Goal: Transaction & Acquisition: Purchase product/service

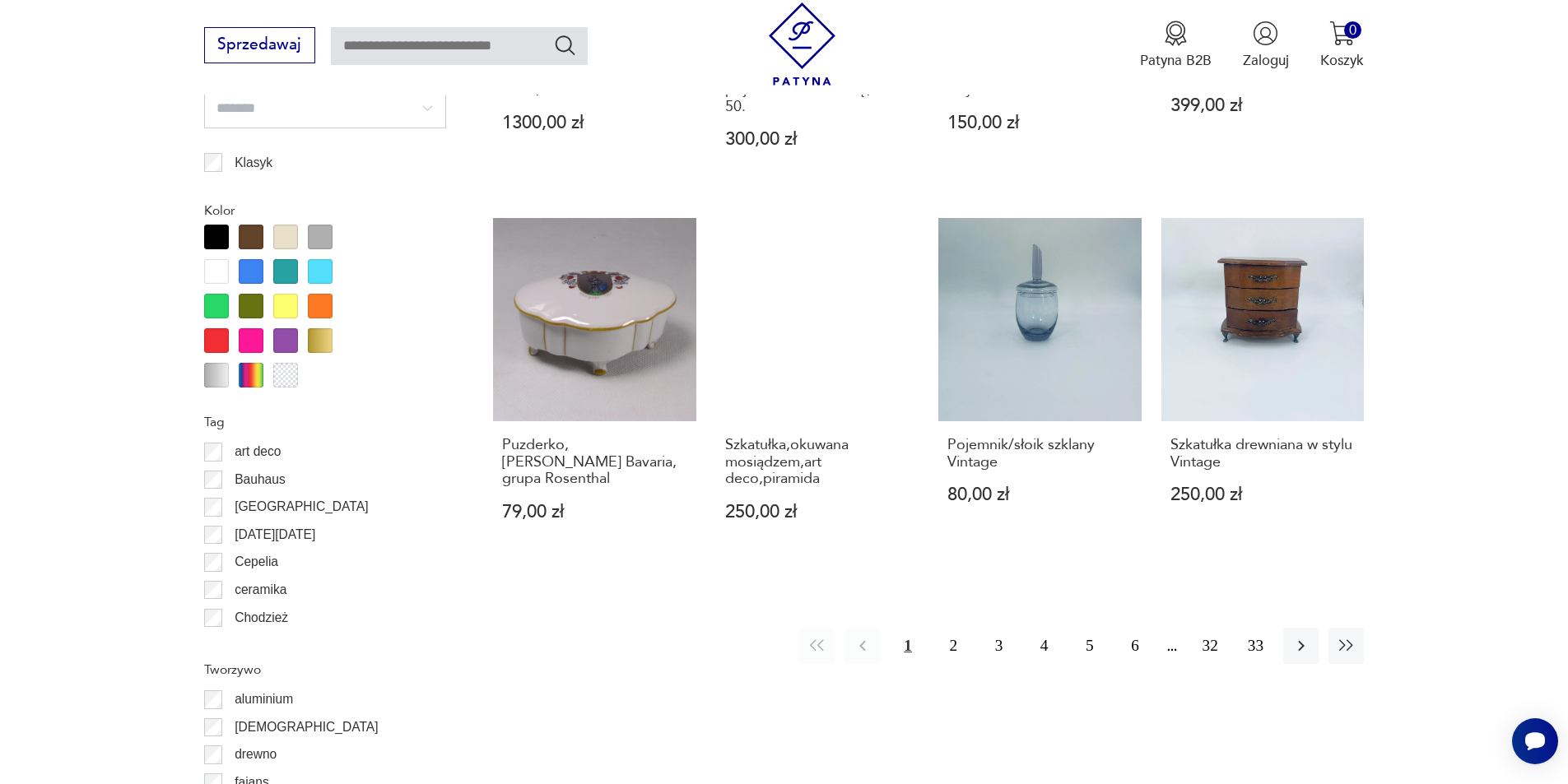
scroll to position [1782, 0]
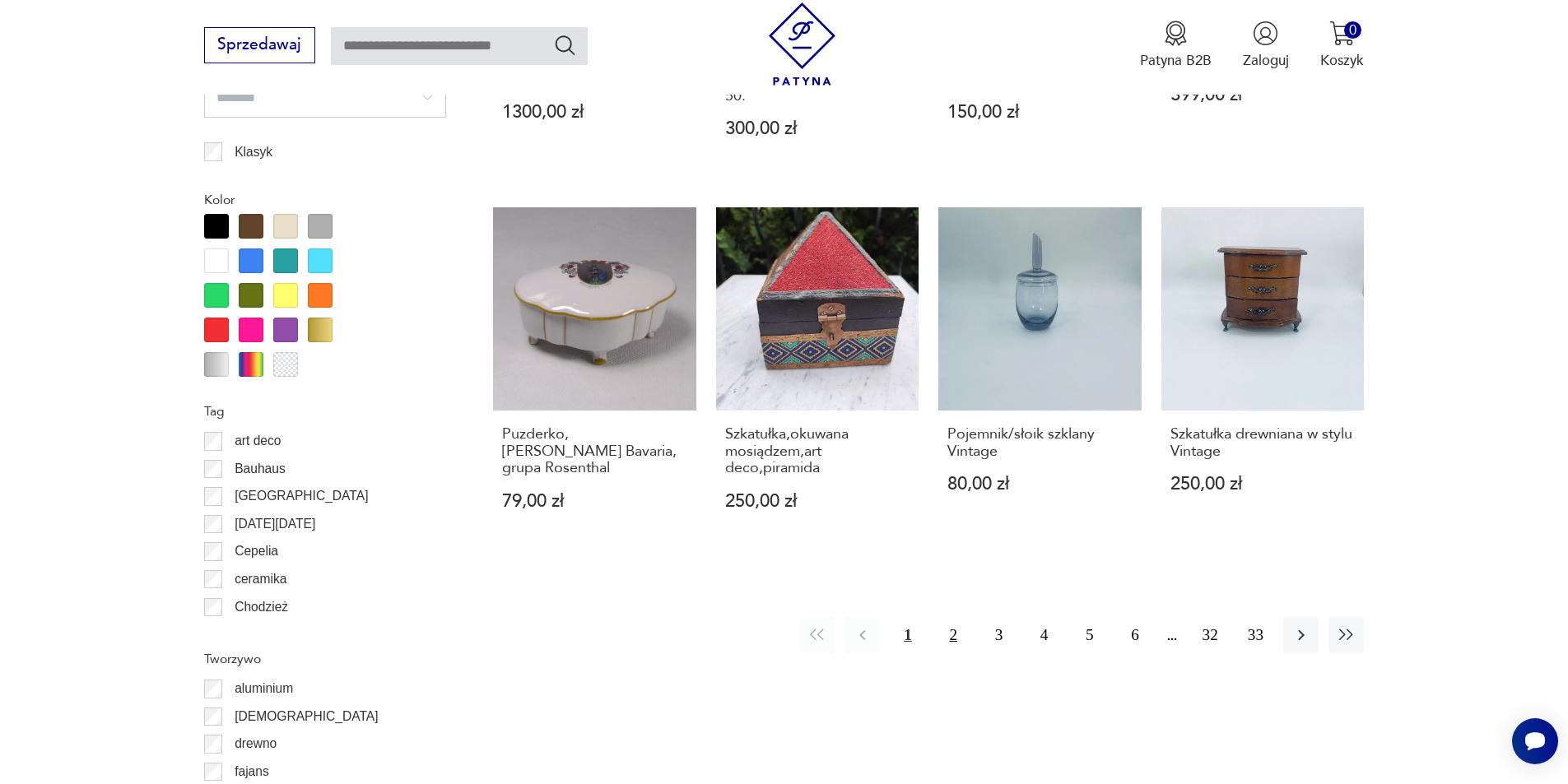
click at [949, 618] on button "2" at bounding box center [954, 635] width 35 height 35
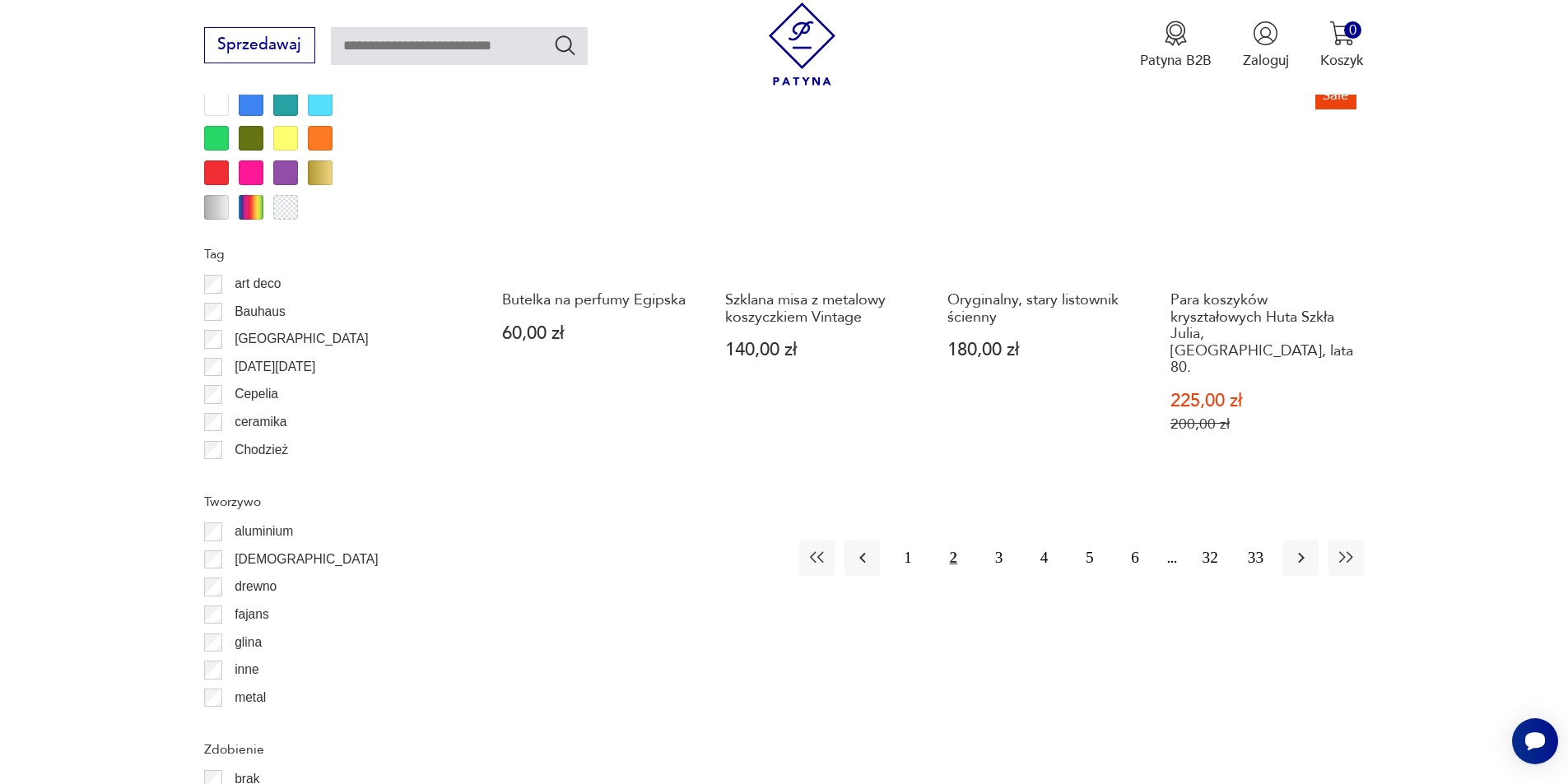
scroll to position [1947, 0]
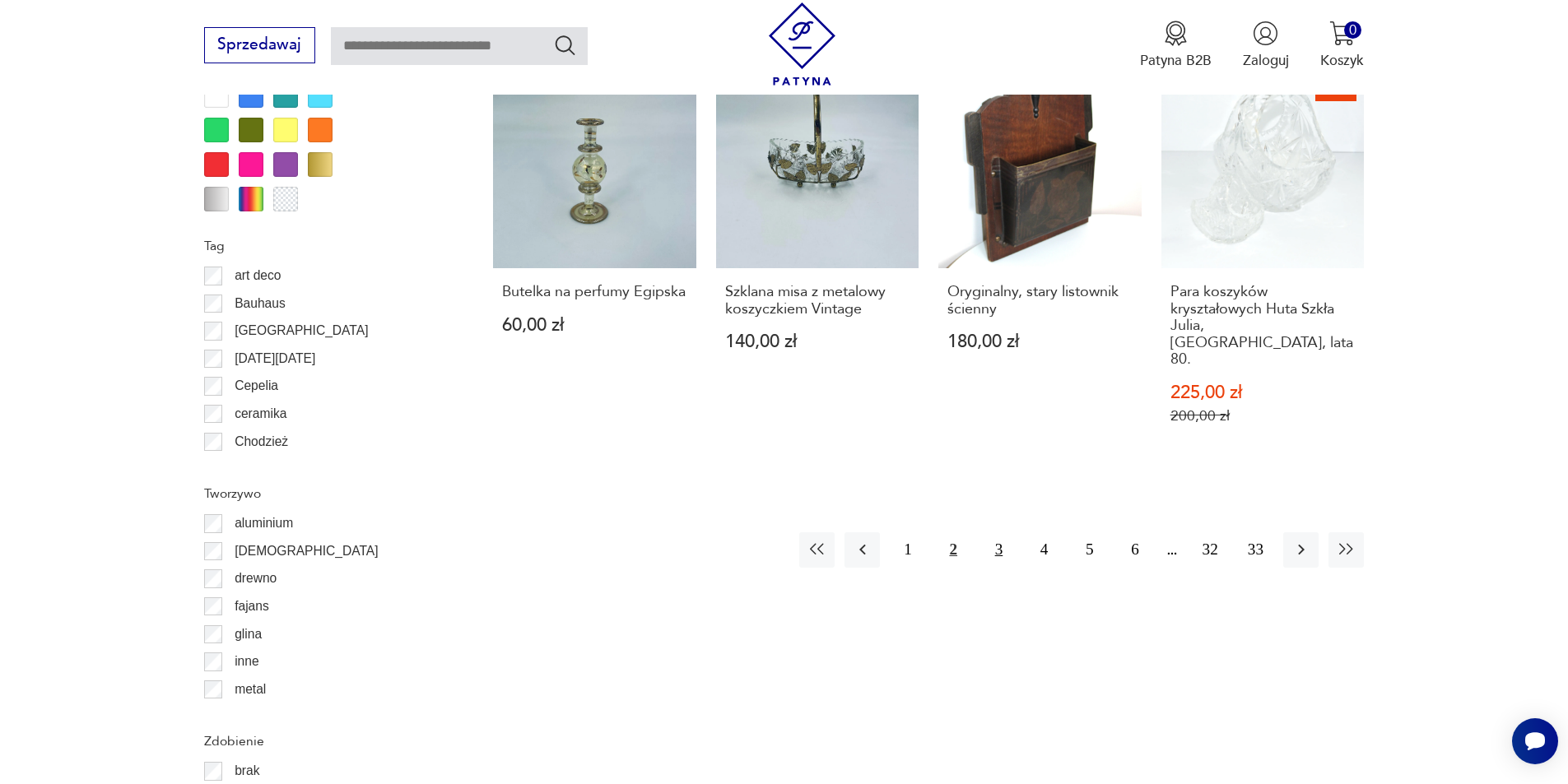
click at [1000, 533] on button "3" at bounding box center [999, 550] width 35 height 35
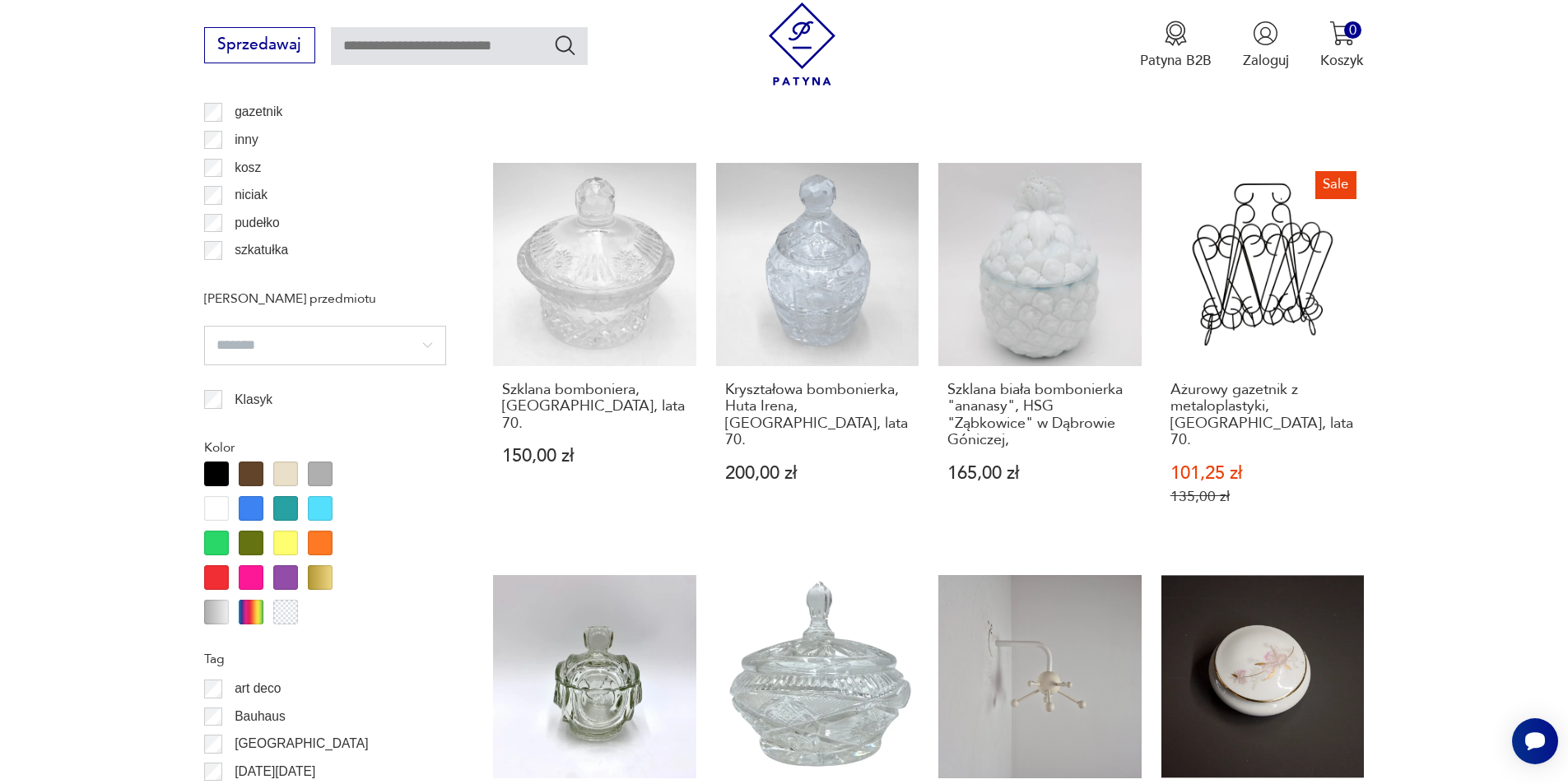
scroll to position [1783, 0]
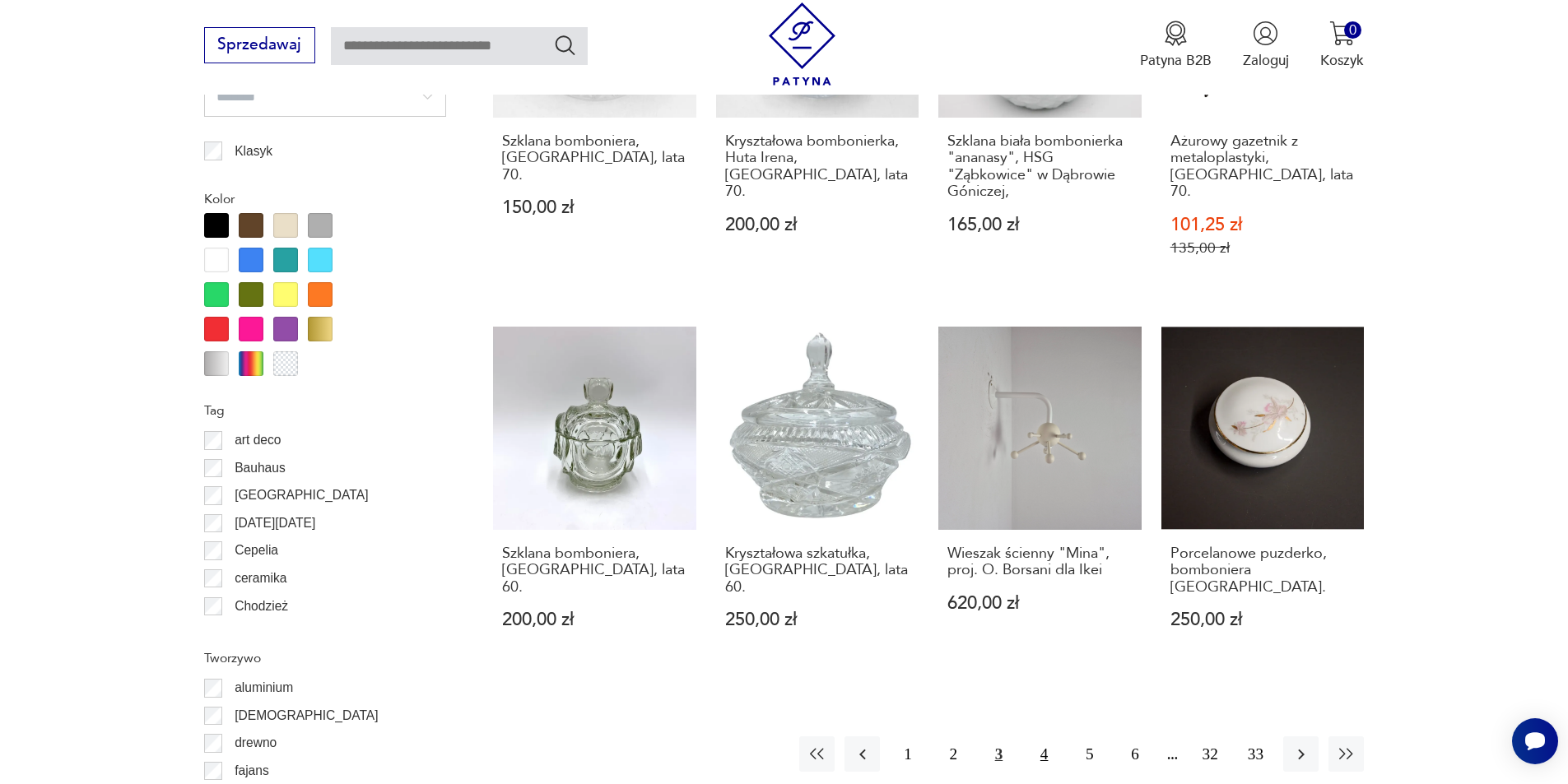
click at [1044, 737] on button "4" at bounding box center [1043, 754] width 35 height 35
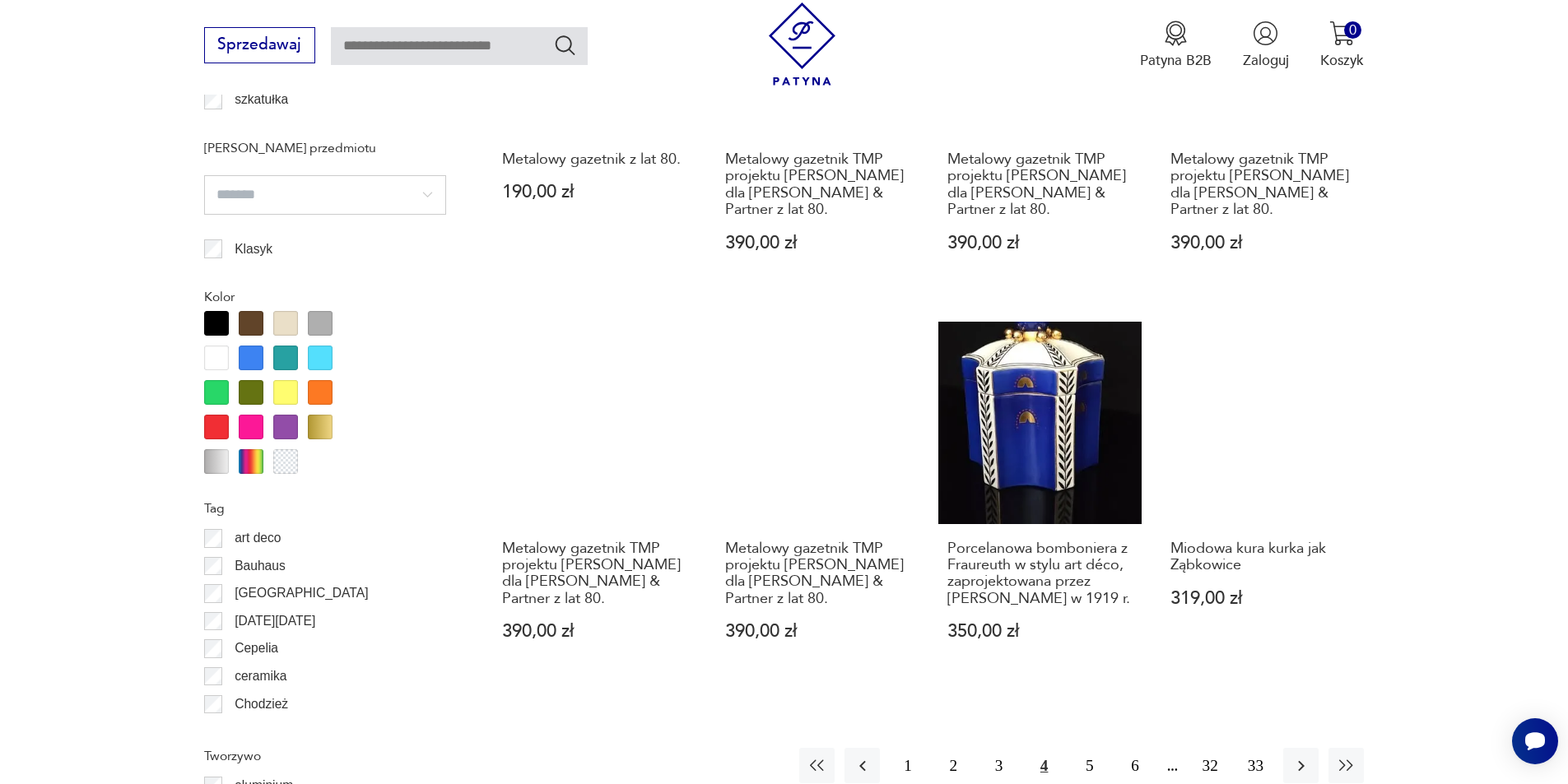
scroll to position [1701, 0]
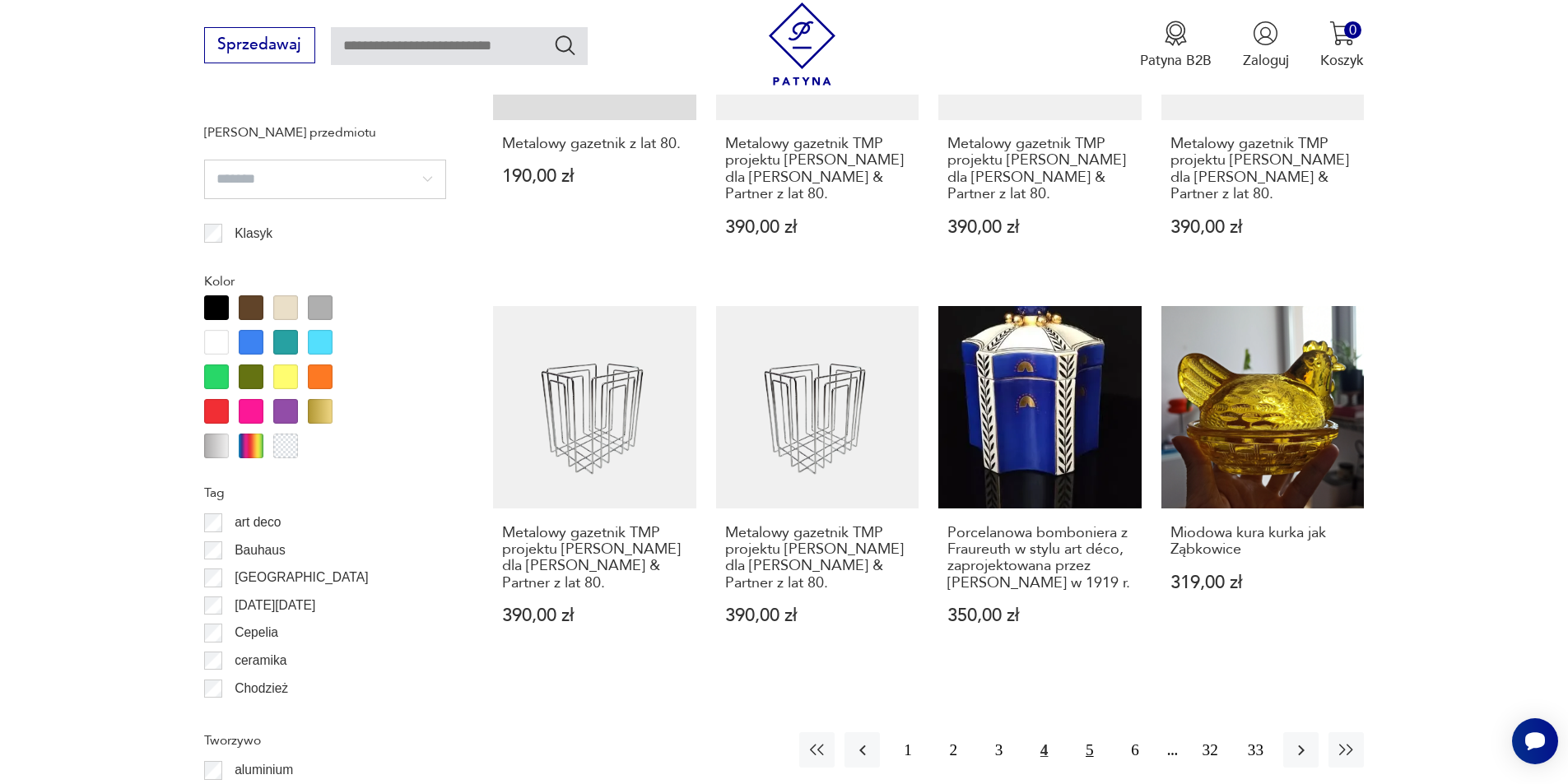
click at [1097, 732] on button "5" at bounding box center [1089, 750] width 35 height 35
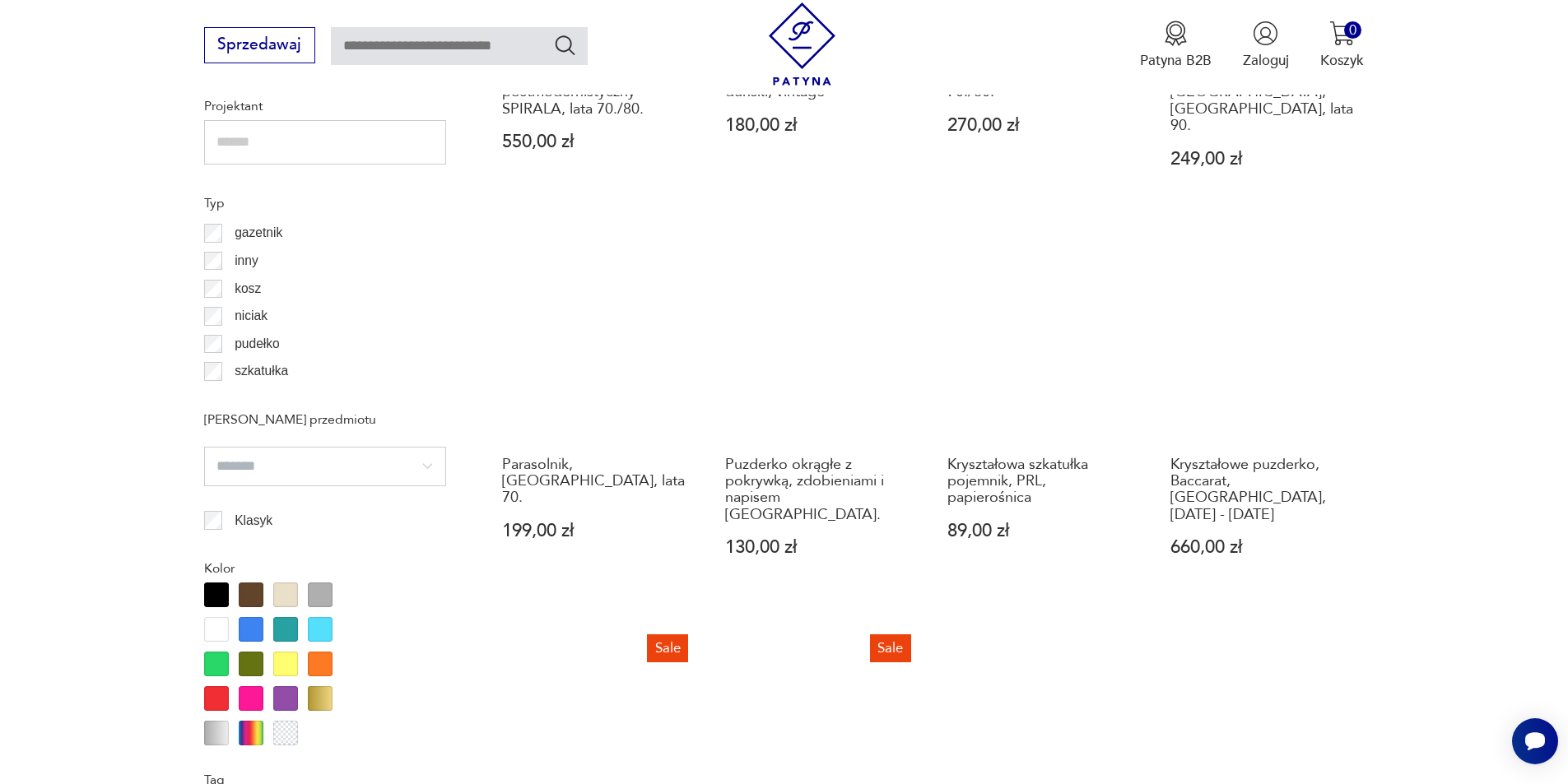
scroll to position [1701, 0]
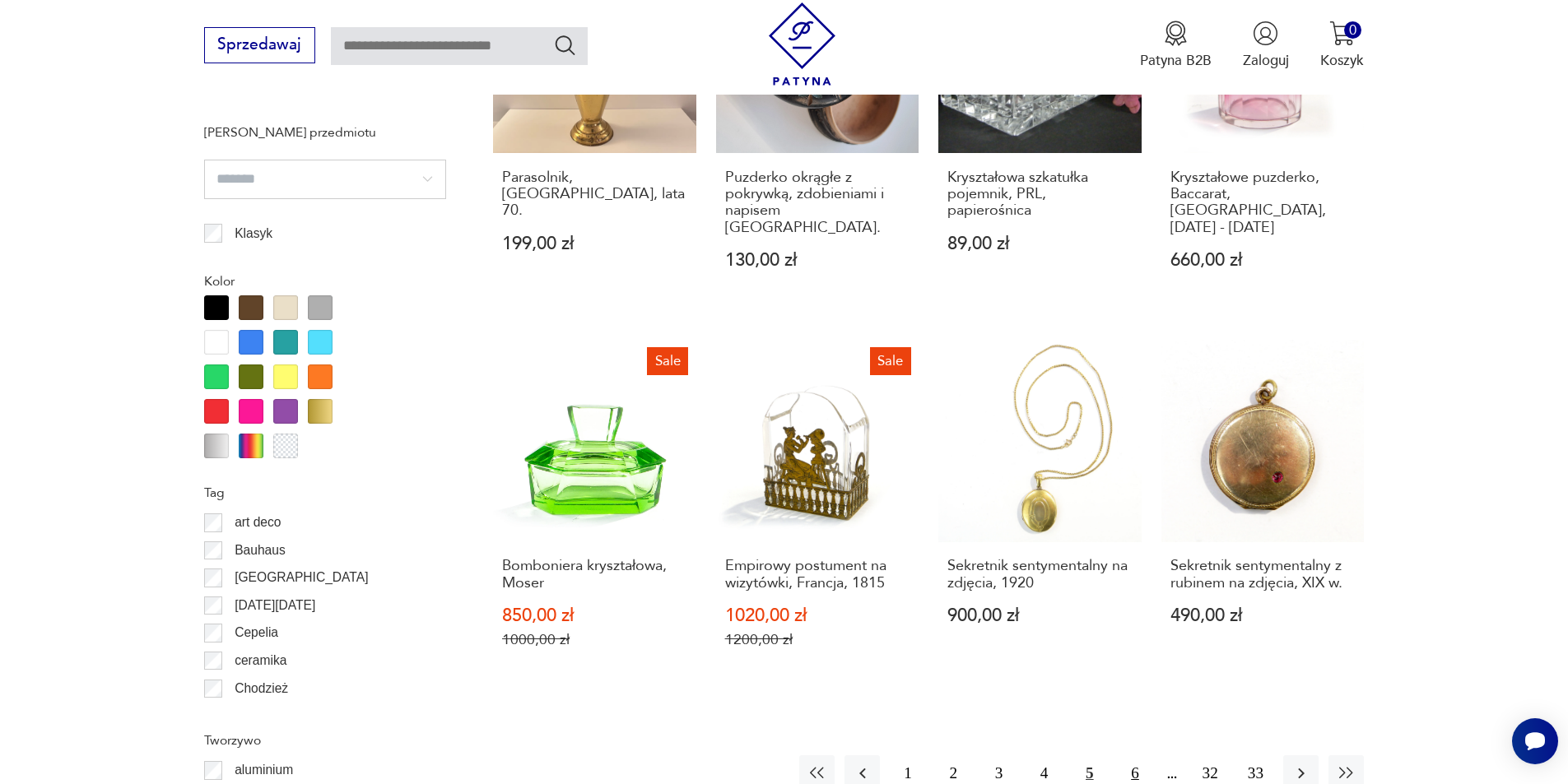
click at [1129, 755] on button "6" at bounding box center [1134, 773] width 35 height 35
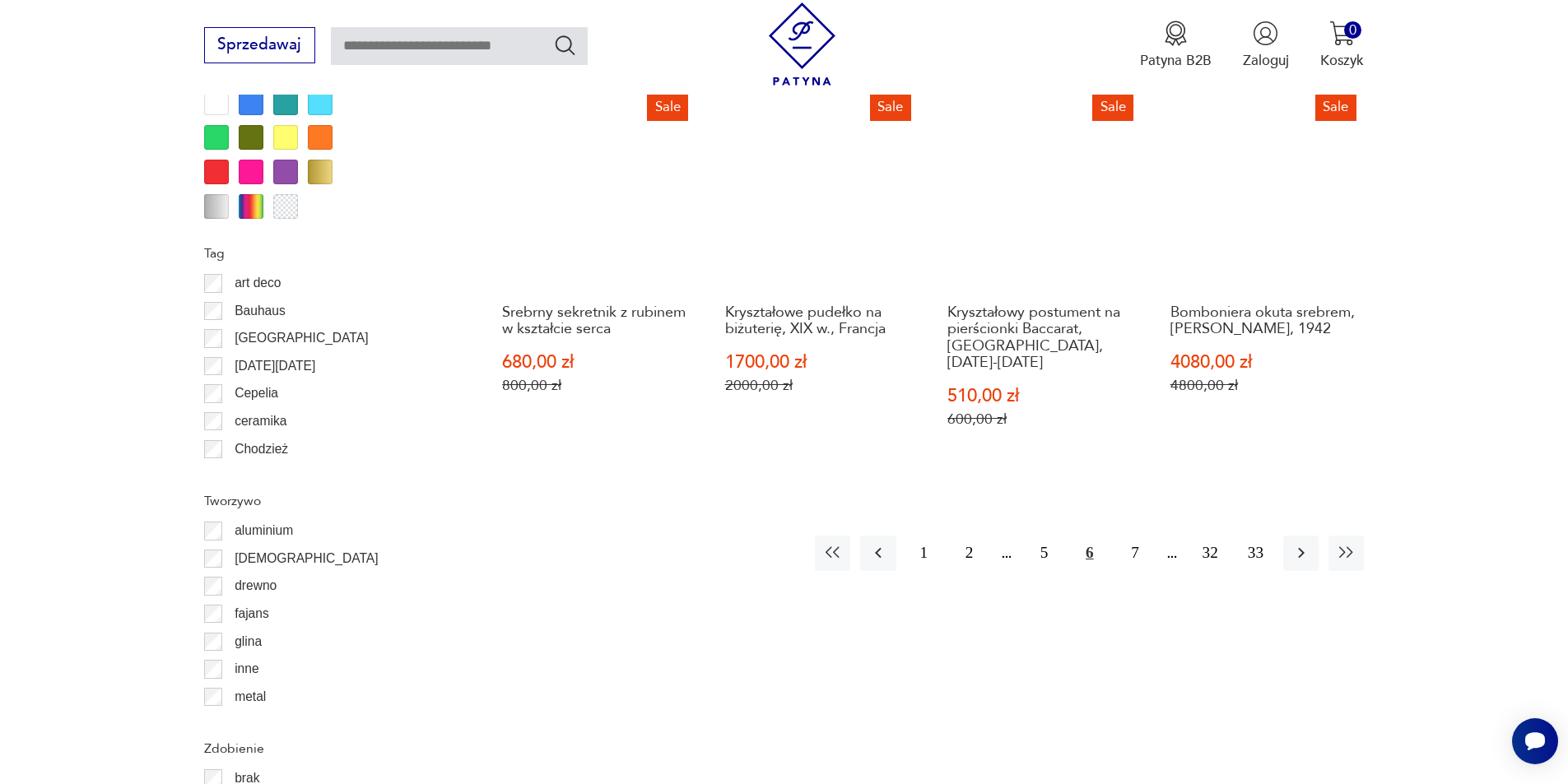
scroll to position [1947, 0]
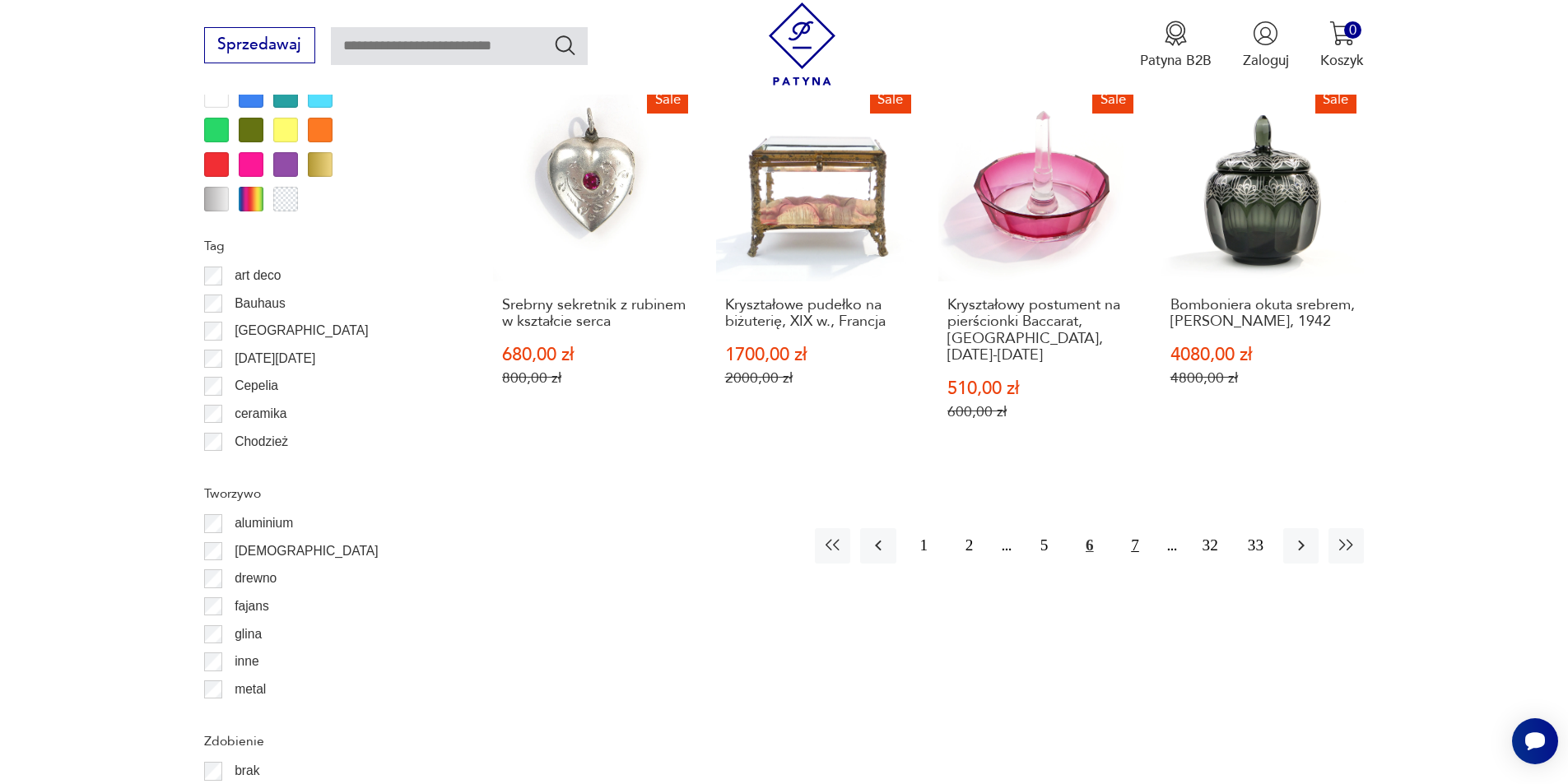
click at [1139, 528] on button "7" at bounding box center [1134, 546] width 35 height 35
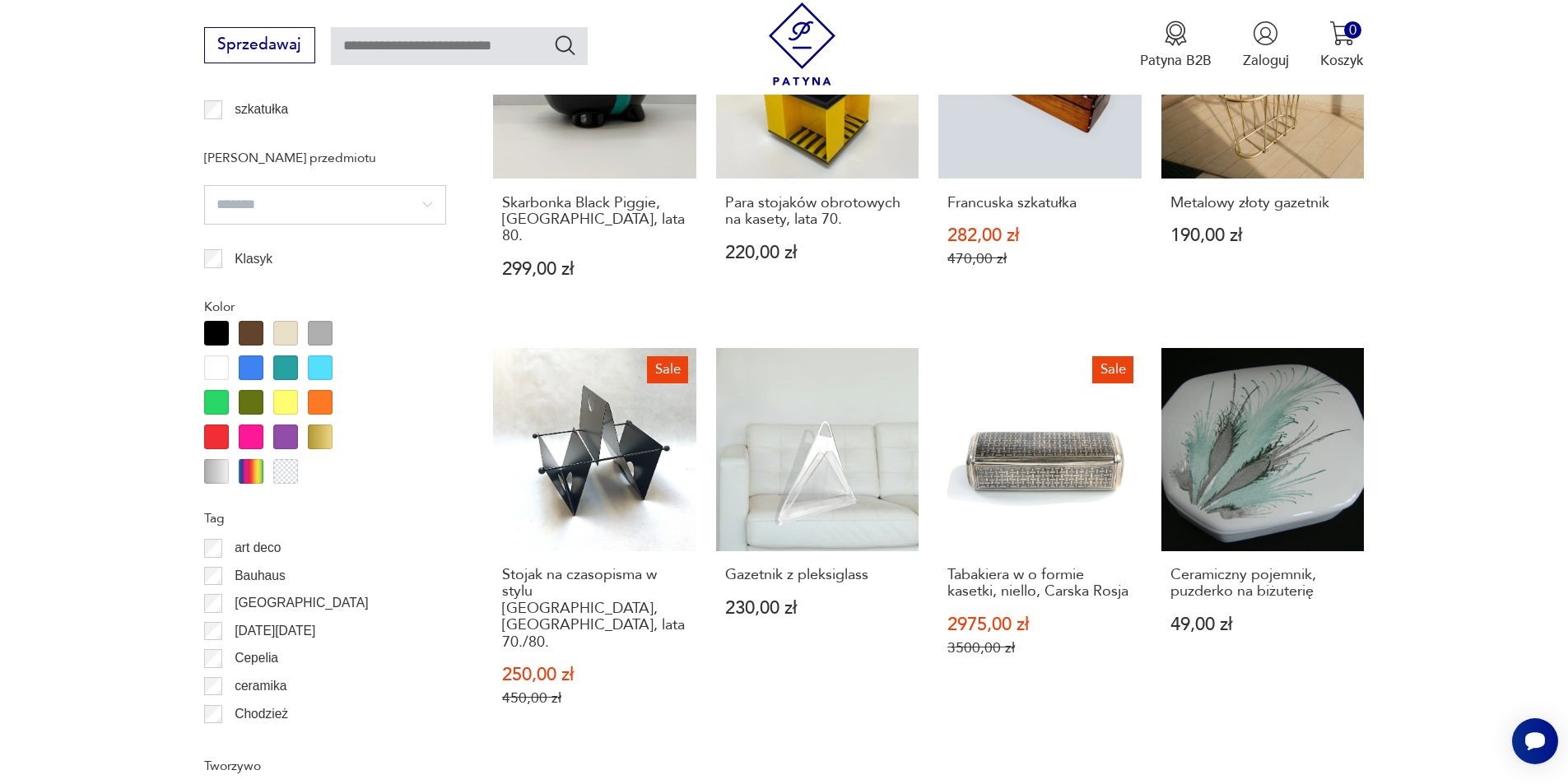
scroll to position [1701, 0]
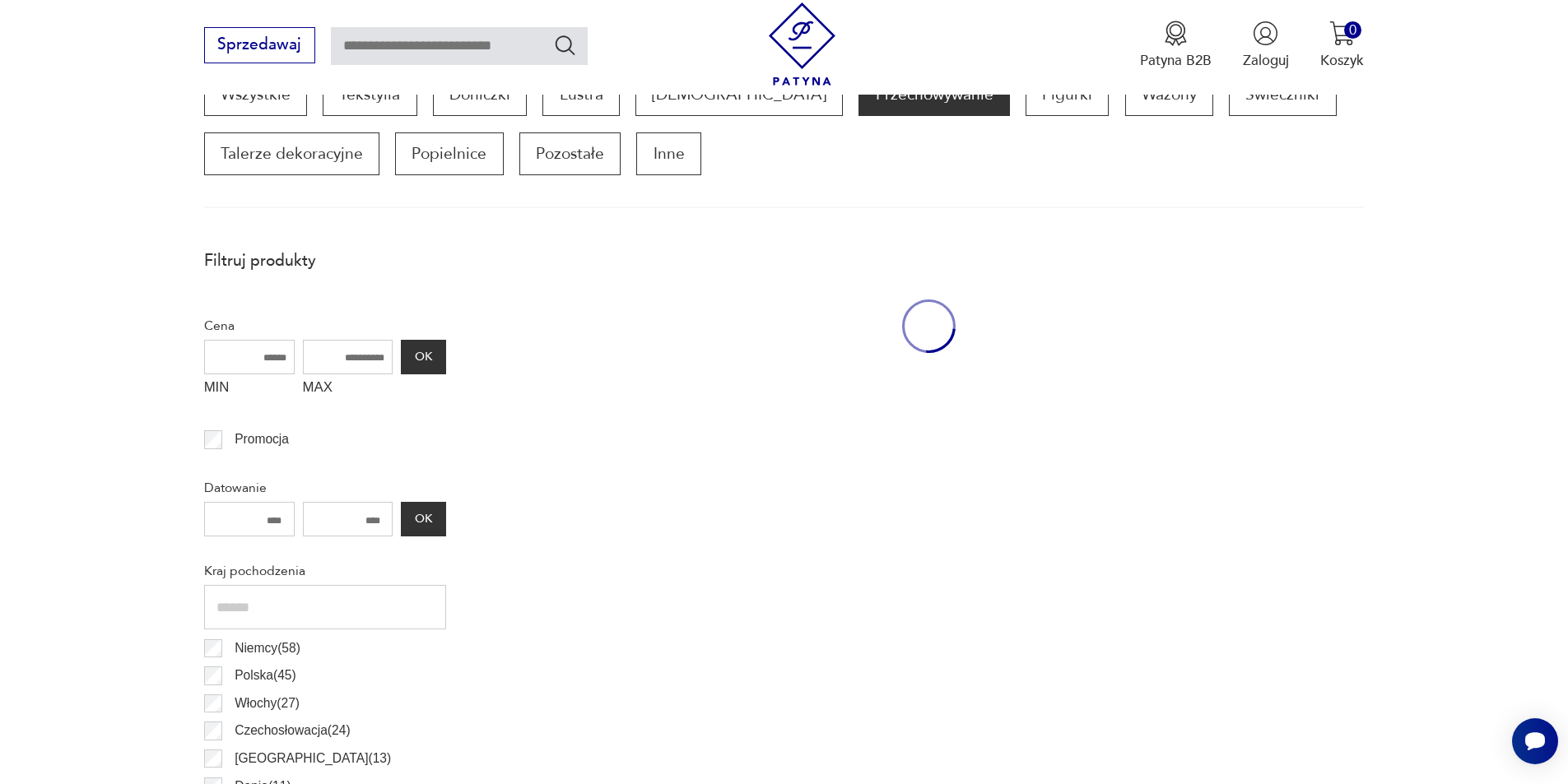
scroll to position [548, 0]
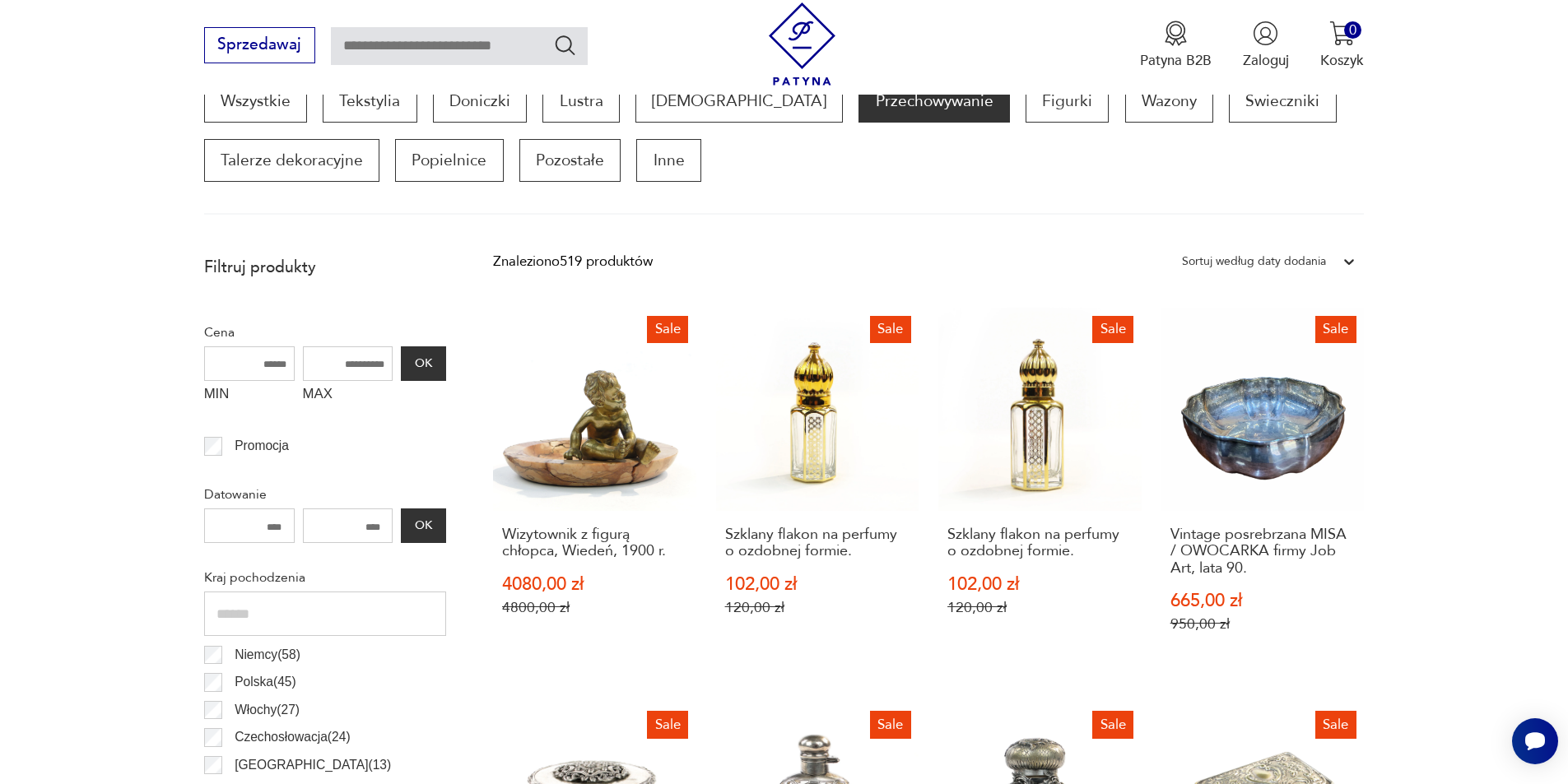
click at [356, 364] on input "MAX" at bounding box center [348, 363] width 91 height 34
type input "*"
type input "***"
click at [440, 355] on button "OK" at bounding box center [423, 363] width 44 height 34
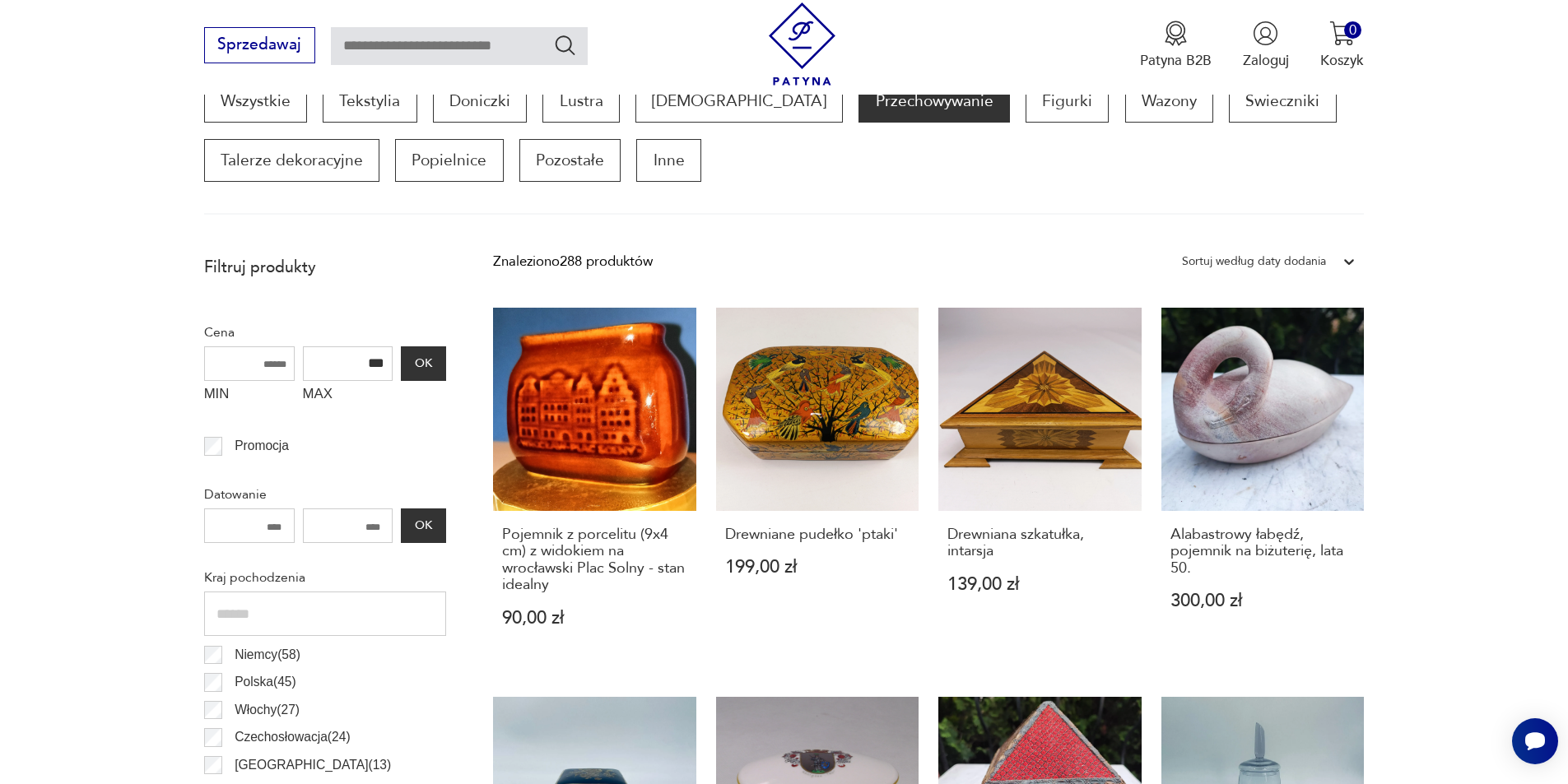
click at [1304, 265] on div "Sortuj według daty dodania" at bounding box center [1253, 261] width 144 height 21
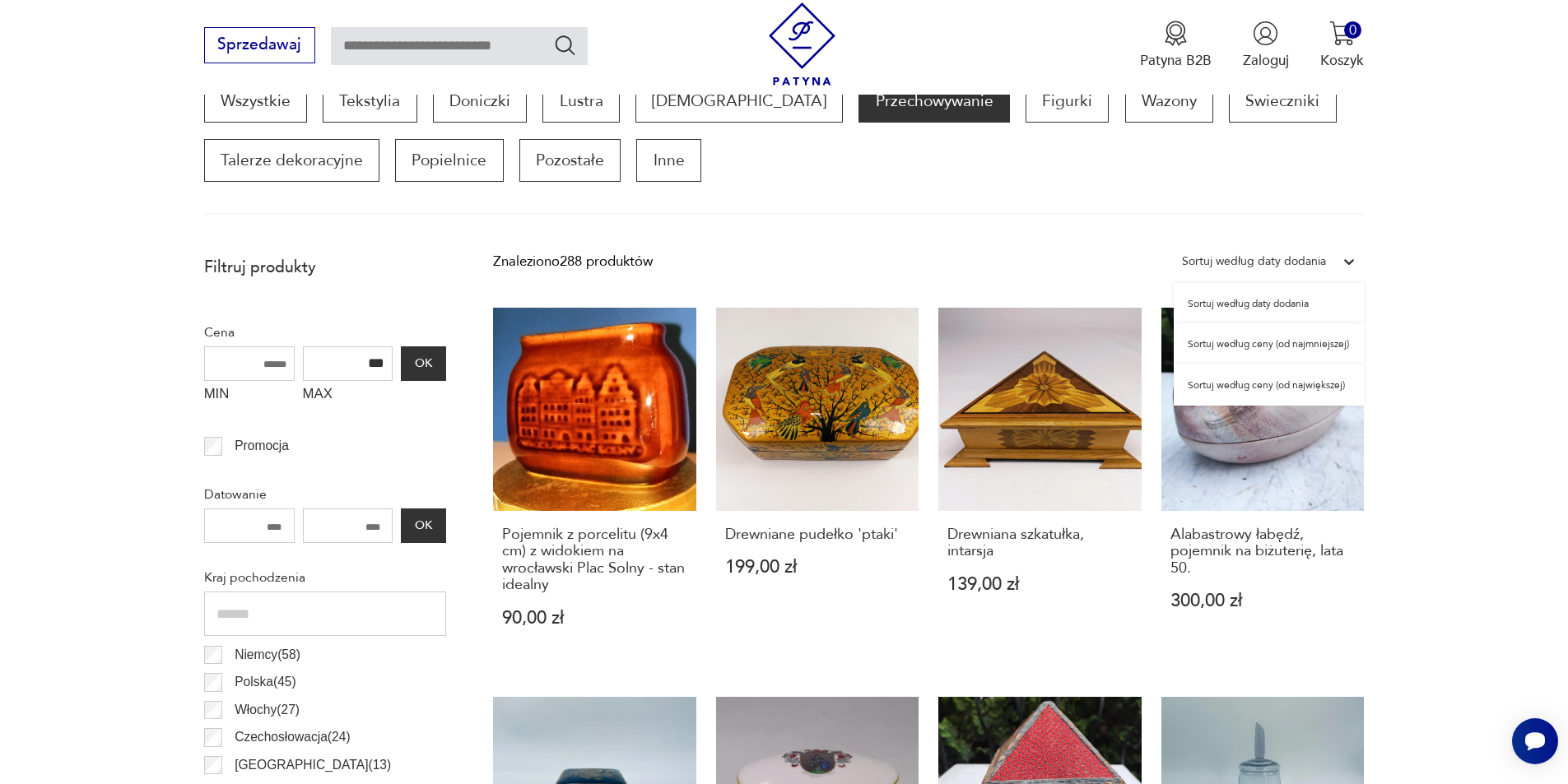
drag, startPoint x: 1290, startPoint y: 348, endPoint x: 1304, endPoint y: 344, distance: 14.6
click at [1304, 344] on div "Sortuj według ceny (od najmniejszej)" at bounding box center [1268, 344] width 190 height 41
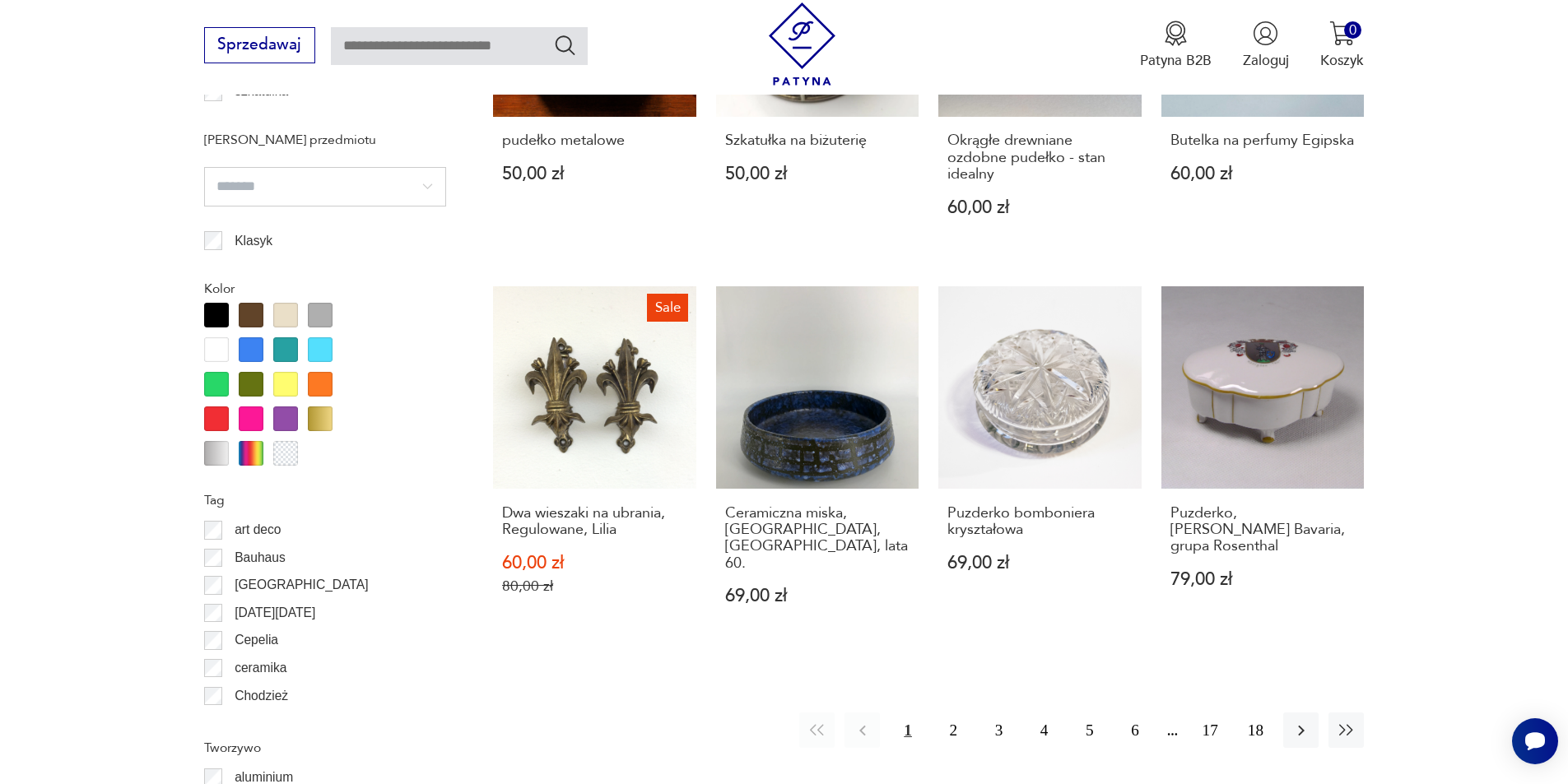
scroll to position [1701, 0]
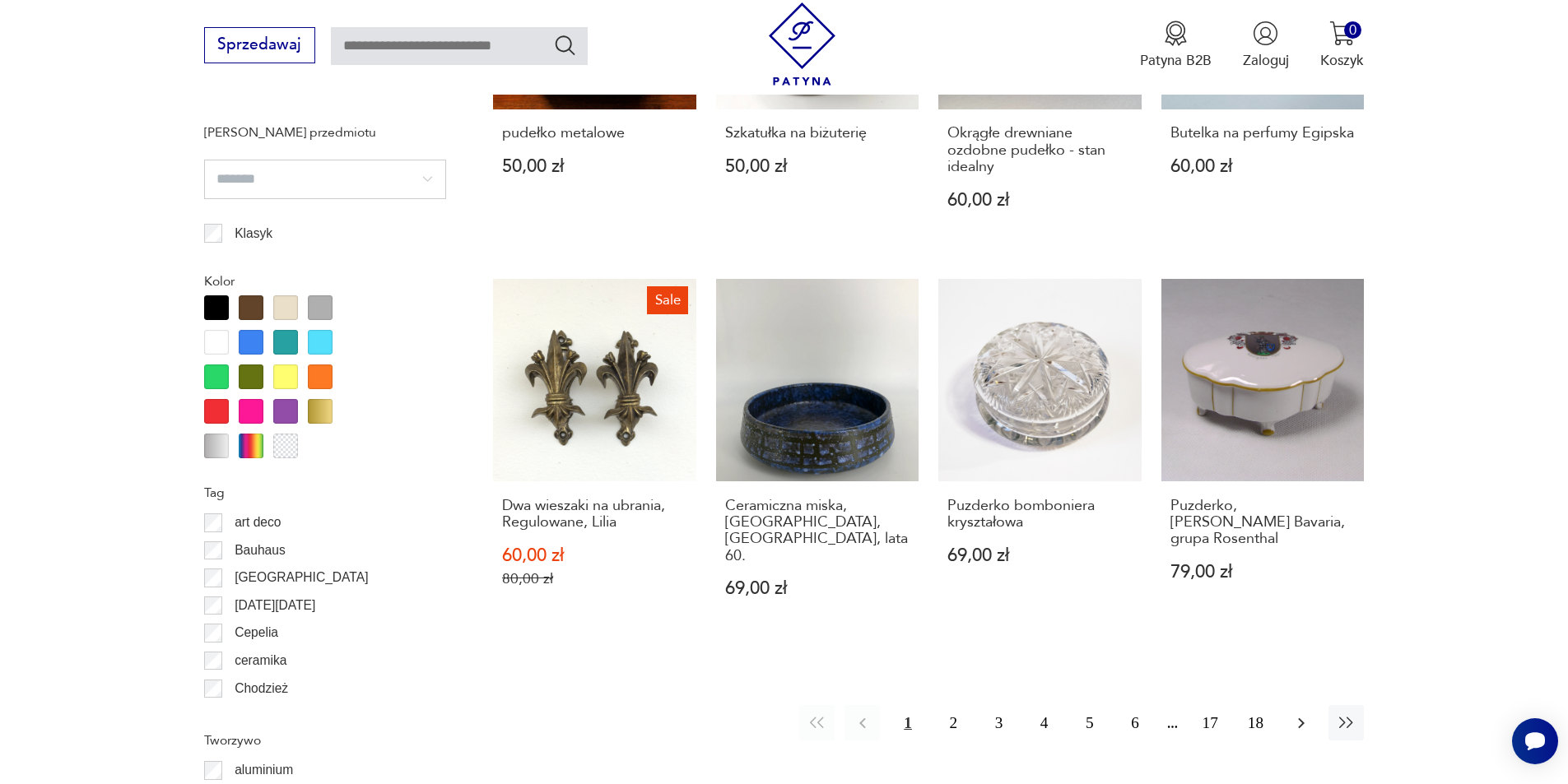
click at [1297, 714] on icon "button" at bounding box center [1300, 723] width 19 height 19
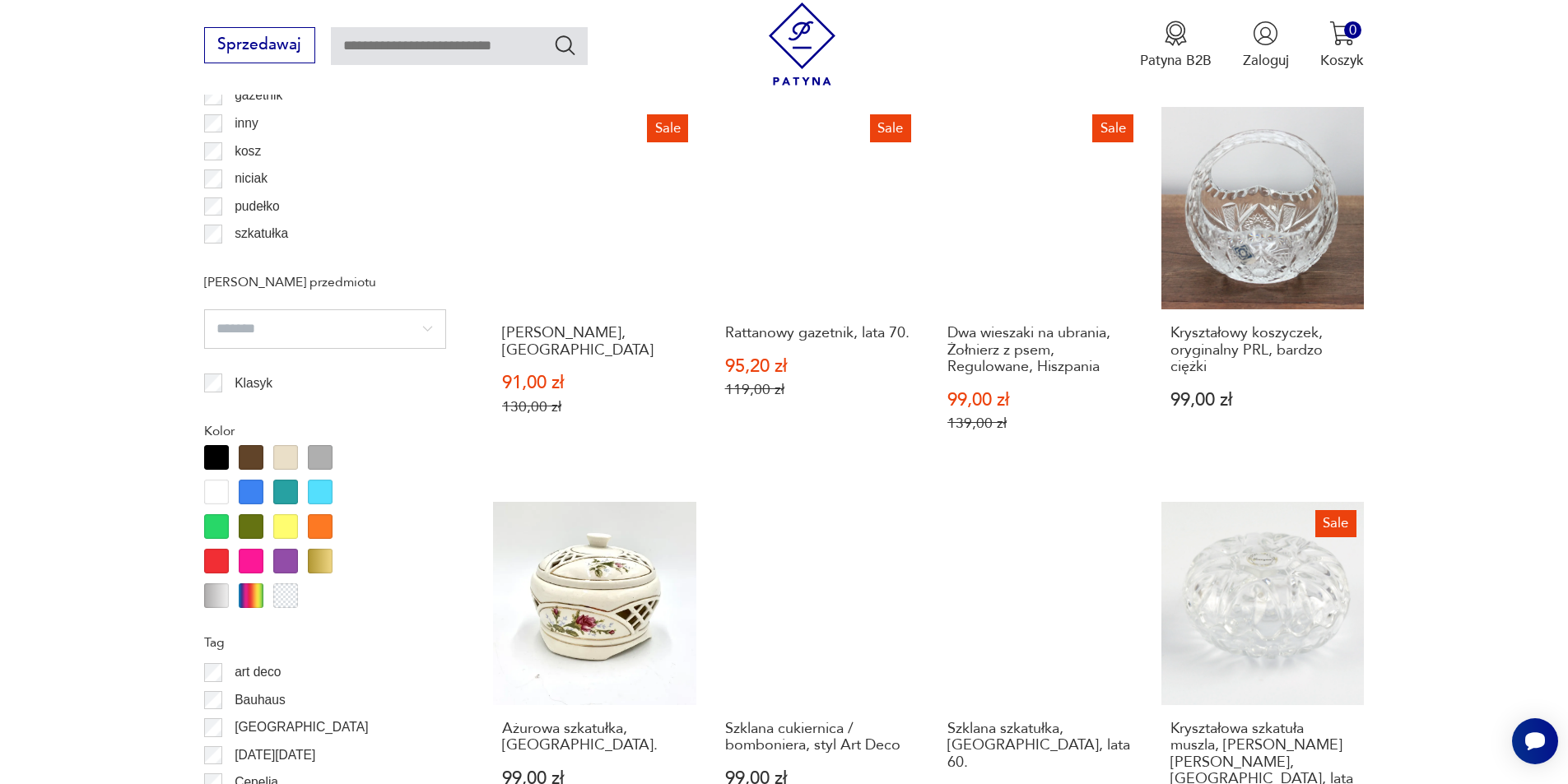
scroll to position [1865, 0]
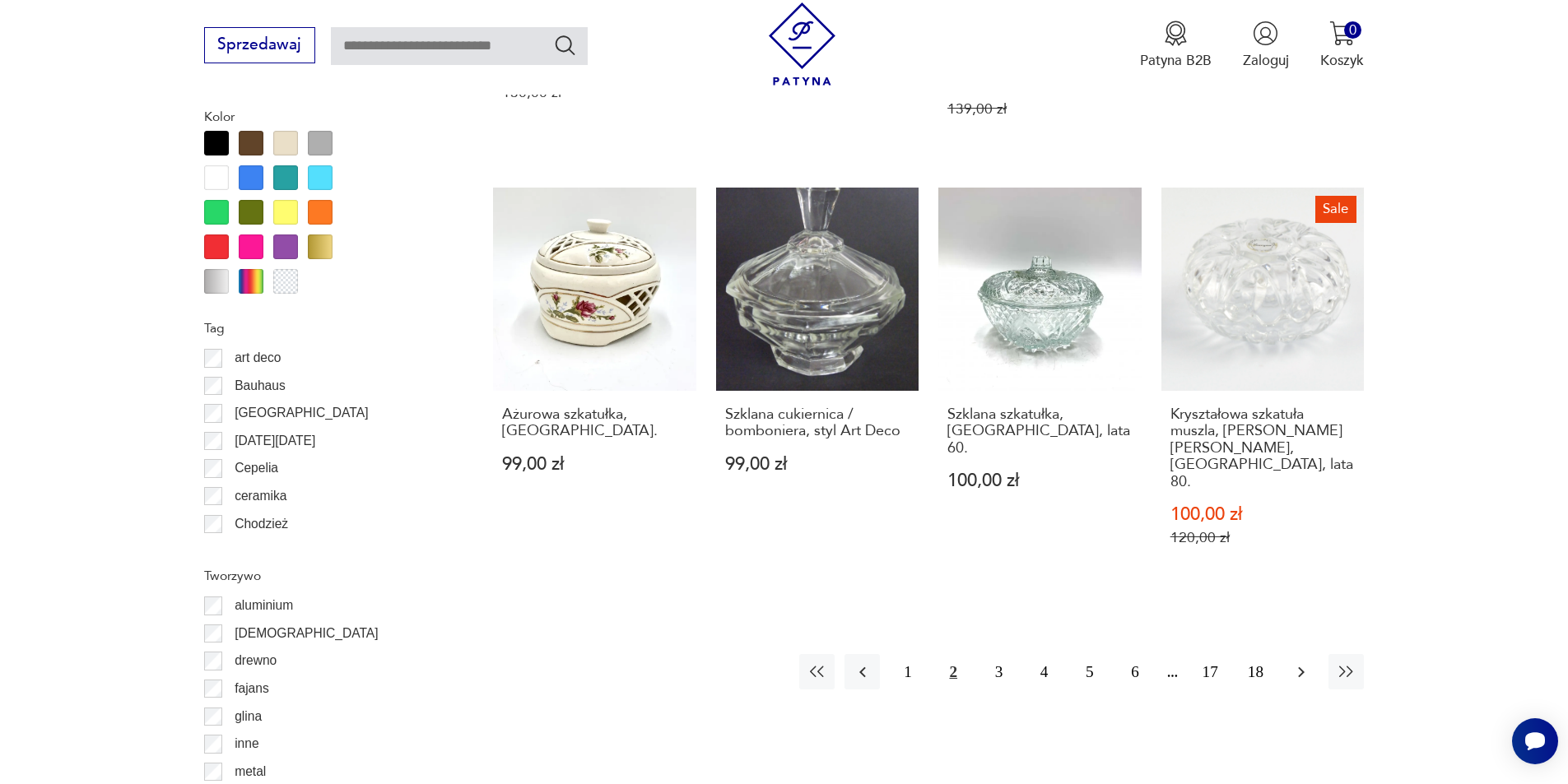
click at [1301, 663] on icon "button" at bounding box center [1300, 672] width 19 height 19
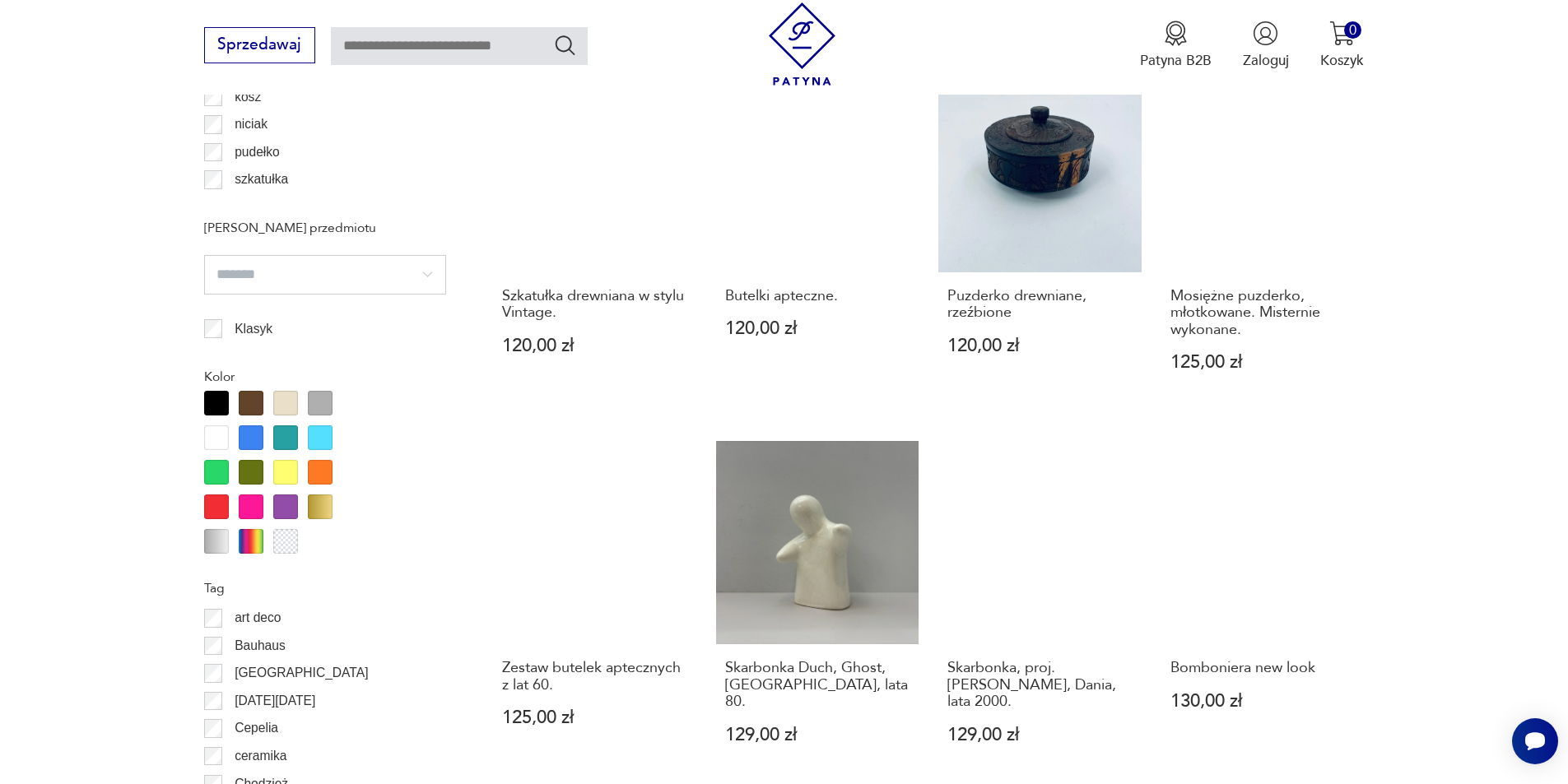
scroll to position [1865, 0]
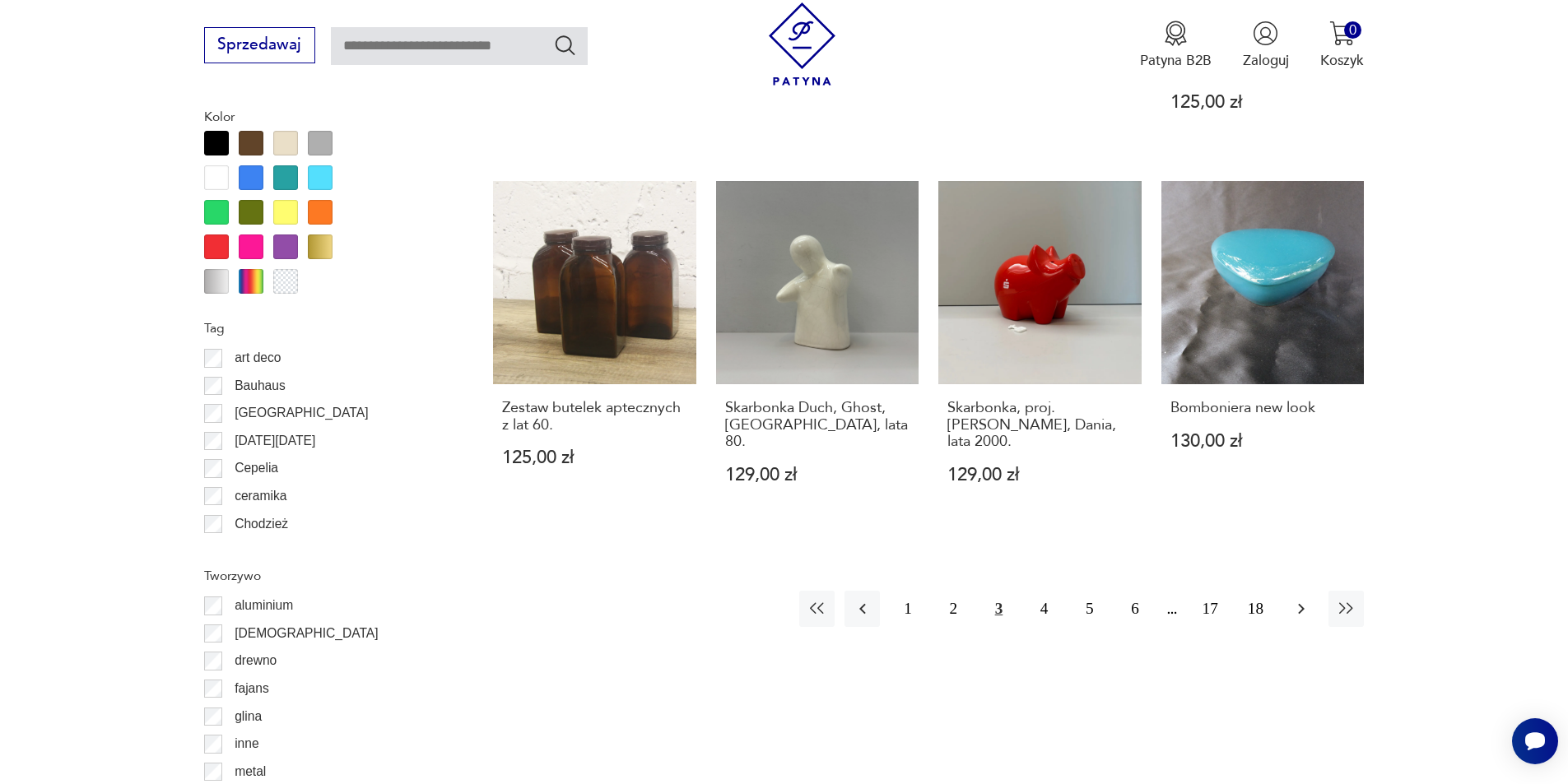
click at [1291, 600] on icon "button" at bounding box center [1300, 609] width 19 height 19
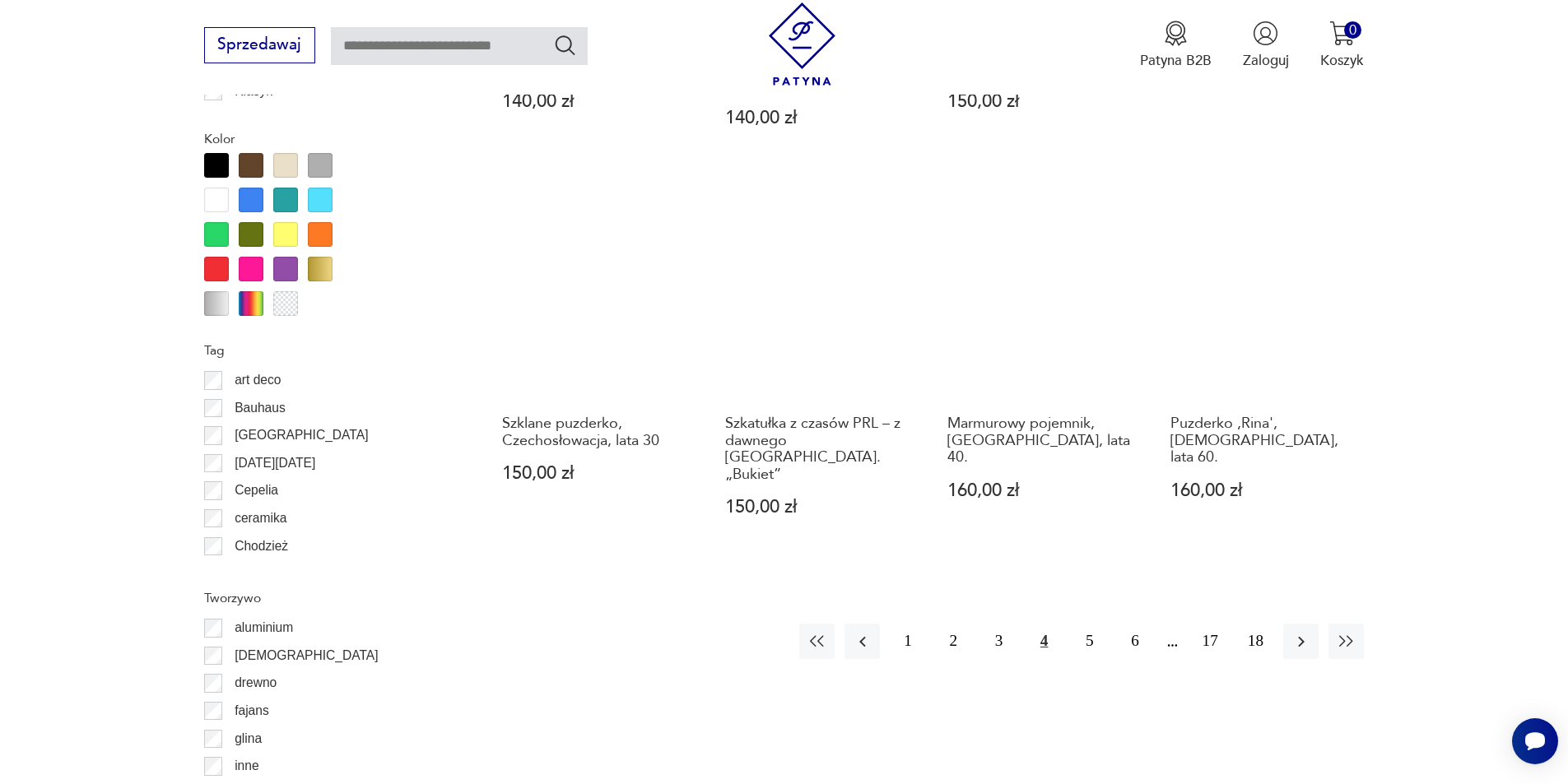
scroll to position [1865, 0]
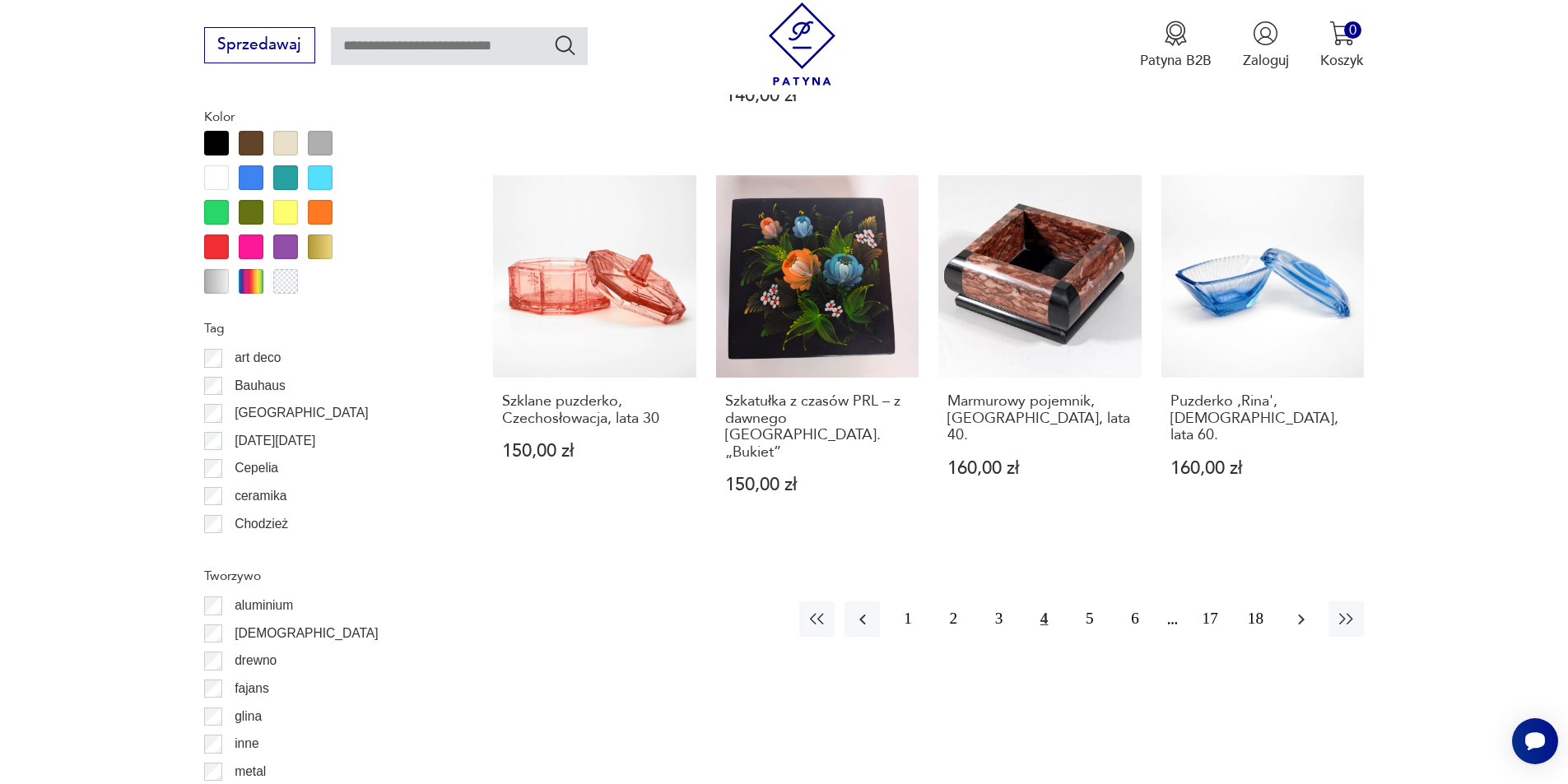
click at [1298, 613] on icon "button" at bounding box center [1300, 619] width 6 height 11
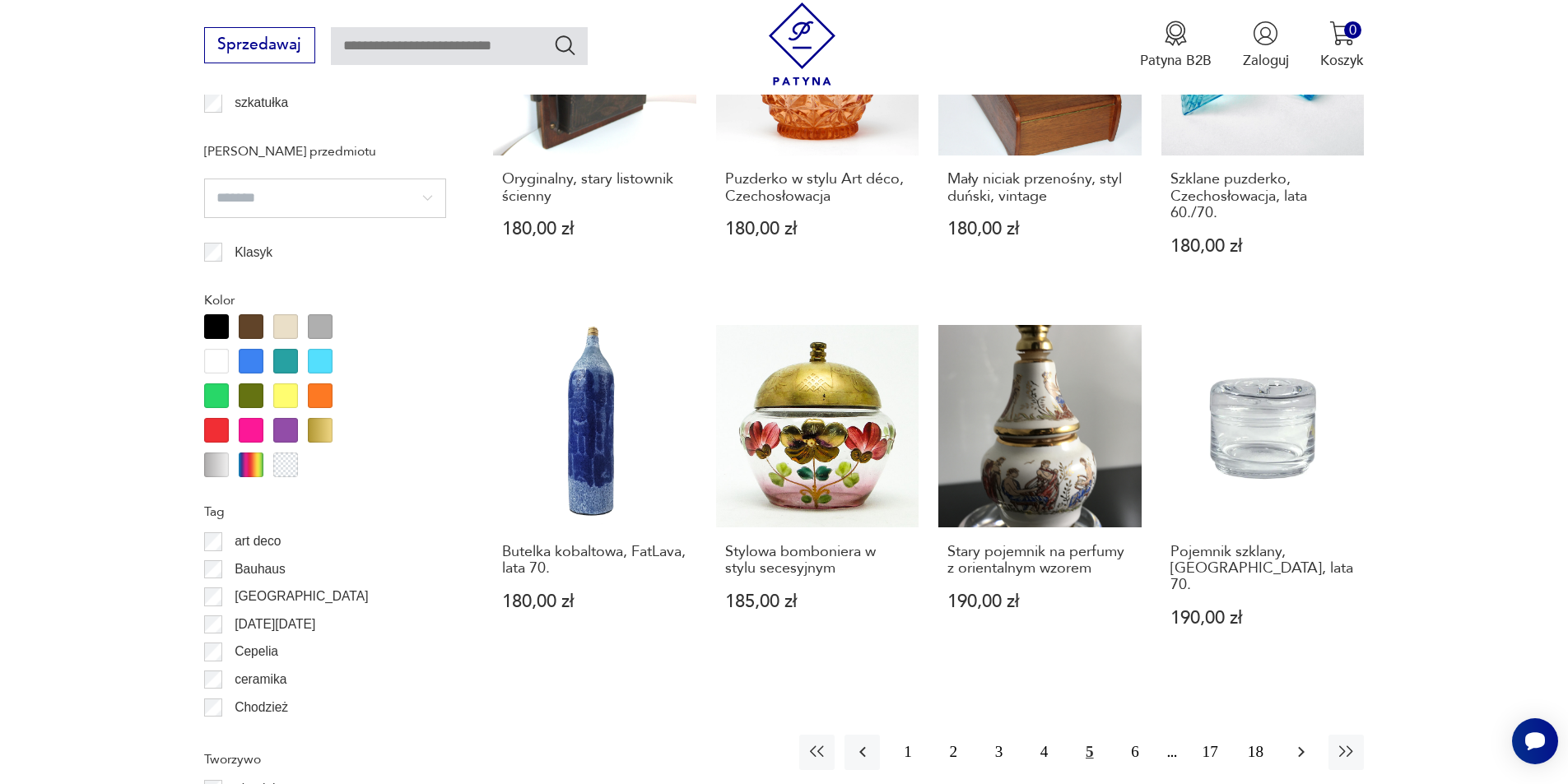
scroll to position [1947, 0]
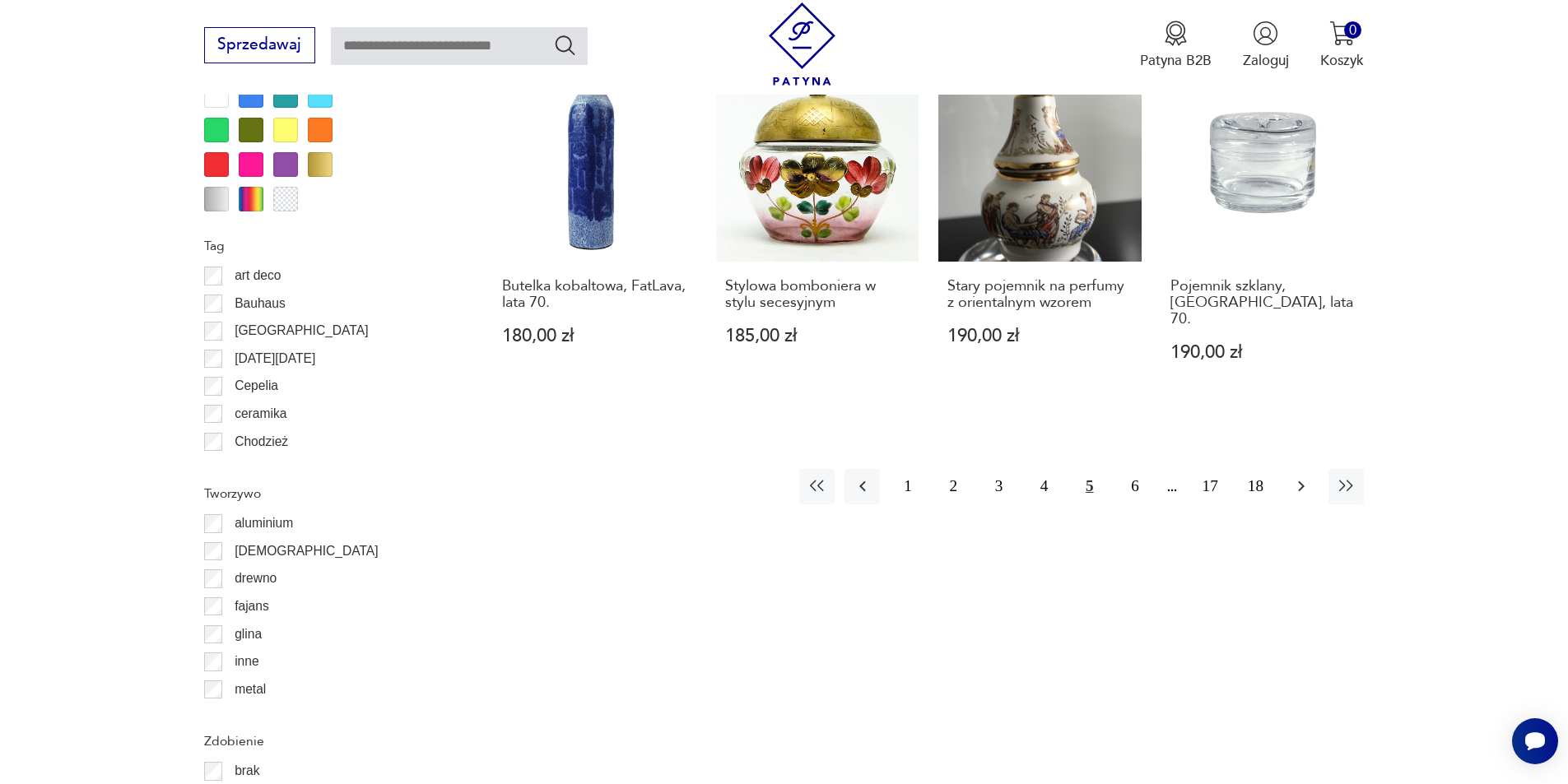
click at [1302, 476] on icon "button" at bounding box center [1300, 486] width 19 height 19
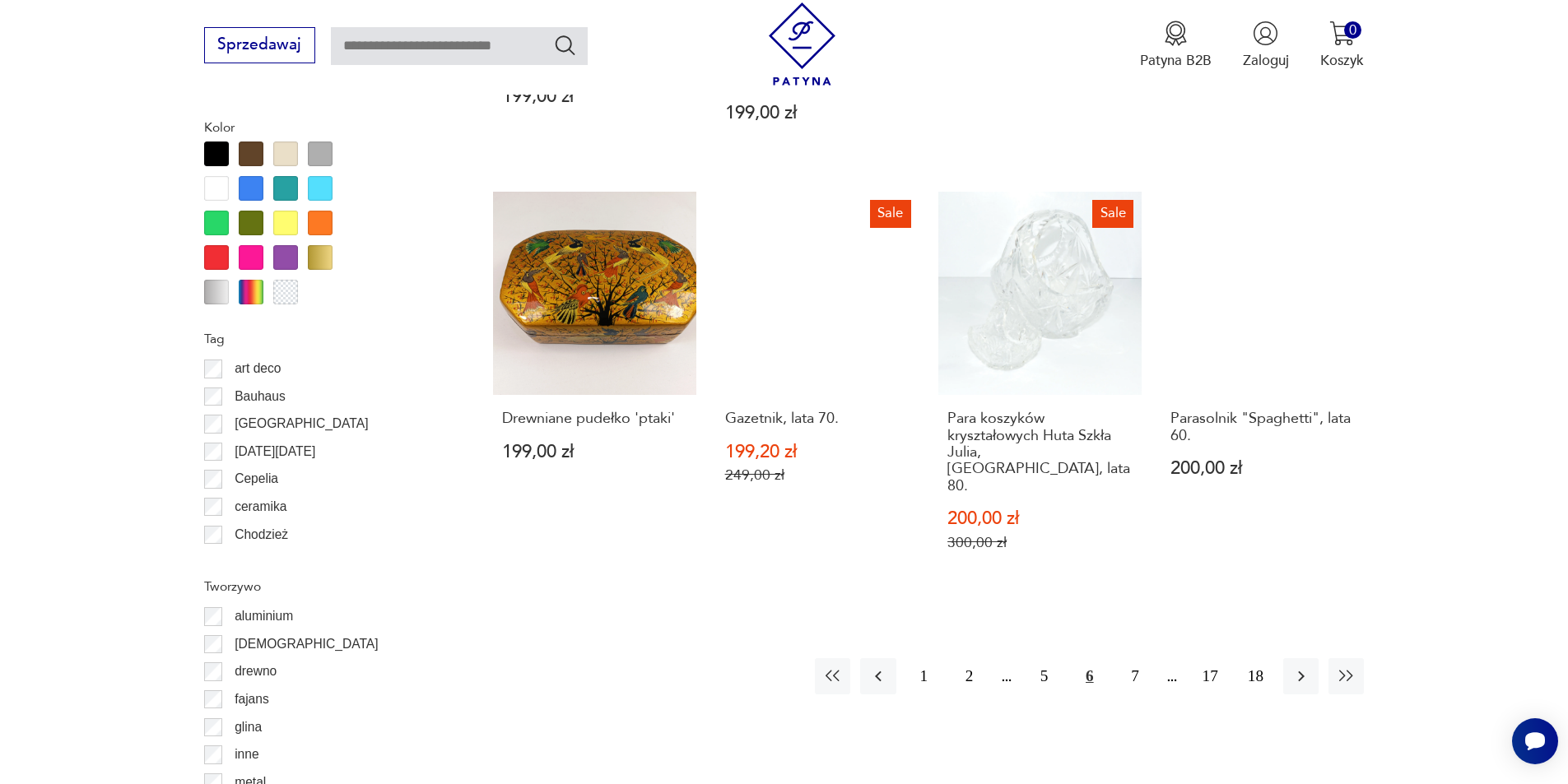
scroll to position [1865, 0]
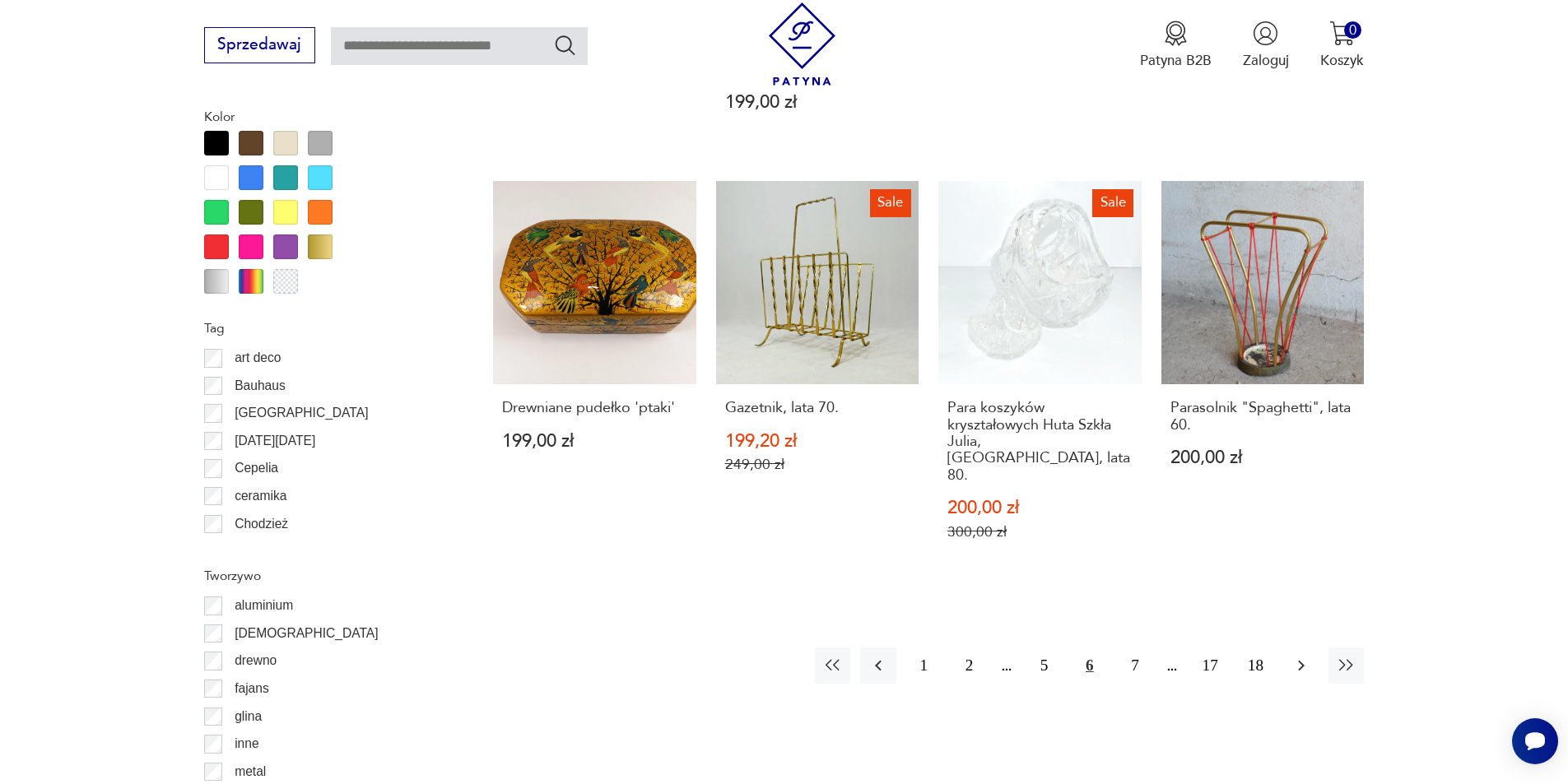
click at [1295, 656] on icon "button" at bounding box center [1300, 665] width 19 height 19
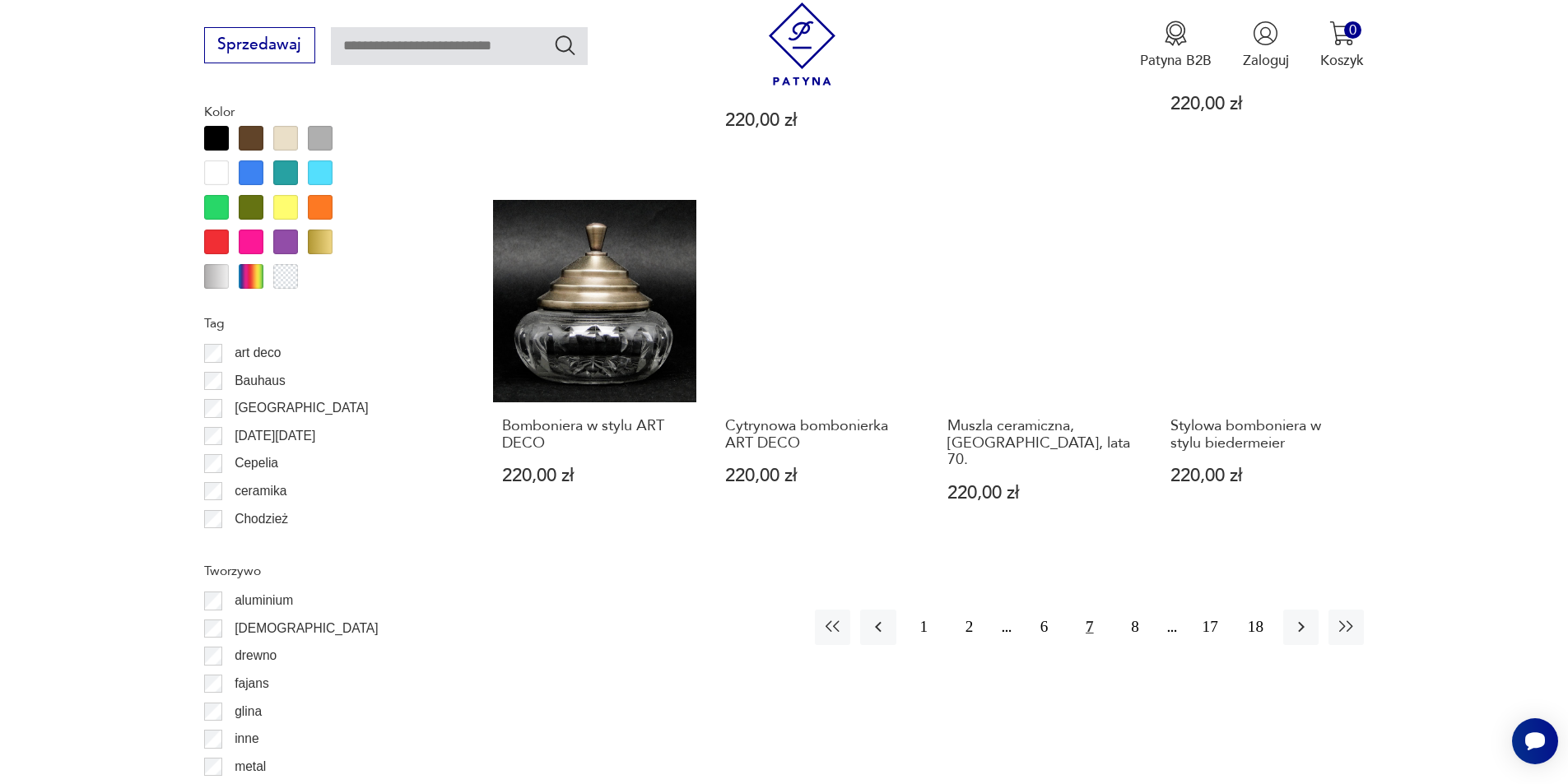
scroll to position [2030, 0]
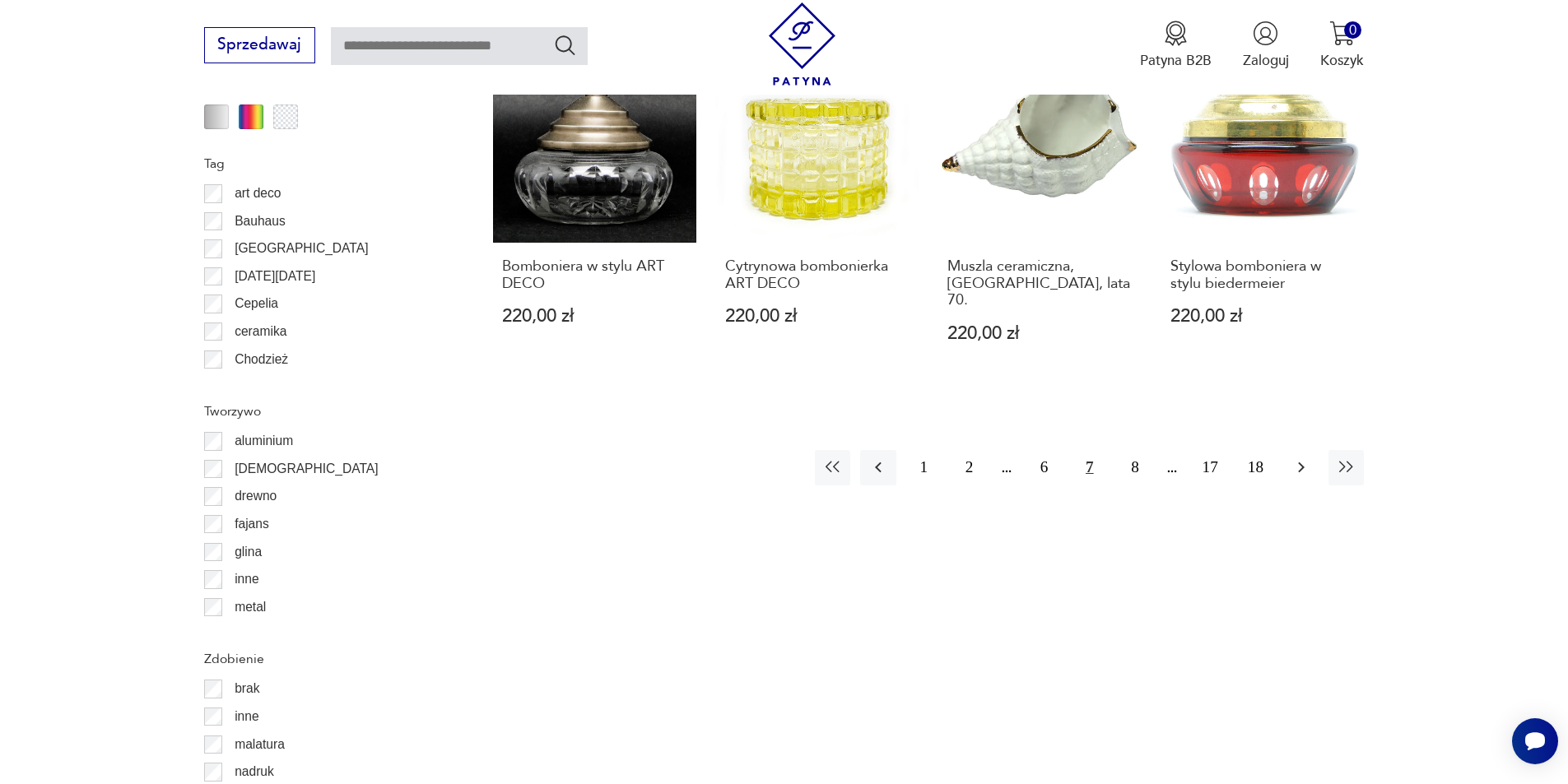
click at [1299, 462] on icon "button" at bounding box center [1300, 468] width 6 height 11
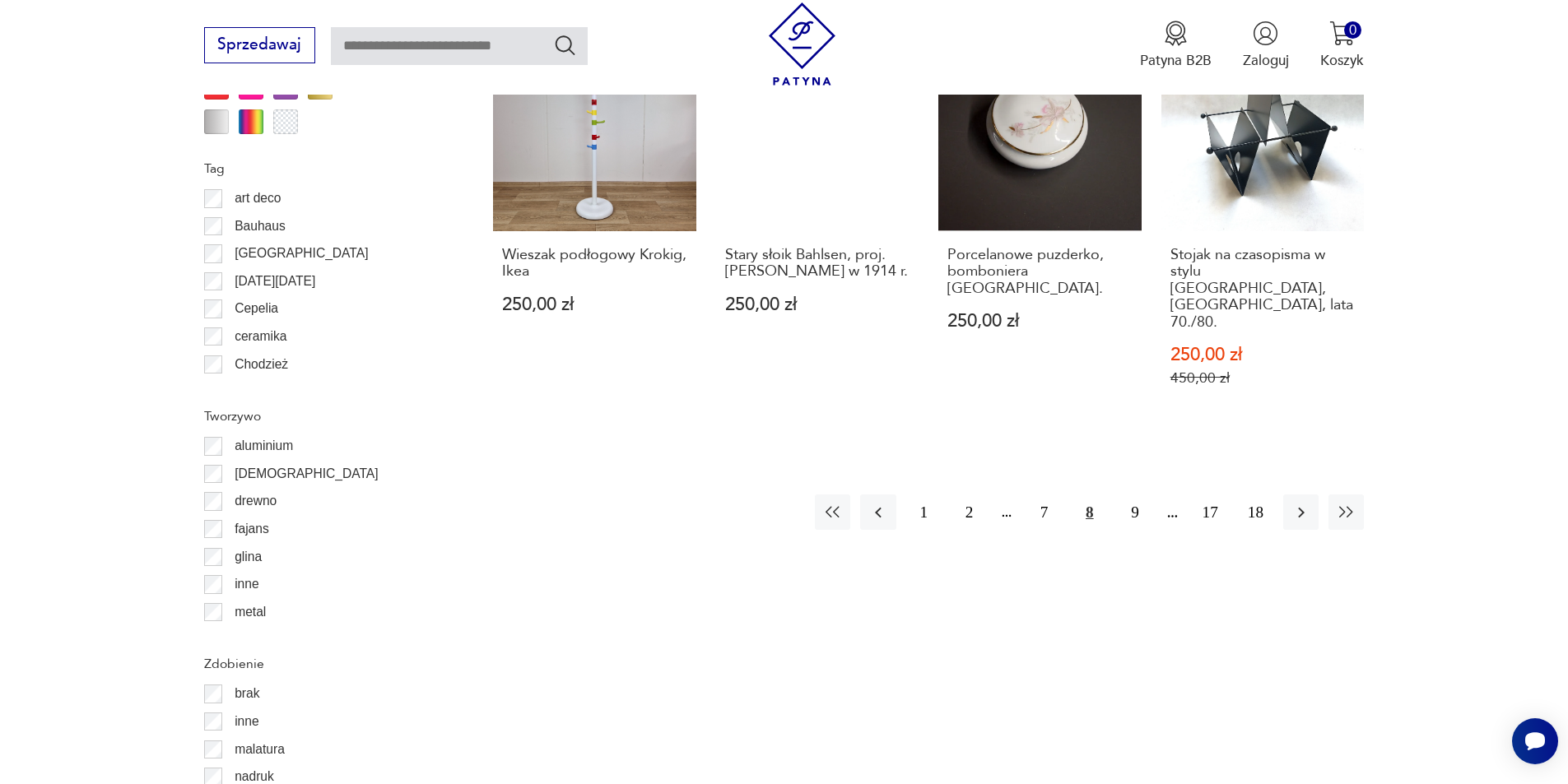
scroll to position [2030, 0]
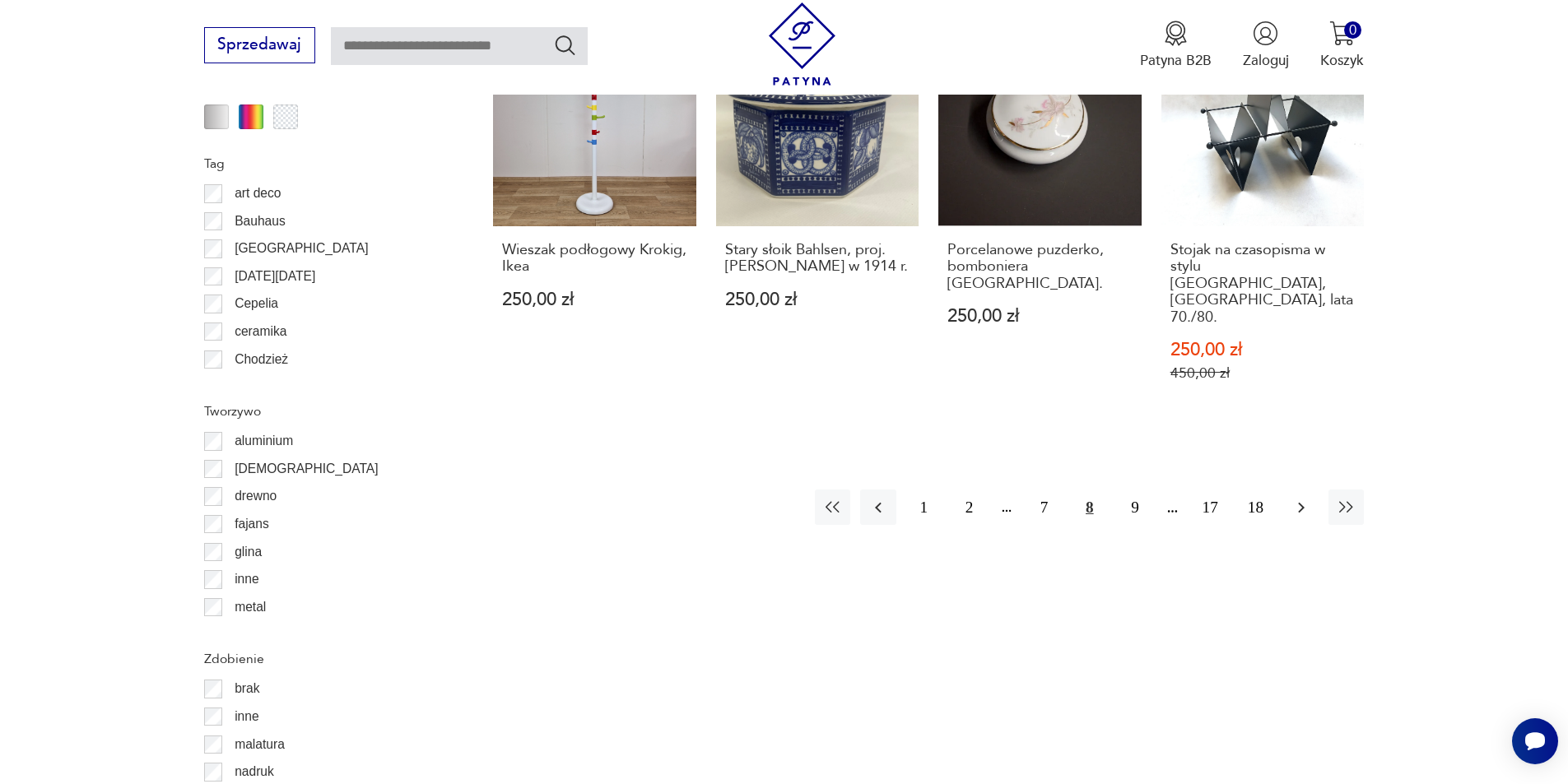
click at [1304, 498] on icon "button" at bounding box center [1300, 507] width 19 height 19
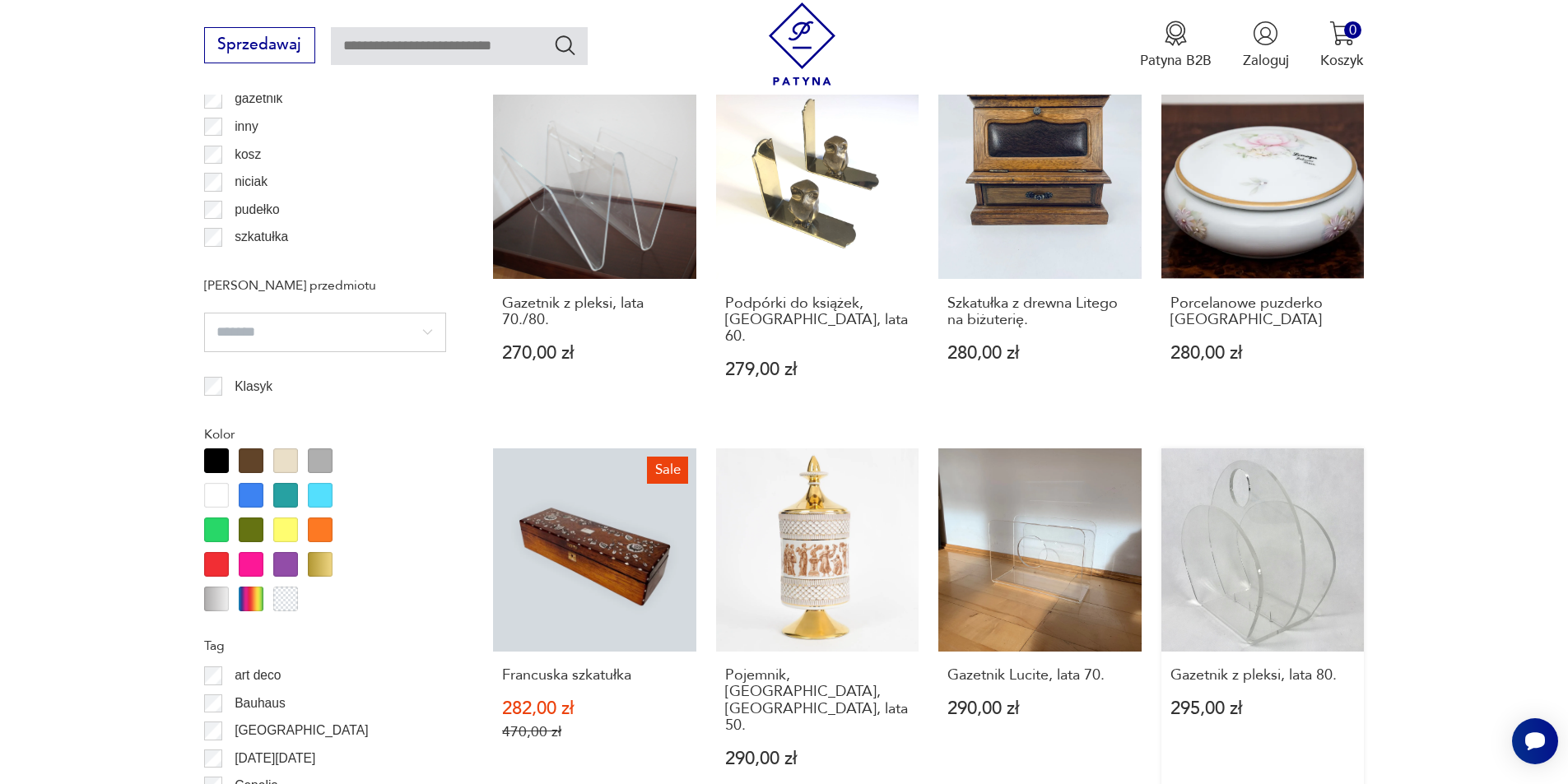
scroll to position [1783, 0]
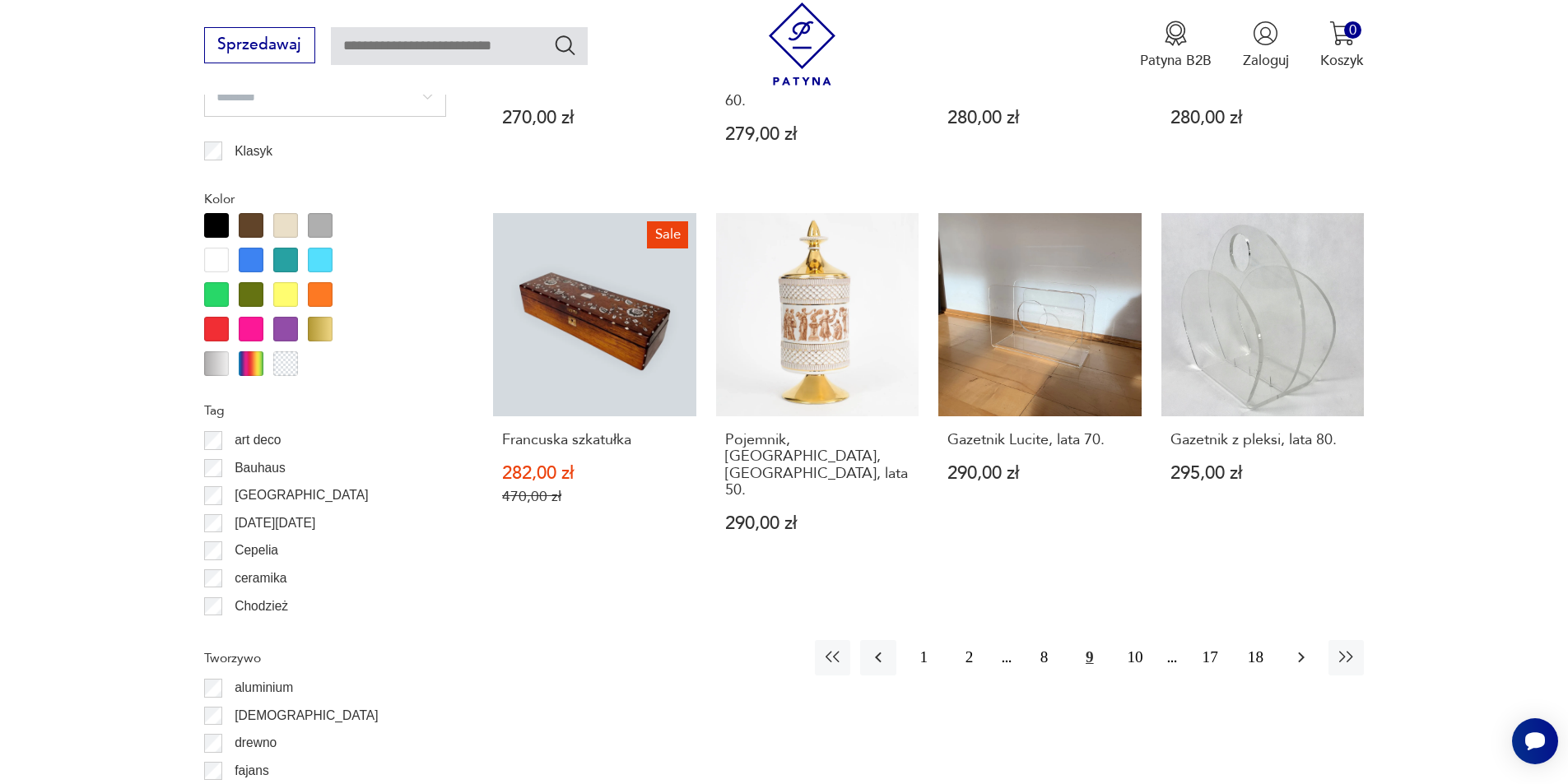
click at [1292, 648] on icon "button" at bounding box center [1300, 657] width 19 height 19
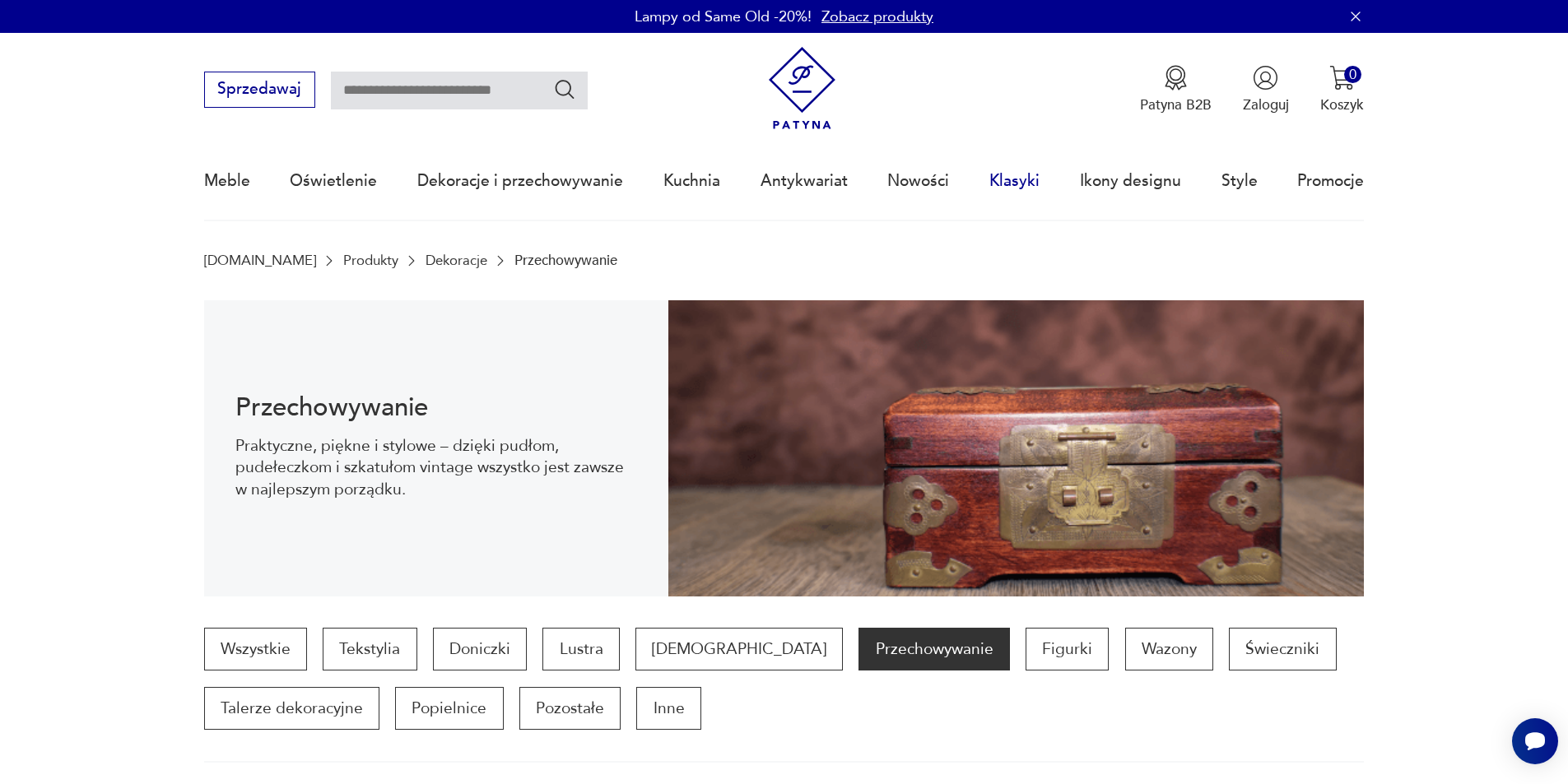
click at [999, 175] on link "Klasyki" at bounding box center [1014, 182] width 50 height 76
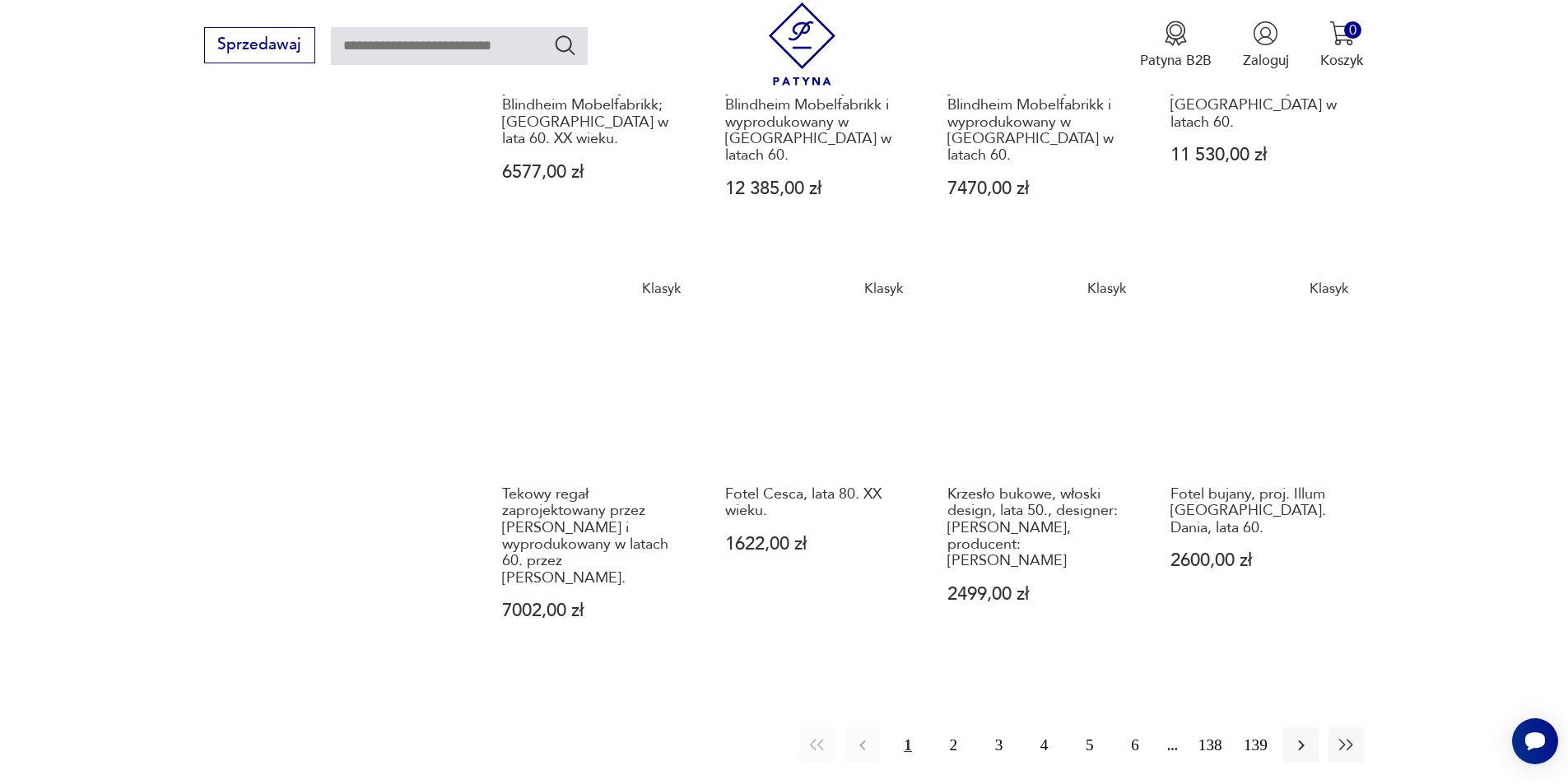
scroll to position [1678, 0]
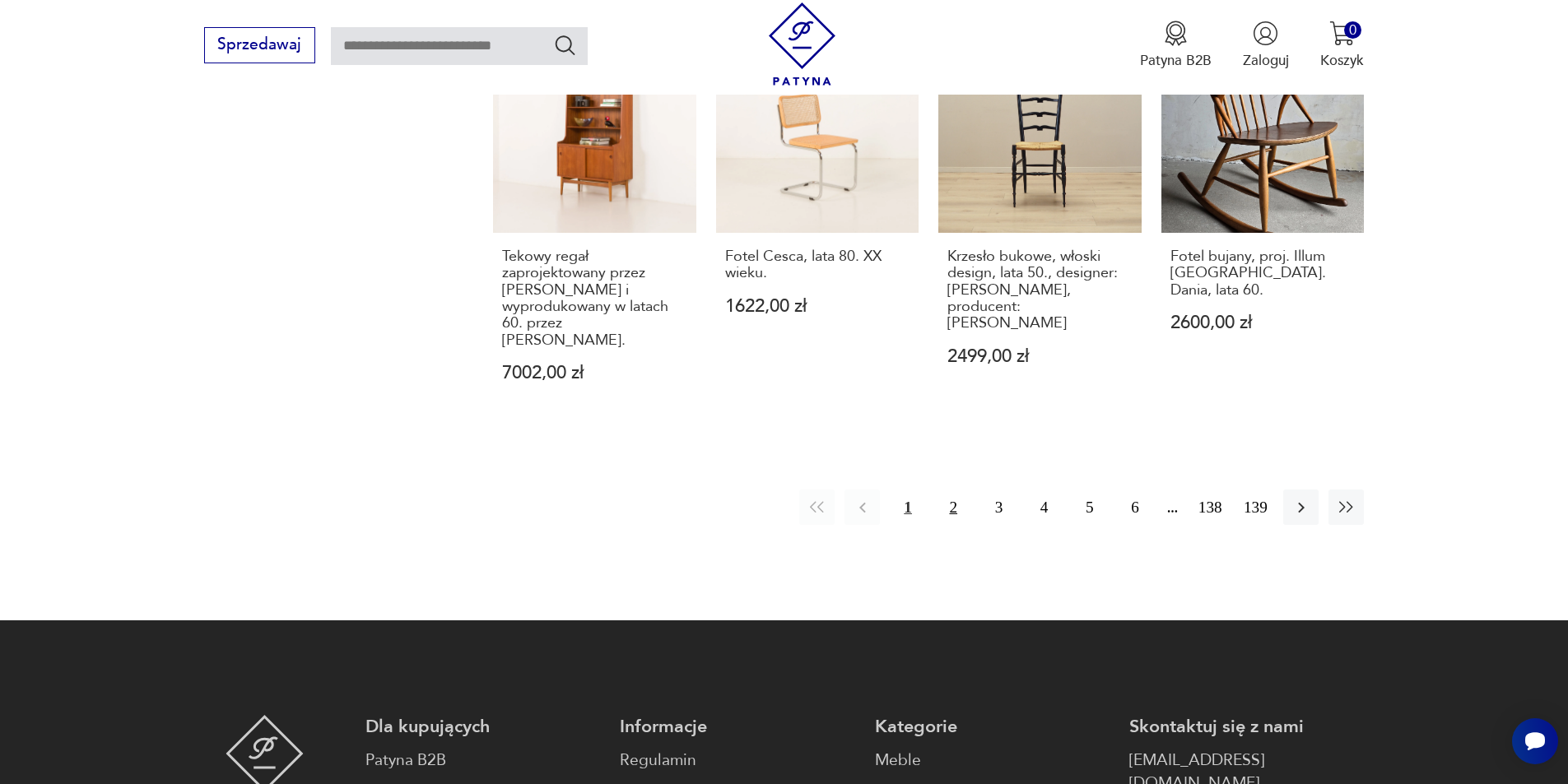
click at [947, 489] on button "2" at bounding box center [954, 507] width 35 height 35
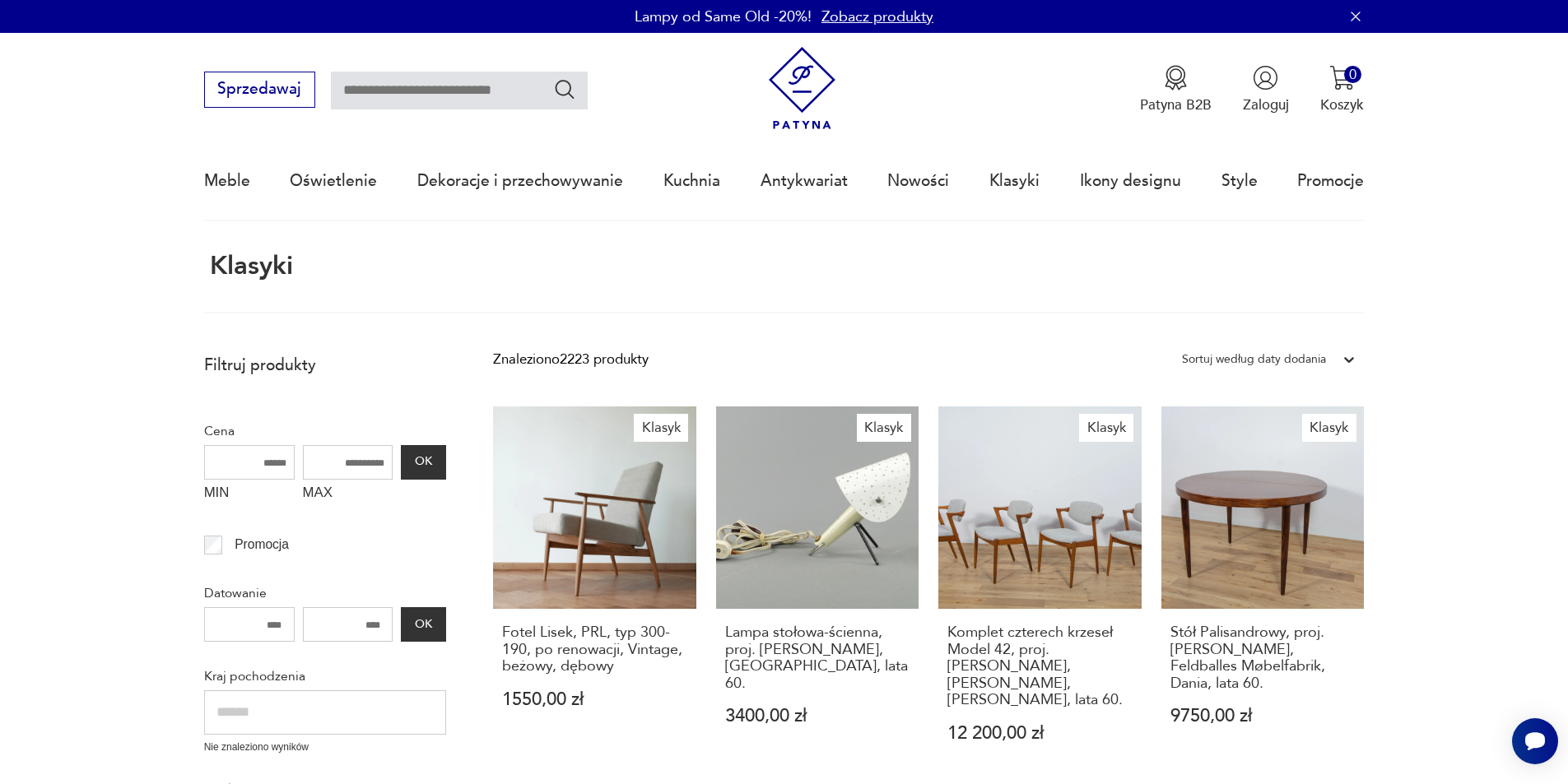
click at [433, 105] on input "text" at bounding box center [459, 90] width 257 height 38
type input "******"
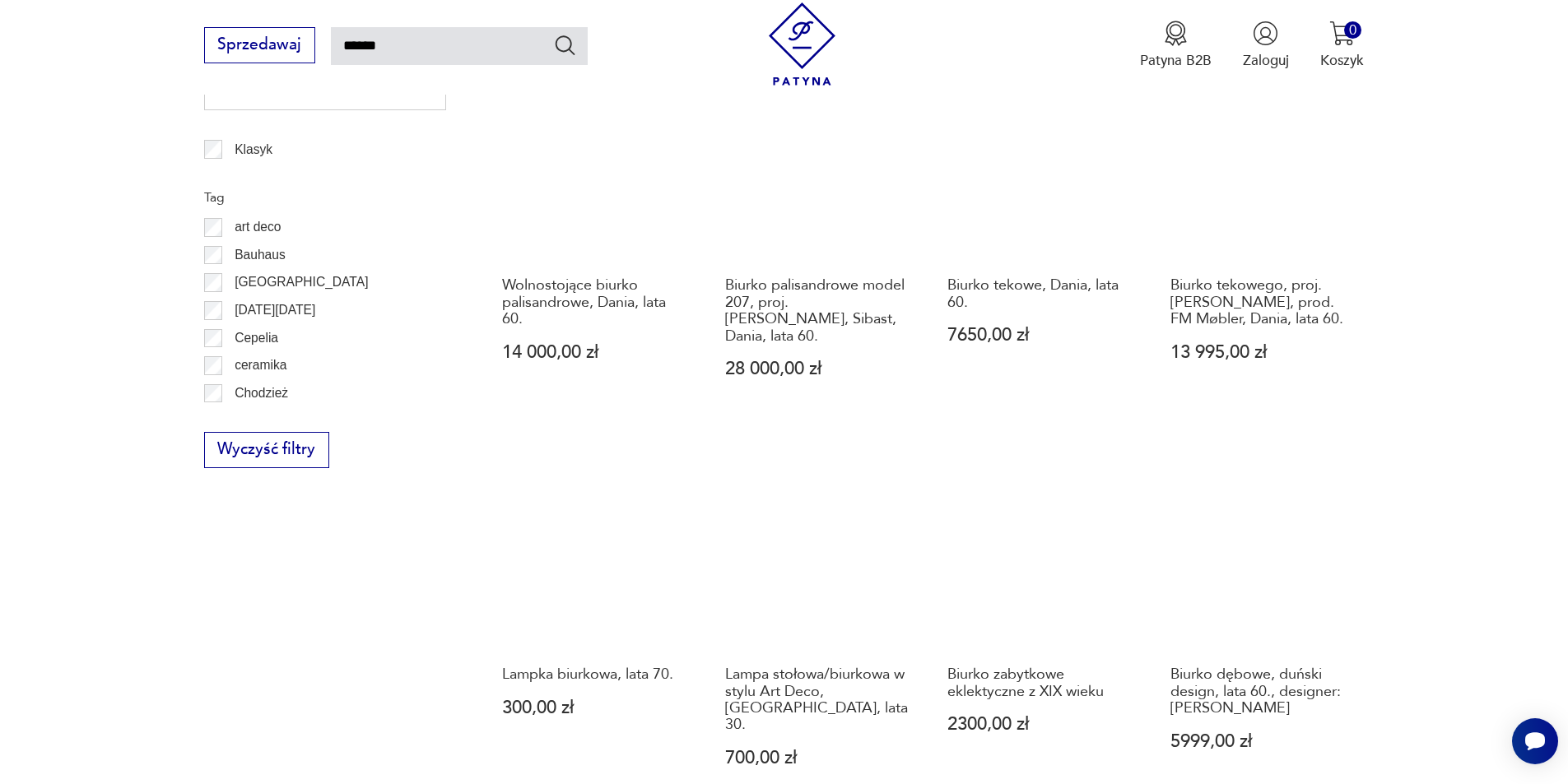
scroll to position [1494, 0]
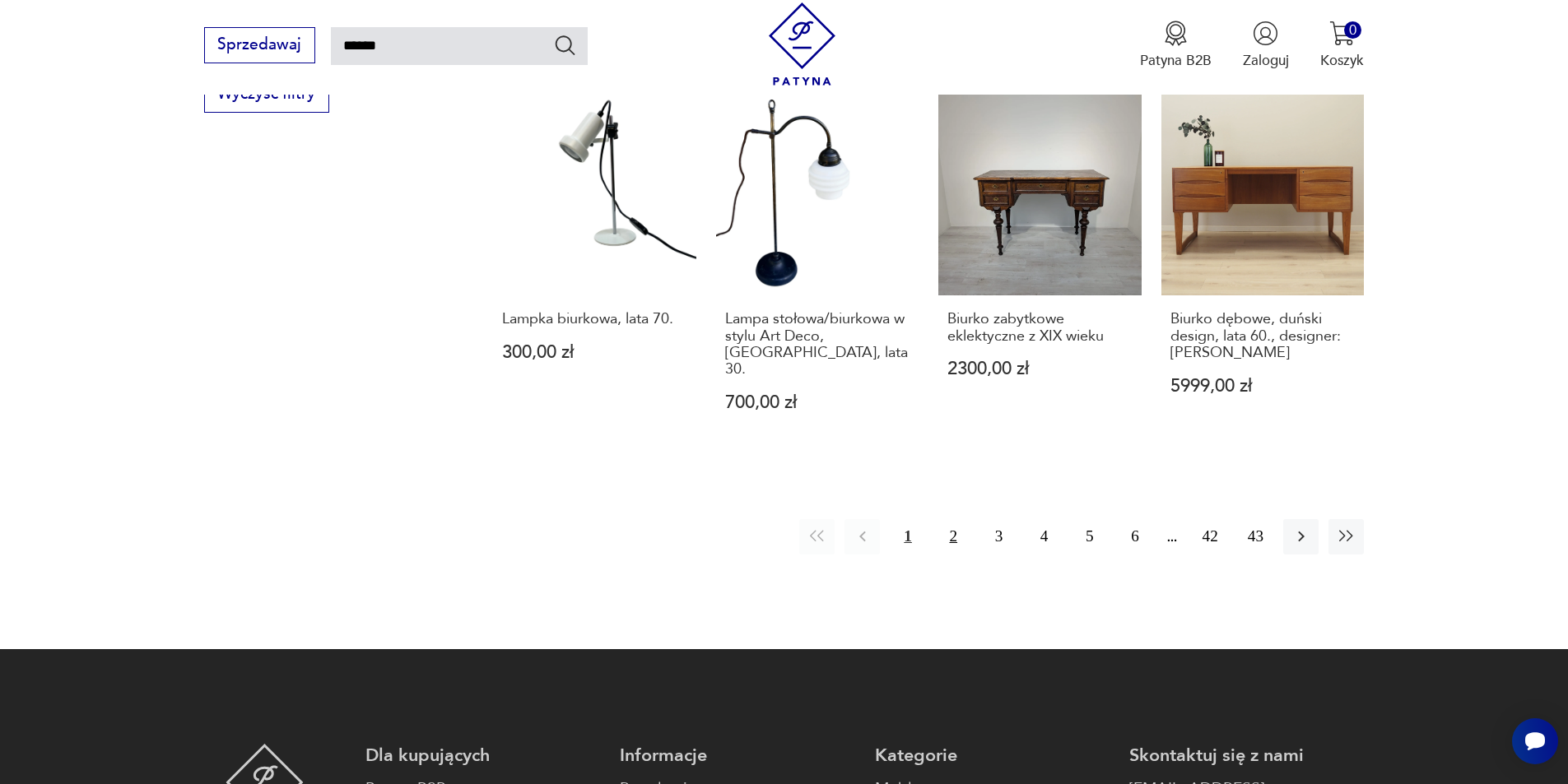
click at [959, 519] on button "2" at bounding box center [954, 537] width 35 height 35
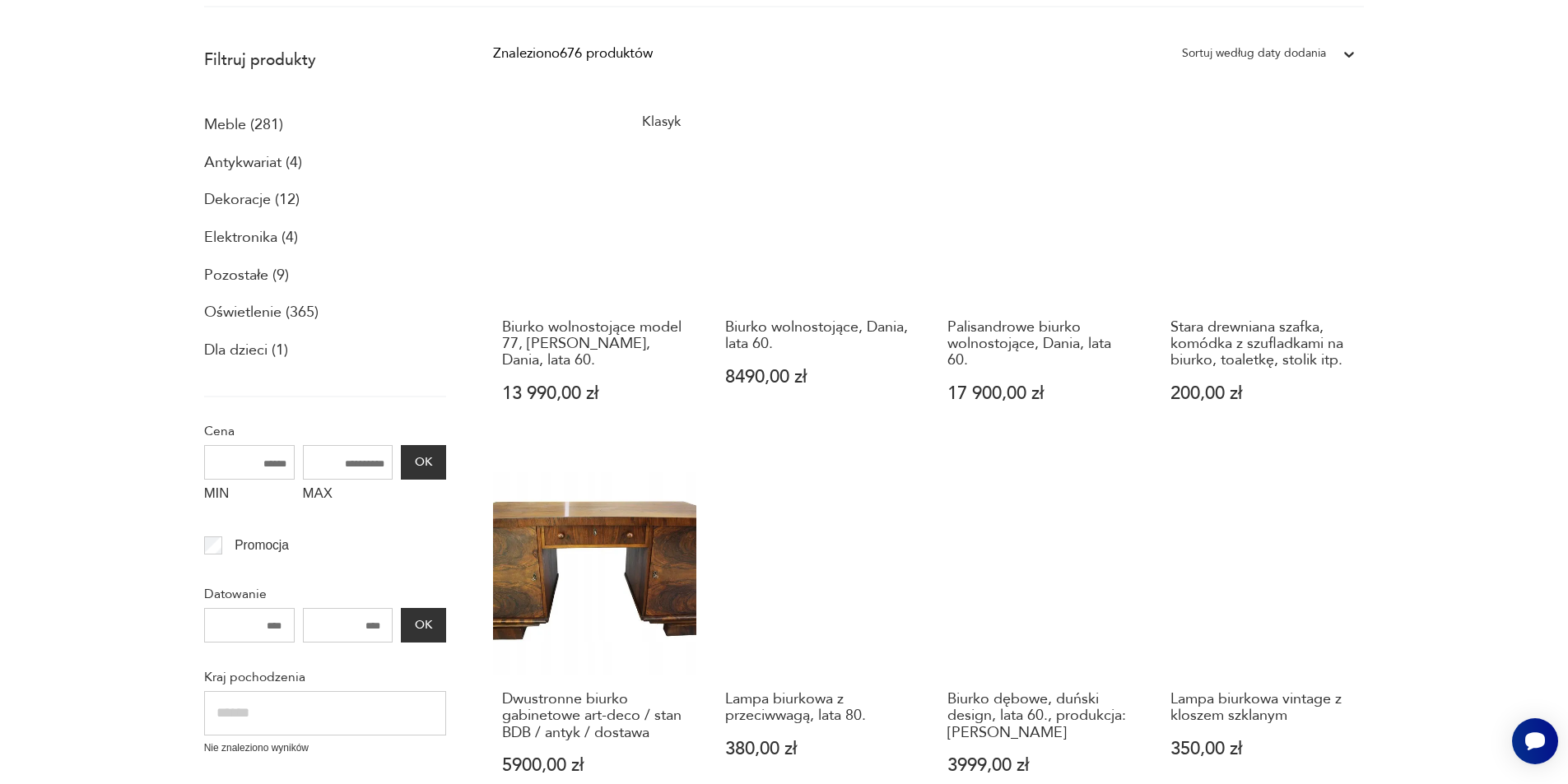
scroll to position [12, 0]
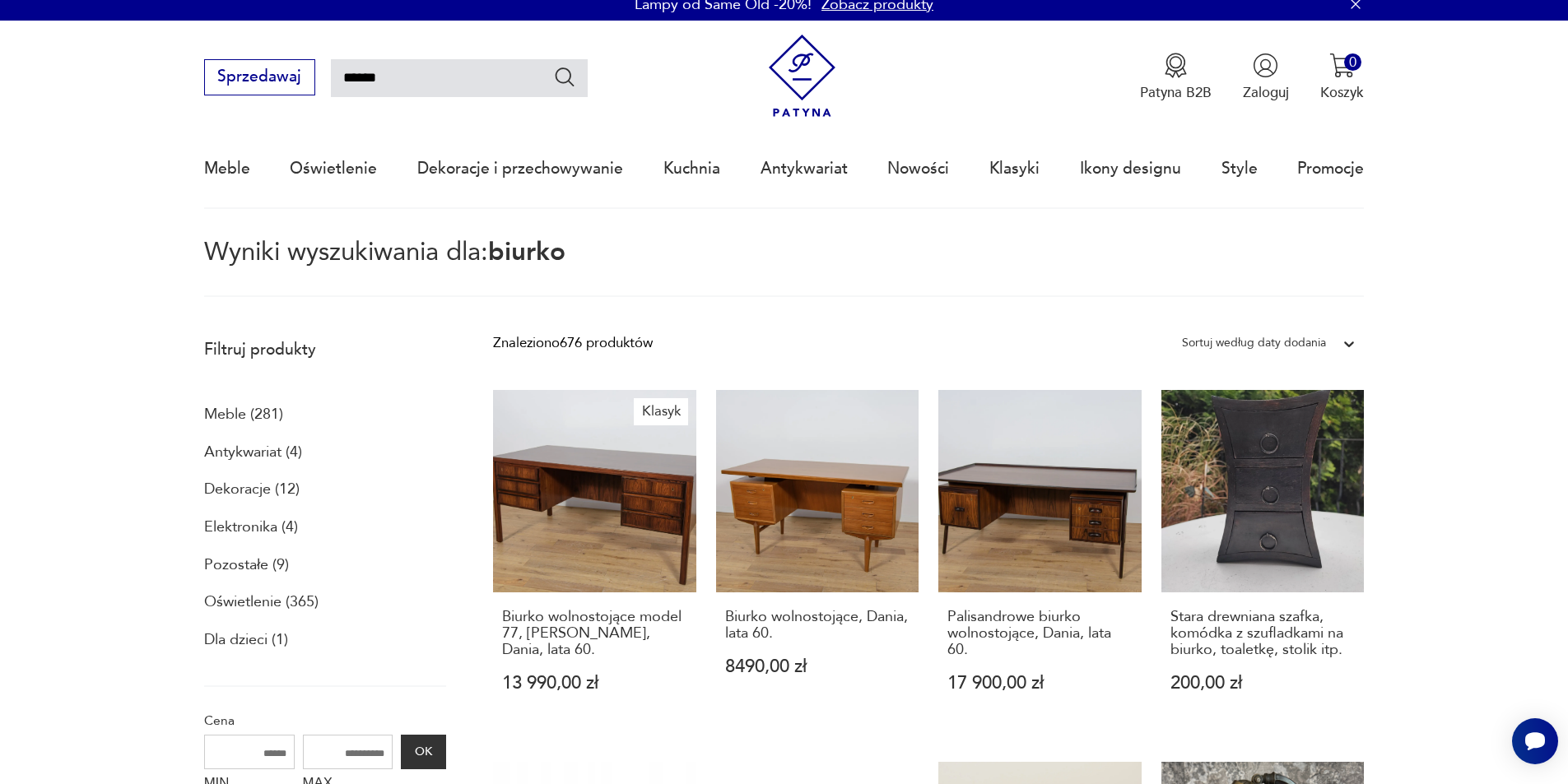
click at [1313, 345] on div "Sortuj według daty dodania" at bounding box center [1253, 343] width 144 height 21
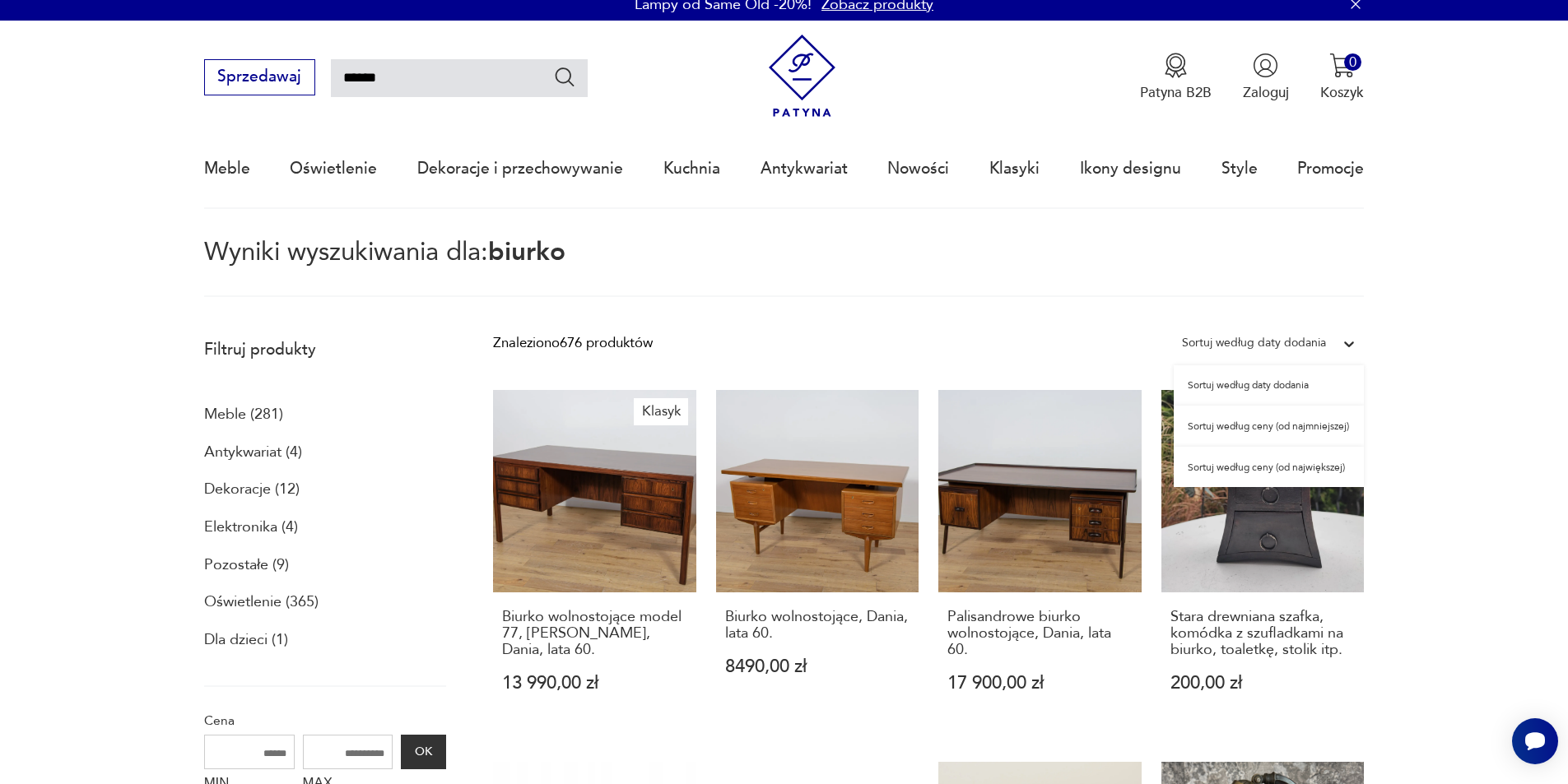
drag, startPoint x: 1318, startPoint y: 425, endPoint x: 966, endPoint y: 432, distance: 352.1
click at [1318, 424] on div "Sortuj według ceny (od najmniejszej)" at bounding box center [1268, 426] width 190 height 41
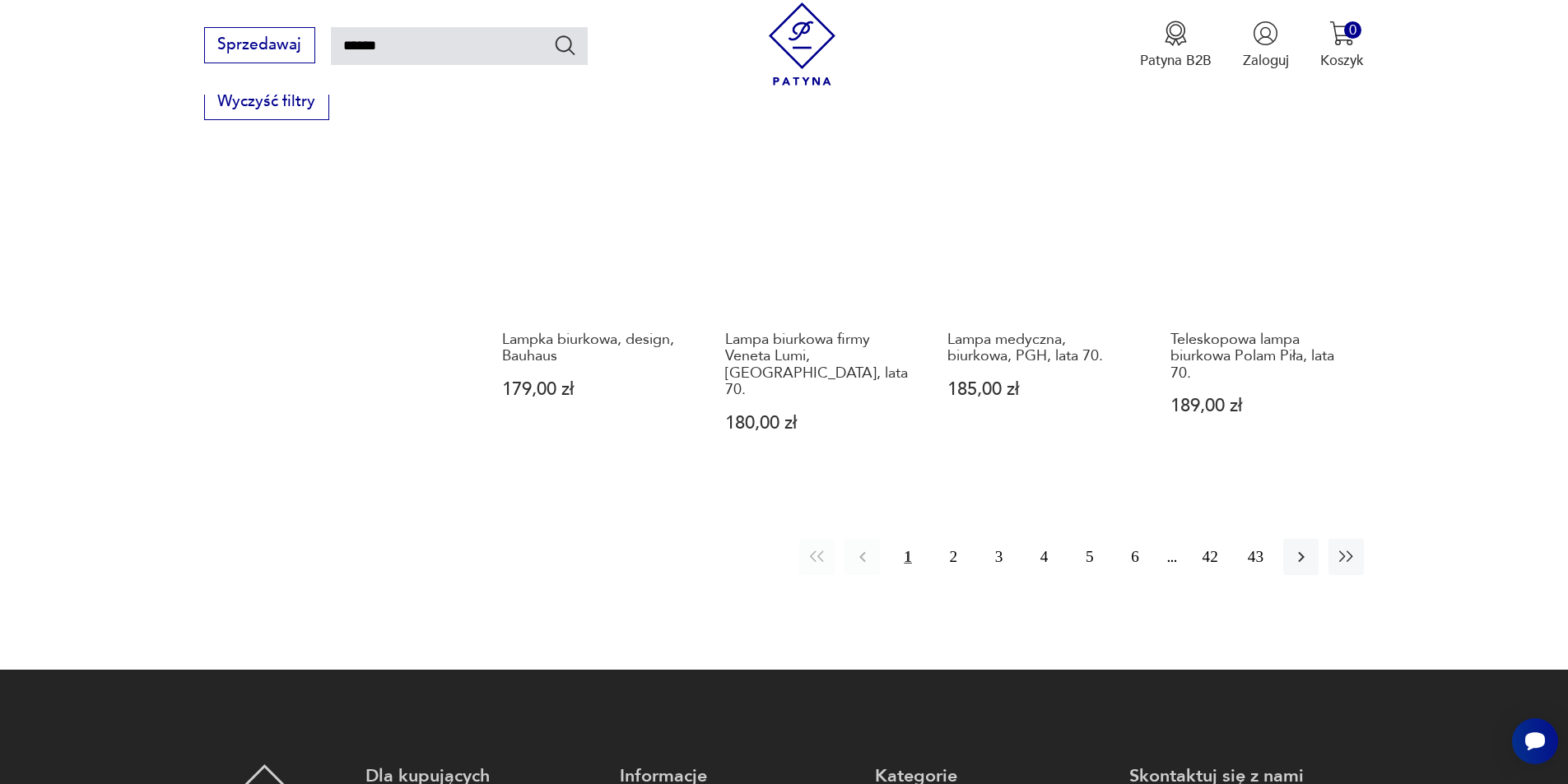
scroll to position [1740, 0]
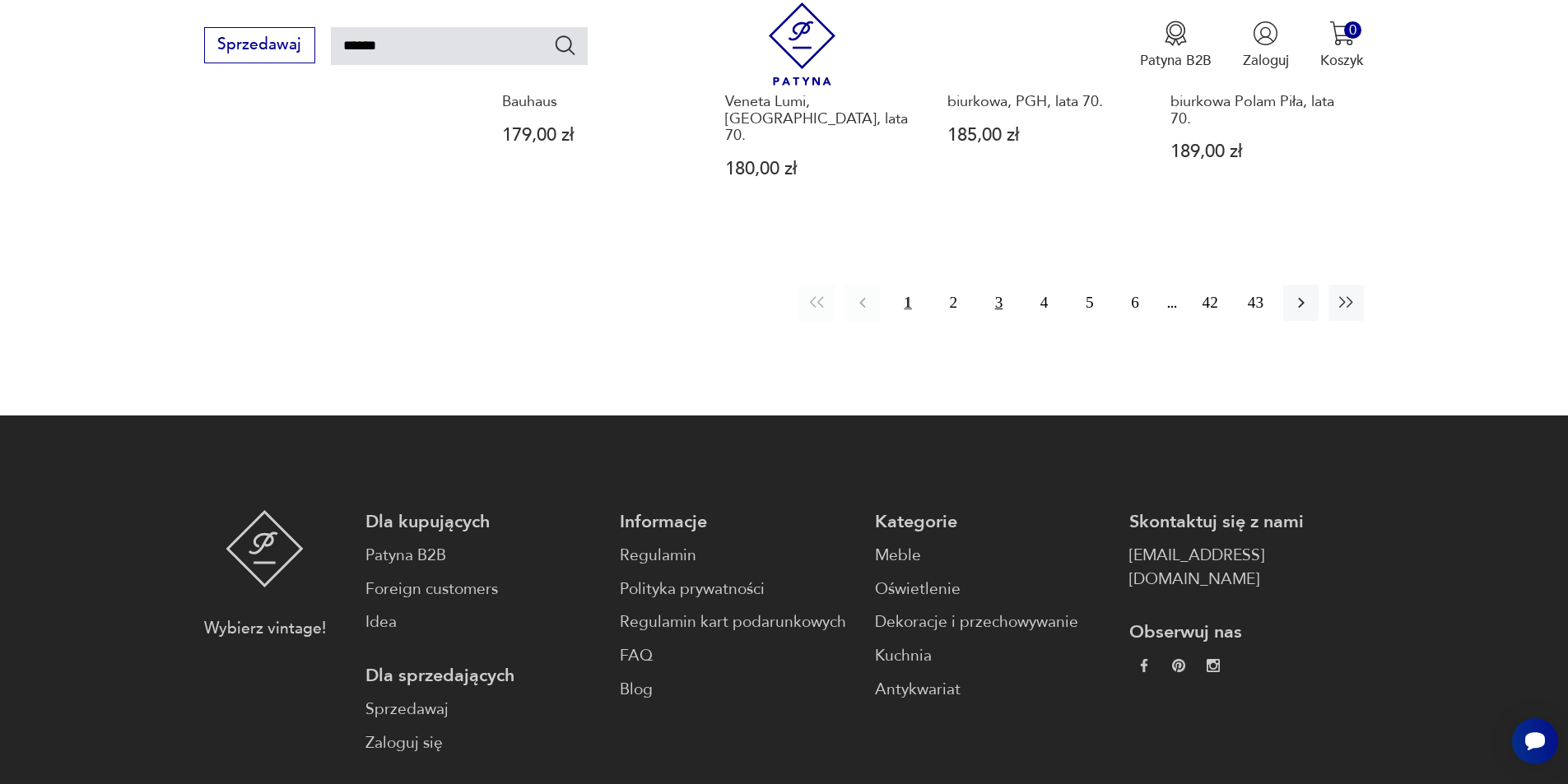
click at [1002, 285] on button "3" at bounding box center [999, 302] width 35 height 35
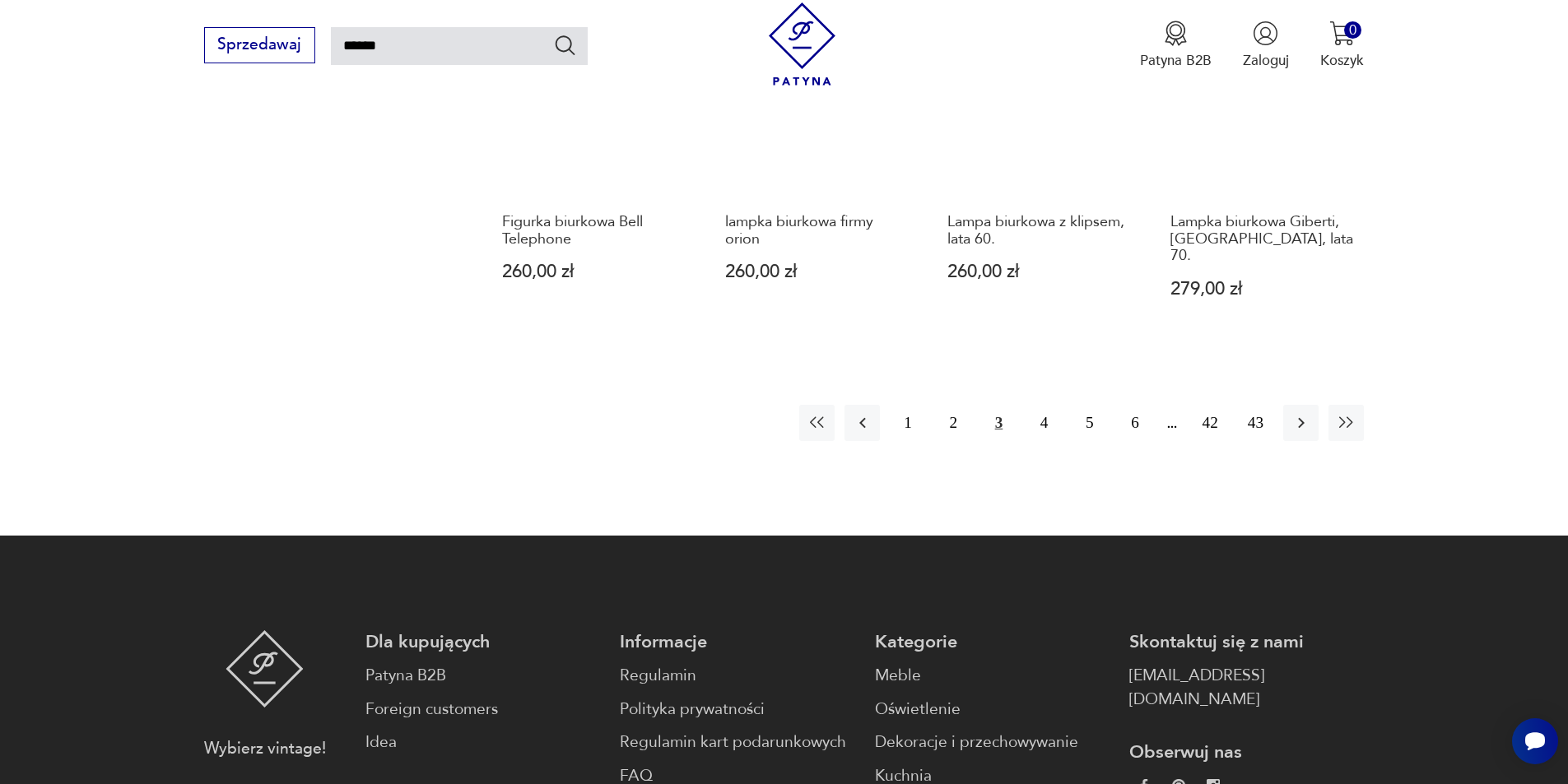
scroll to position [1576, 0]
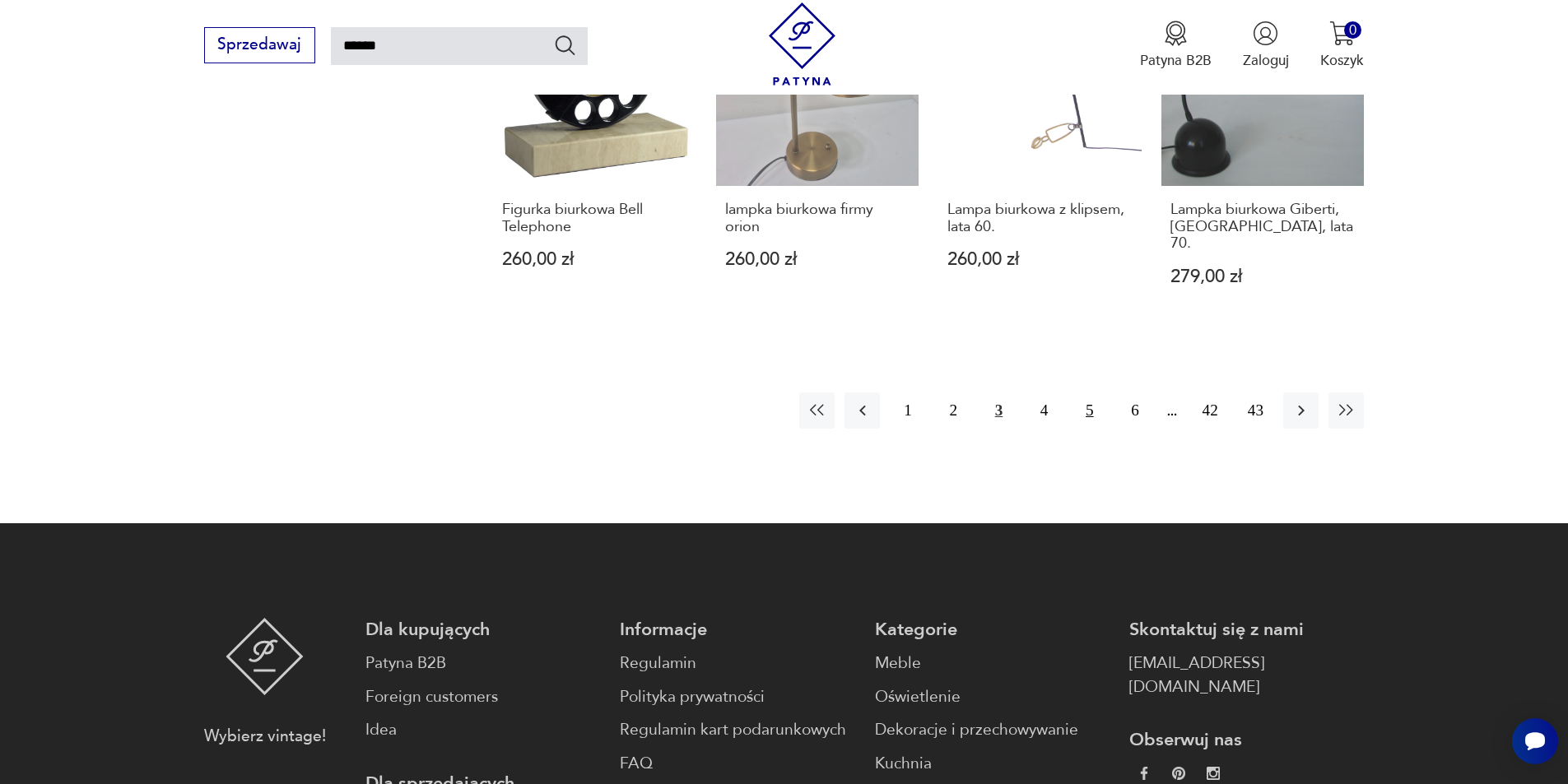
click at [1090, 393] on button "5" at bounding box center [1089, 411] width 35 height 35
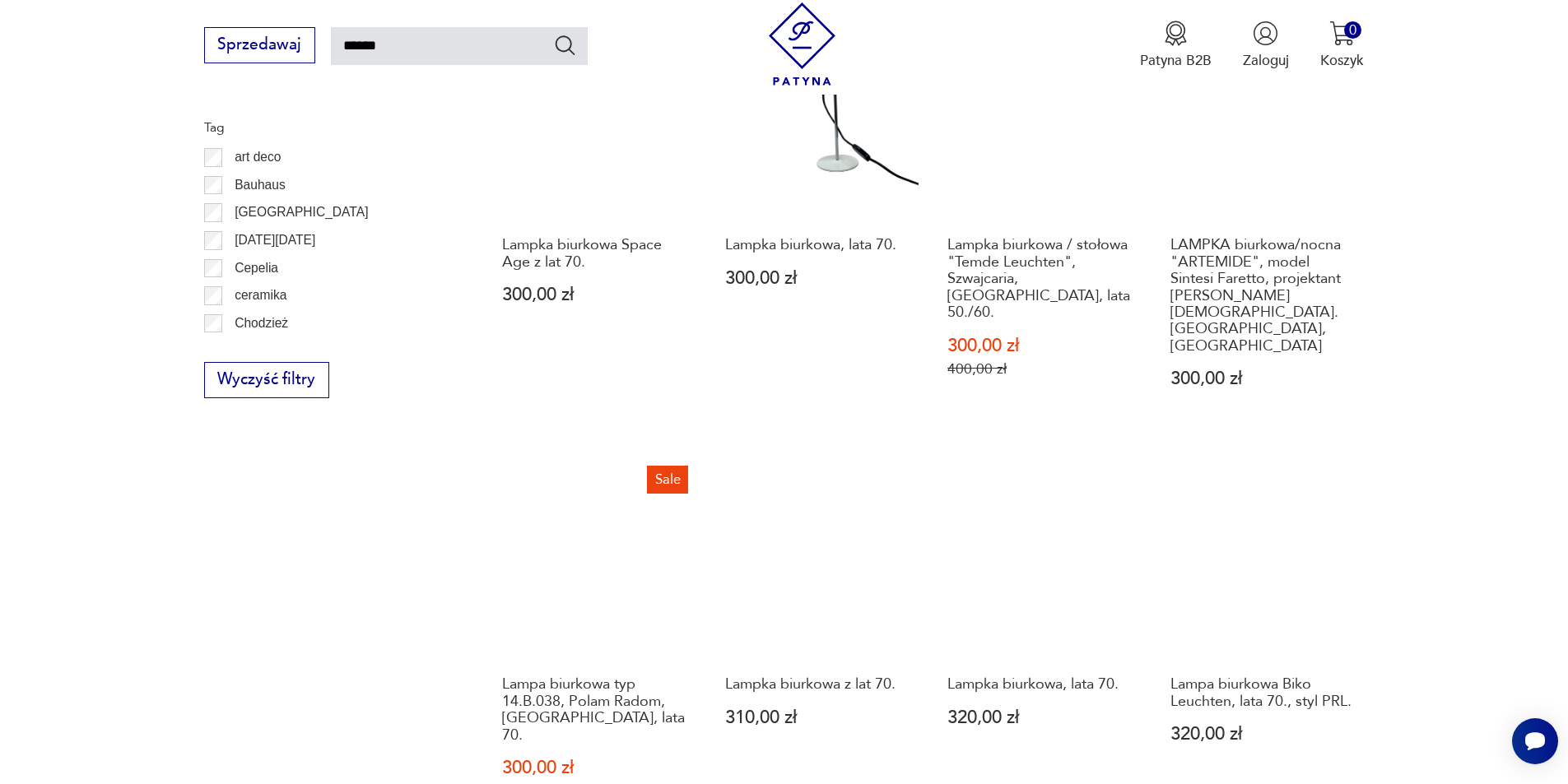
scroll to position [1576, 0]
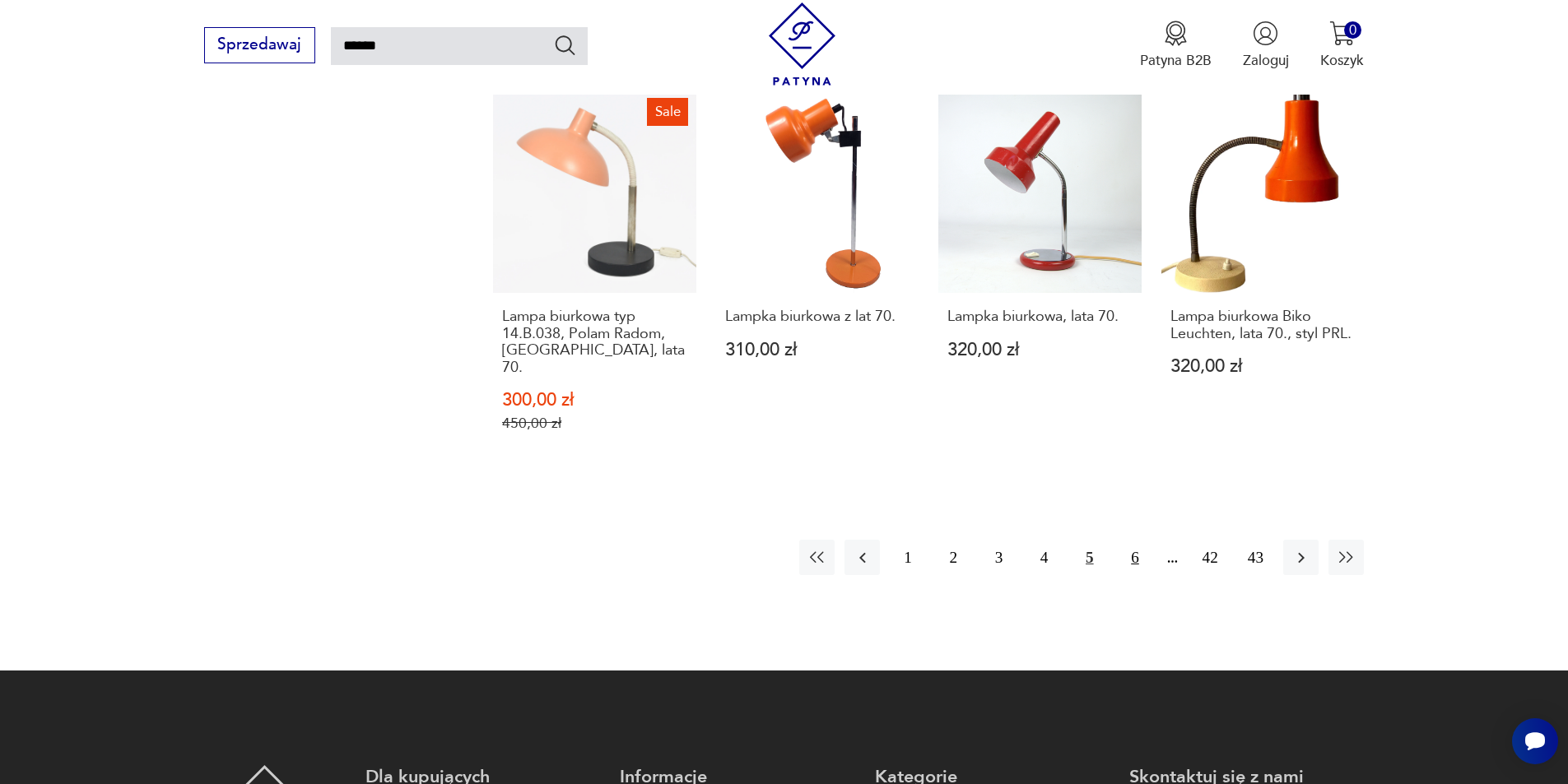
click at [1137, 540] on button "6" at bounding box center [1134, 558] width 35 height 35
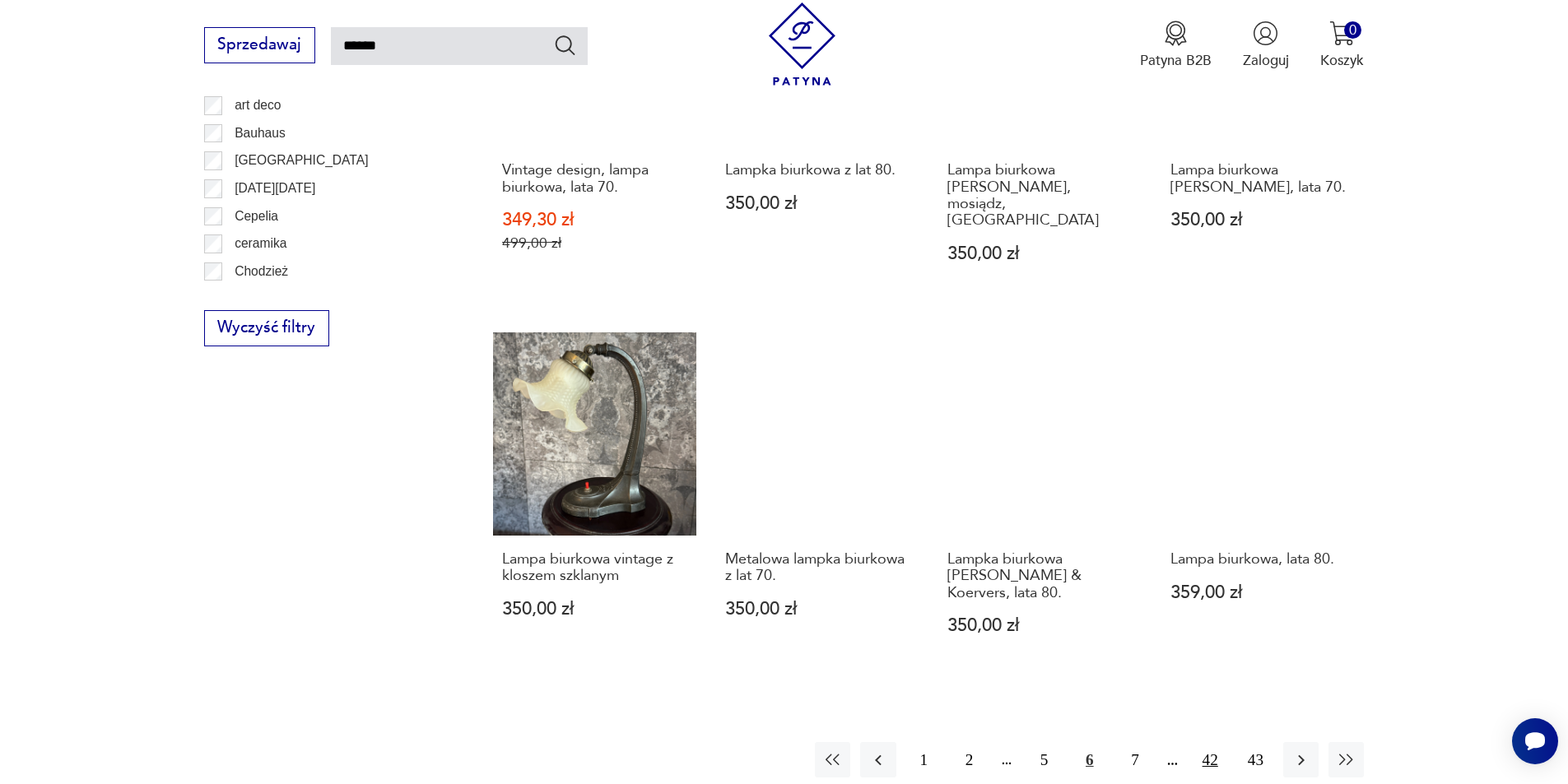
scroll to position [1494, 0]
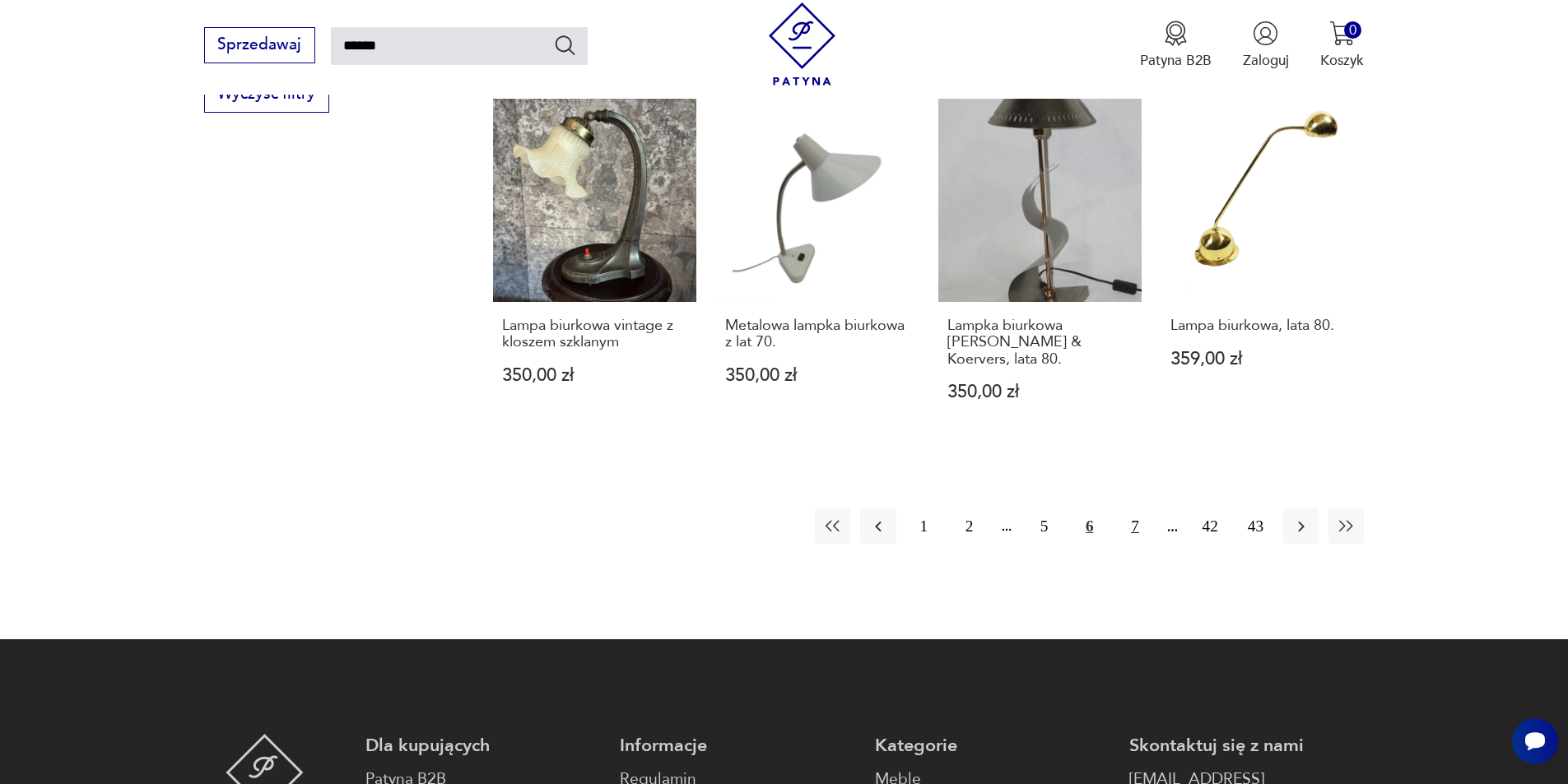
click at [1138, 509] on button "7" at bounding box center [1134, 526] width 35 height 35
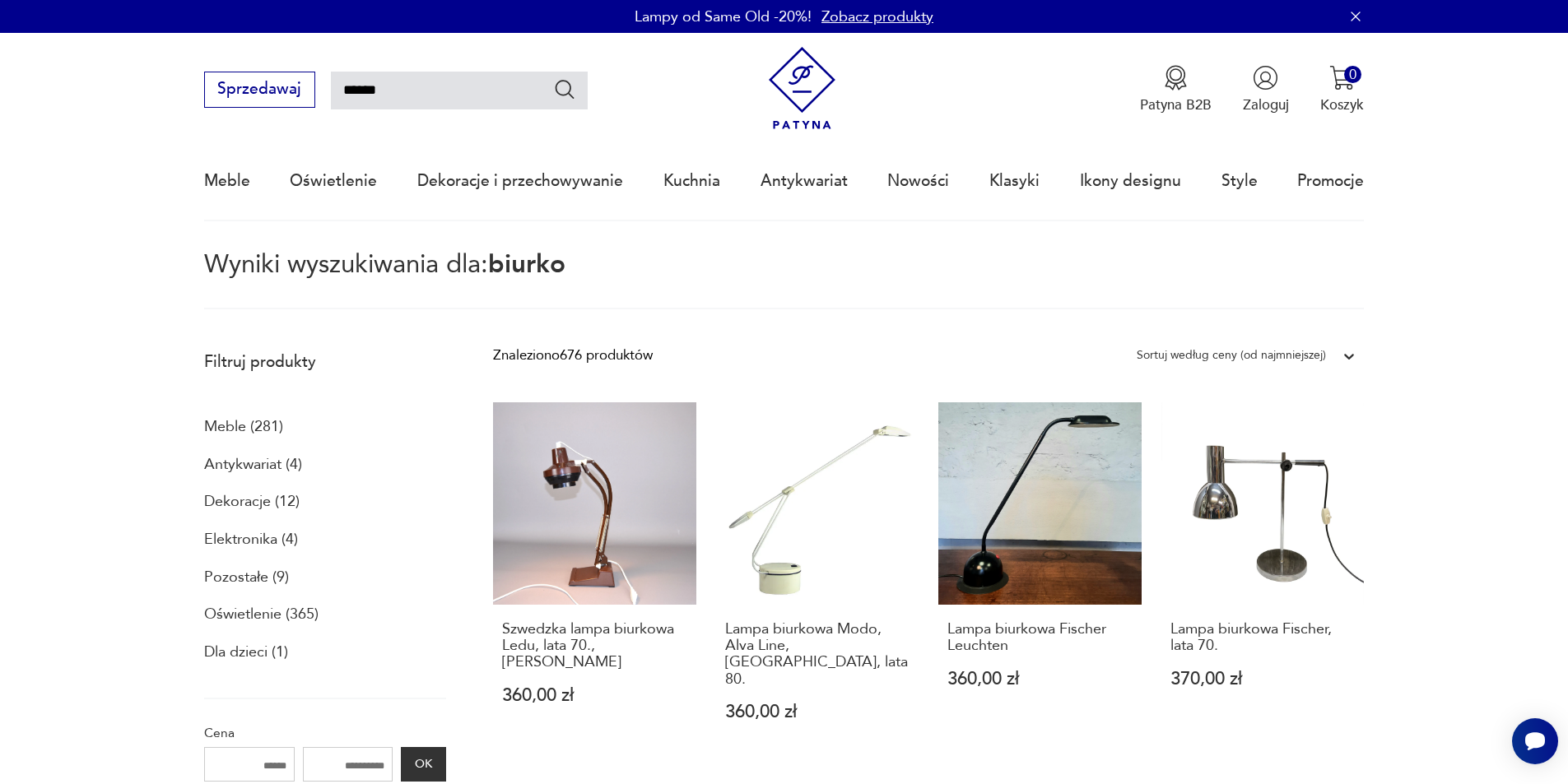
drag, startPoint x: 400, startPoint y: 83, endPoint x: 47, endPoint y: 98, distance: 353.3
click at [72, 94] on nav "Sprzedawaj ****** Patyna B2B Zaloguj 0 Koszyk Twój koszyk ( 0 ) Brak produktów …" at bounding box center [784, 127] width 1568 height 188
type input "**********"
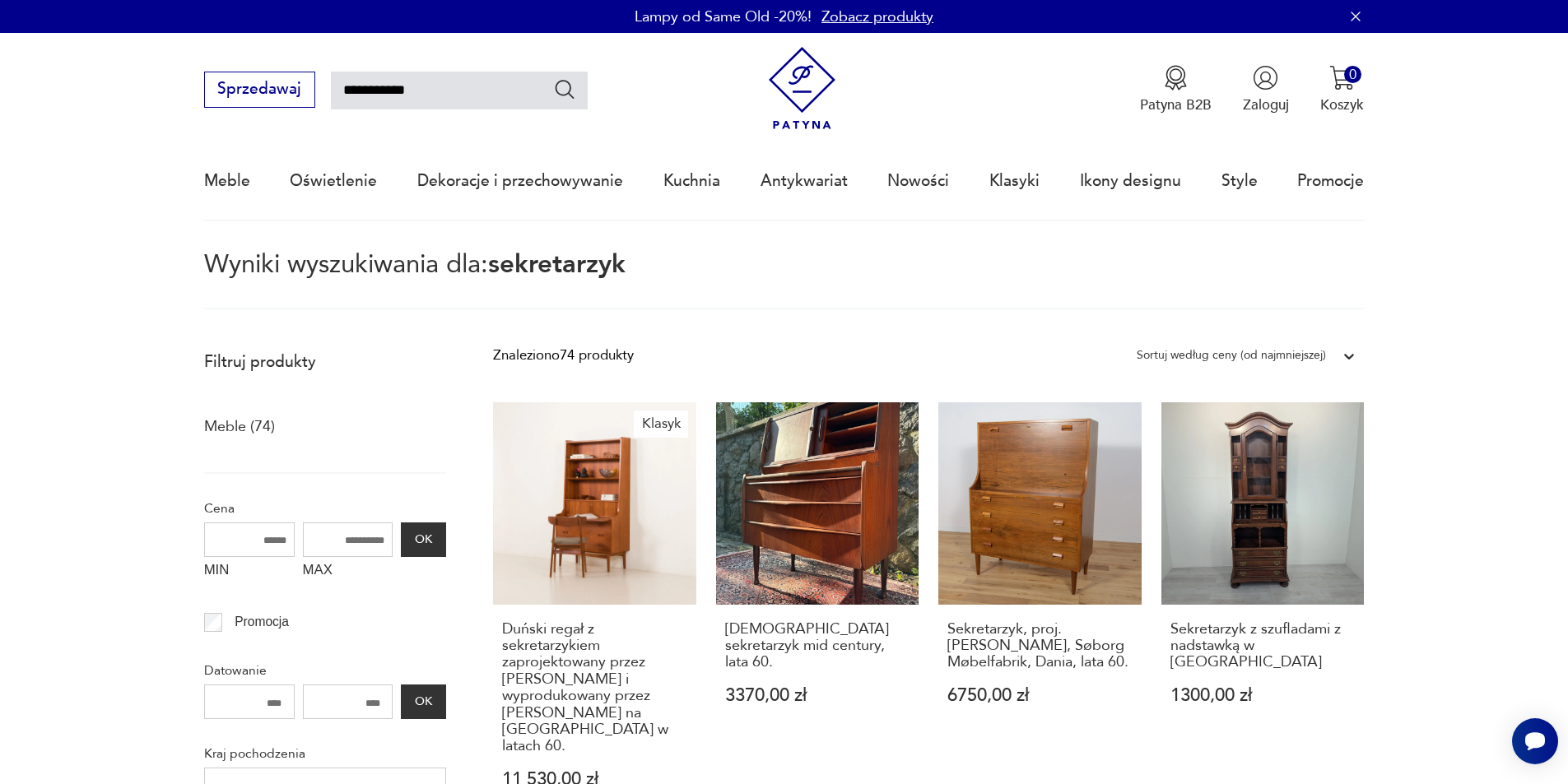
click at [785, 66] on img at bounding box center [803, 89] width 83 height 83
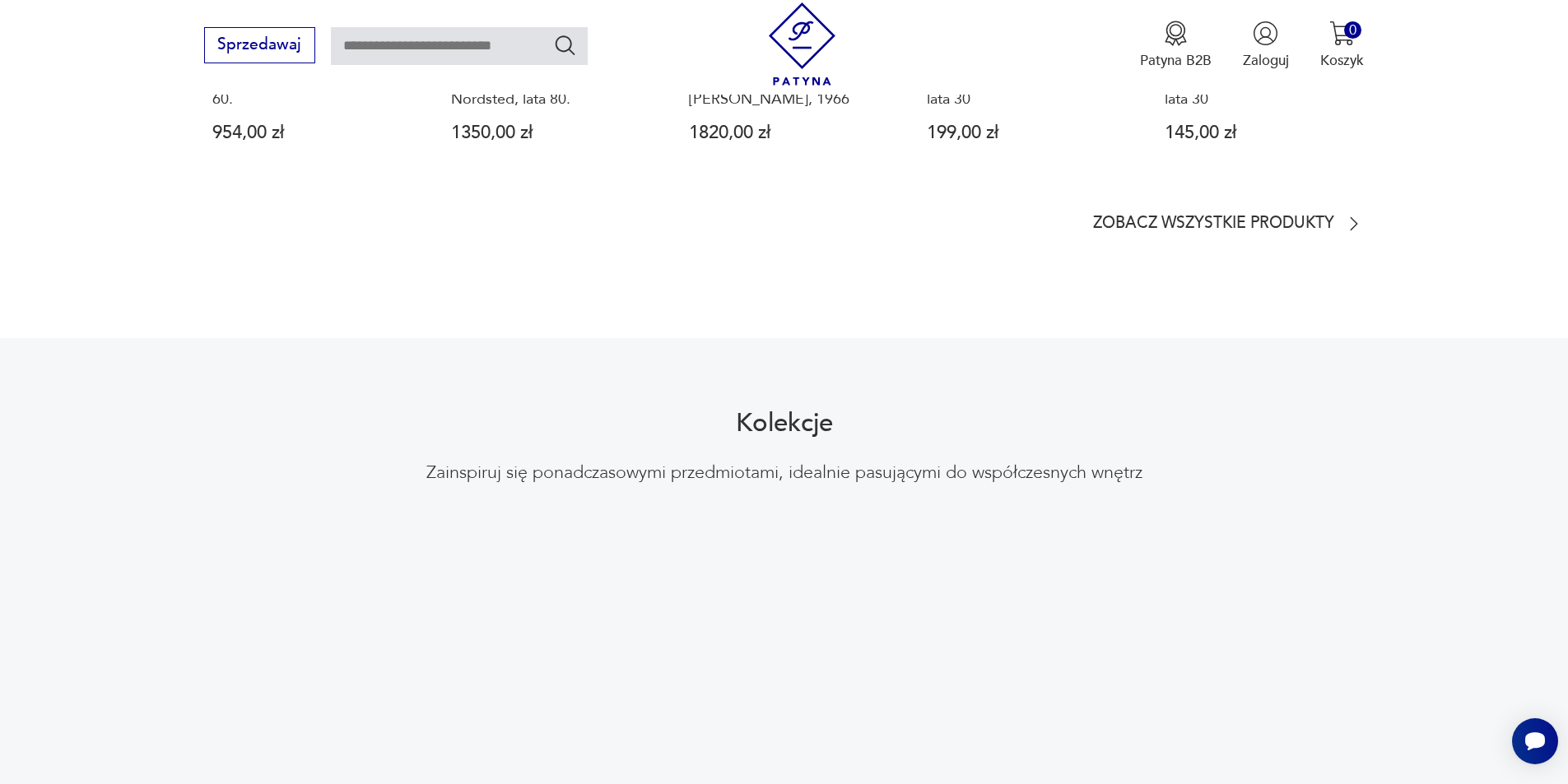
scroll to position [1811, 0]
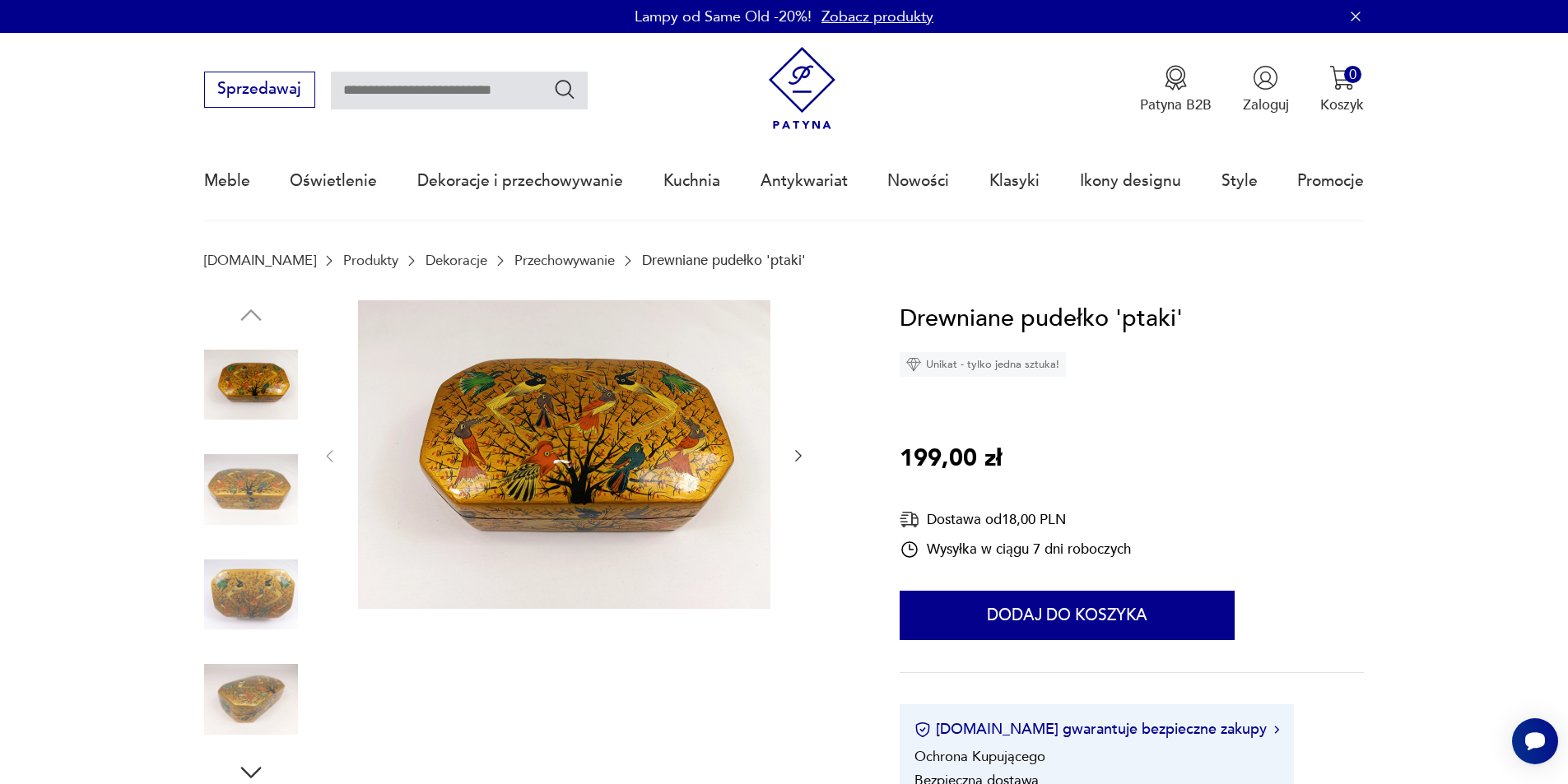
click at [283, 487] on img at bounding box center [250, 489] width 94 height 94
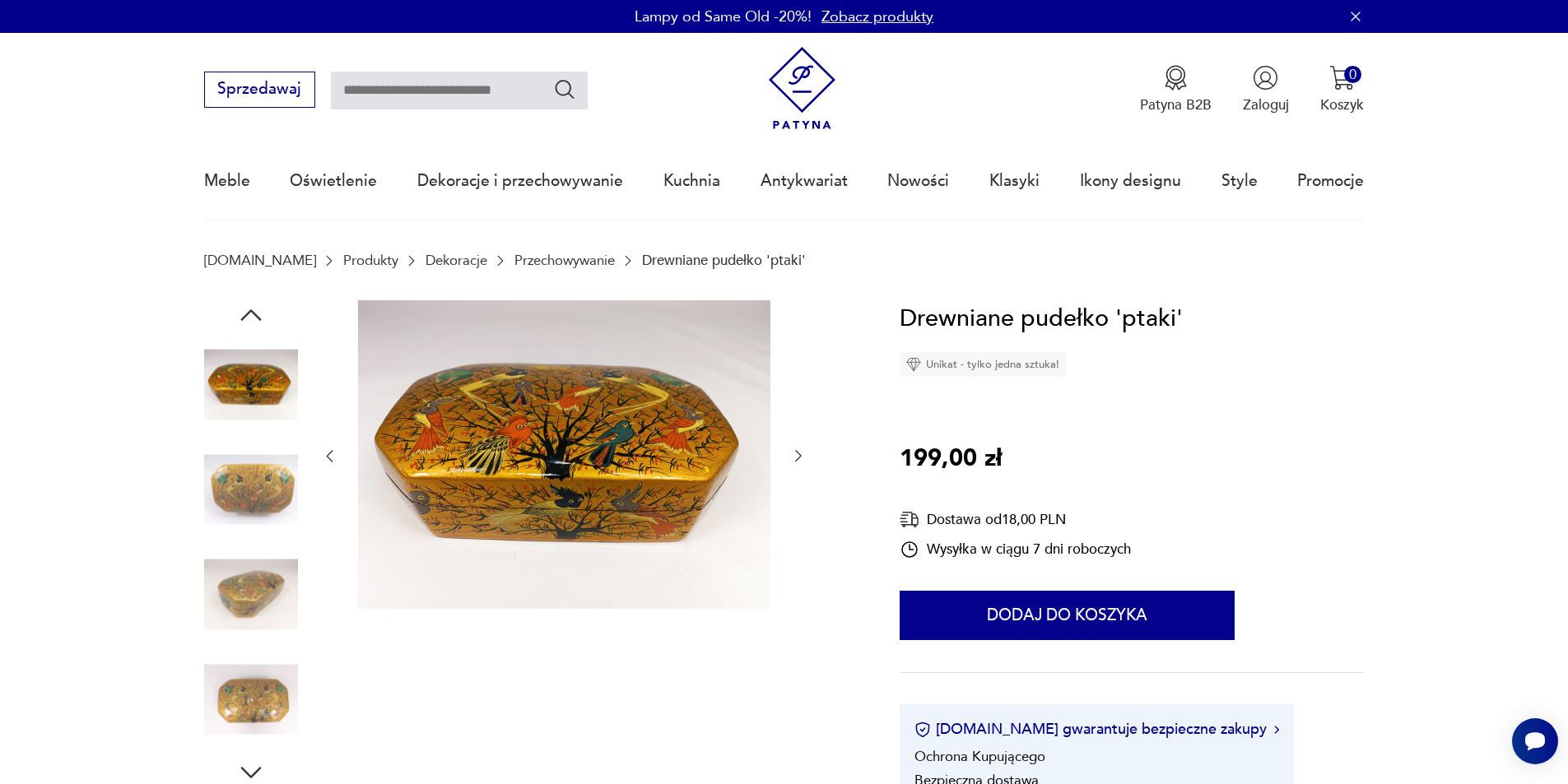
click at [283, 487] on img at bounding box center [250, 489] width 94 height 94
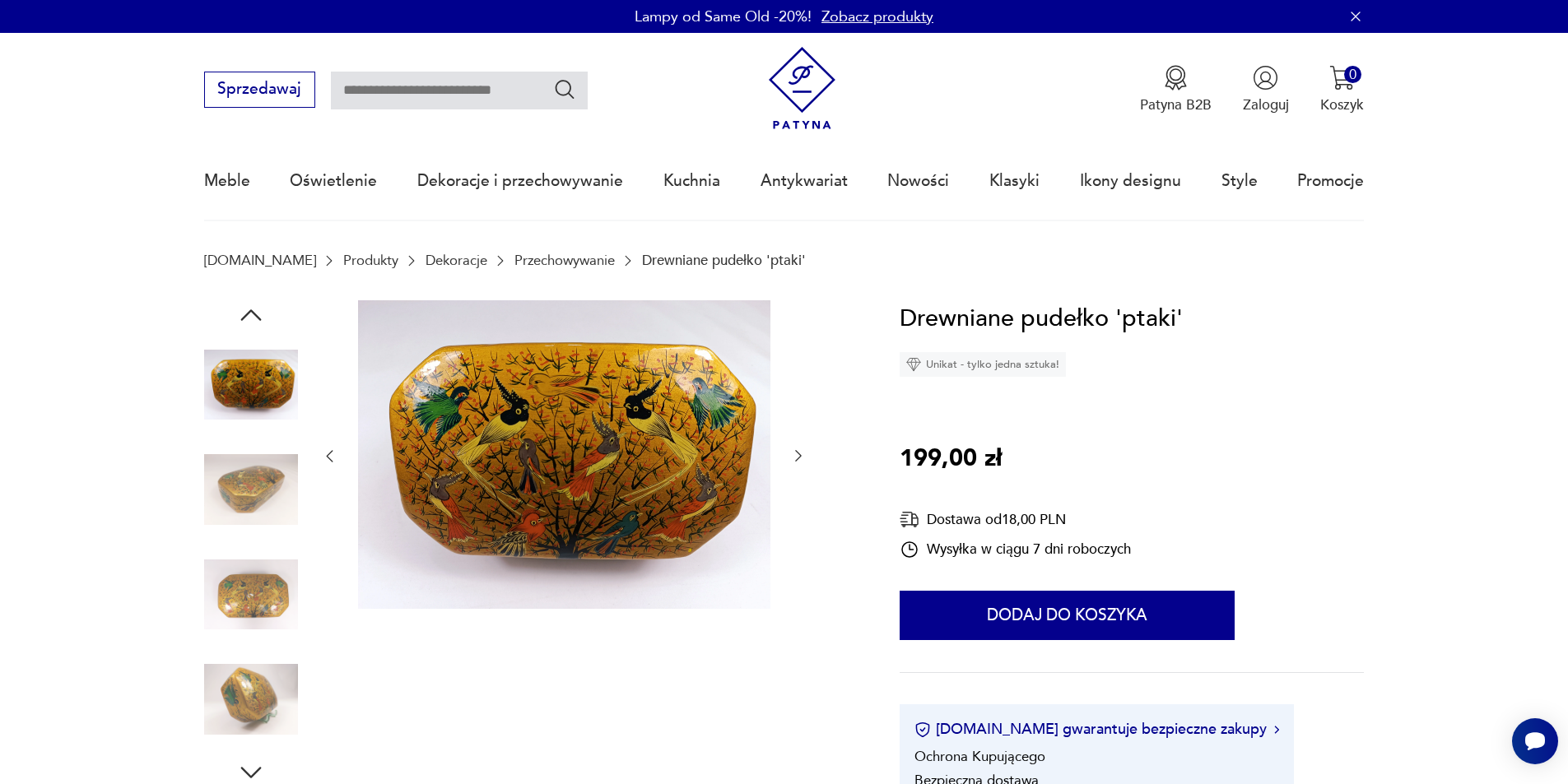
click at [283, 487] on img at bounding box center [250, 489] width 94 height 94
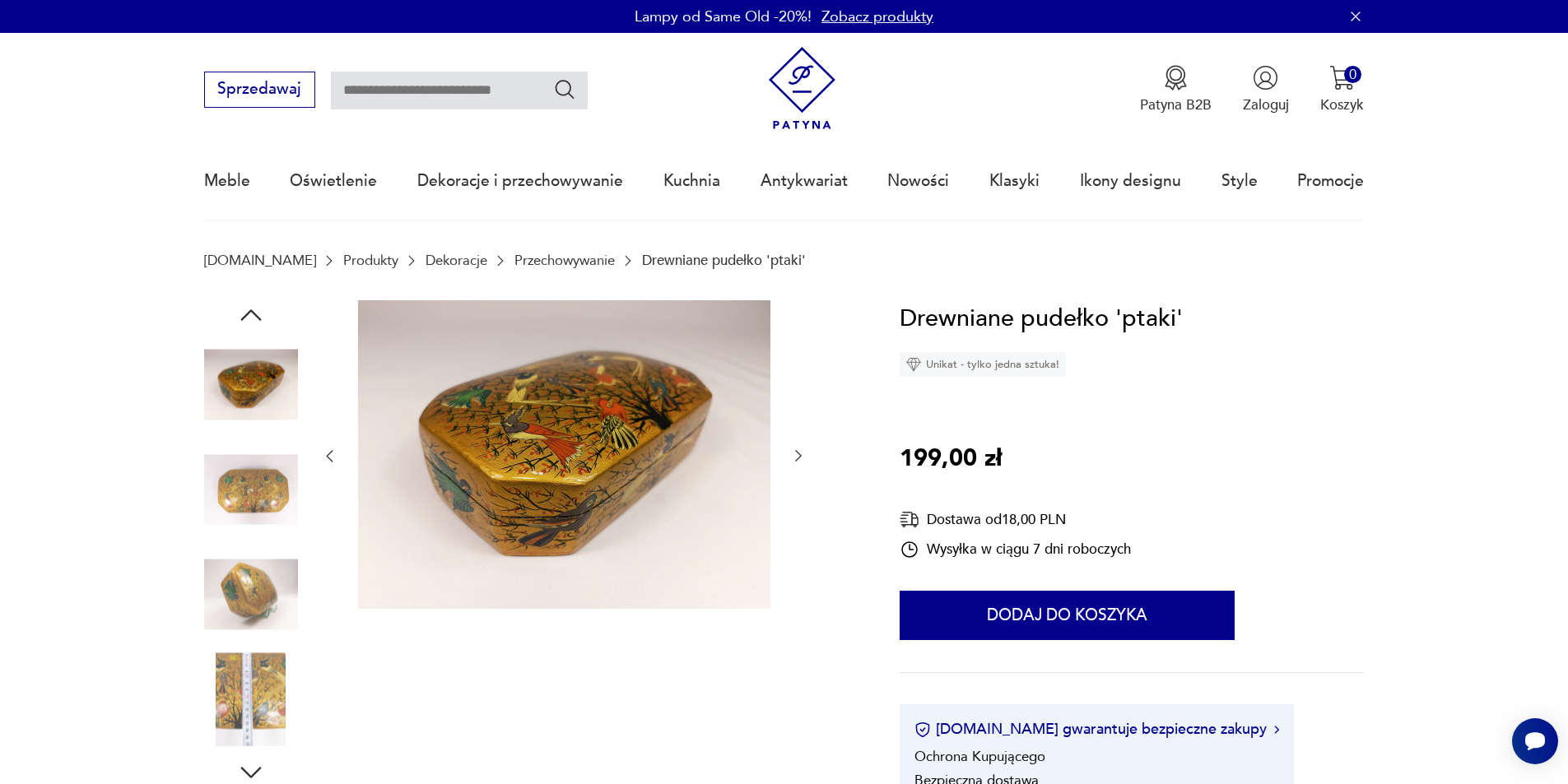
click at [283, 487] on img at bounding box center [250, 489] width 94 height 94
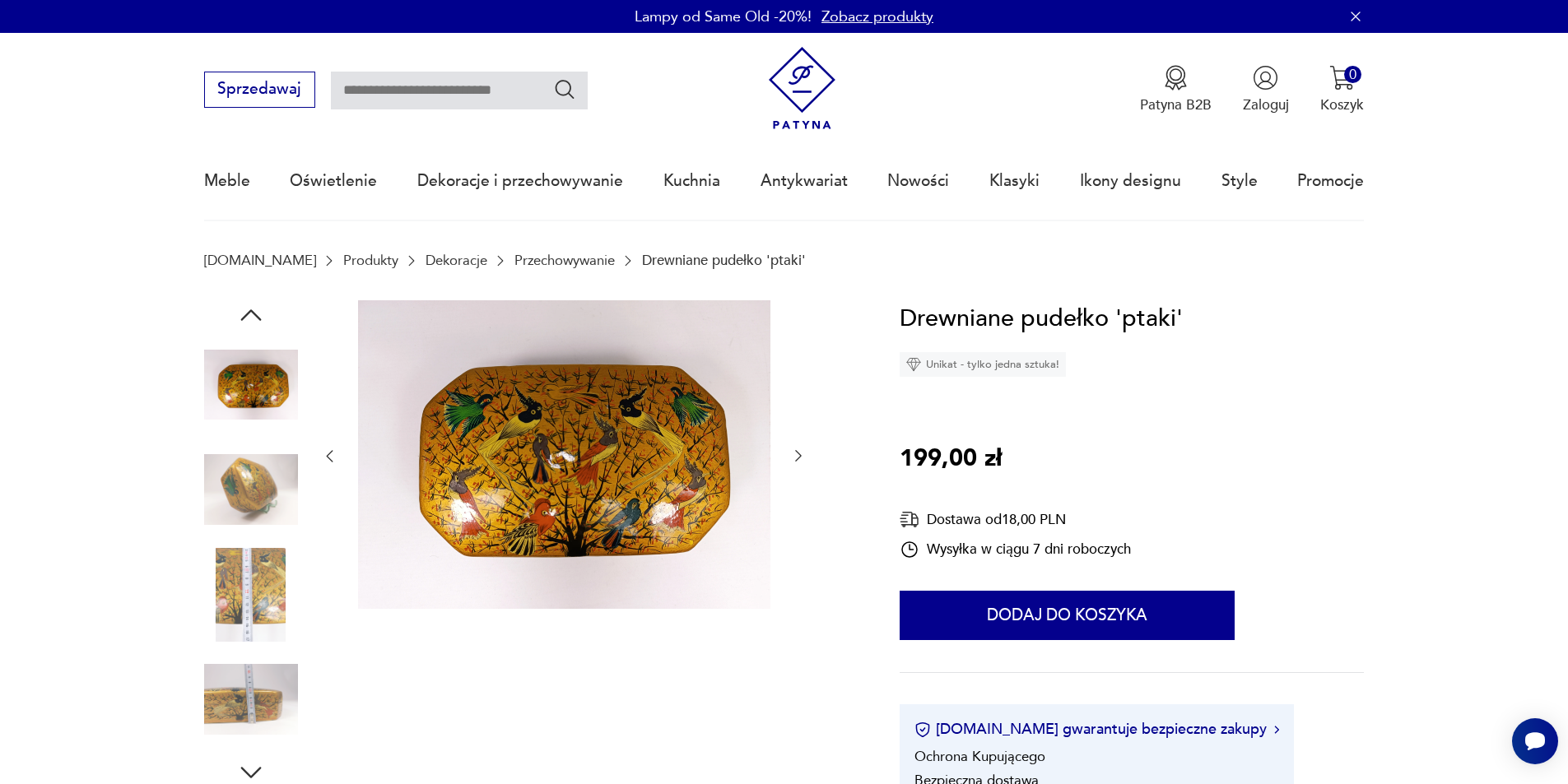
click at [248, 522] on img at bounding box center [250, 489] width 94 height 94
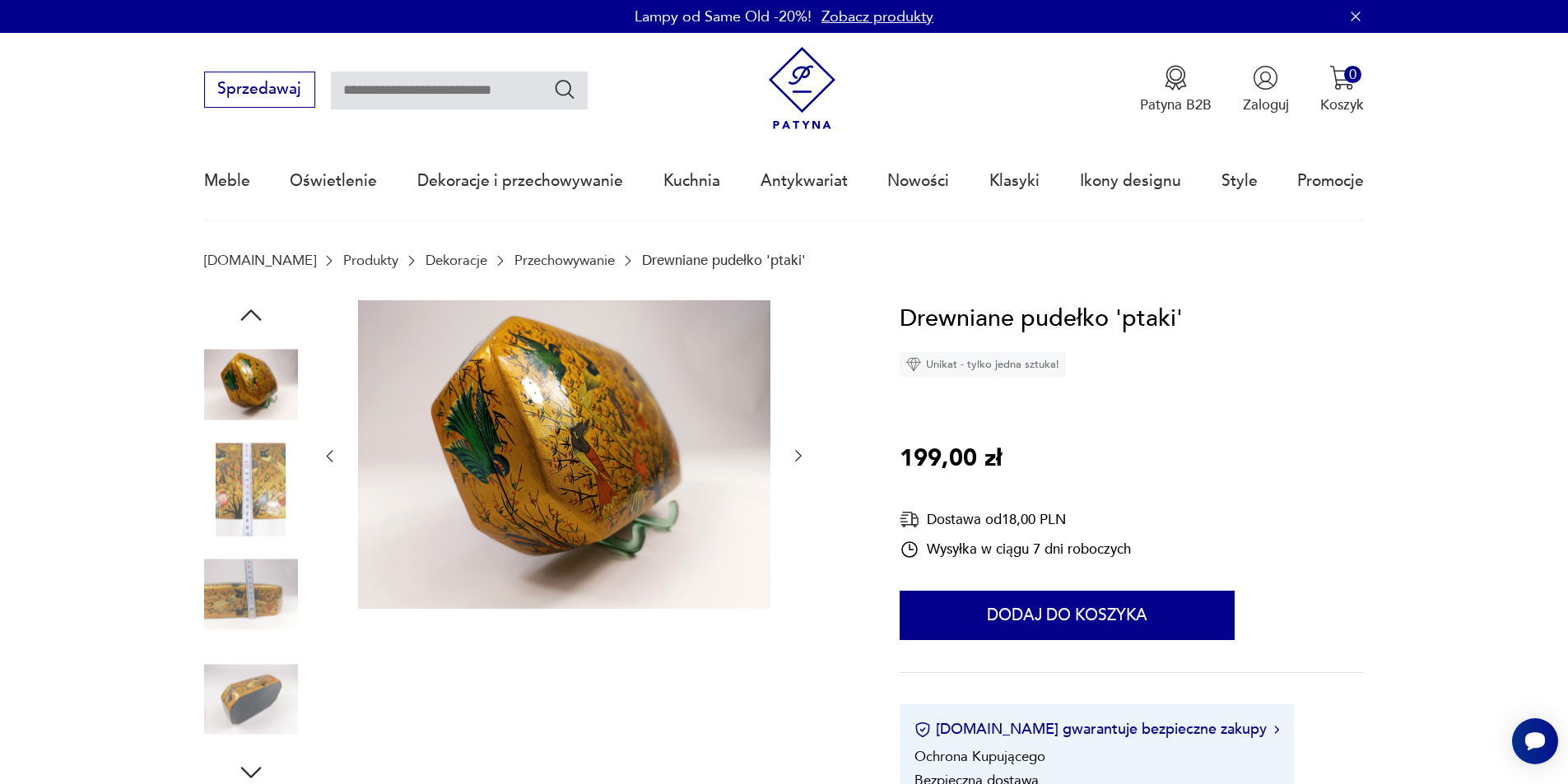
click at [255, 497] on img at bounding box center [250, 489] width 94 height 94
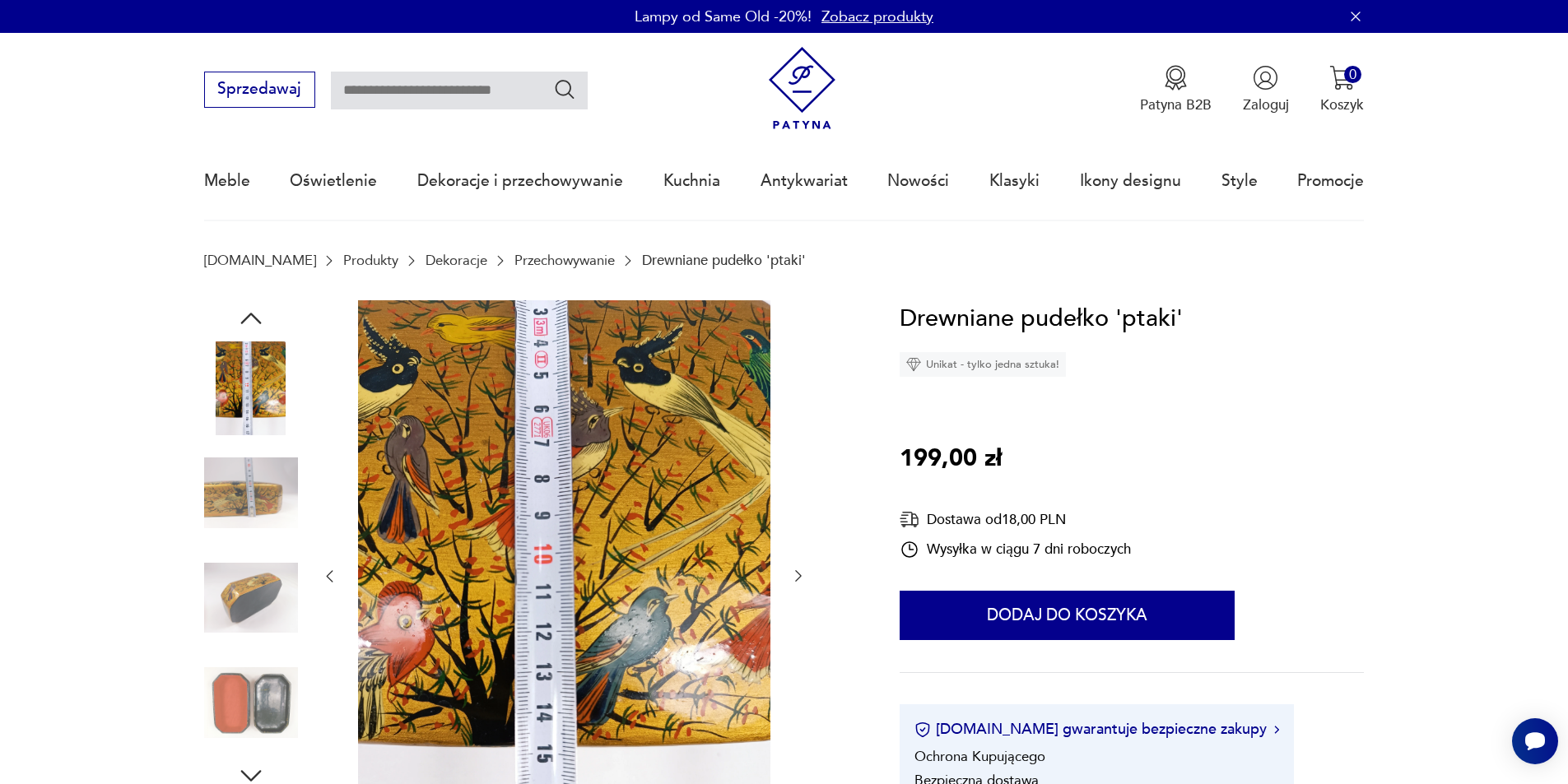
click at [251, 497] on img at bounding box center [250, 492] width 94 height 94
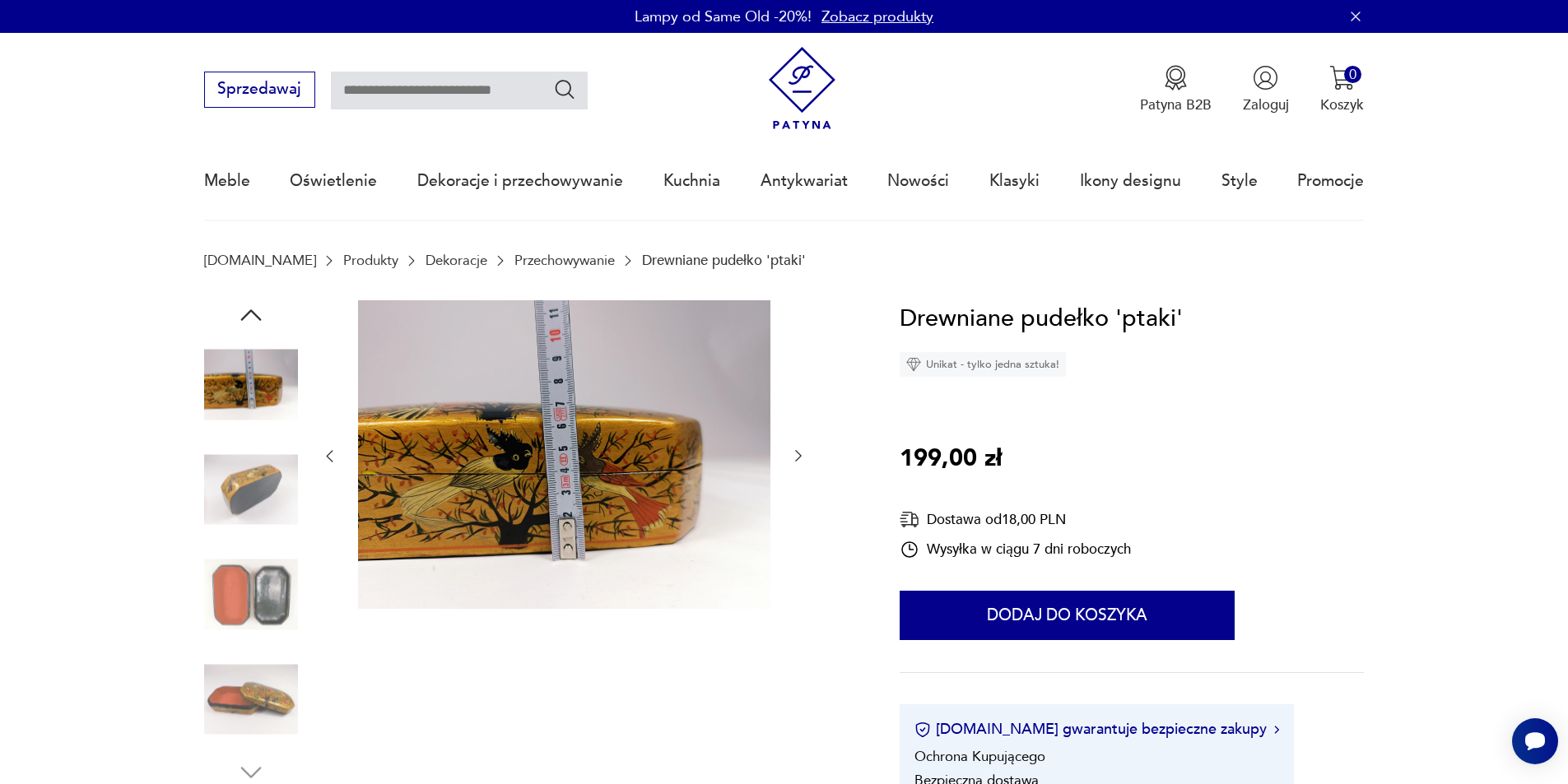
click at [251, 497] on img at bounding box center [250, 489] width 94 height 94
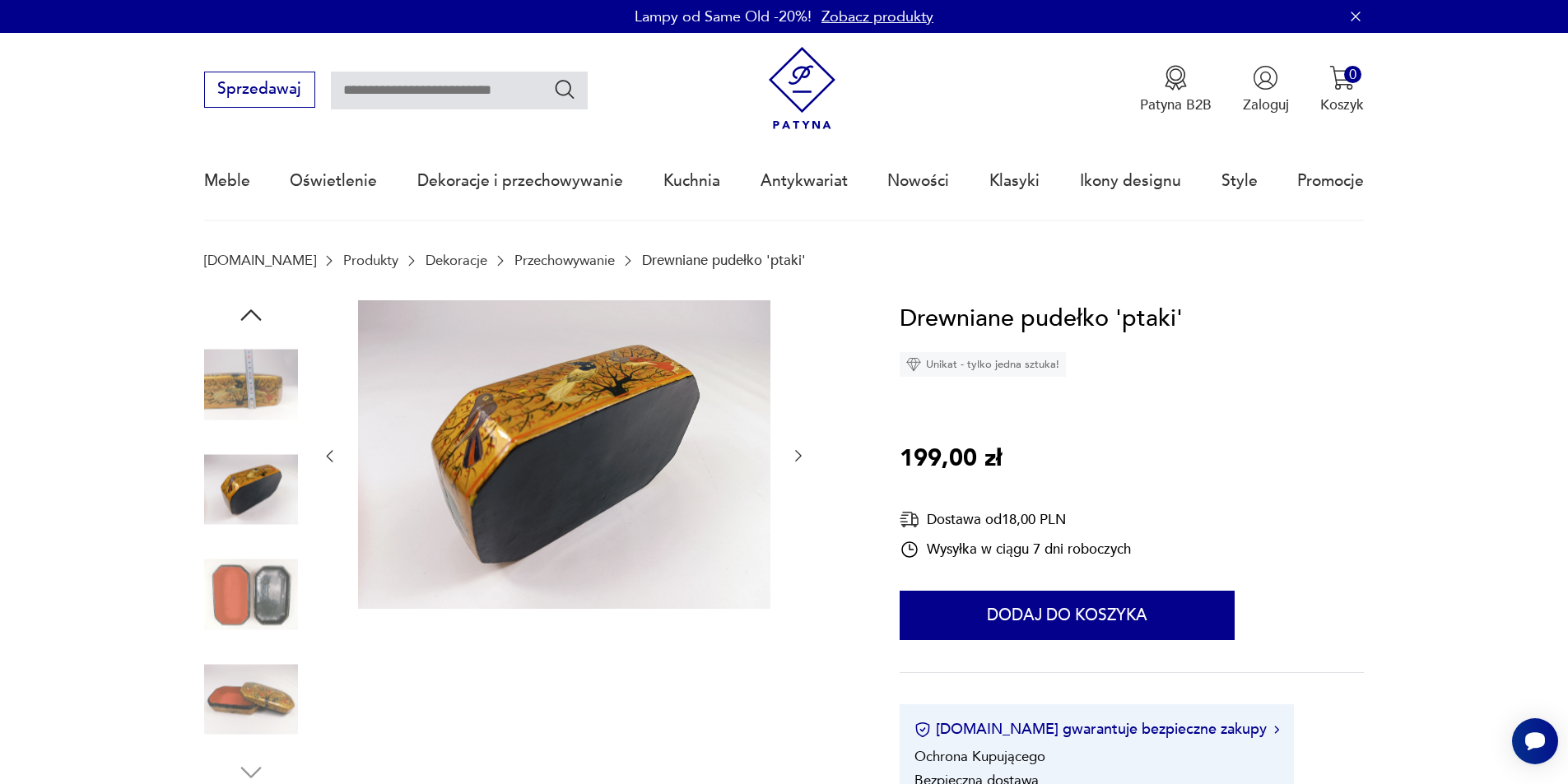
click at [260, 555] on img at bounding box center [250, 594] width 94 height 94
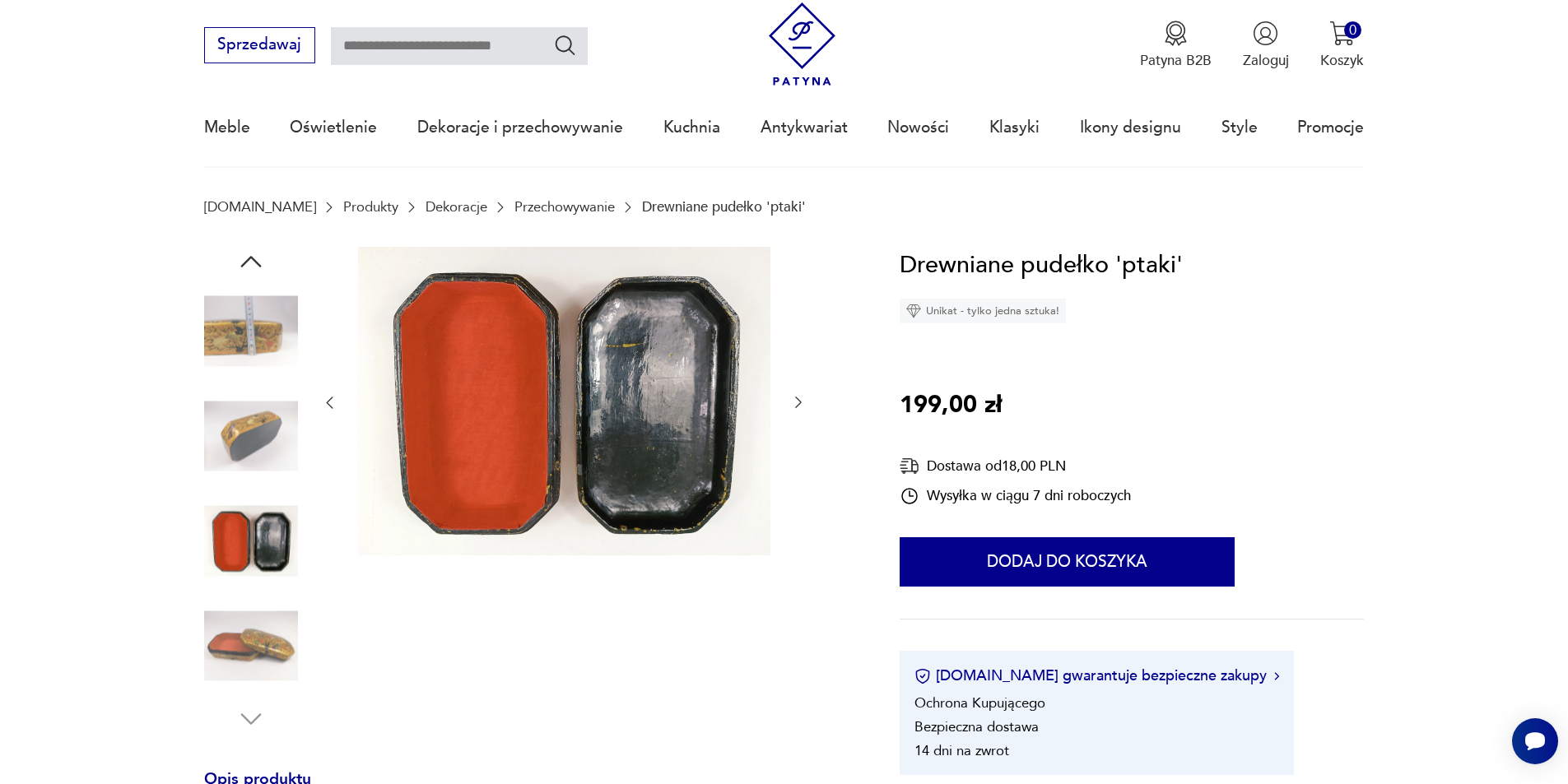
scroll to position [247, 0]
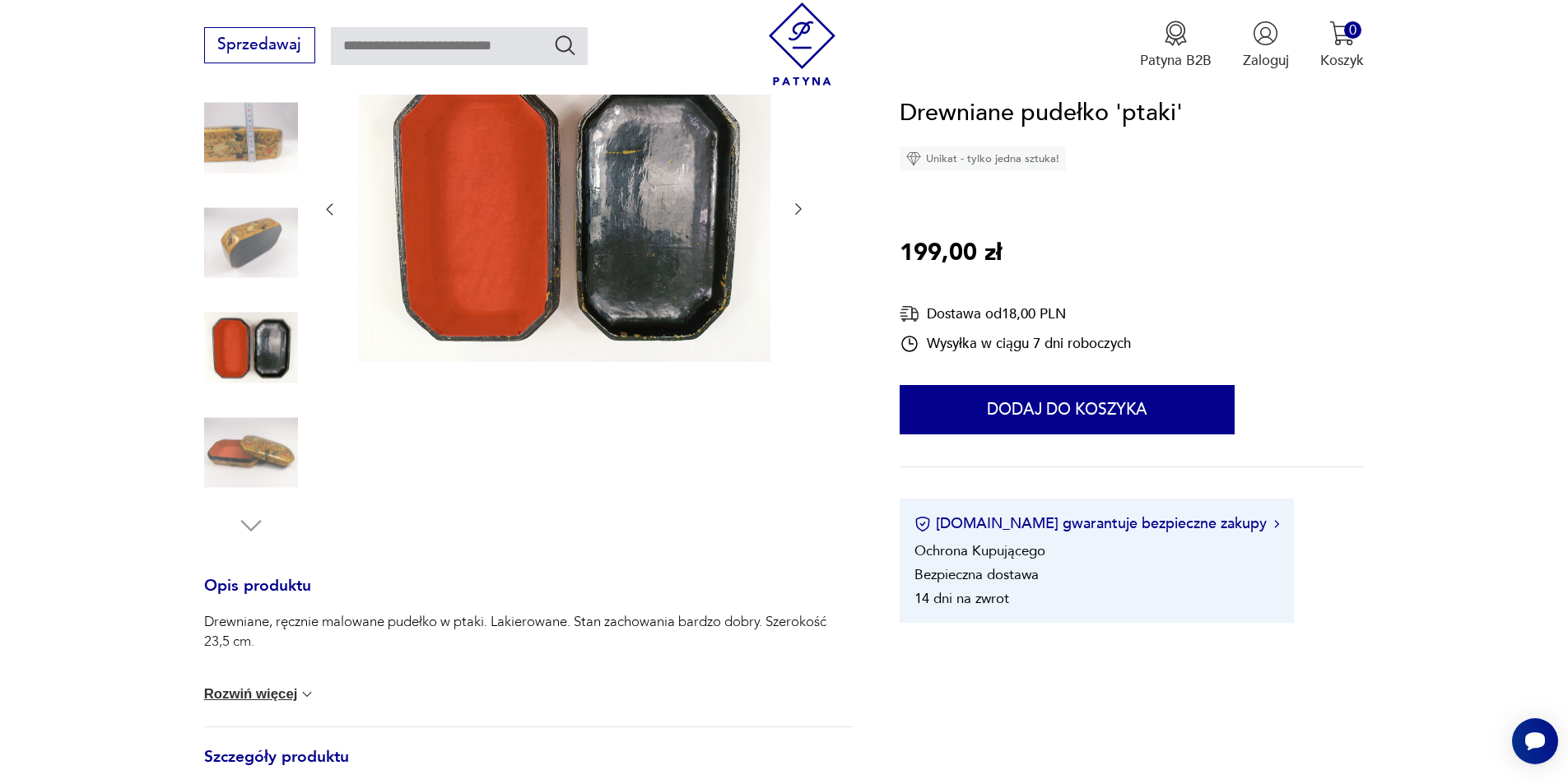
click at [237, 460] on img at bounding box center [250, 452] width 94 height 94
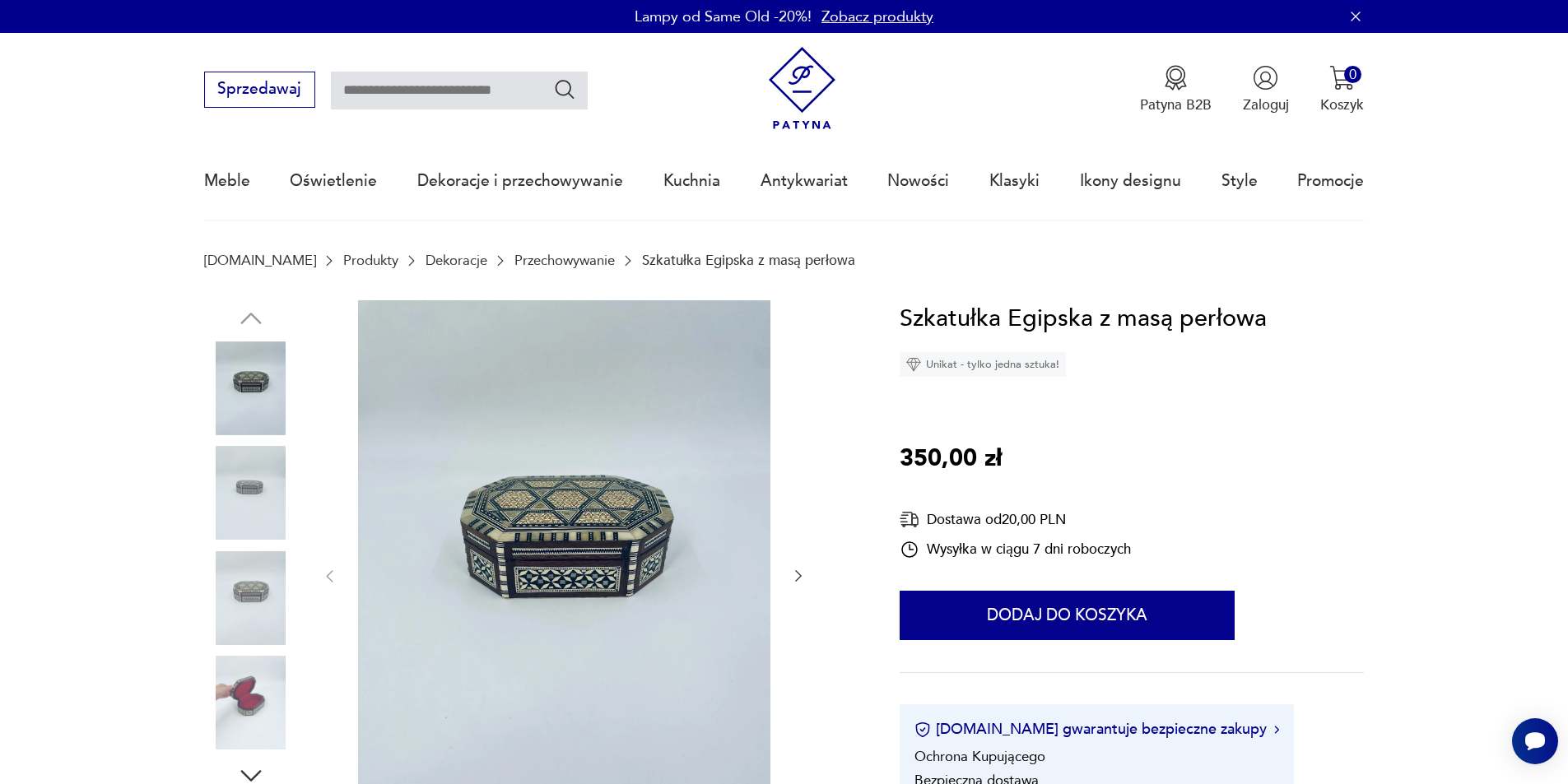
click at [546, 534] on img at bounding box center [563, 575] width 412 height 550
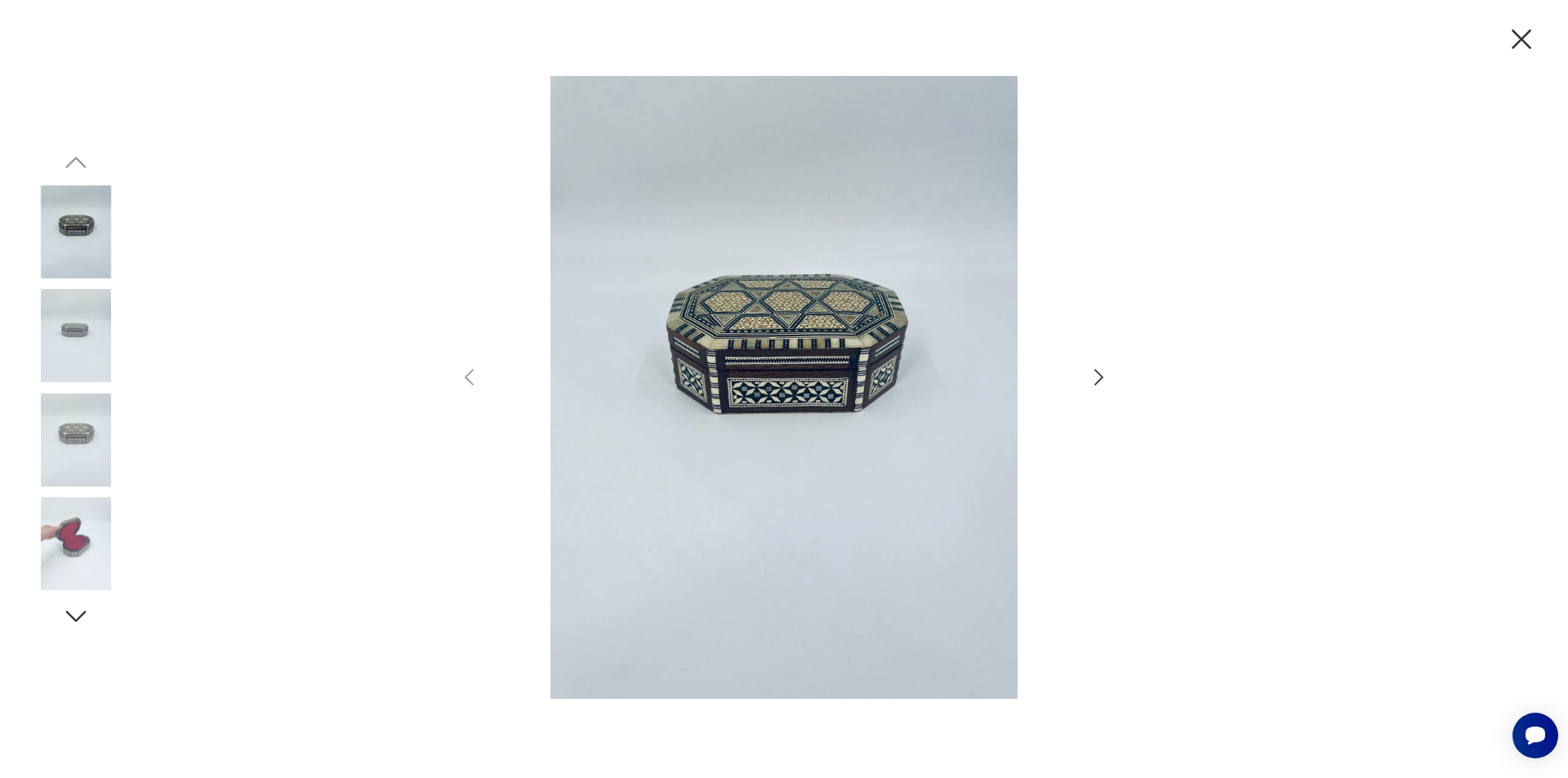
click at [1093, 374] on icon "button" at bounding box center [1099, 378] width 24 height 24
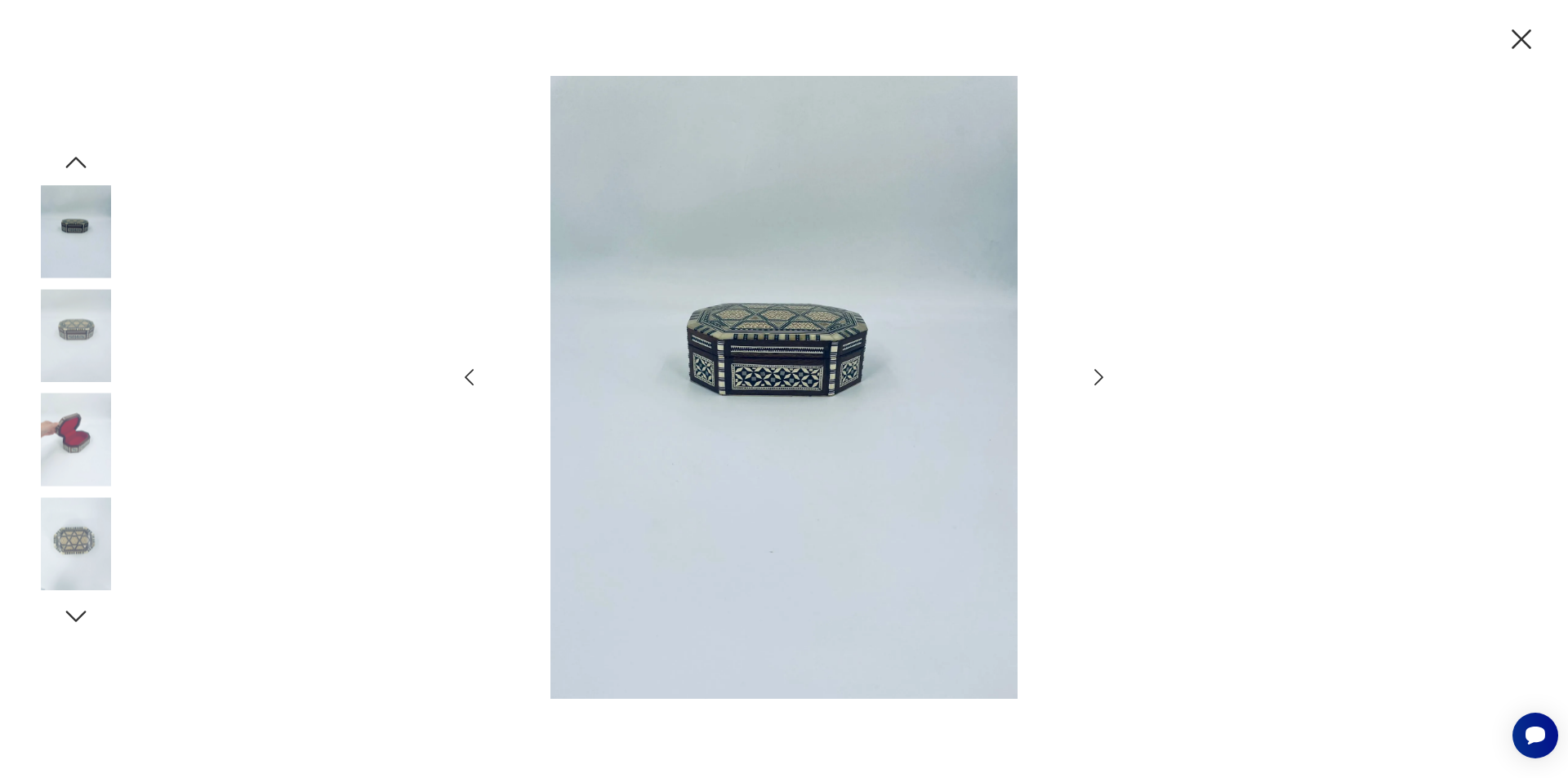
click at [1093, 374] on icon "button" at bounding box center [1099, 378] width 24 height 24
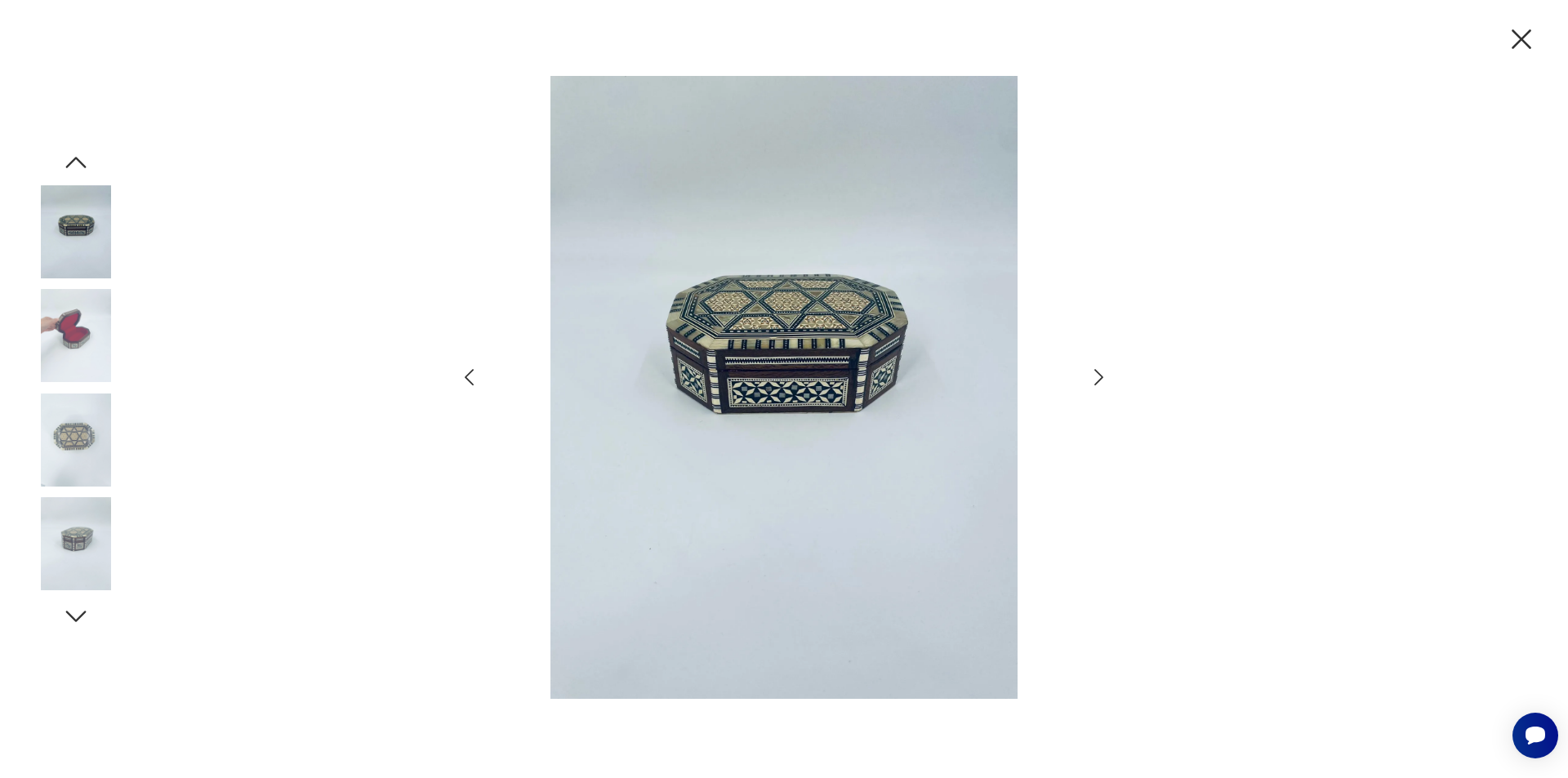
click at [1093, 374] on icon "button" at bounding box center [1099, 378] width 24 height 24
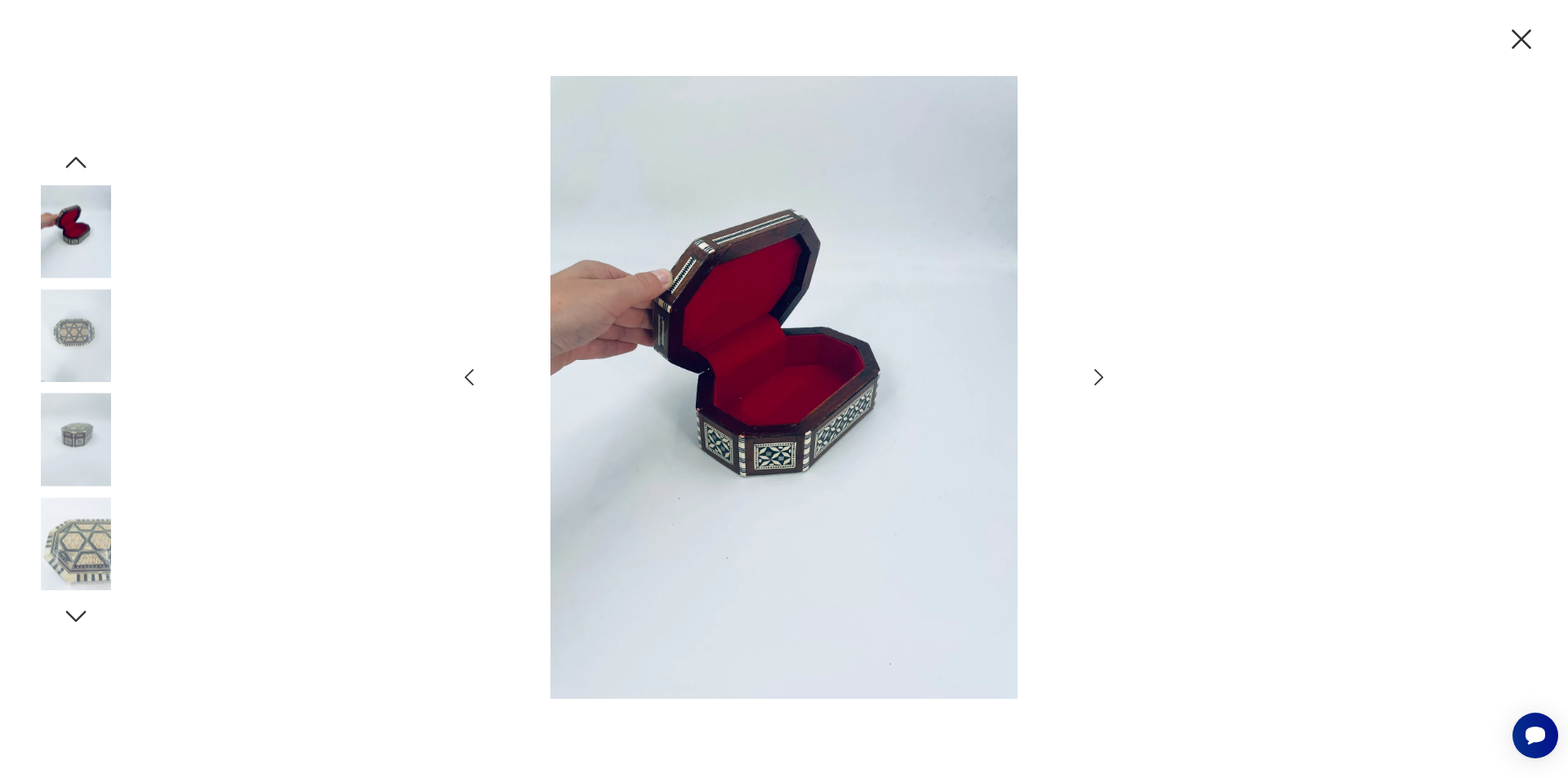
click at [1093, 374] on icon "button" at bounding box center [1099, 378] width 24 height 24
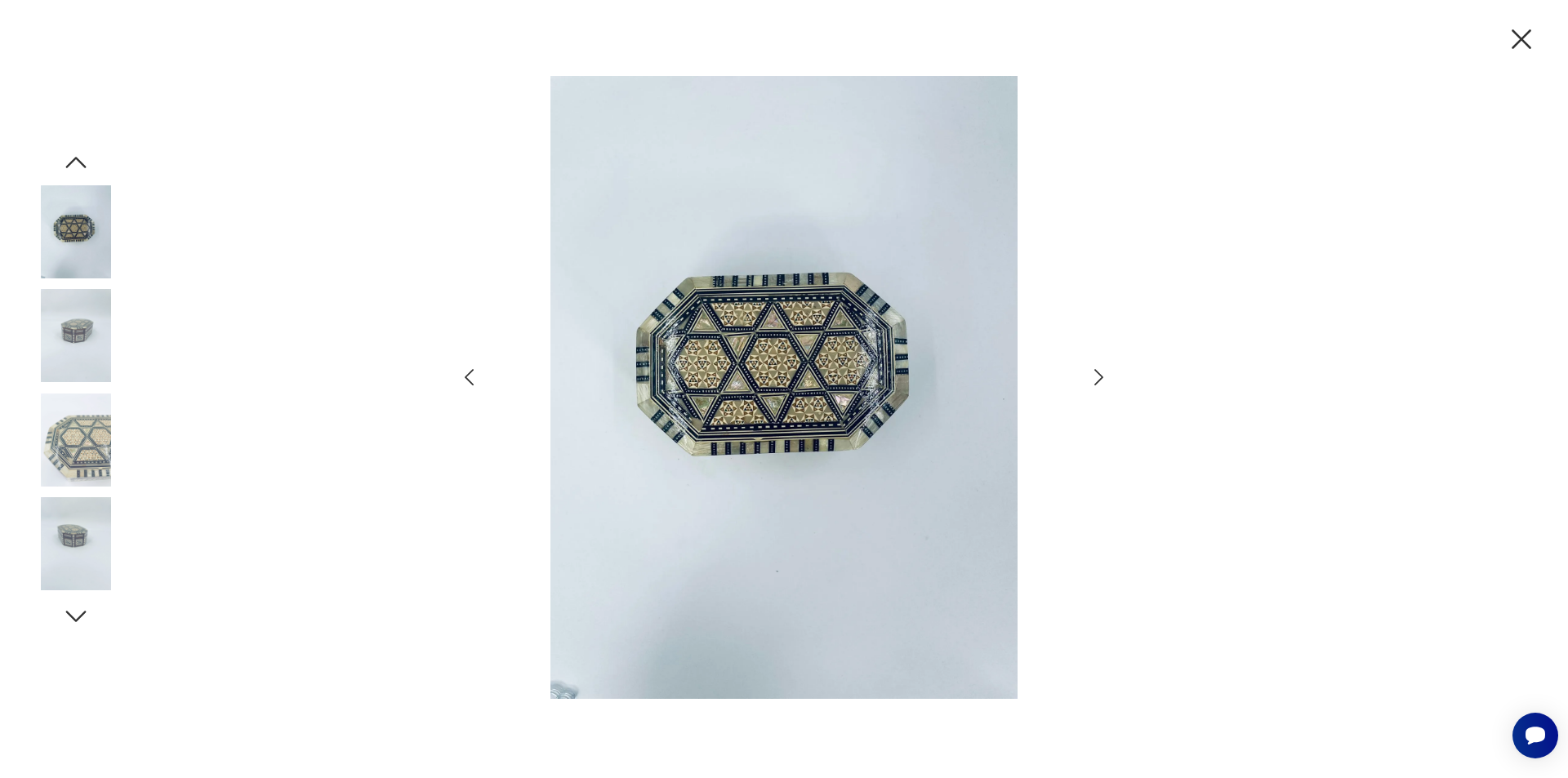
click at [1093, 374] on icon "button" at bounding box center [1099, 378] width 24 height 24
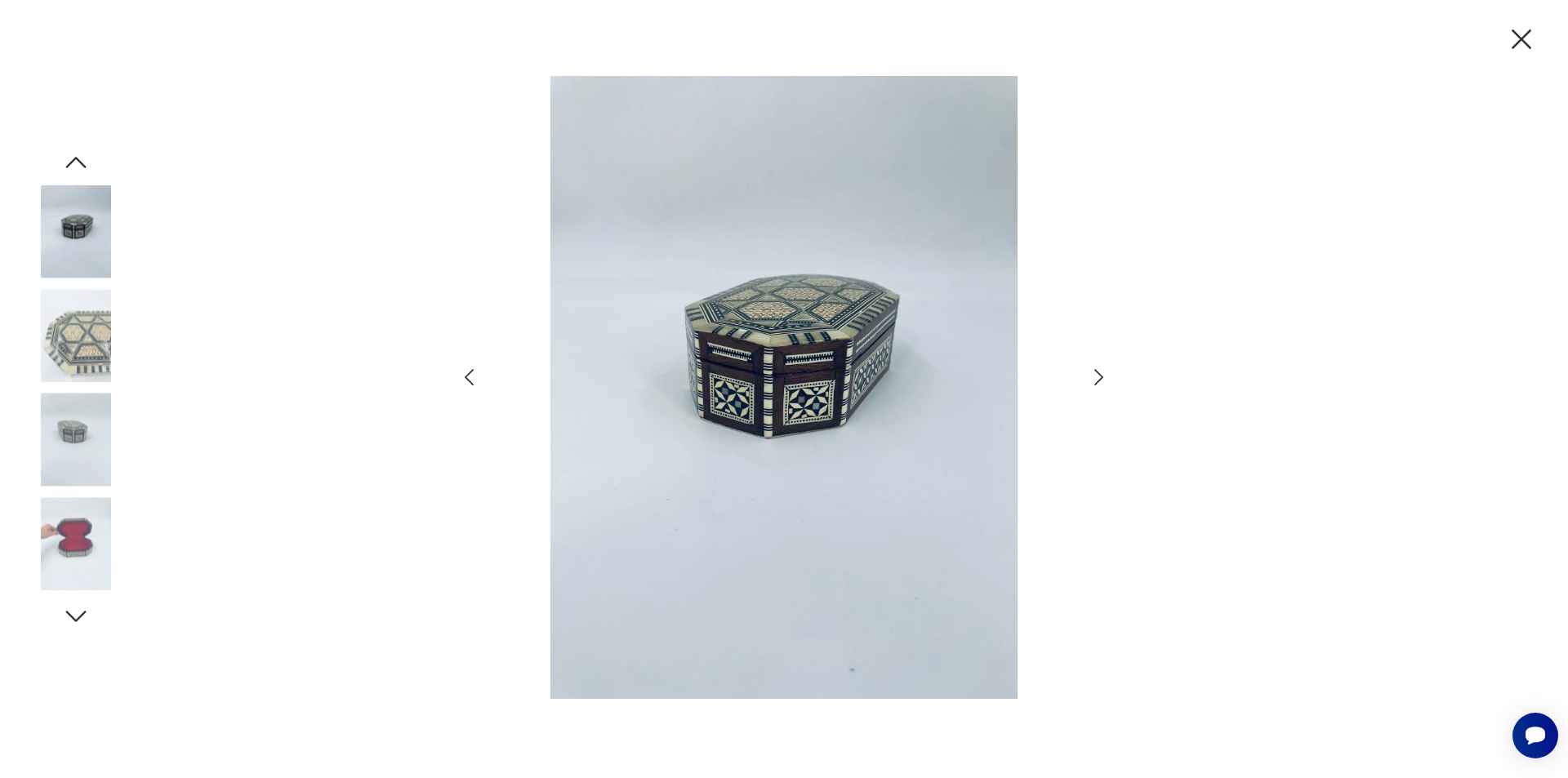
click at [1093, 374] on icon "button" at bounding box center [1099, 378] width 24 height 24
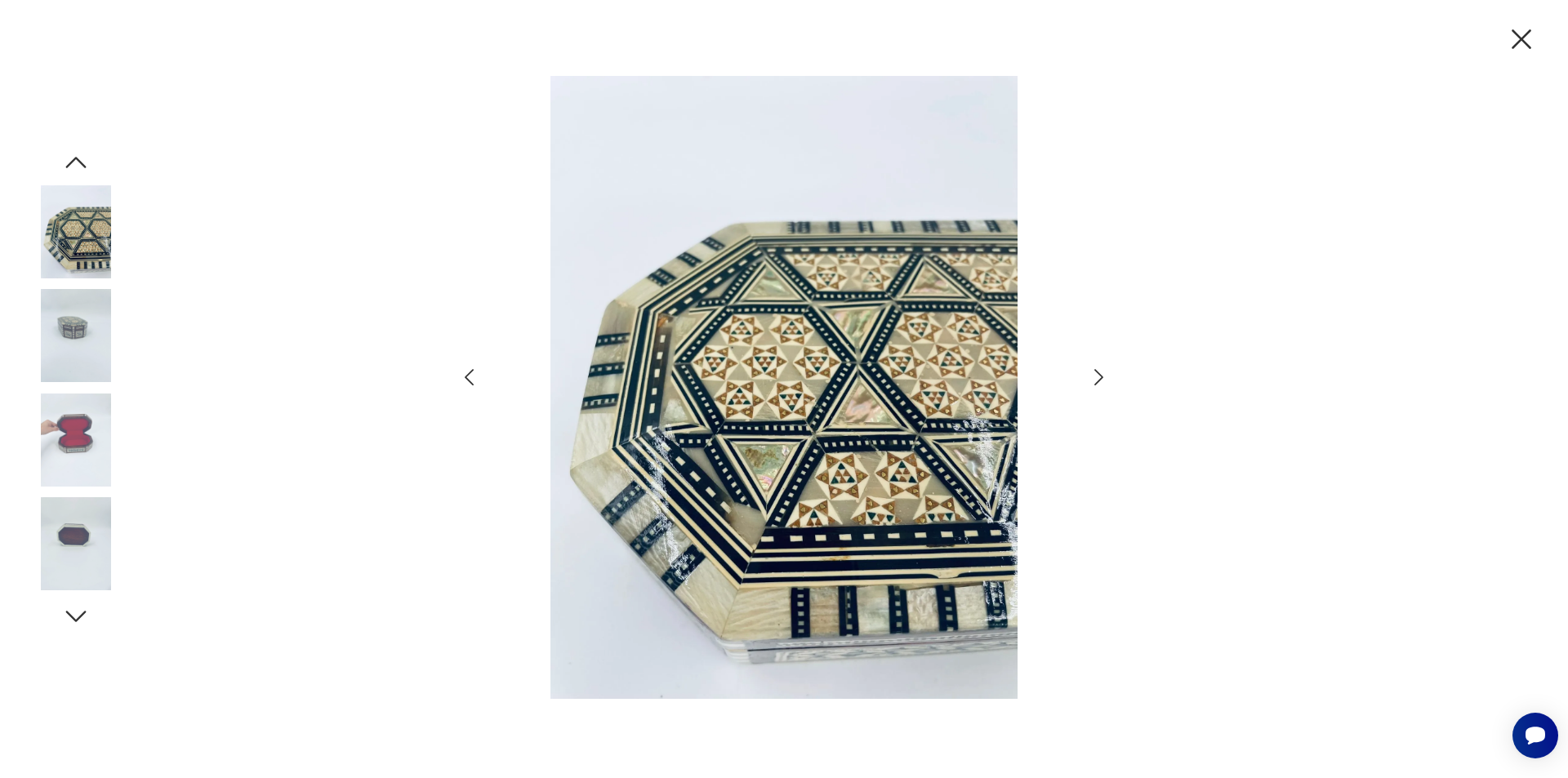
click at [1093, 374] on icon "button" at bounding box center [1099, 378] width 24 height 24
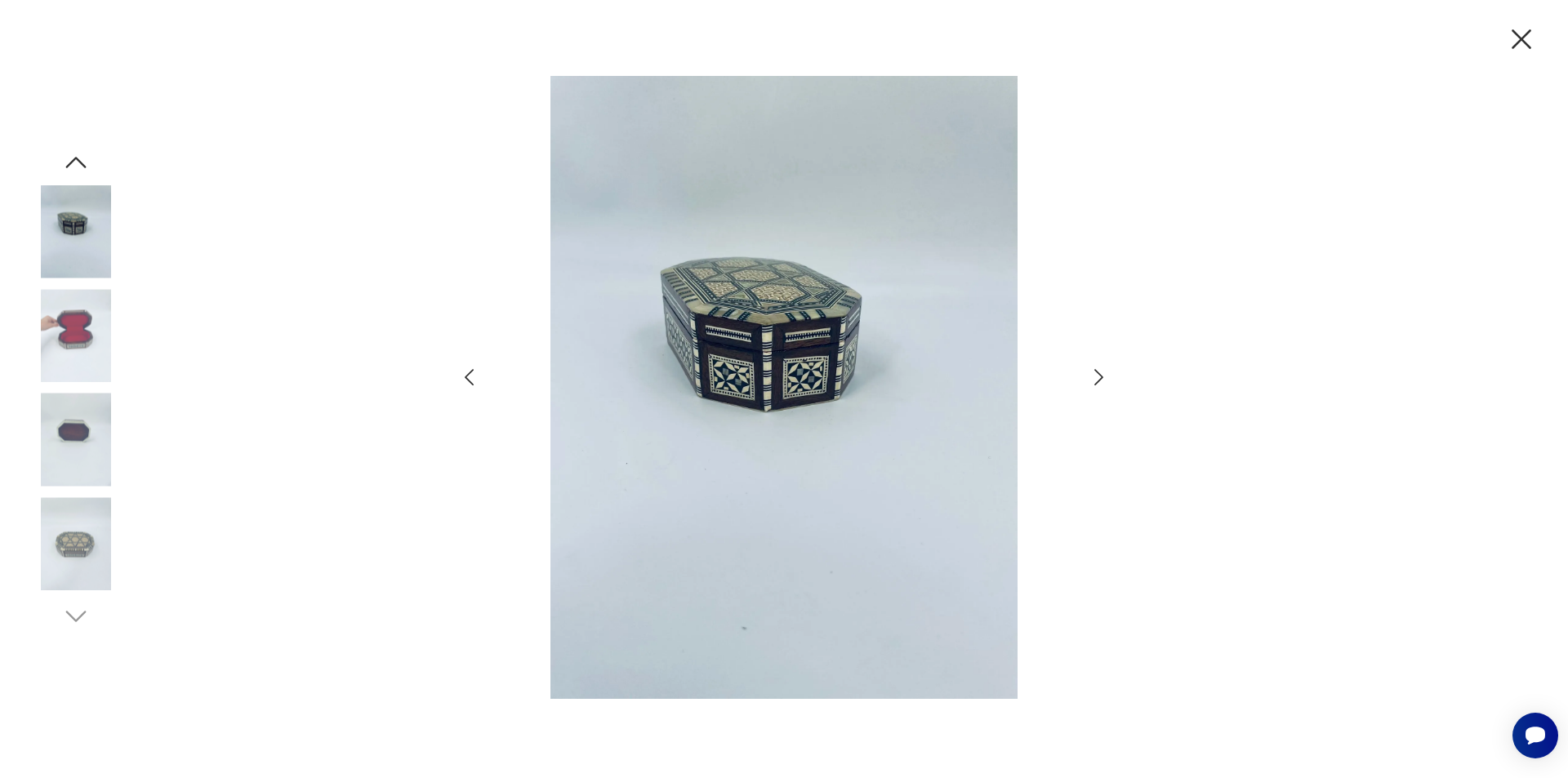
click at [1093, 374] on icon "button" at bounding box center [1099, 378] width 24 height 24
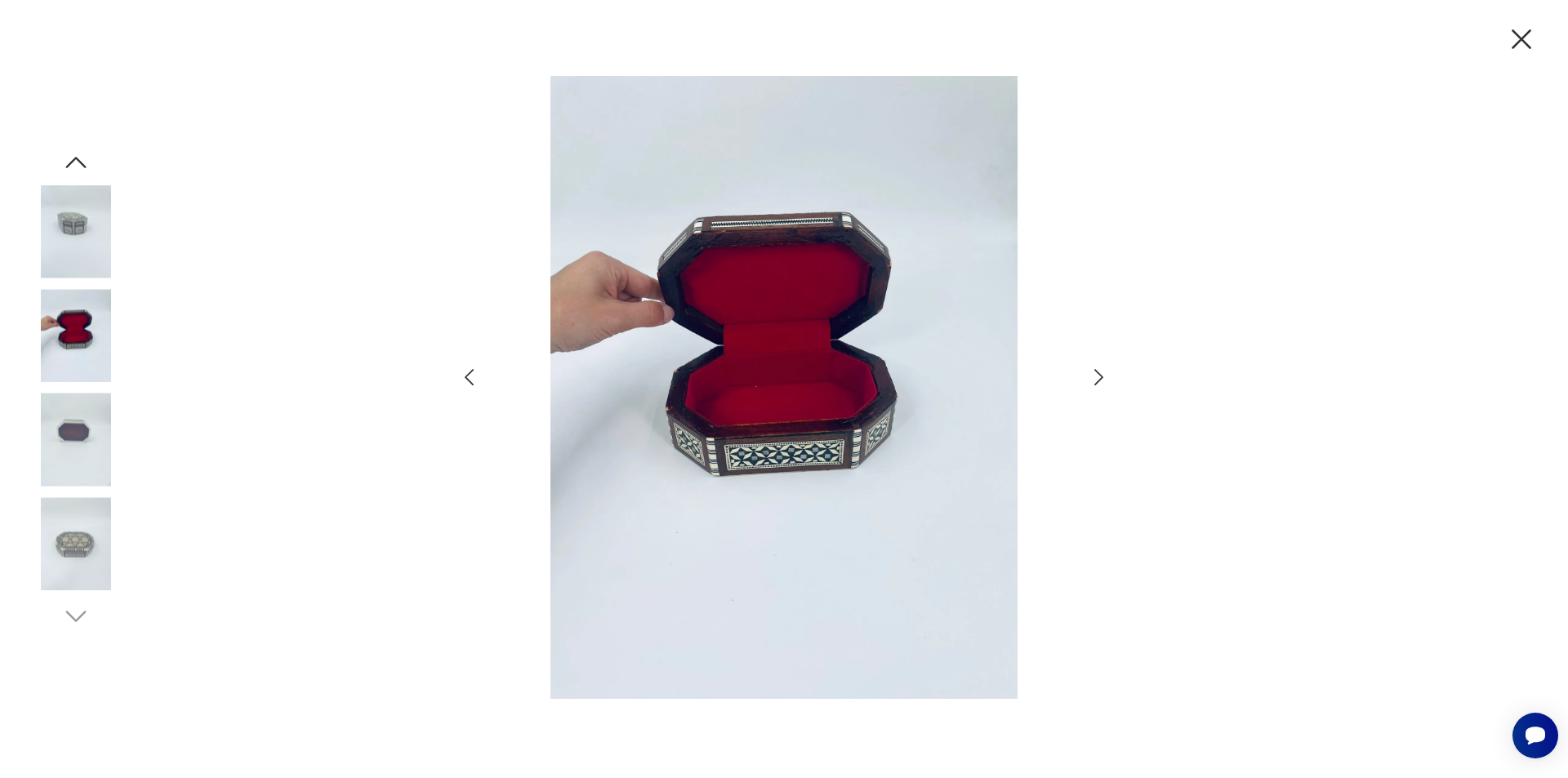
click at [1093, 374] on icon "button" at bounding box center [1099, 378] width 24 height 24
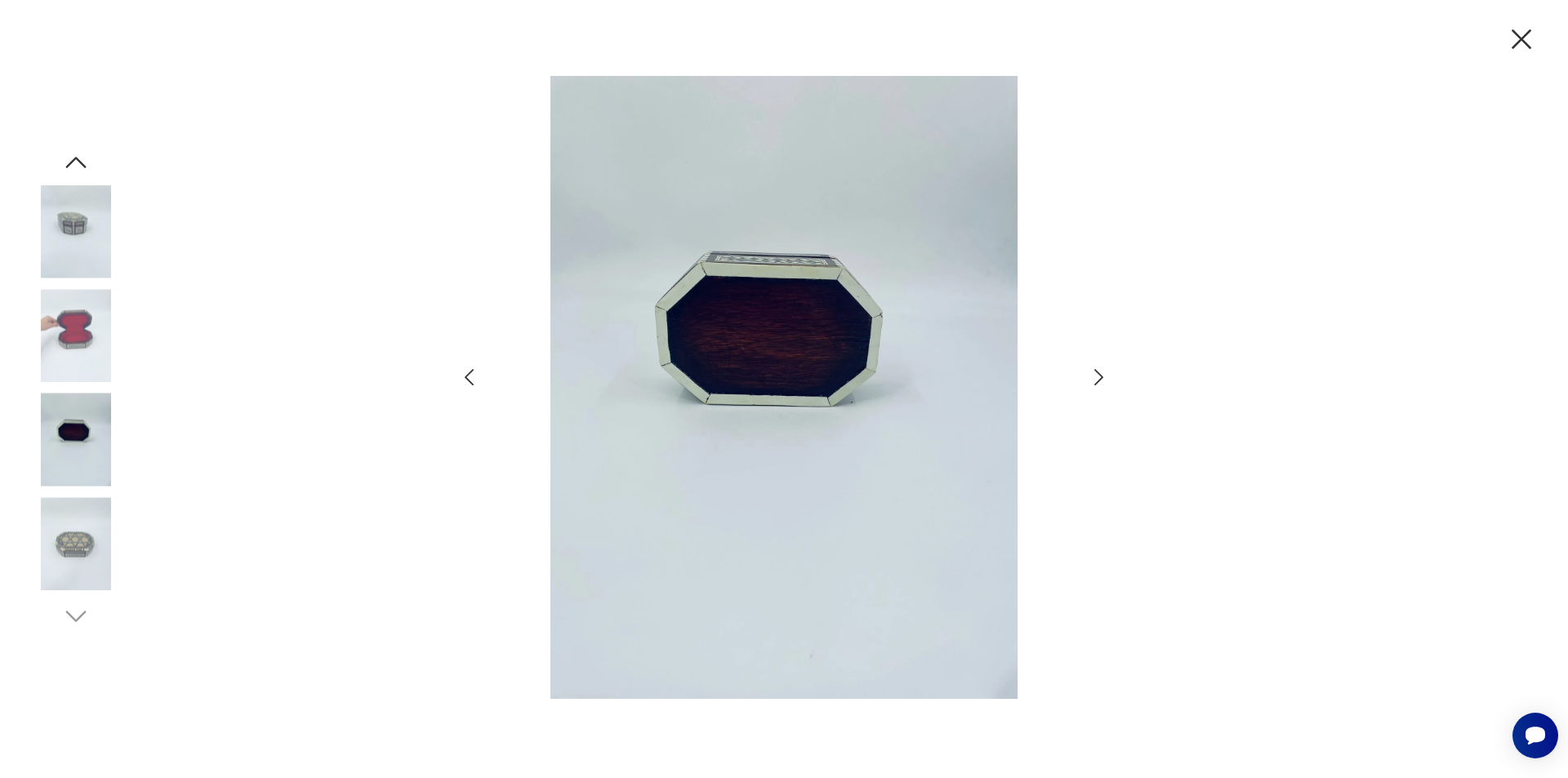
click at [1528, 45] on icon "button" at bounding box center [1521, 39] width 19 height 19
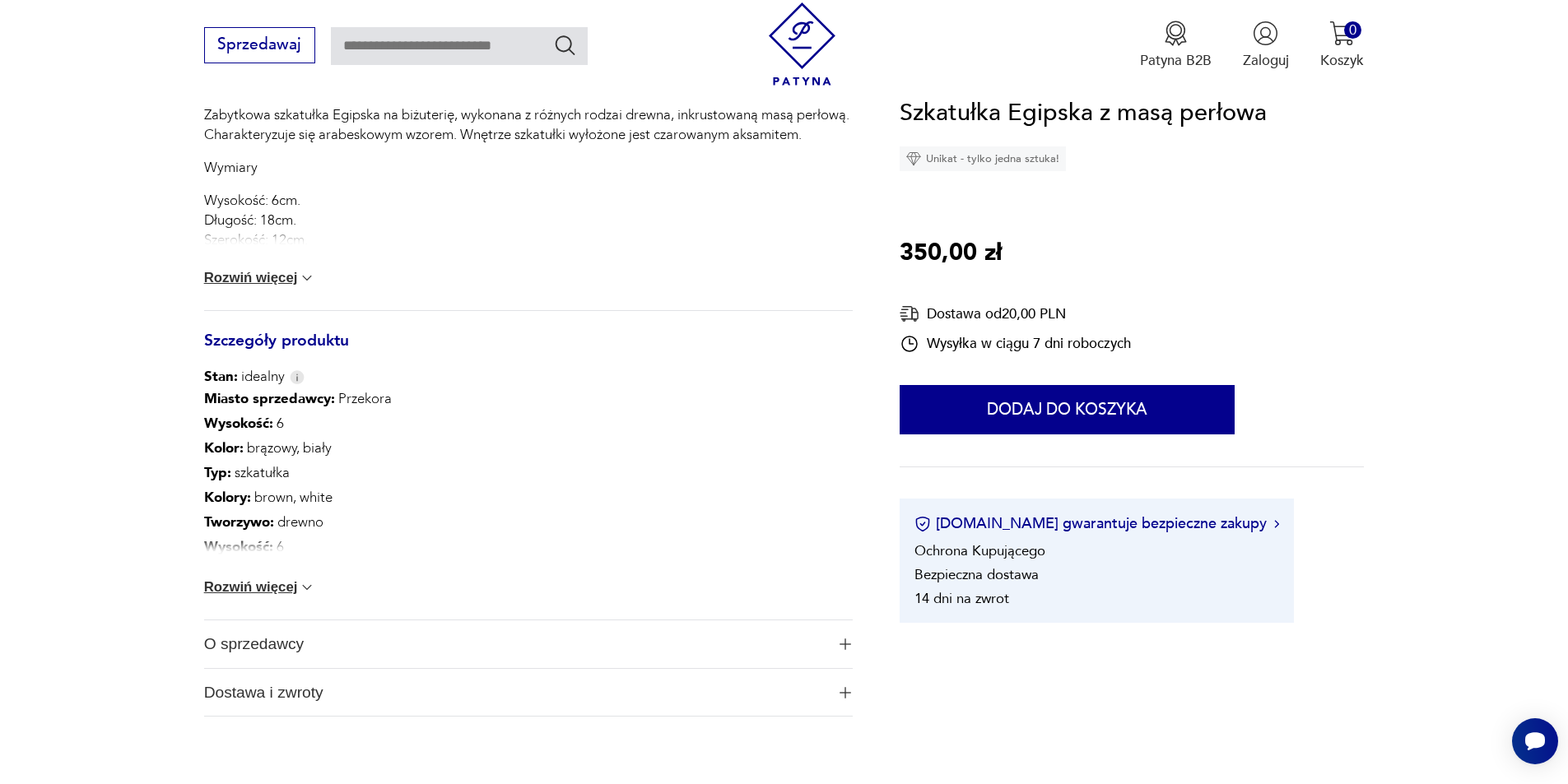
scroll to position [823, 0]
click at [302, 565] on div "Miasto sprzedawcy : Przekora Wysokość : 6 Kolor: brązowy, biały Typ : szkatułka…" at bounding box center [528, 499] width 649 height 233
click at [270, 584] on button "Rozwiń więcej" at bounding box center [259, 585] width 112 height 17
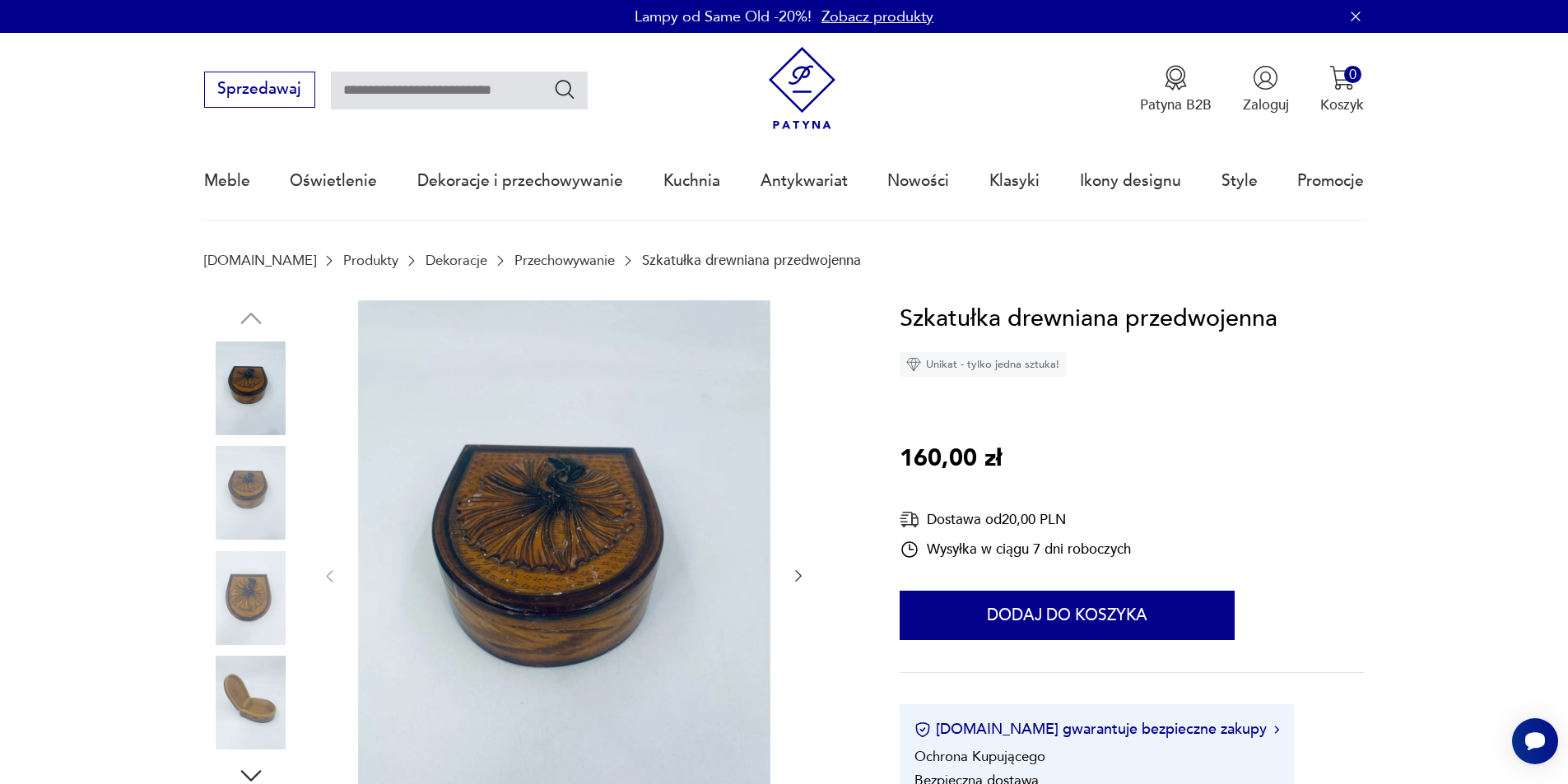
click at [304, 496] on div at bounding box center [528, 576] width 649 height 553
click at [249, 495] on img at bounding box center [250, 492] width 94 height 94
click at [243, 531] on img at bounding box center [250, 492] width 94 height 94
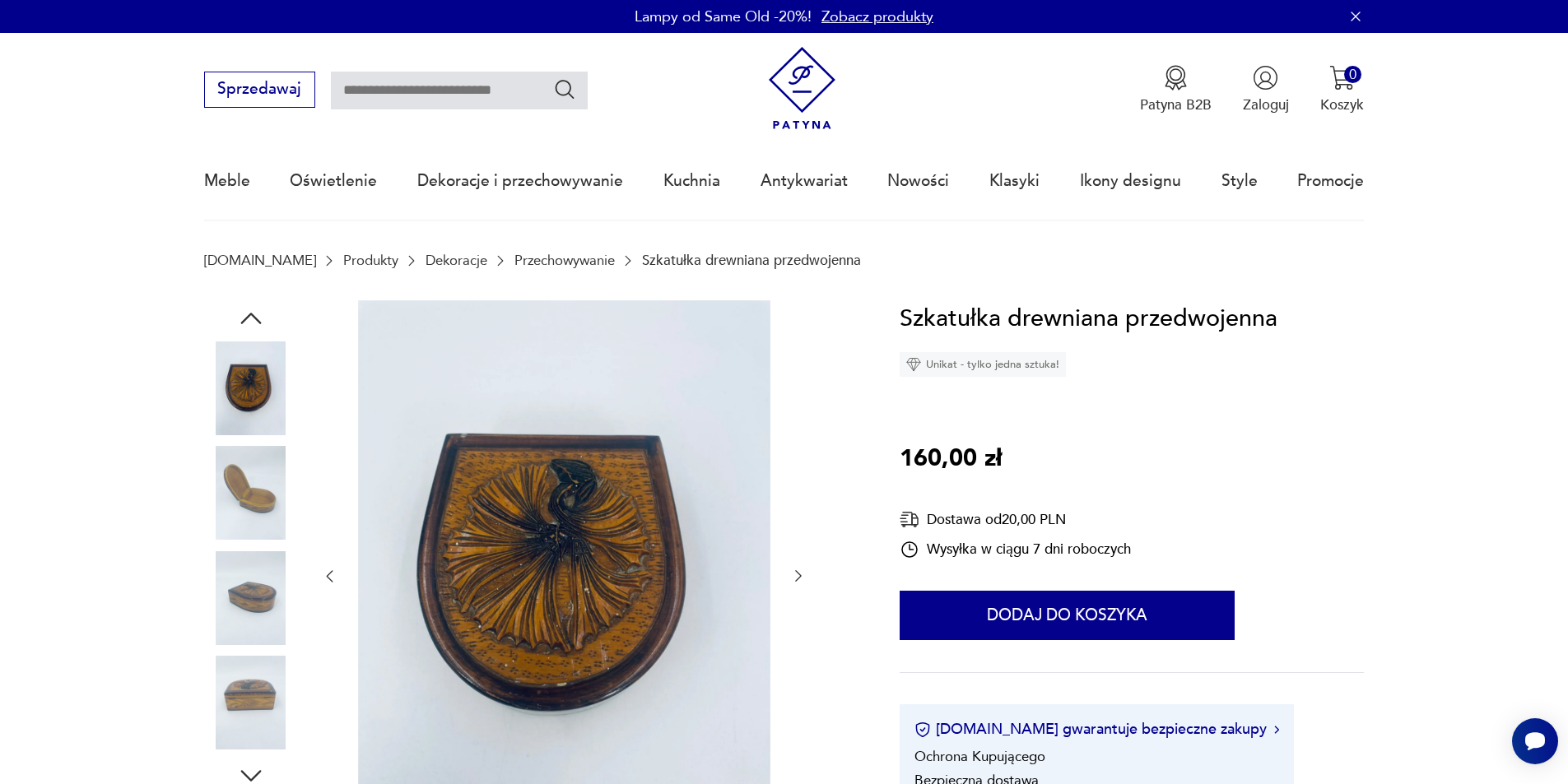
click at [241, 524] on img at bounding box center [250, 492] width 94 height 94
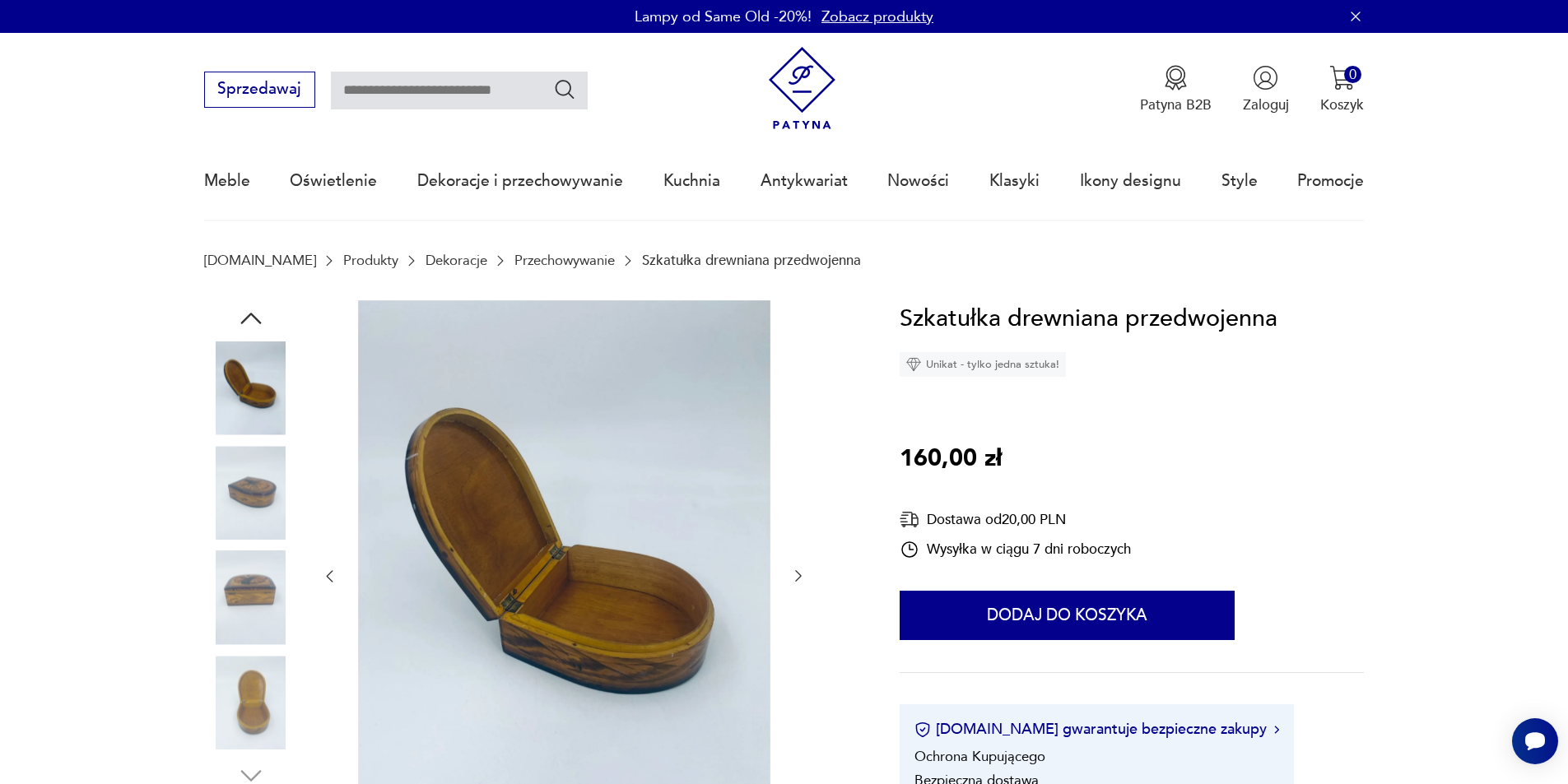
click at [241, 521] on img at bounding box center [250, 492] width 94 height 94
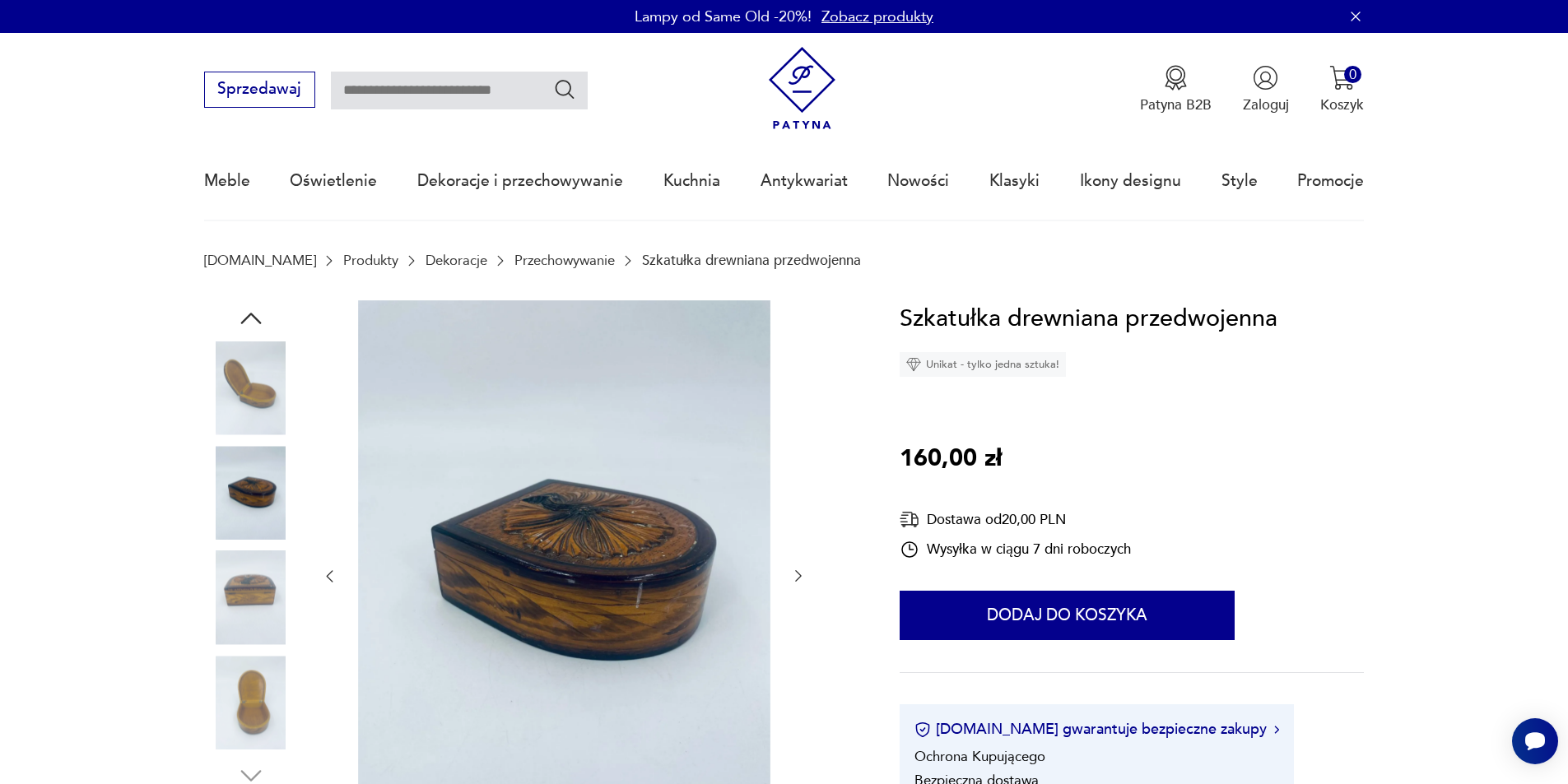
click at [241, 521] on img at bounding box center [250, 492] width 94 height 94
click at [247, 583] on img at bounding box center [250, 598] width 94 height 94
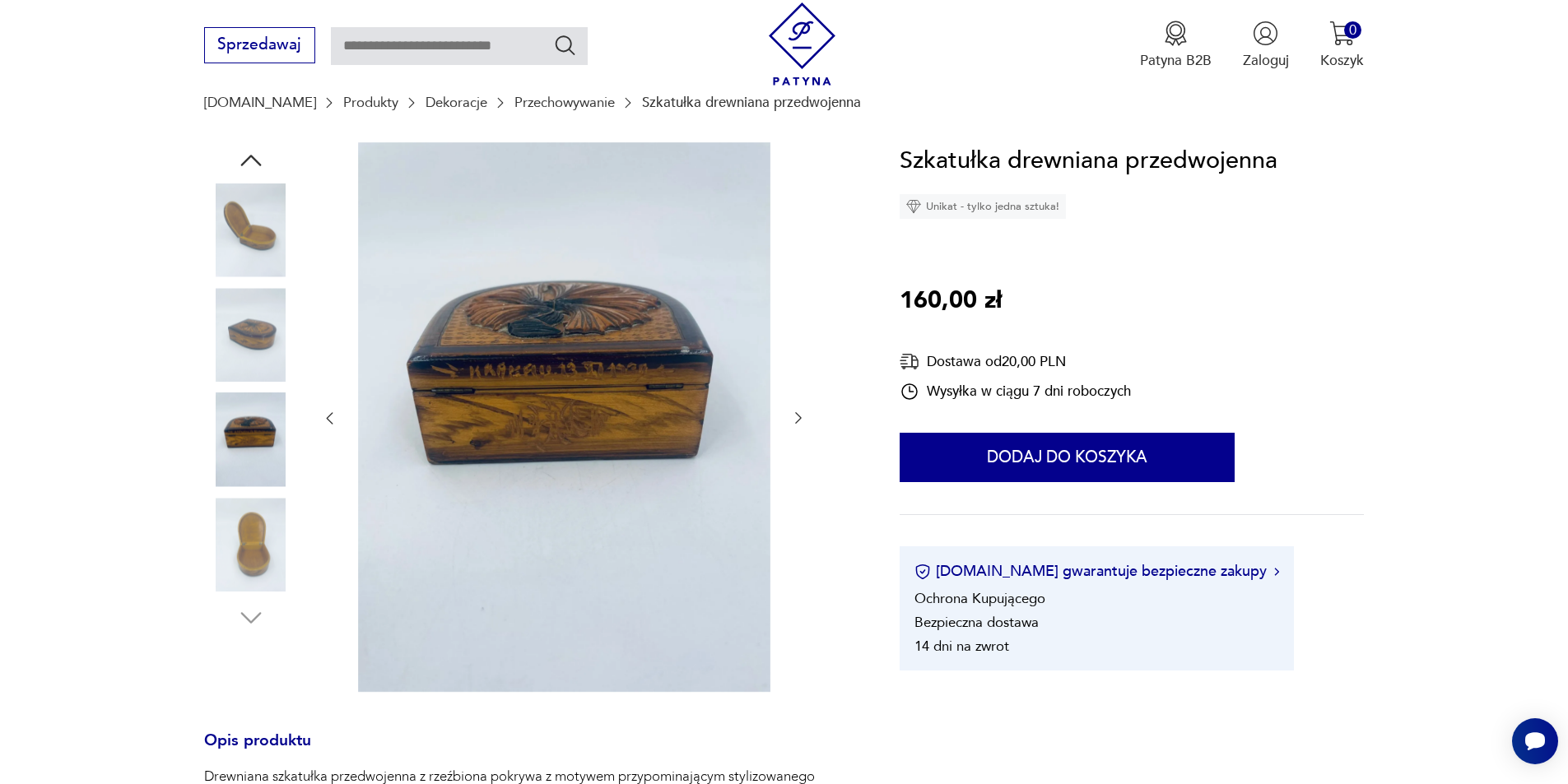
scroll to position [165, 0]
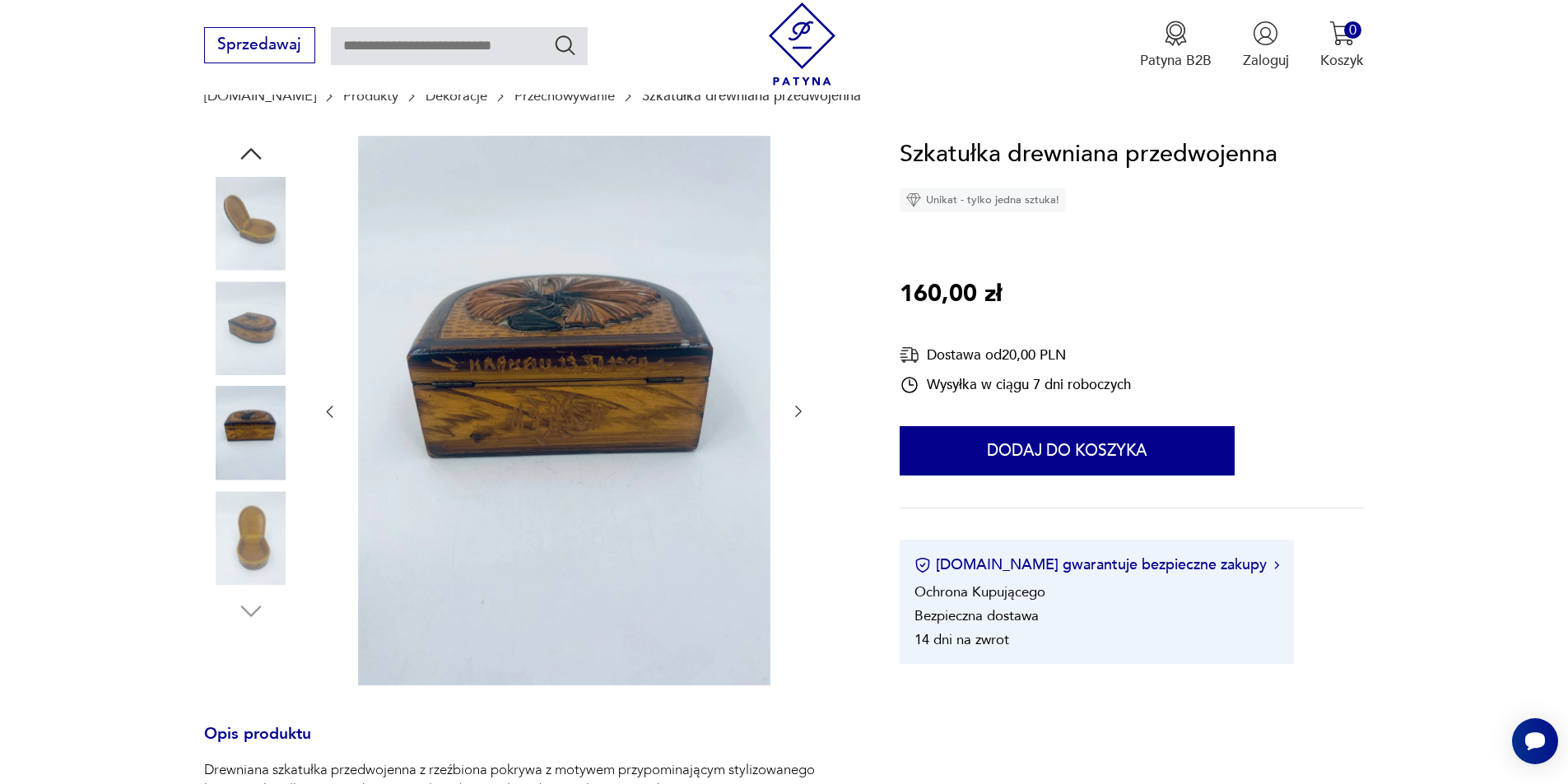
click at [257, 530] on img at bounding box center [250, 537] width 94 height 94
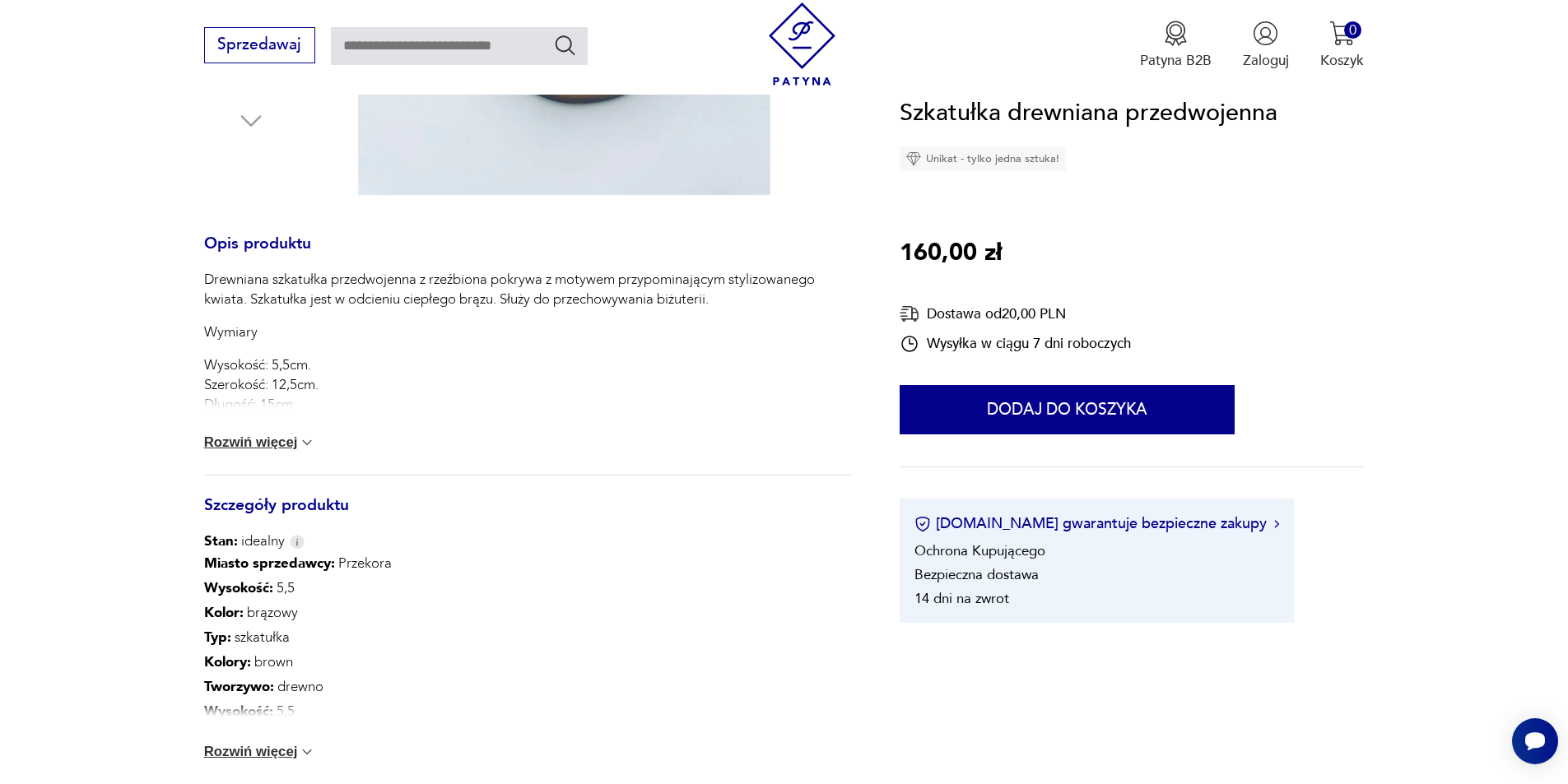
scroll to position [658, 0]
click at [257, 438] on button "Rozwiń więcej" at bounding box center [259, 439] width 112 height 17
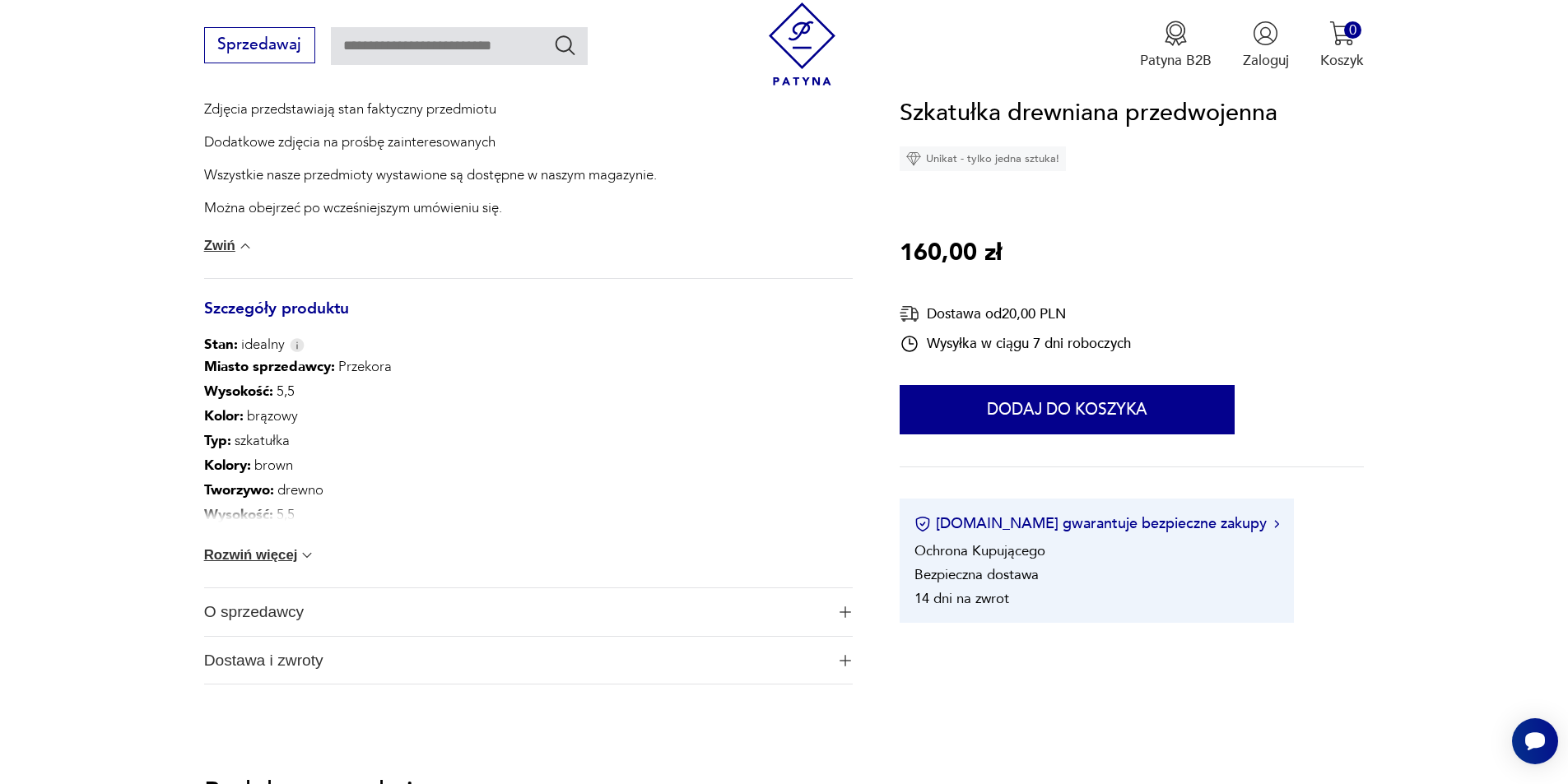
scroll to position [1069, 0]
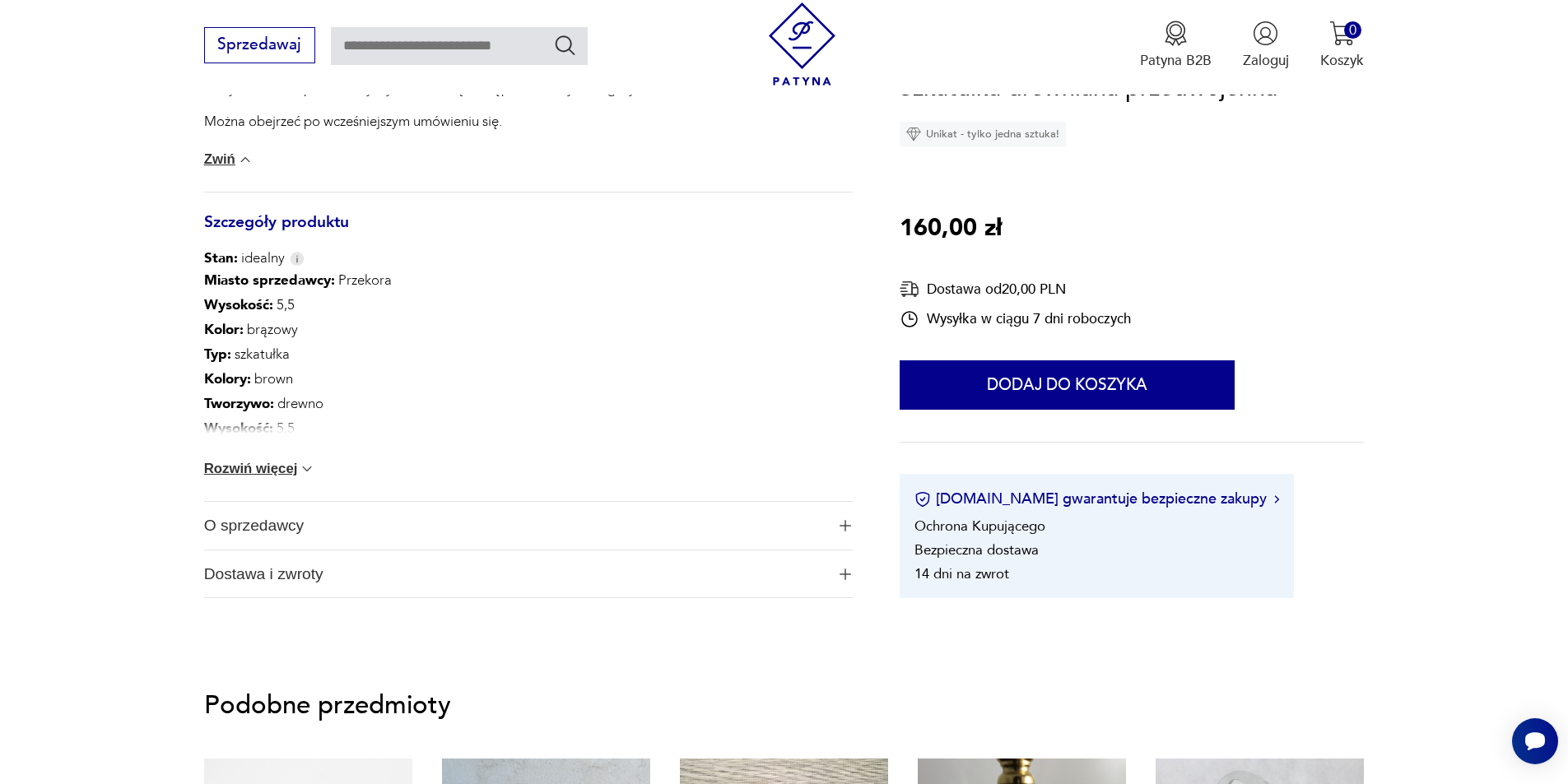
click at [276, 465] on button "Rozwiń więcej" at bounding box center [259, 469] width 112 height 17
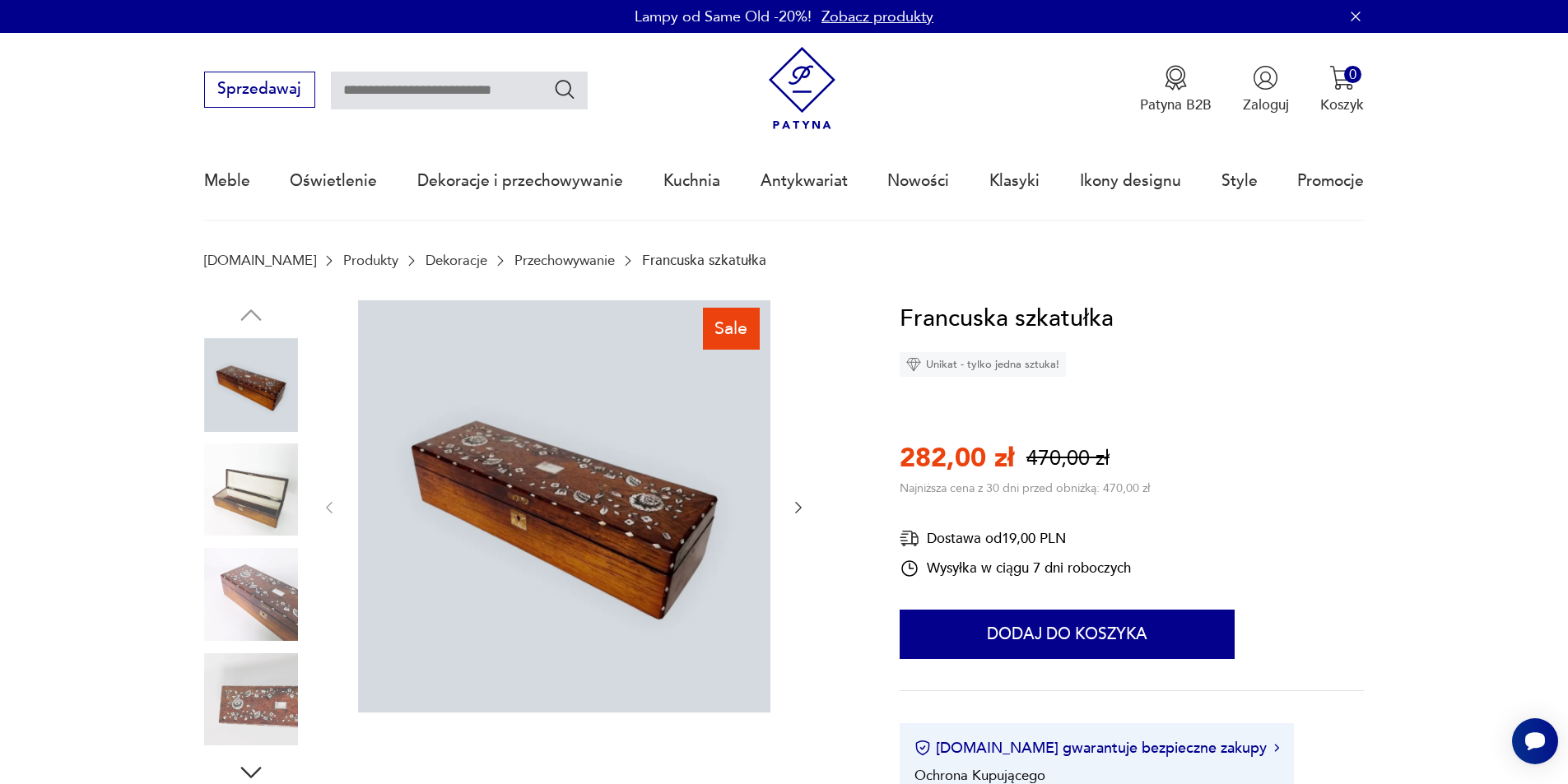
click at [803, 505] on icon "button" at bounding box center [799, 508] width 17 height 17
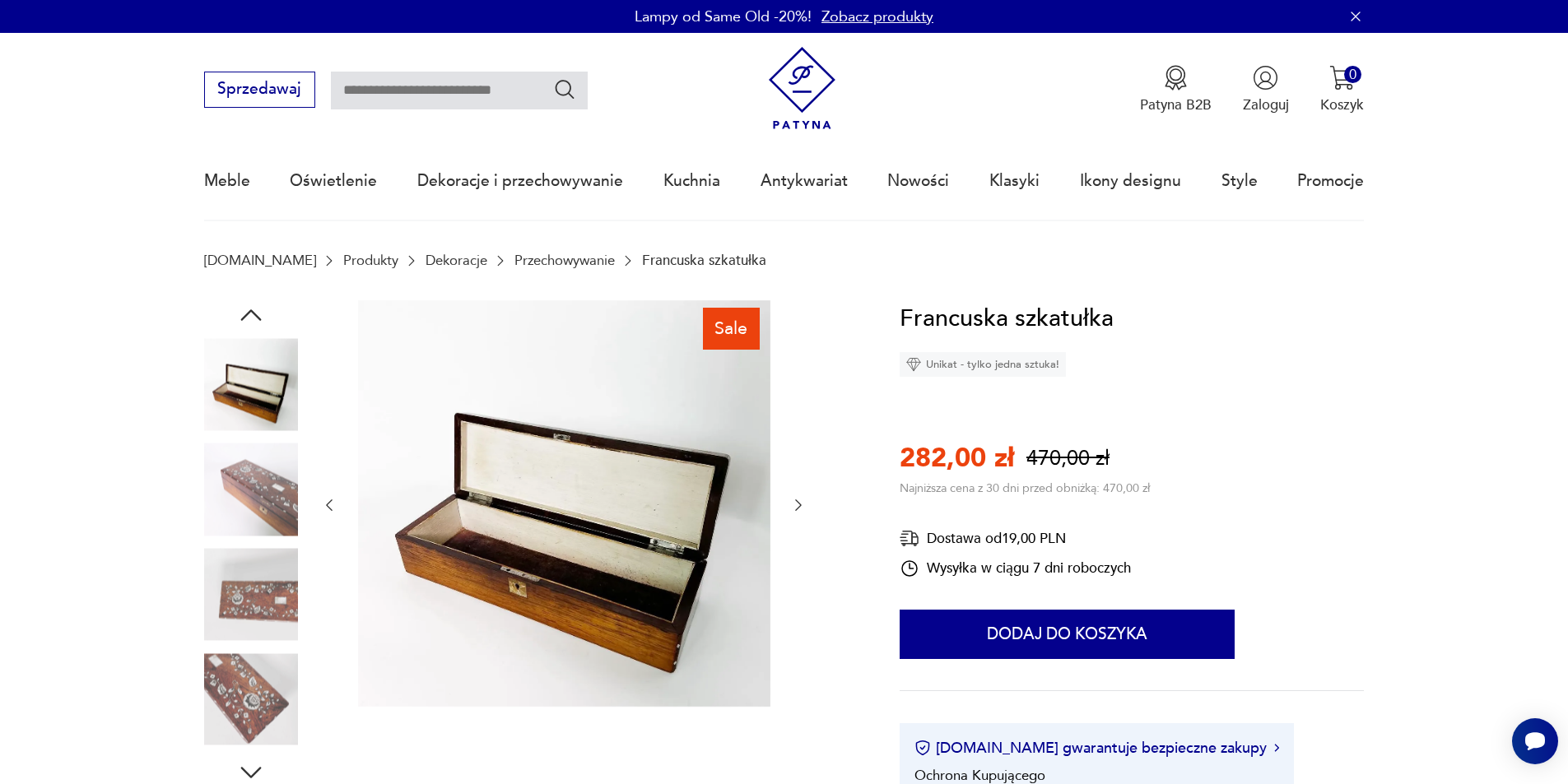
click at [803, 505] on icon "button" at bounding box center [799, 505] width 17 height 17
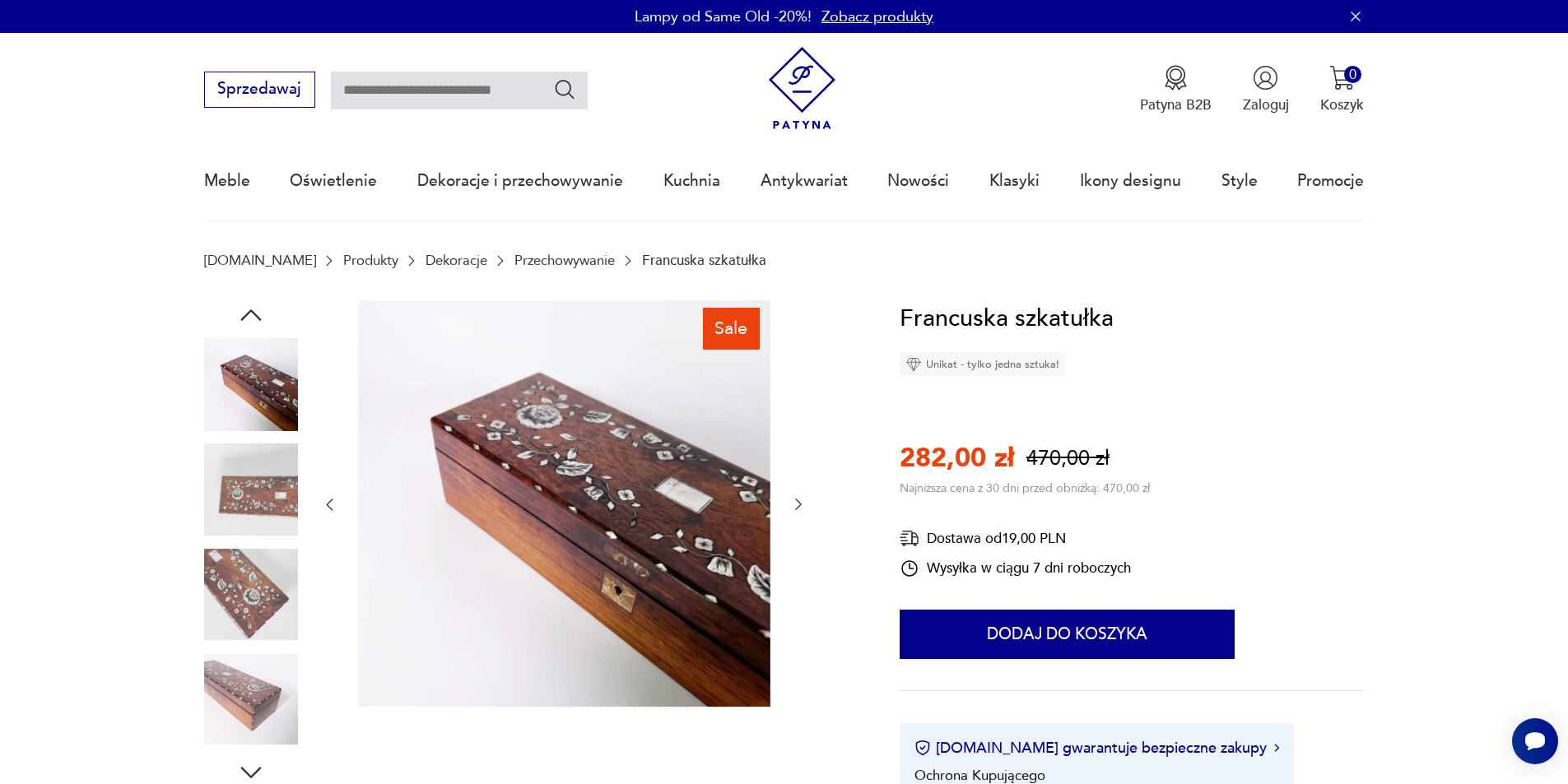
click at [803, 505] on icon "button" at bounding box center [799, 505] width 17 height 17
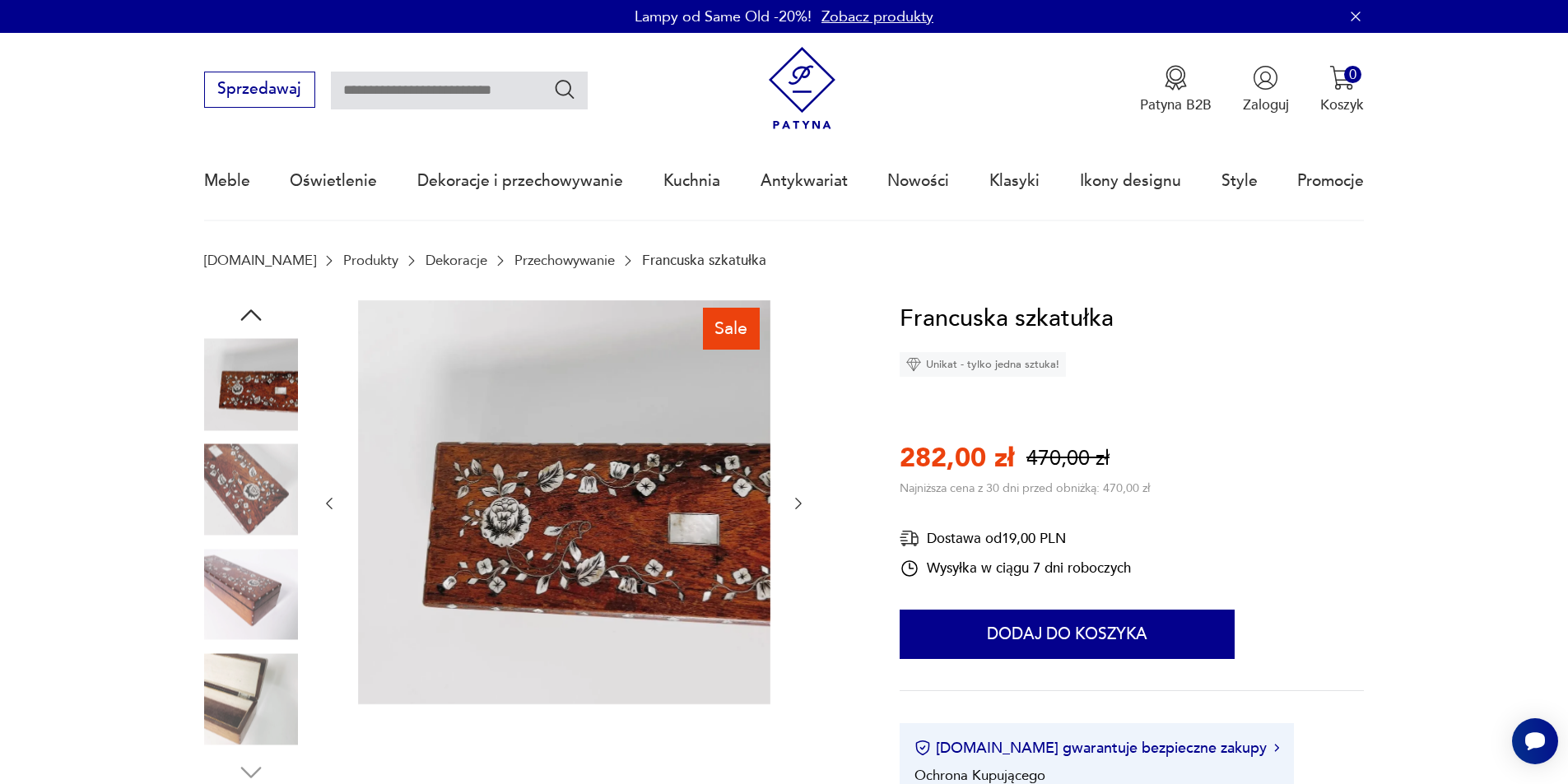
click at [803, 505] on icon "button" at bounding box center [799, 504] width 17 height 17
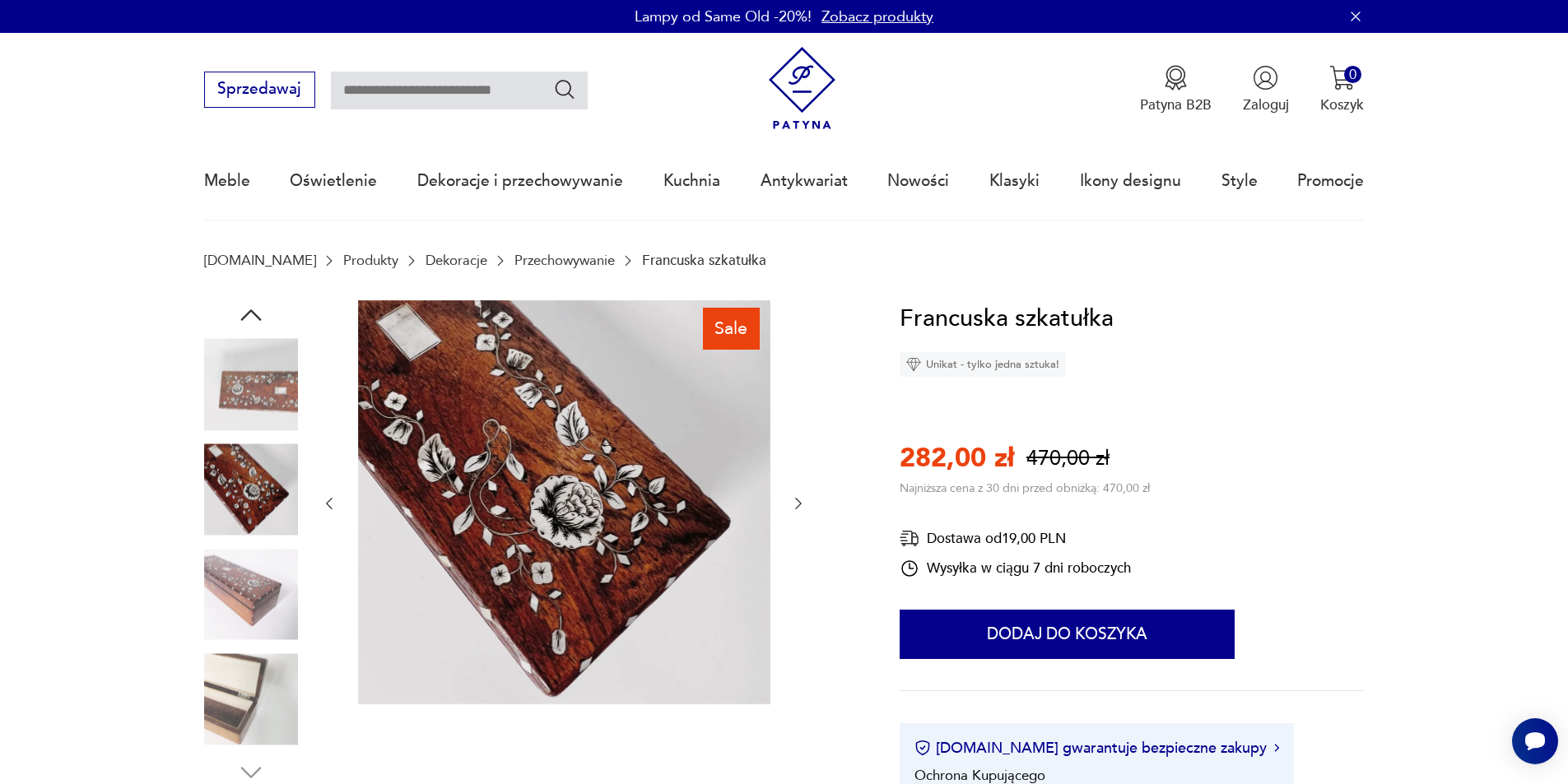
click at [801, 506] on icon "button" at bounding box center [799, 504] width 17 height 17
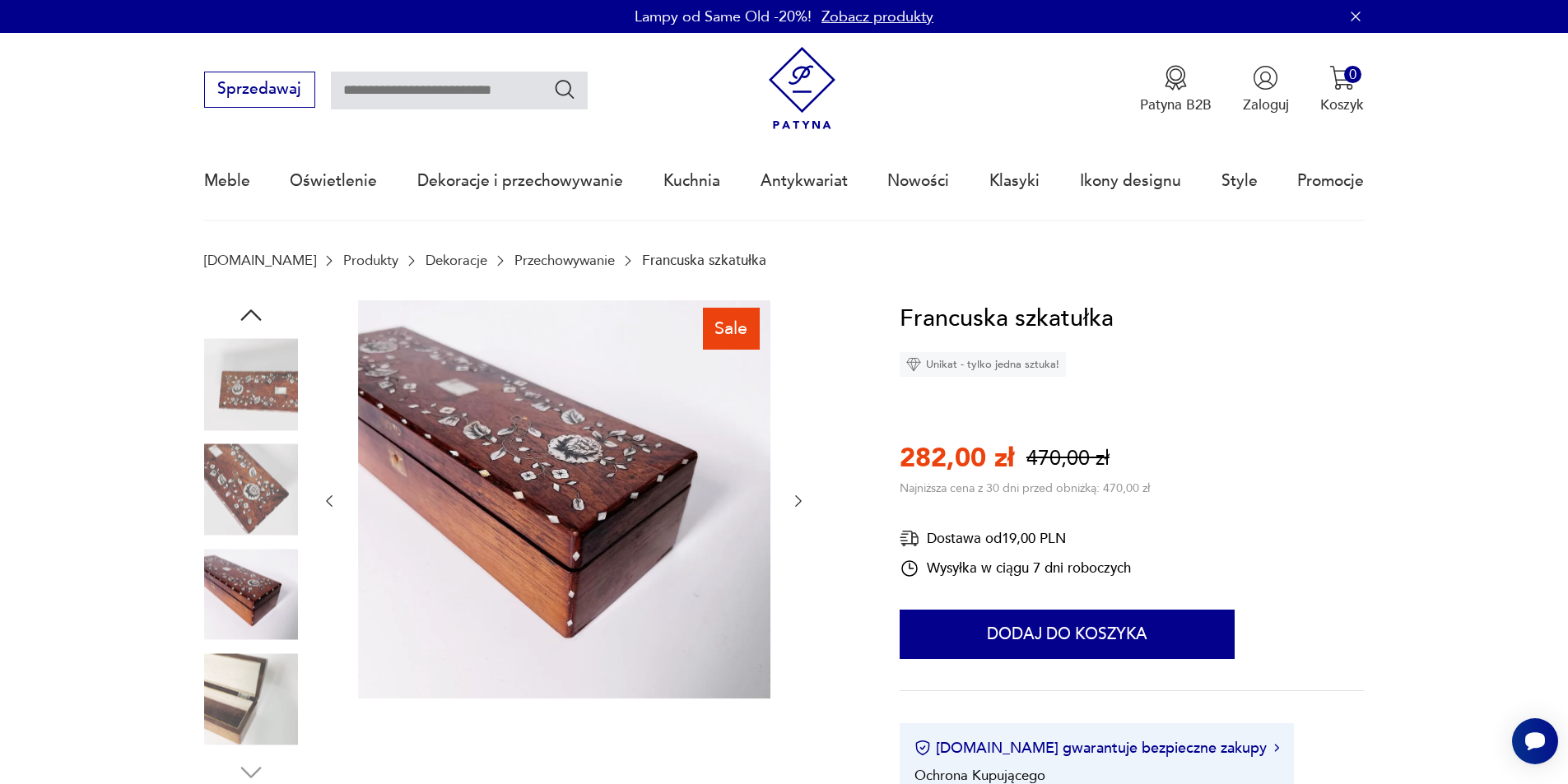
click at [801, 506] on icon "button" at bounding box center [799, 501] width 17 height 17
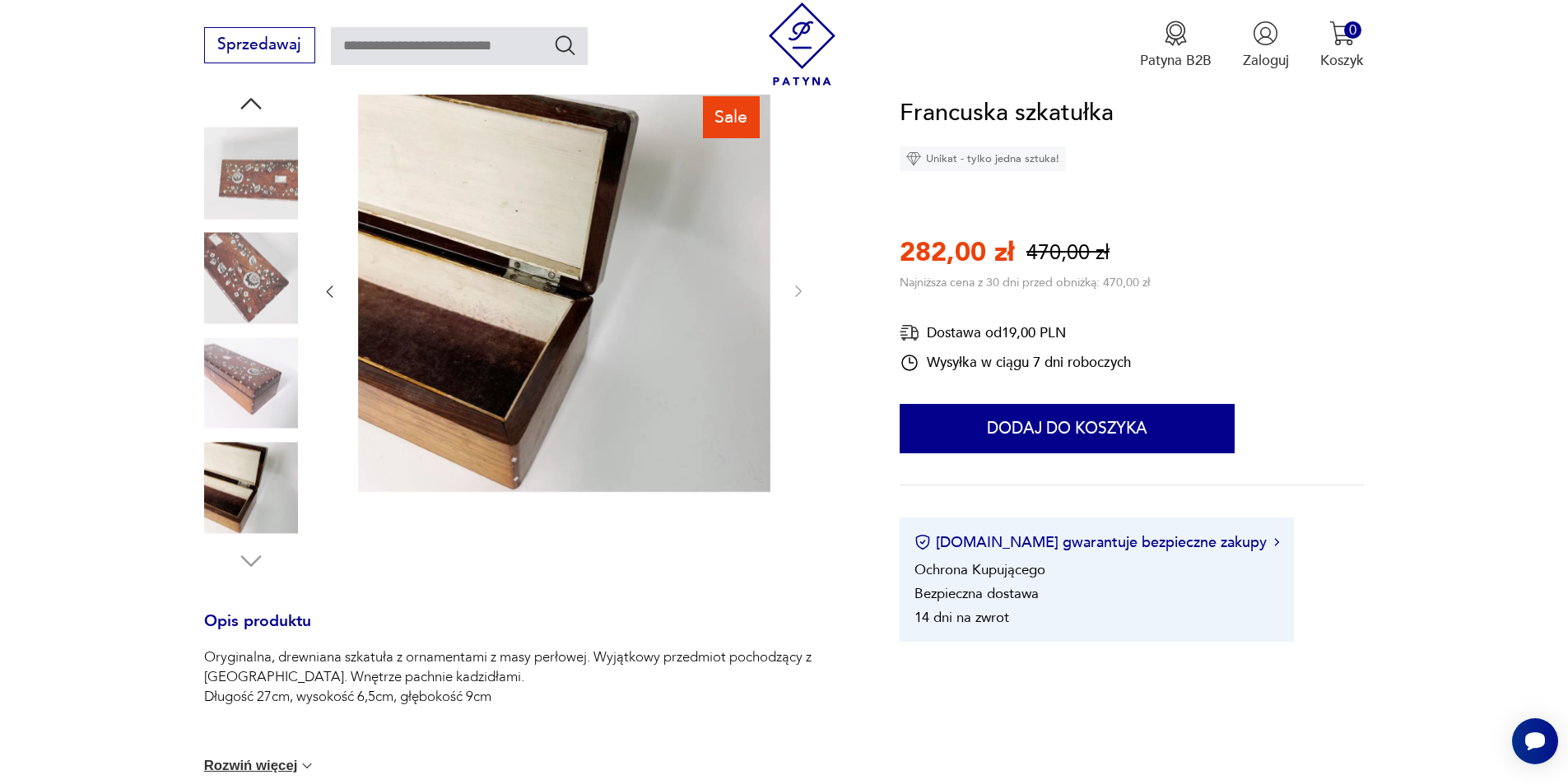
scroll to position [658, 0]
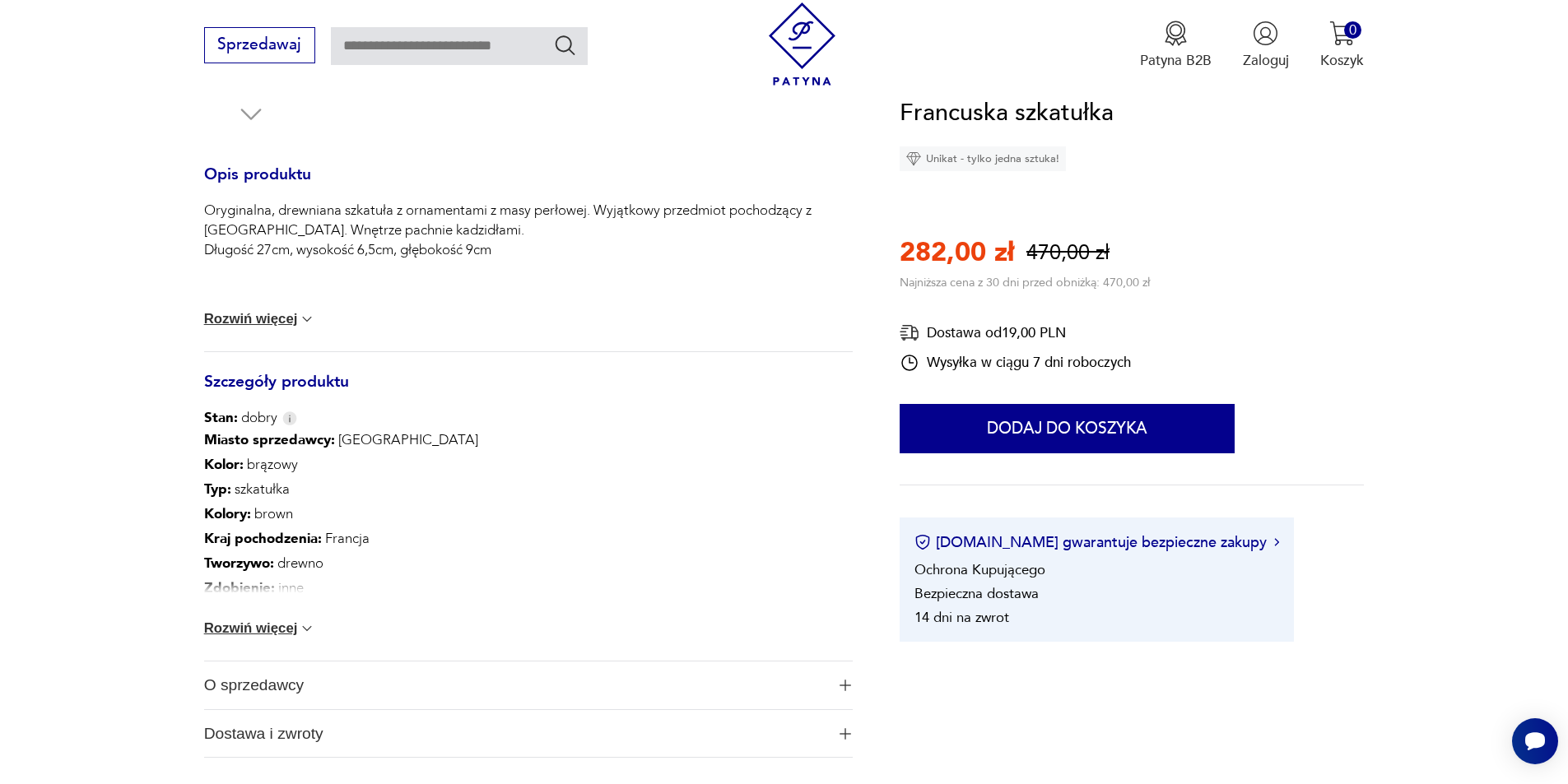
click at [280, 628] on button "Rozwiń więcej" at bounding box center [259, 629] width 112 height 17
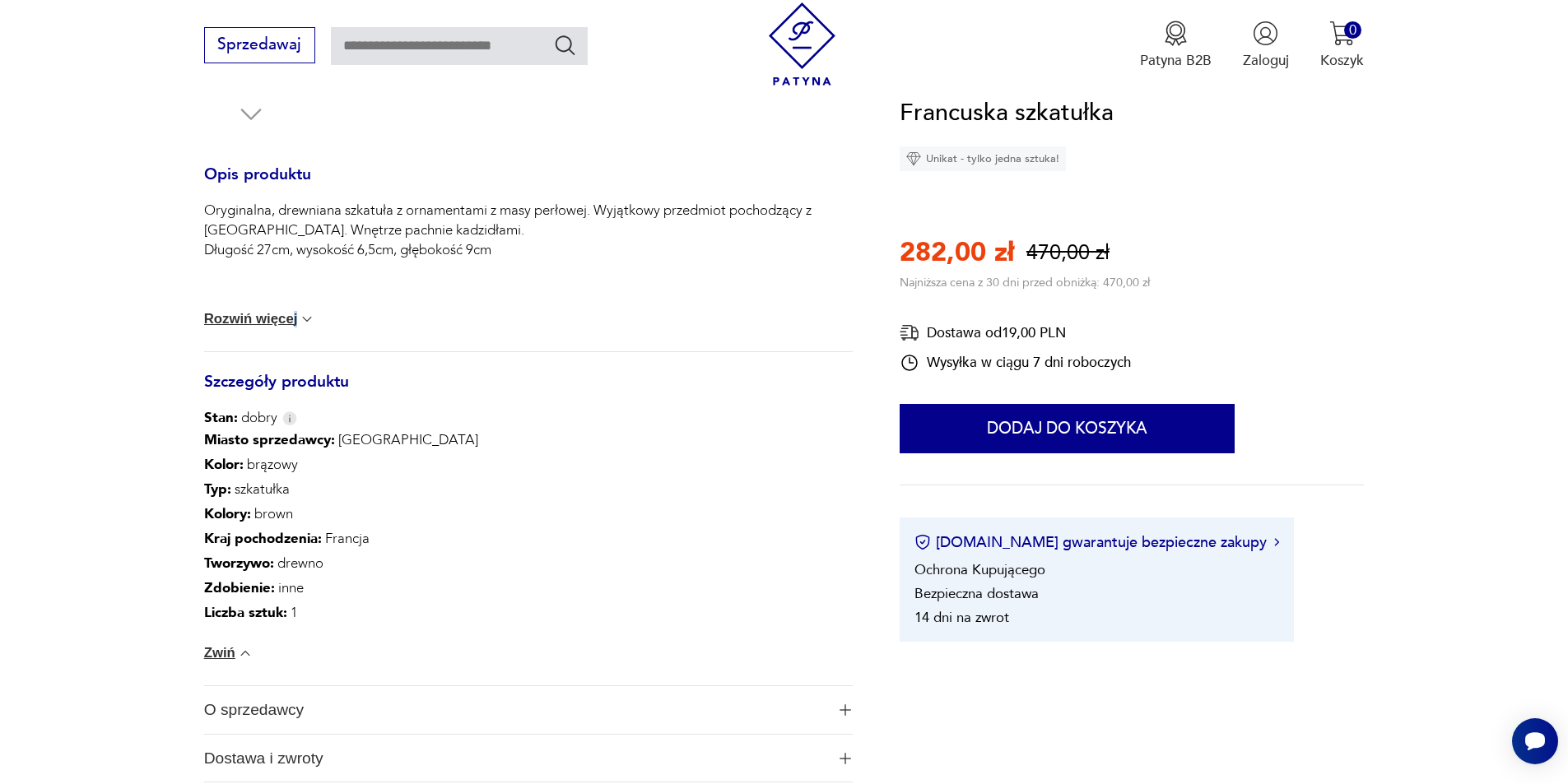
click at [294, 307] on div "Oryginalna, drewniana szkatuła z ornamentami z masy perłowej. Wyjątkowy przedmi…" at bounding box center [528, 276] width 649 height 151
click at [289, 313] on button "Rozwiń więcej" at bounding box center [259, 320] width 112 height 17
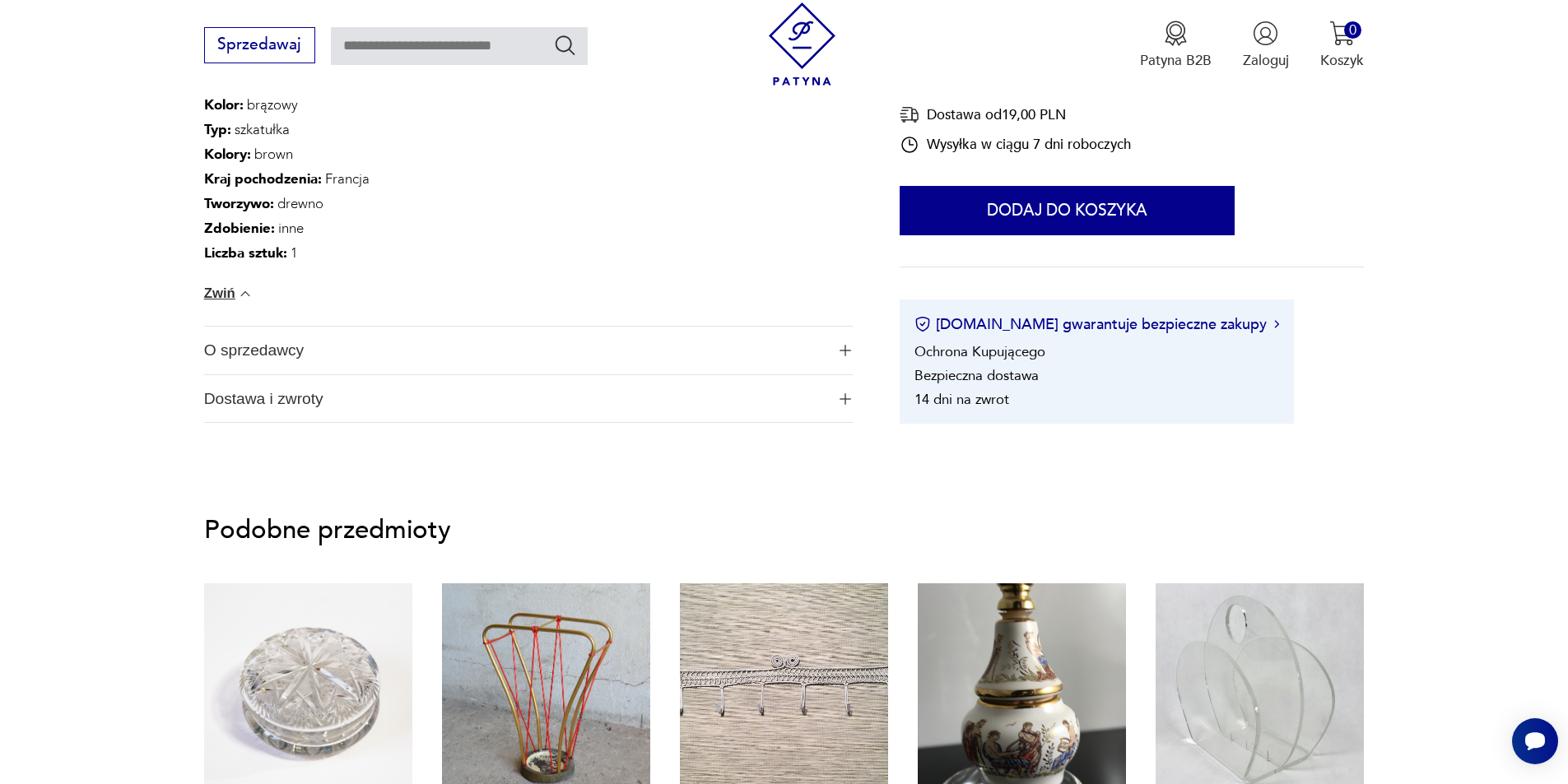
scroll to position [988, 0]
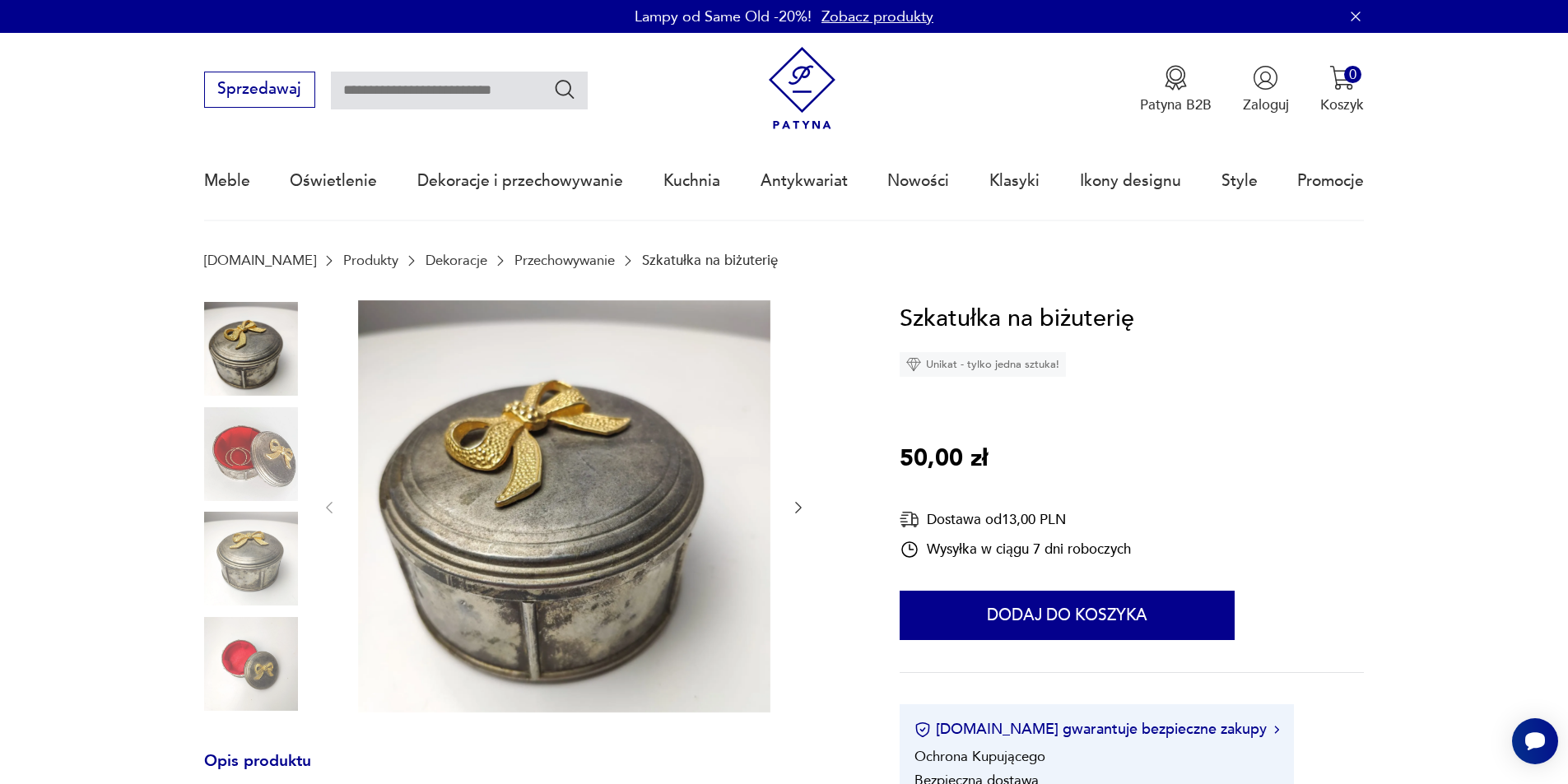
click at [278, 454] on img at bounding box center [250, 454] width 94 height 94
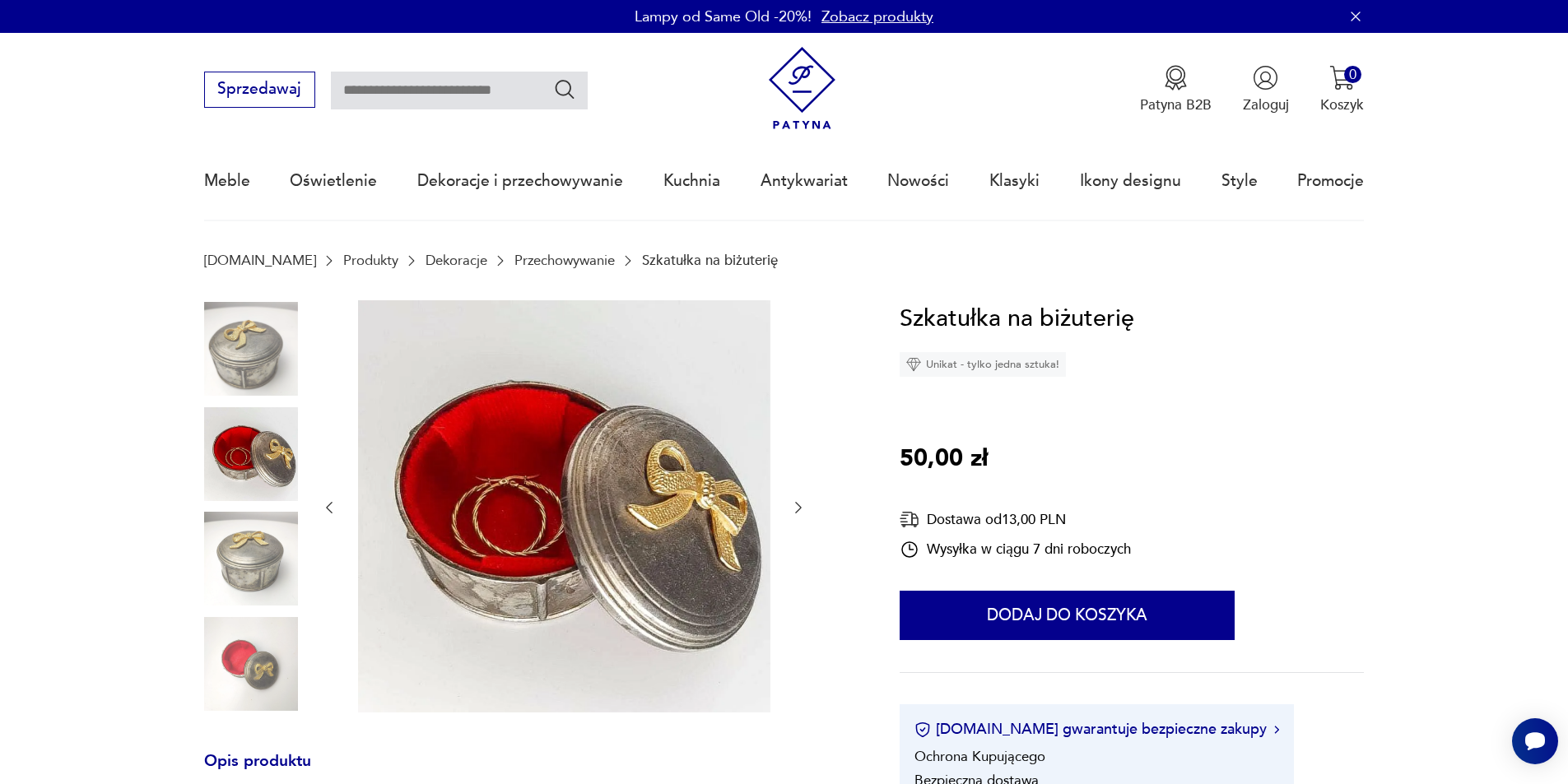
click at [279, 523] on img at bounding box center [250, 558] width 94 height 94
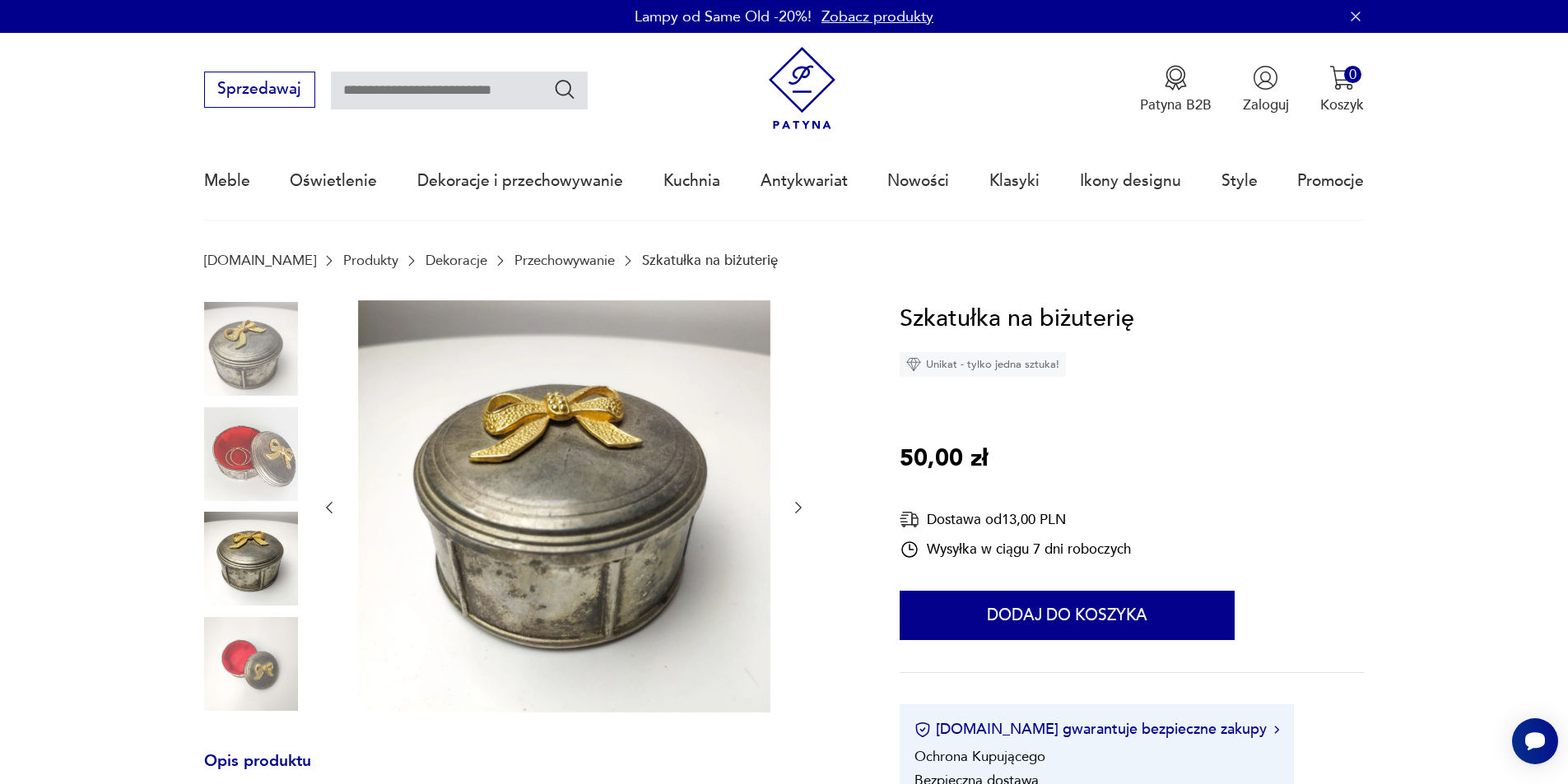
click at [274, 584] on img at bounding box center [250, 558] width 94 height 94
click at [247, 651] on img at bounding box center [250, 664] width 94 height 94
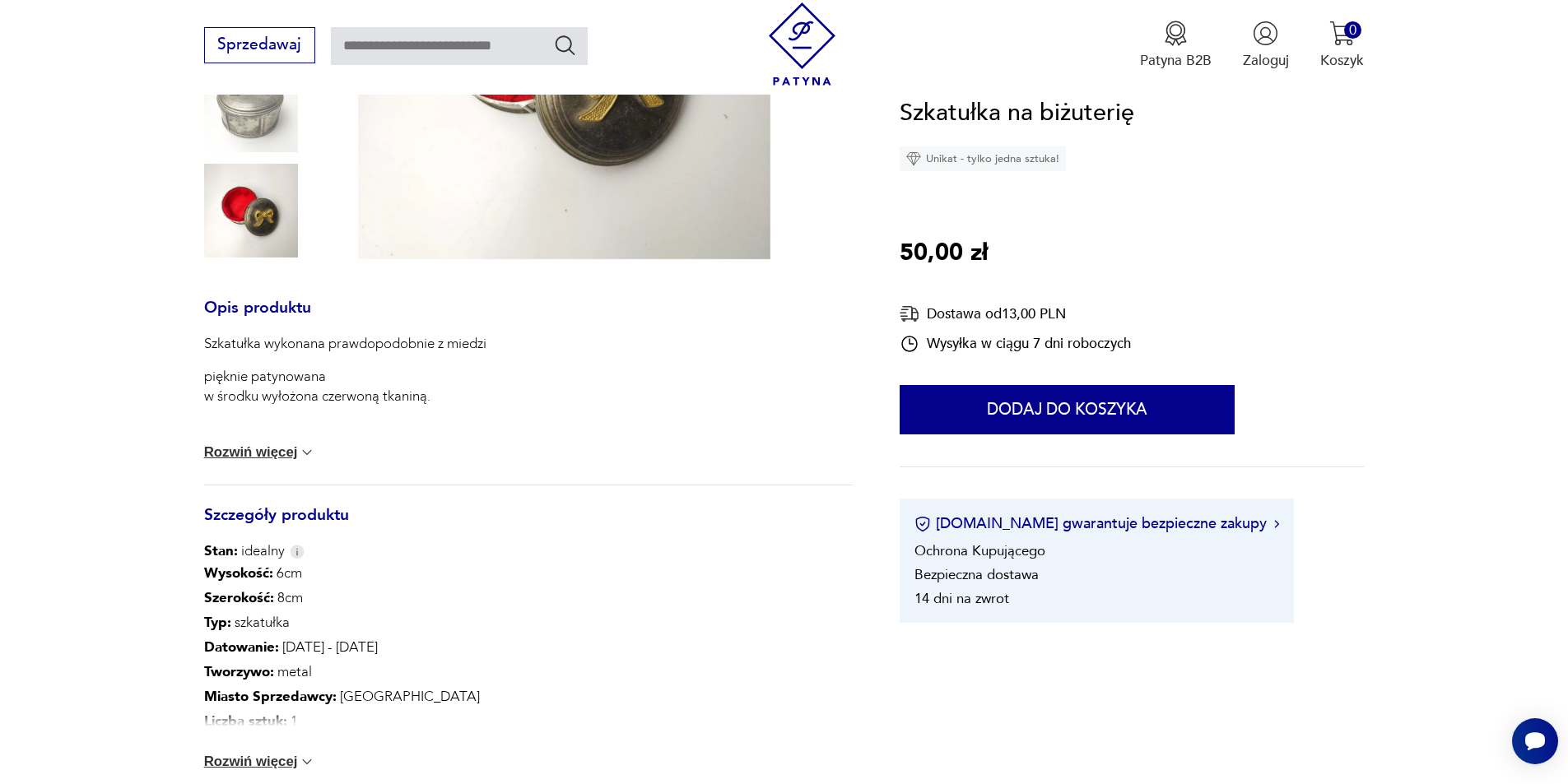
scroll to position [494, 0]
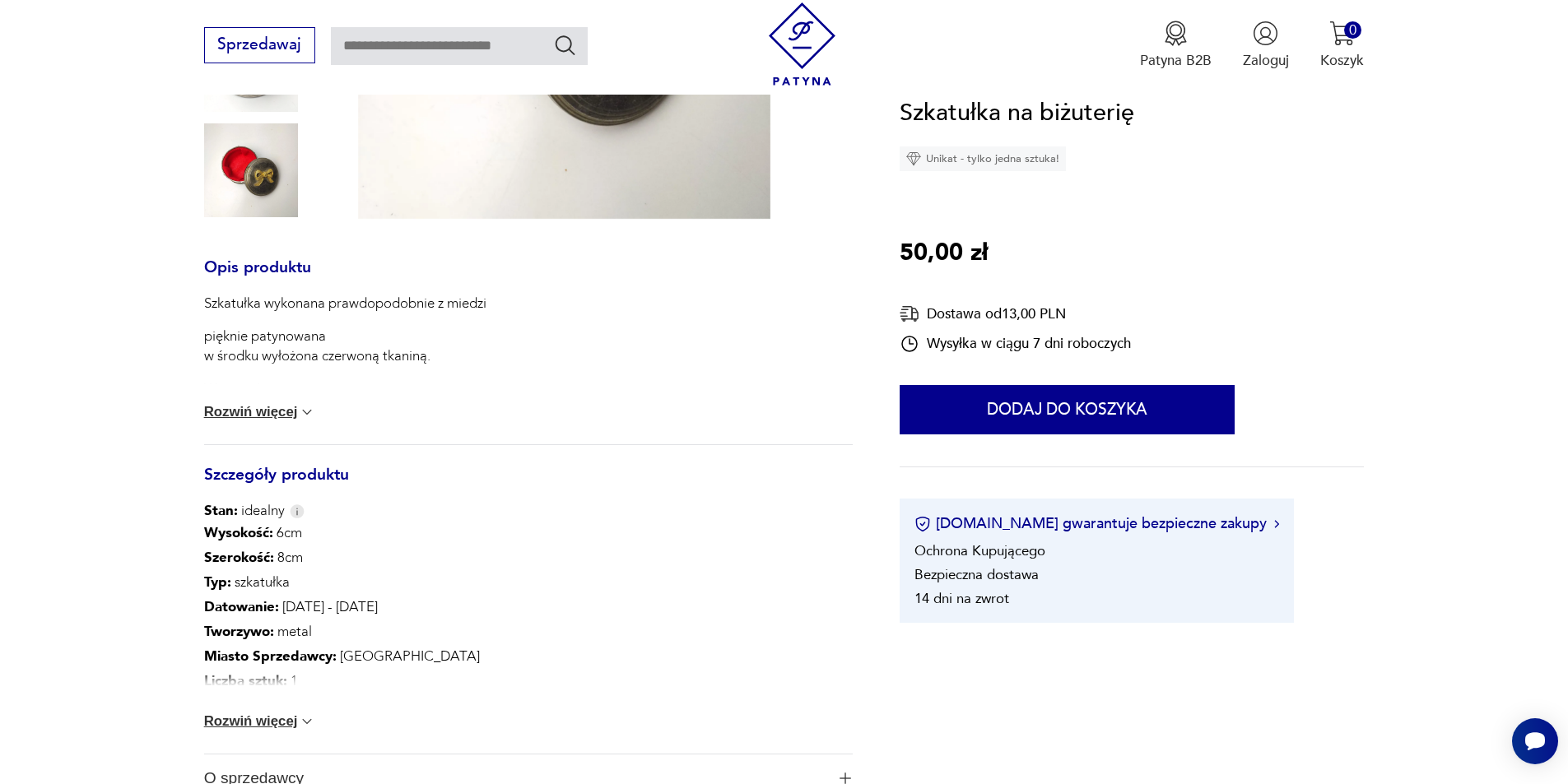
click at [285, 408] on button "Rozwiń więcej" at bounding box center [259, 412] width 112 height 17
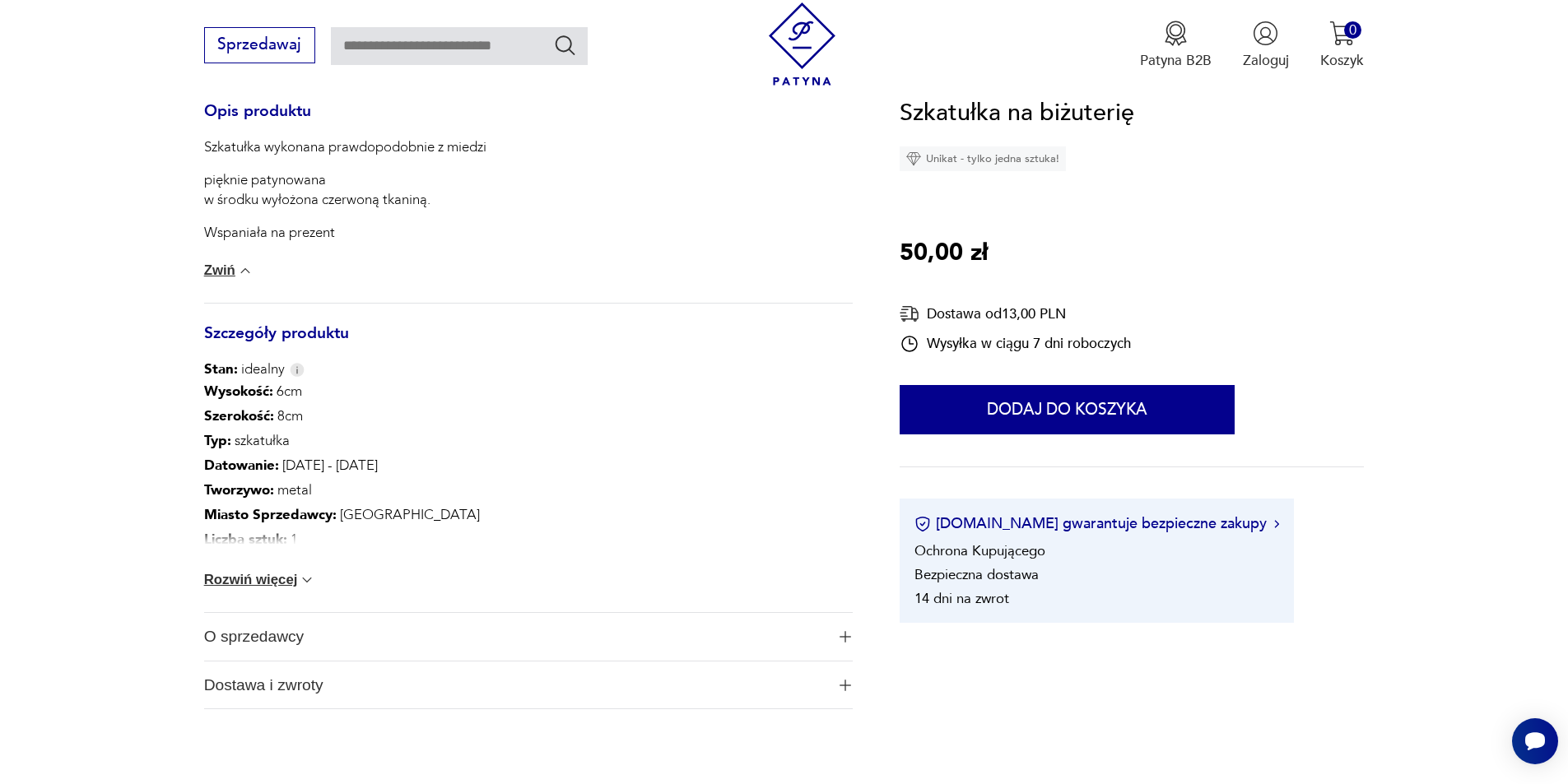
scroll to position [658, 0]
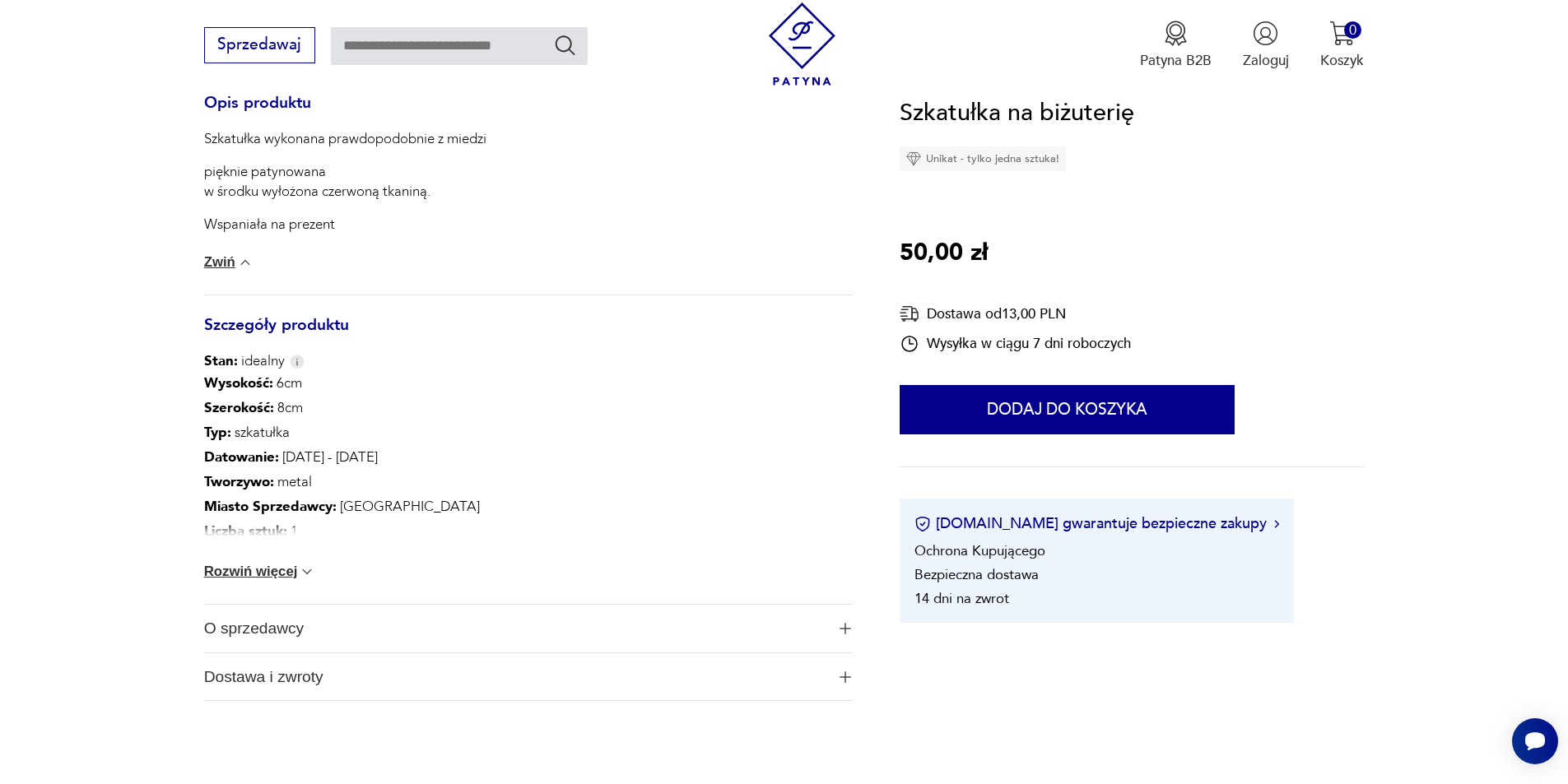
click at [304, 570] on img at bounding box center [307, 572] width 17 height 17
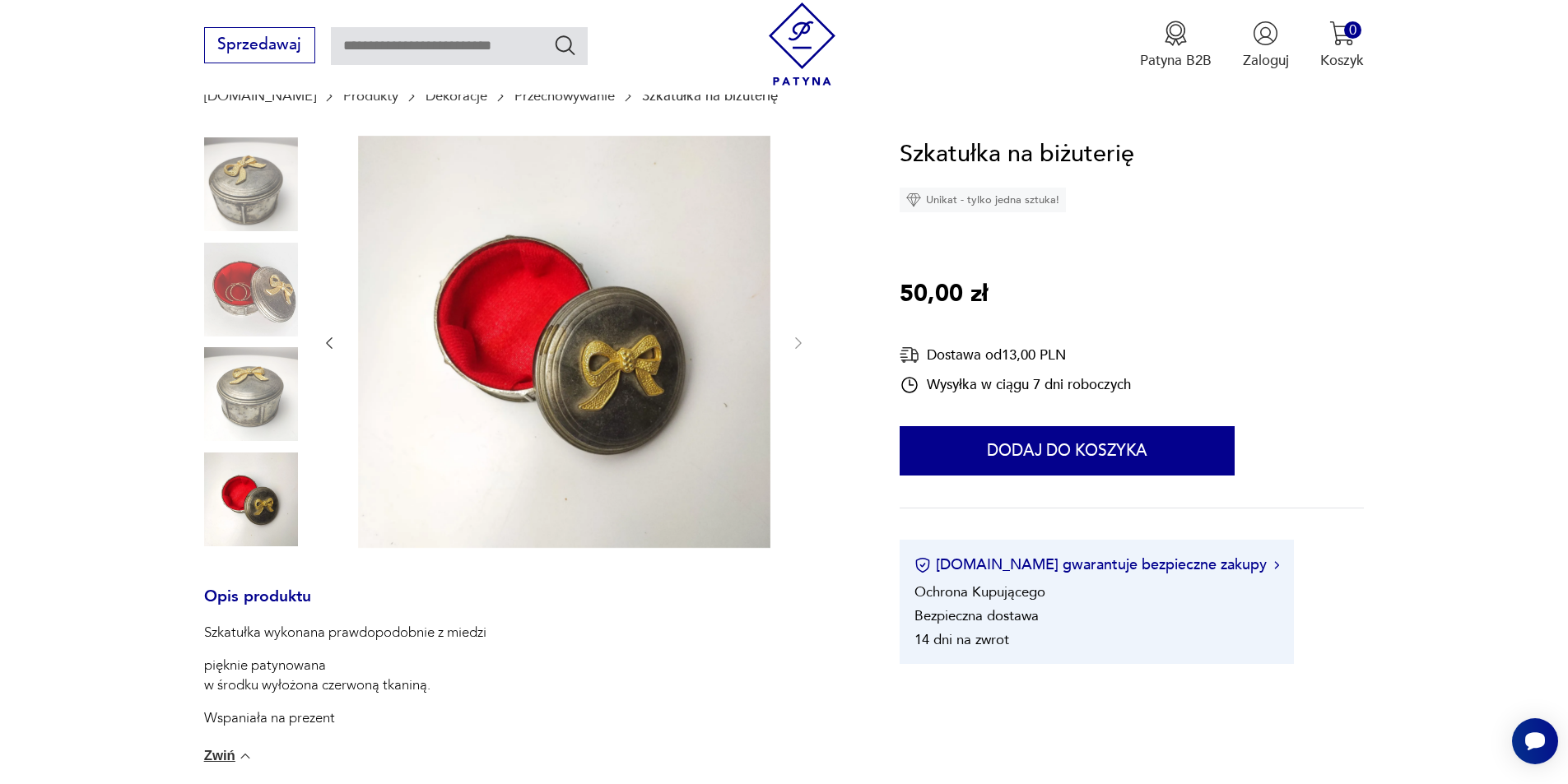
scroll to position [82, 0]
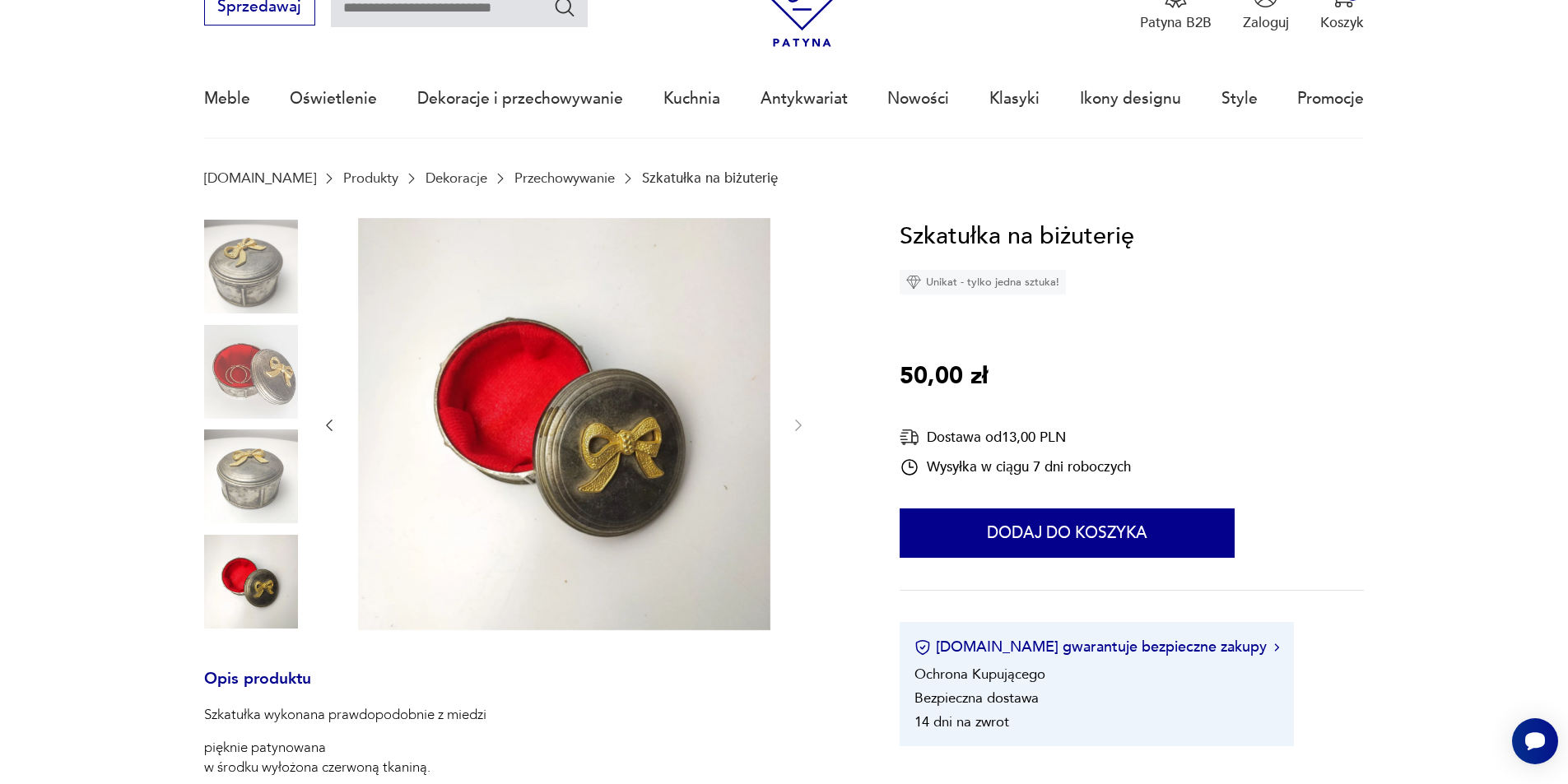
click at [558, 461] on img at bounding box center [563, 424] width 412 height 412
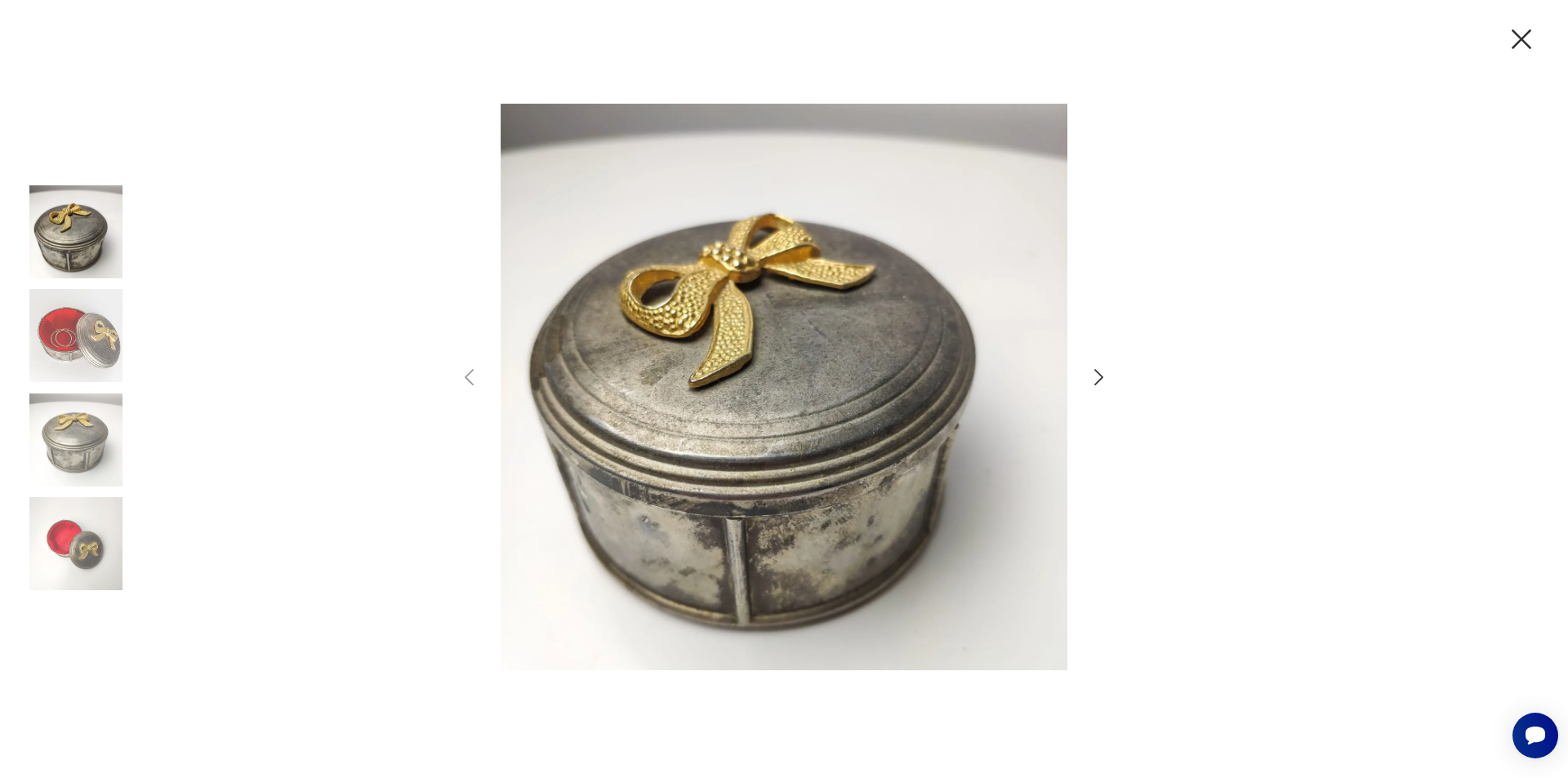
click at [1099, 369] on icon "button" at bounding box center [1099, 378] width 24 height 24
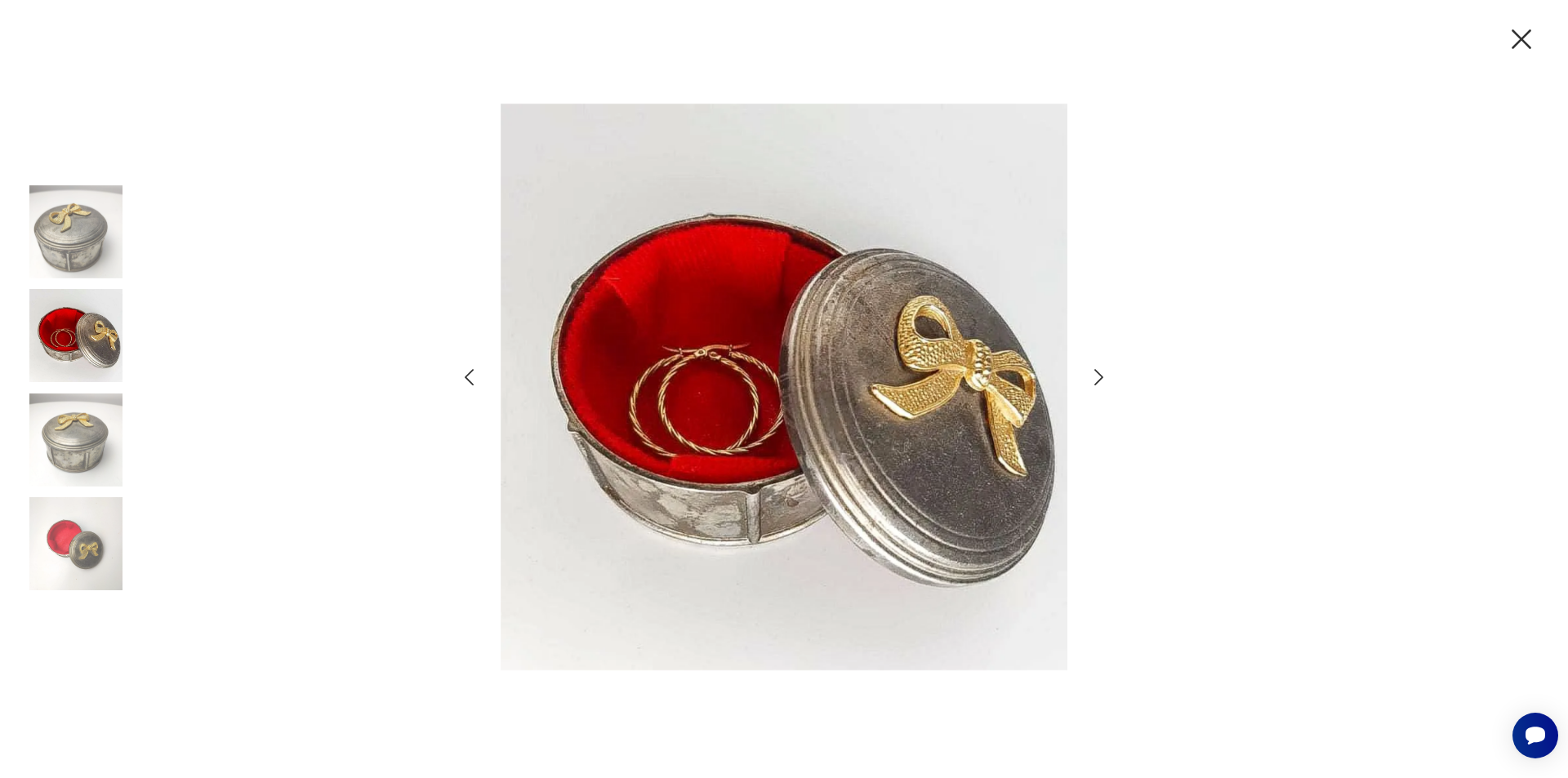
click at [1100, 369] on icon "button" at bounding box center [1099, 378] width 24 height 24
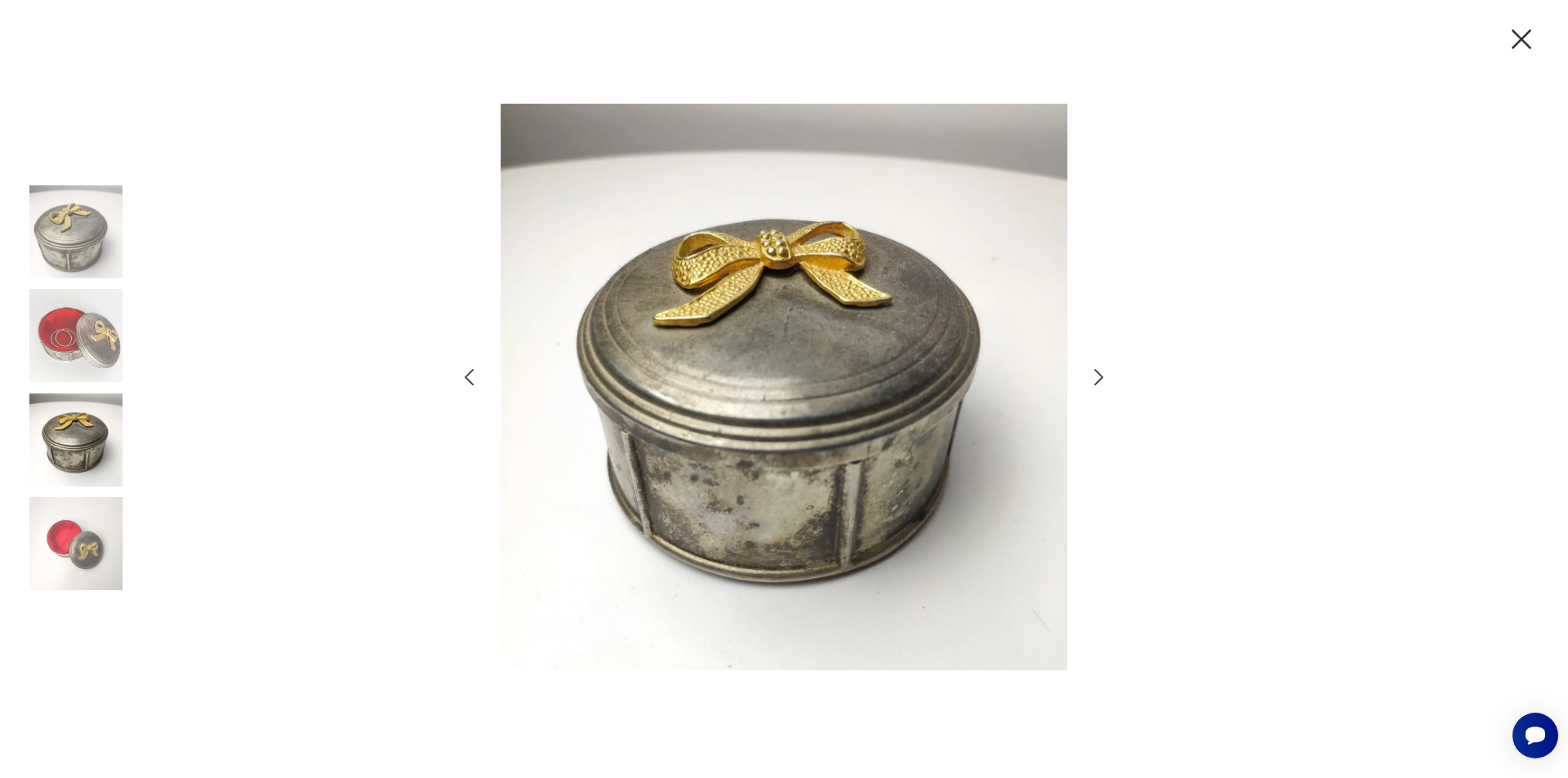
click at [1101, 369] on icon "button" at bounding box center [1099, 378] width 24 height 24
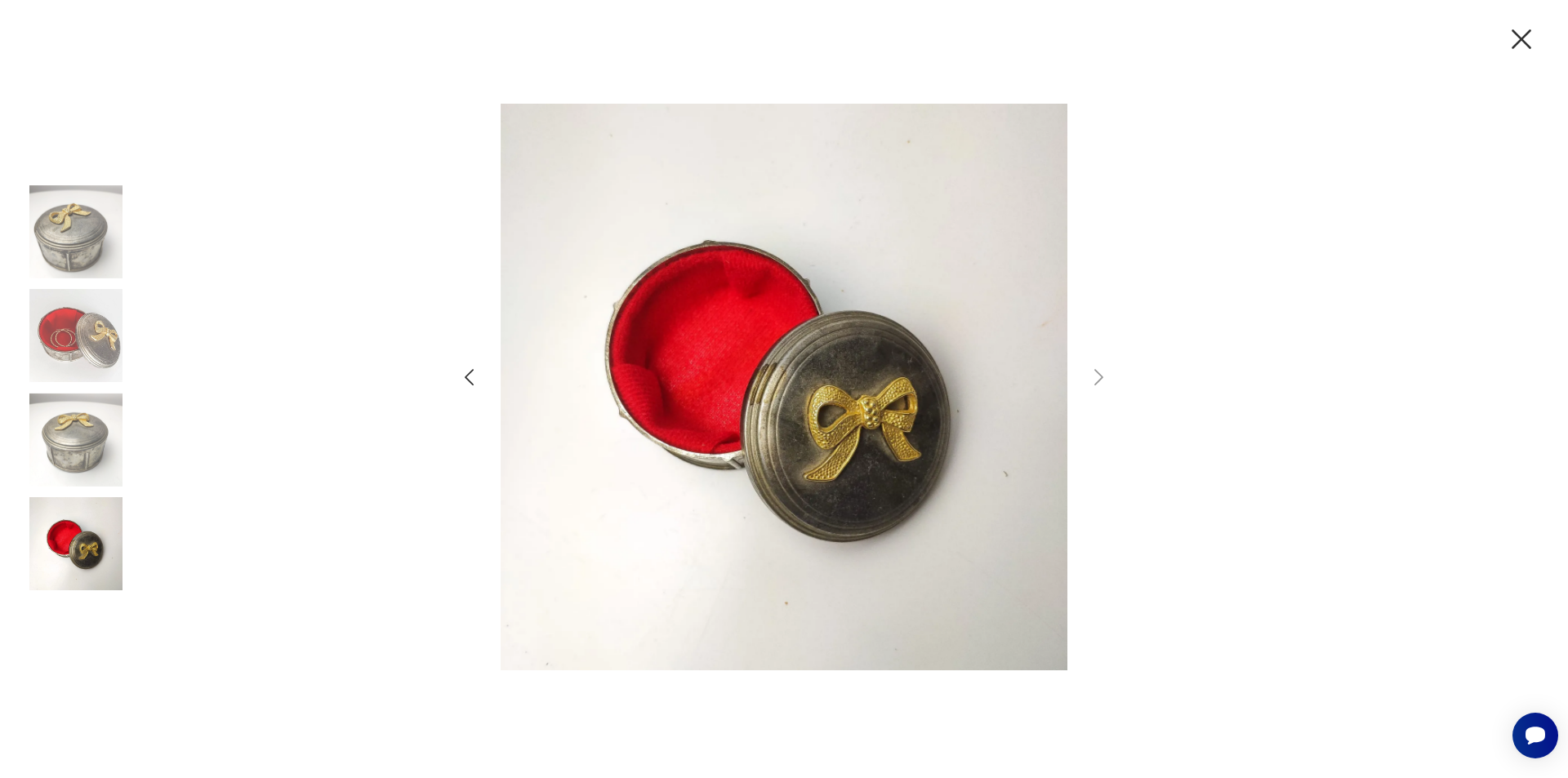
click at [1526, 48] on icon "button" at bounding box center [1521, 39] width 34 height 34
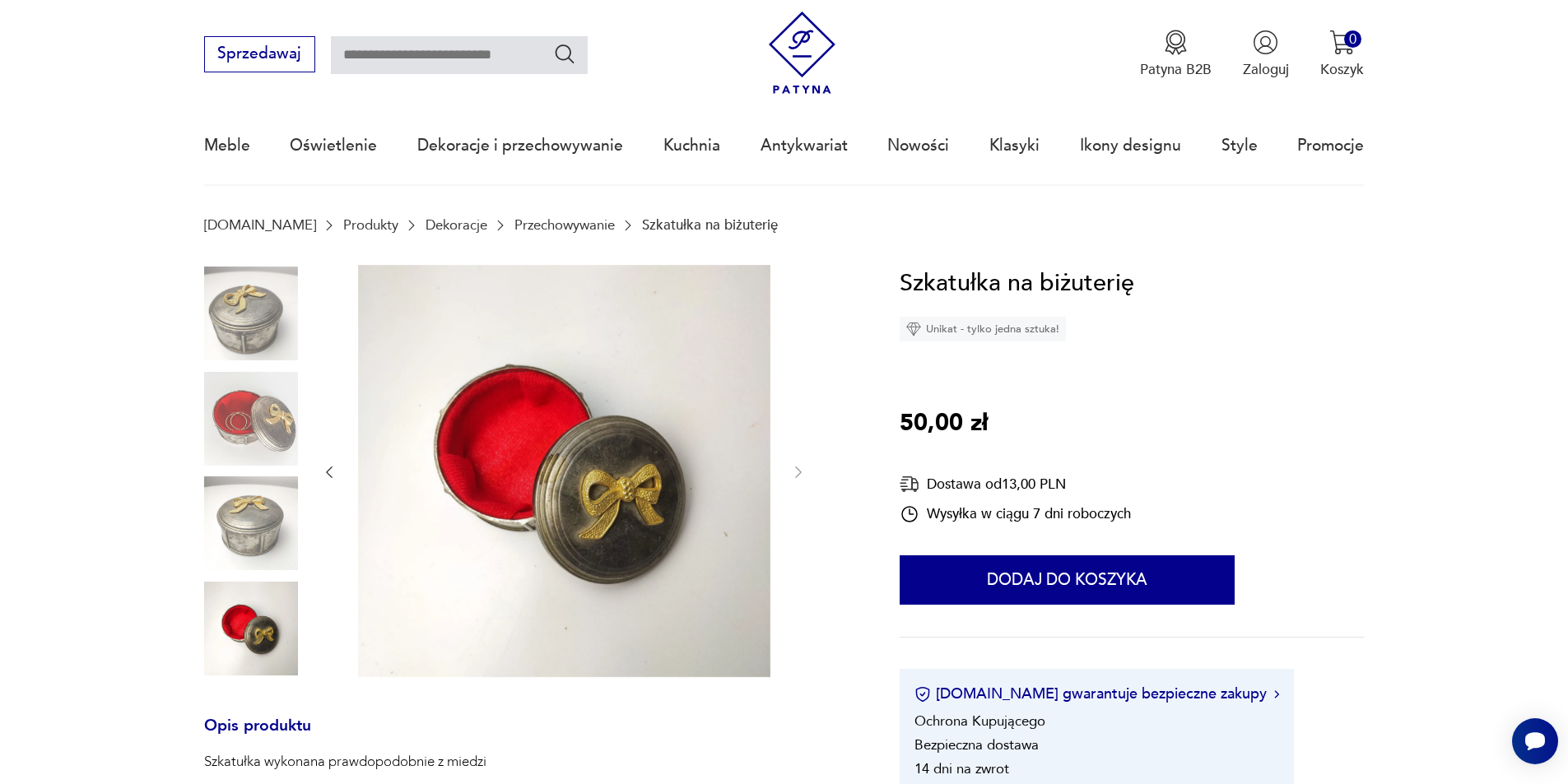
scroll to position [0, 0]
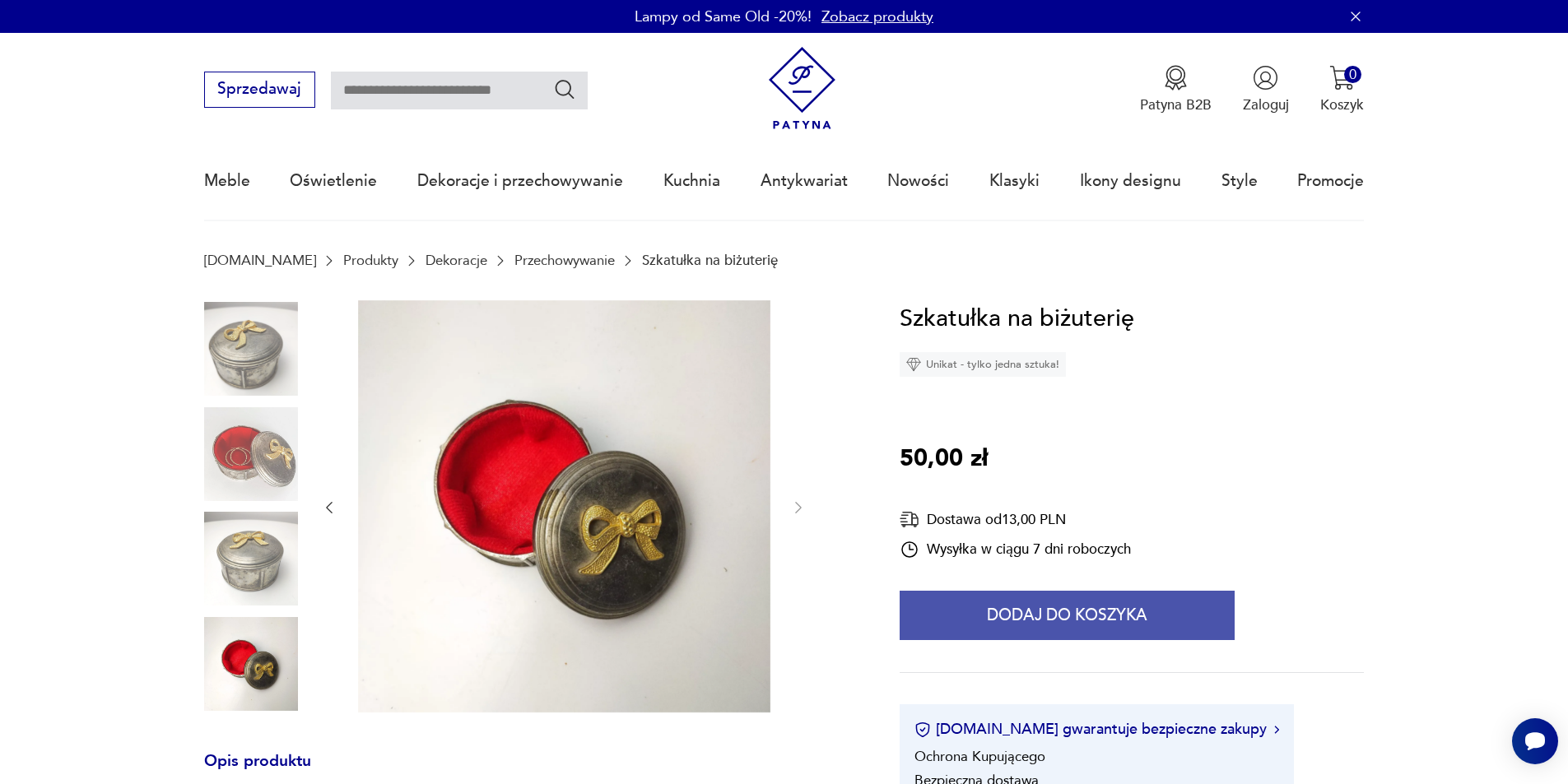
click at [1085, 628] on button "Dodaj do koszyka" at bounding box center [1067, 615] width 335 height 49
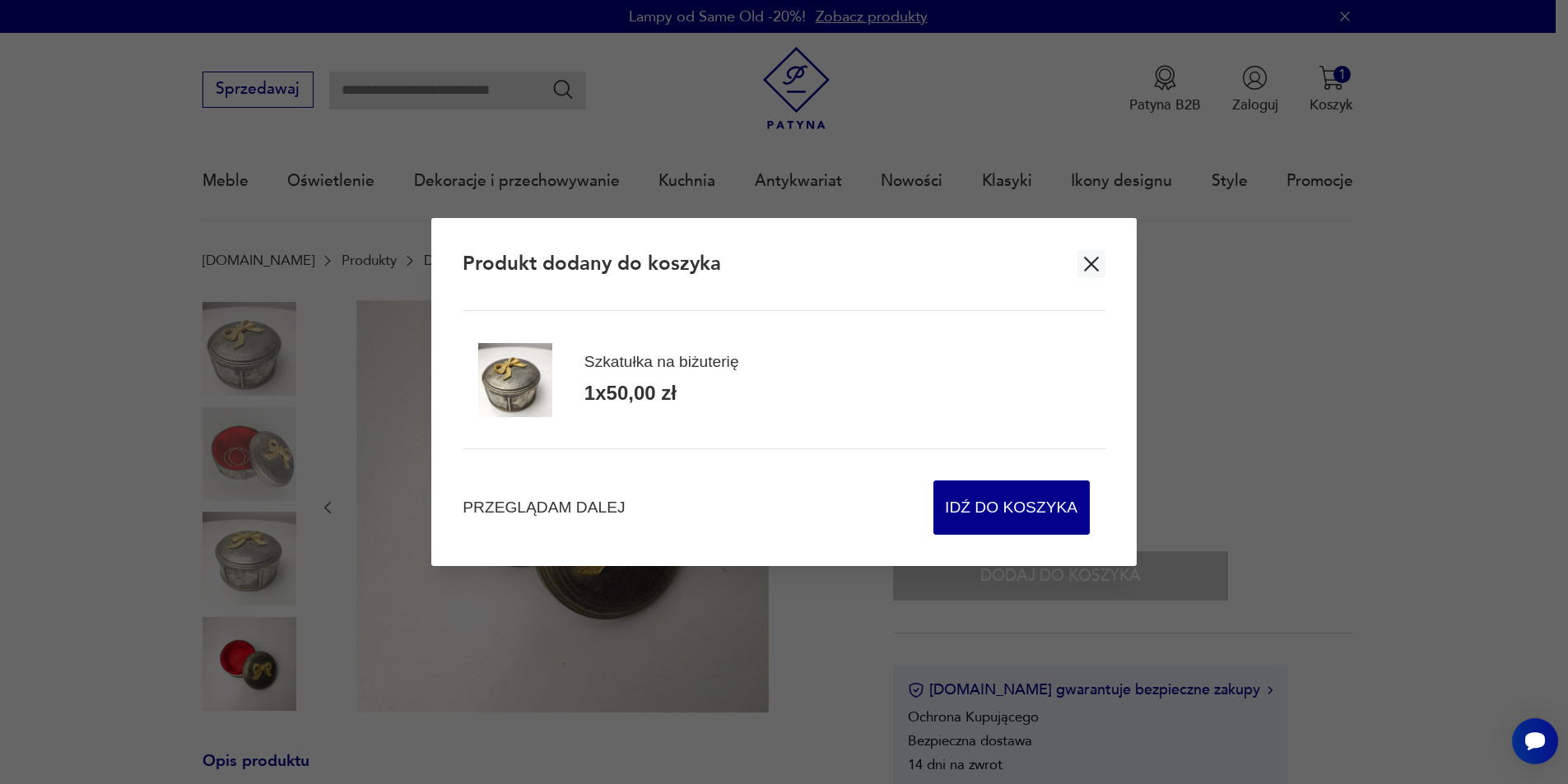
click at [1094, 266] on icon "button" at bounding box center [1091, 264] width 25 height 25
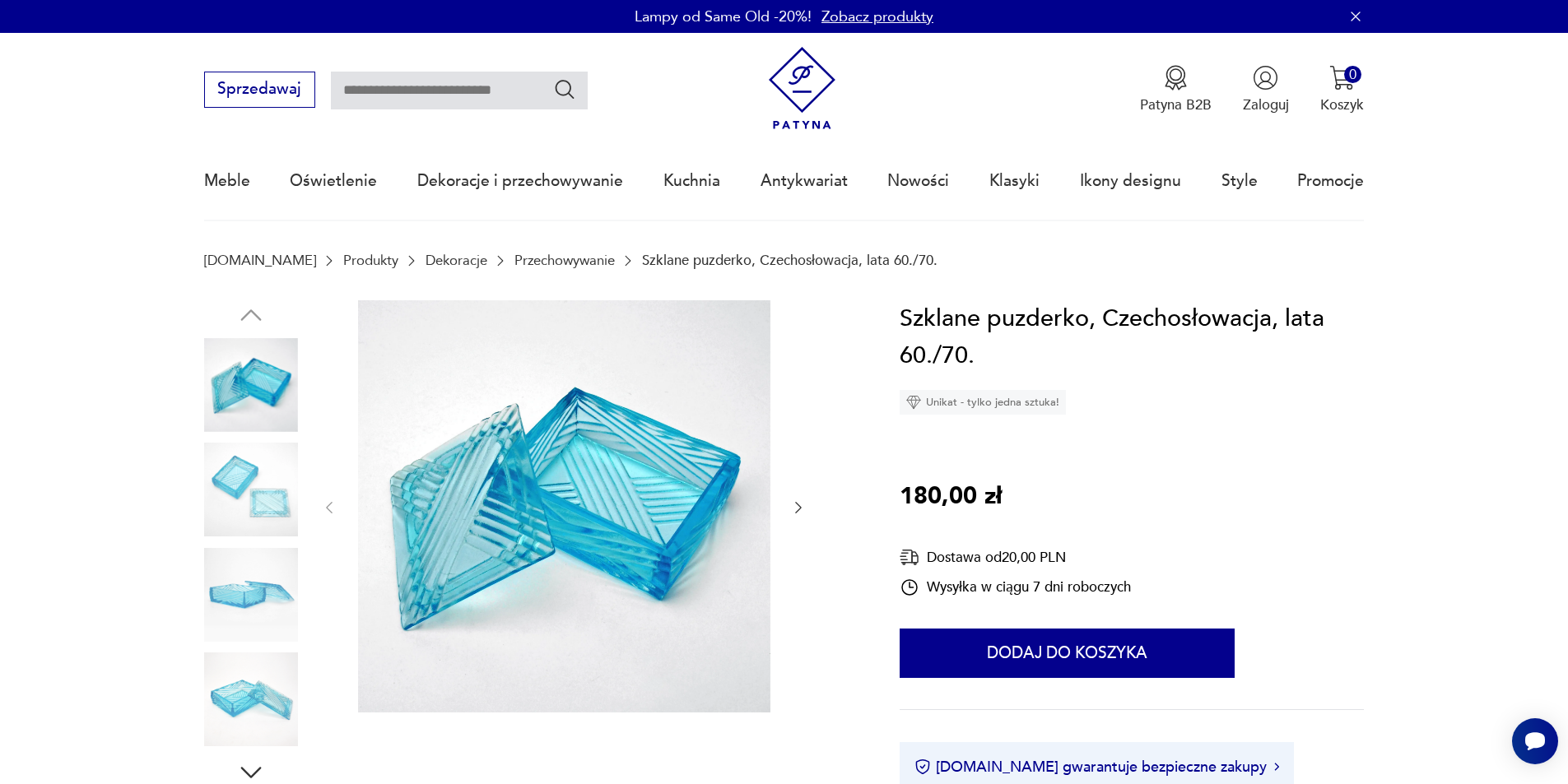
click at [276, 483] on img at bounding box center [250, 489] width 94 height 94
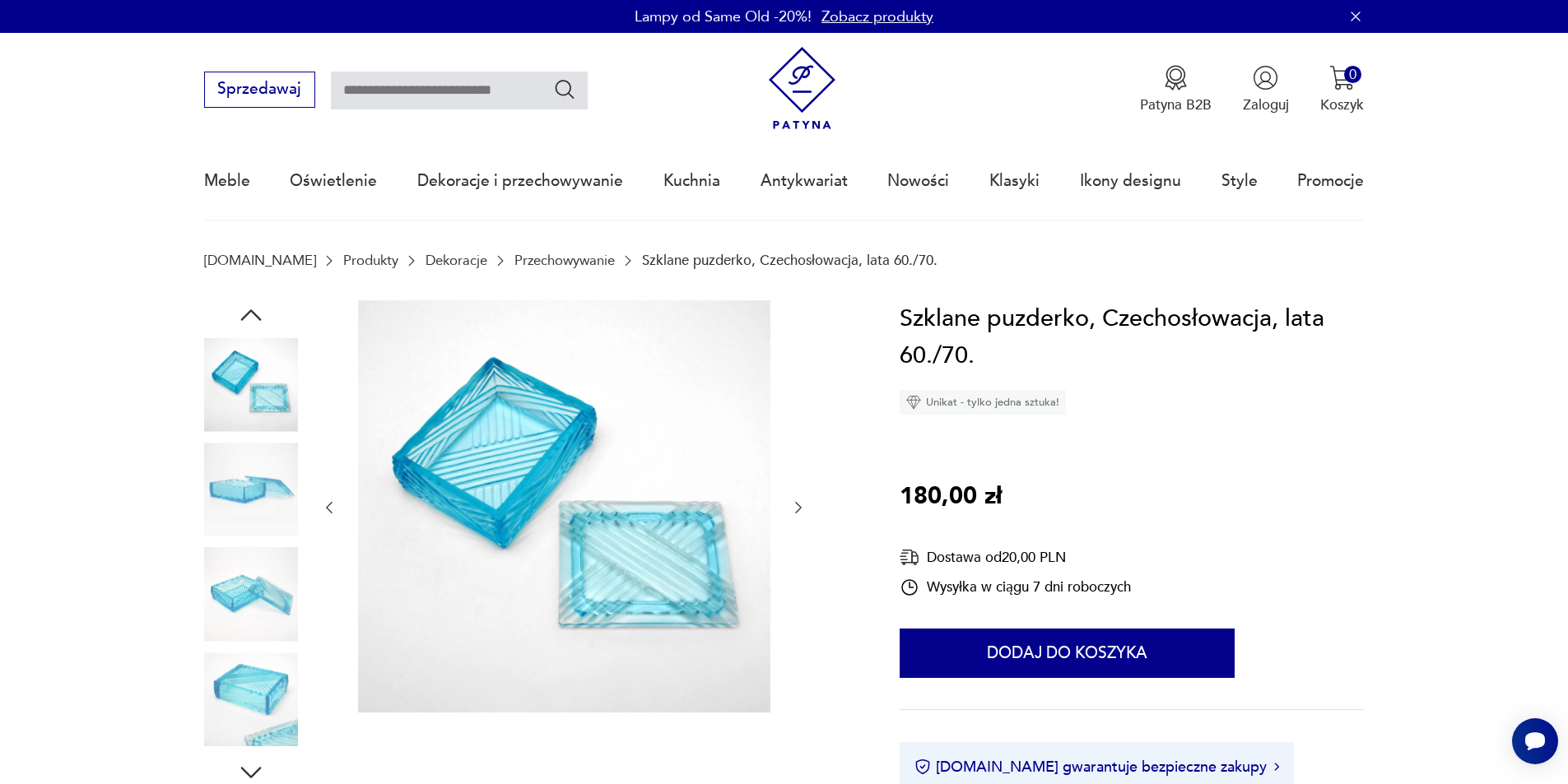
click at [274, 484] on img at bounding box center [250, 489] width 94 height 94
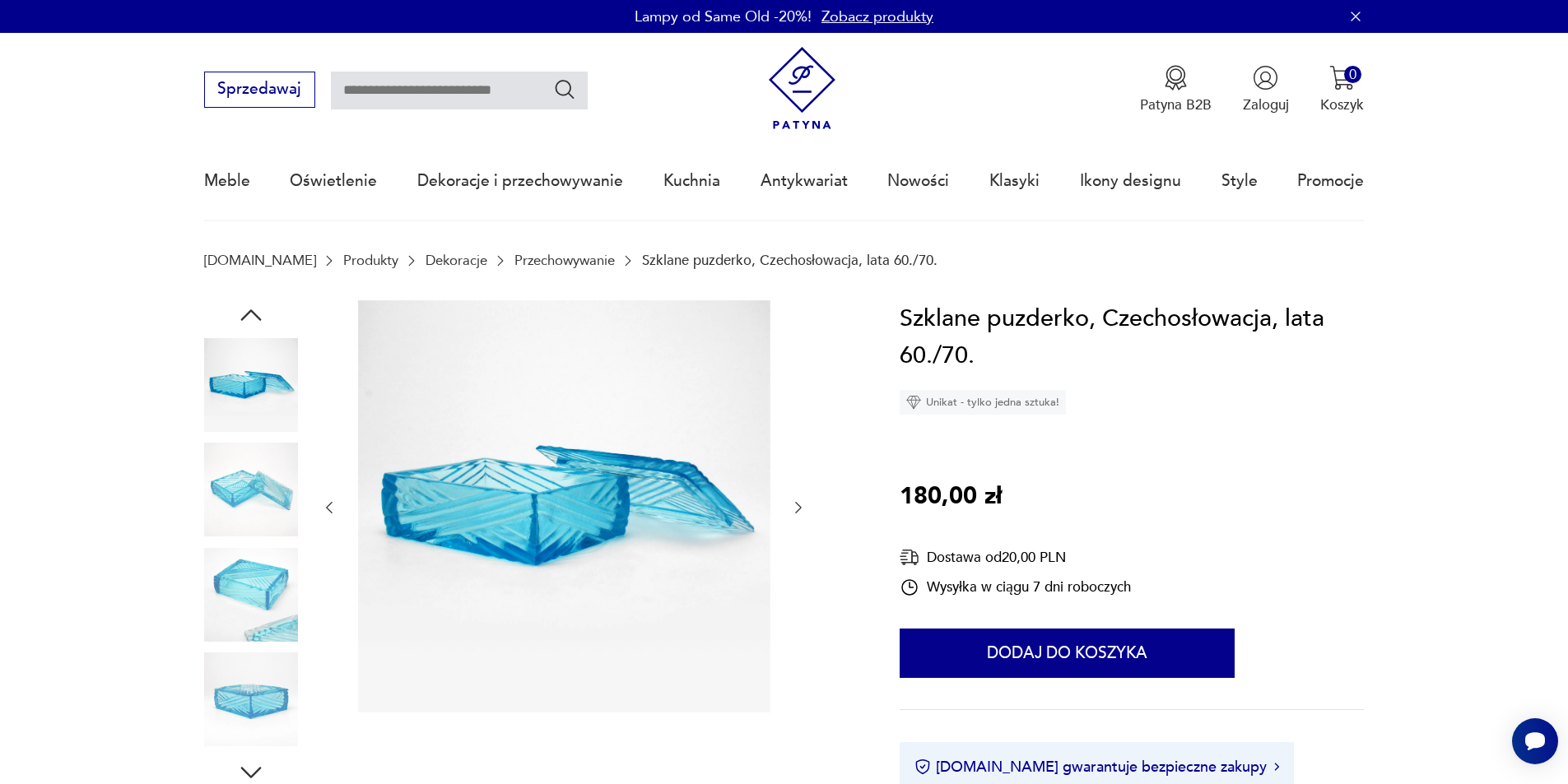
click at [272, 484] on img at bounding box center [250, 489] width 94 height 94
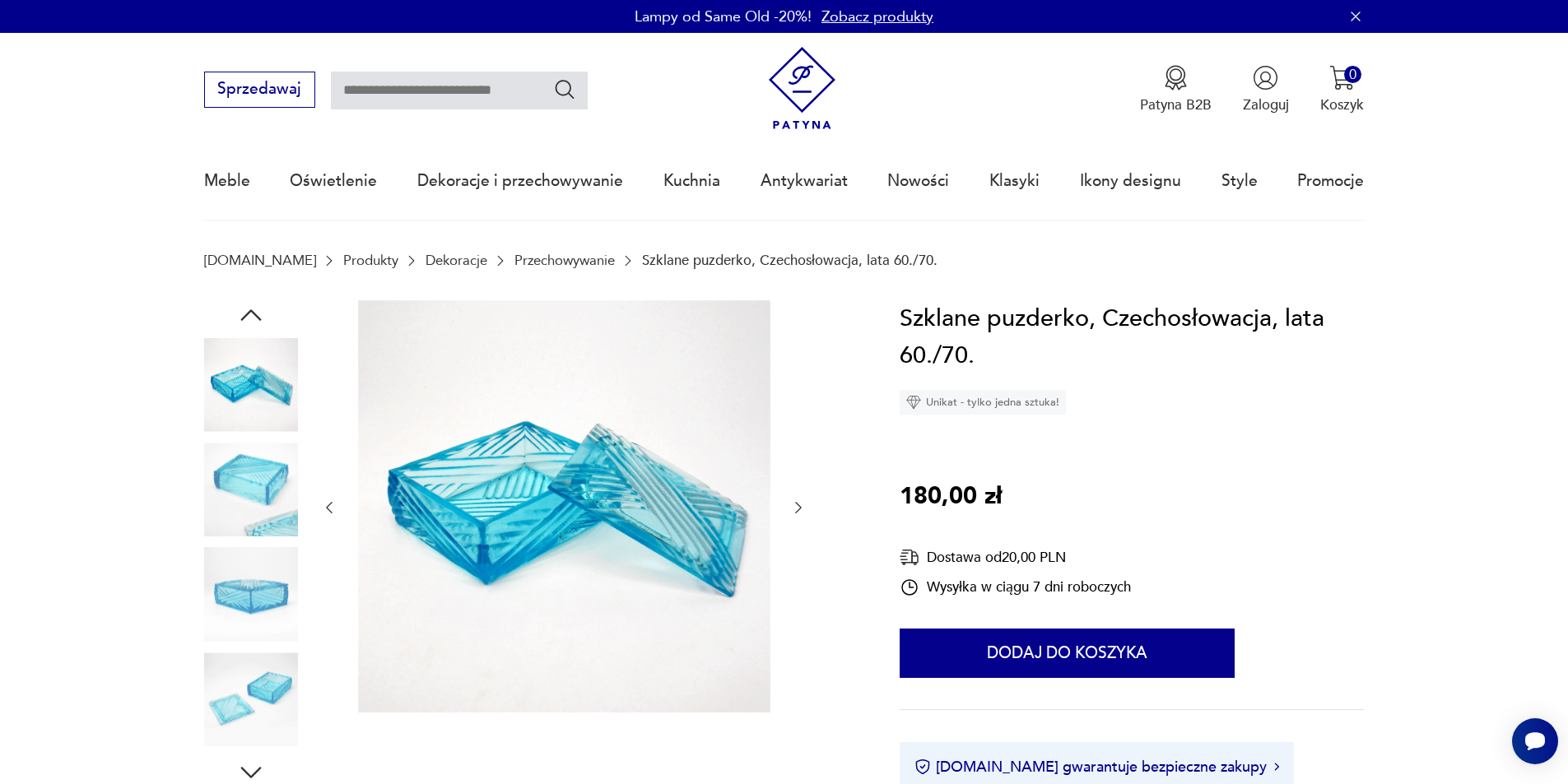
click at [272, 482] on img at bounding box center [250, 489] width 94 height 94
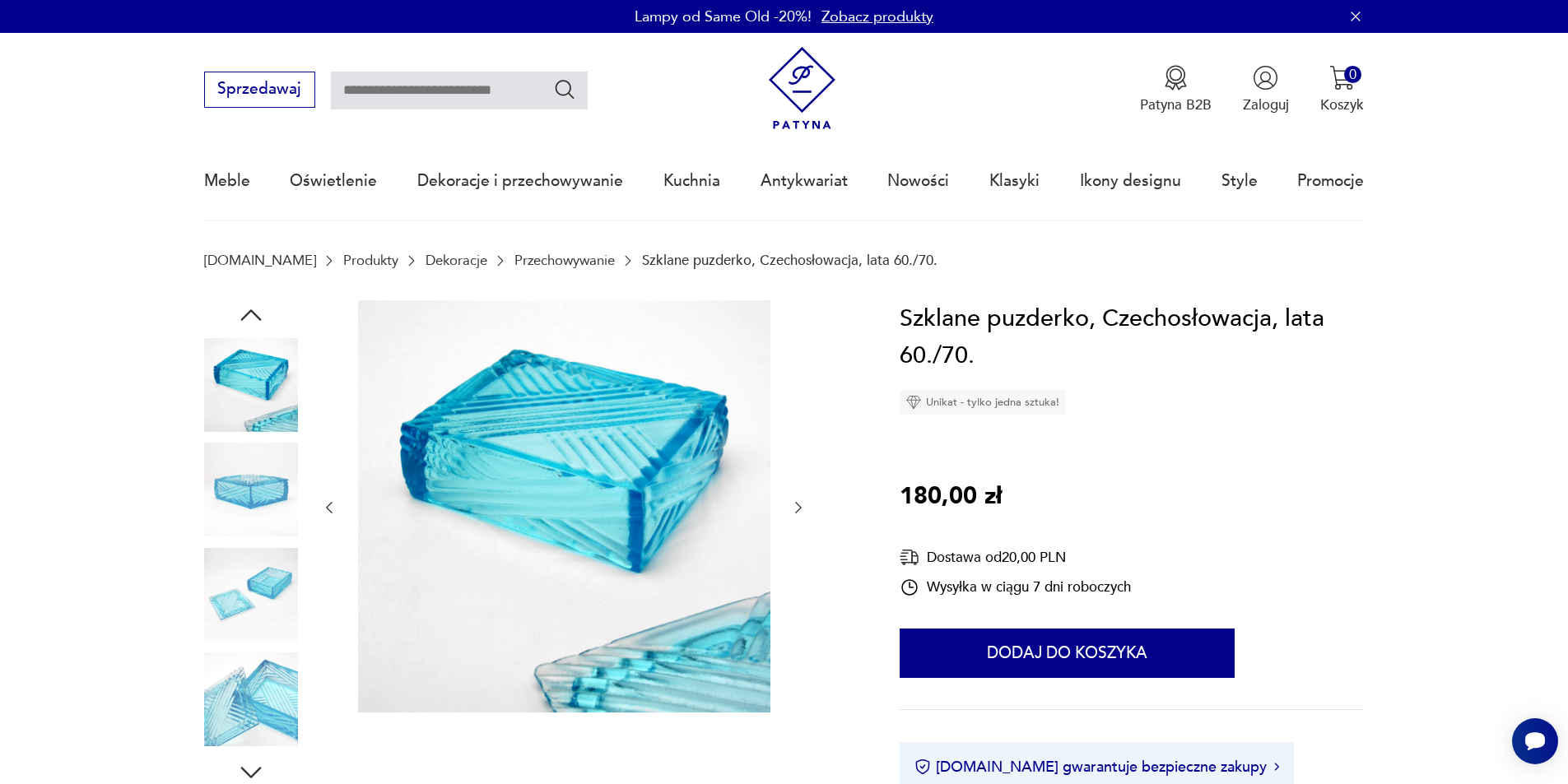
click at [272, 482] on img at bounding box center [250, 489] width 94 height 94
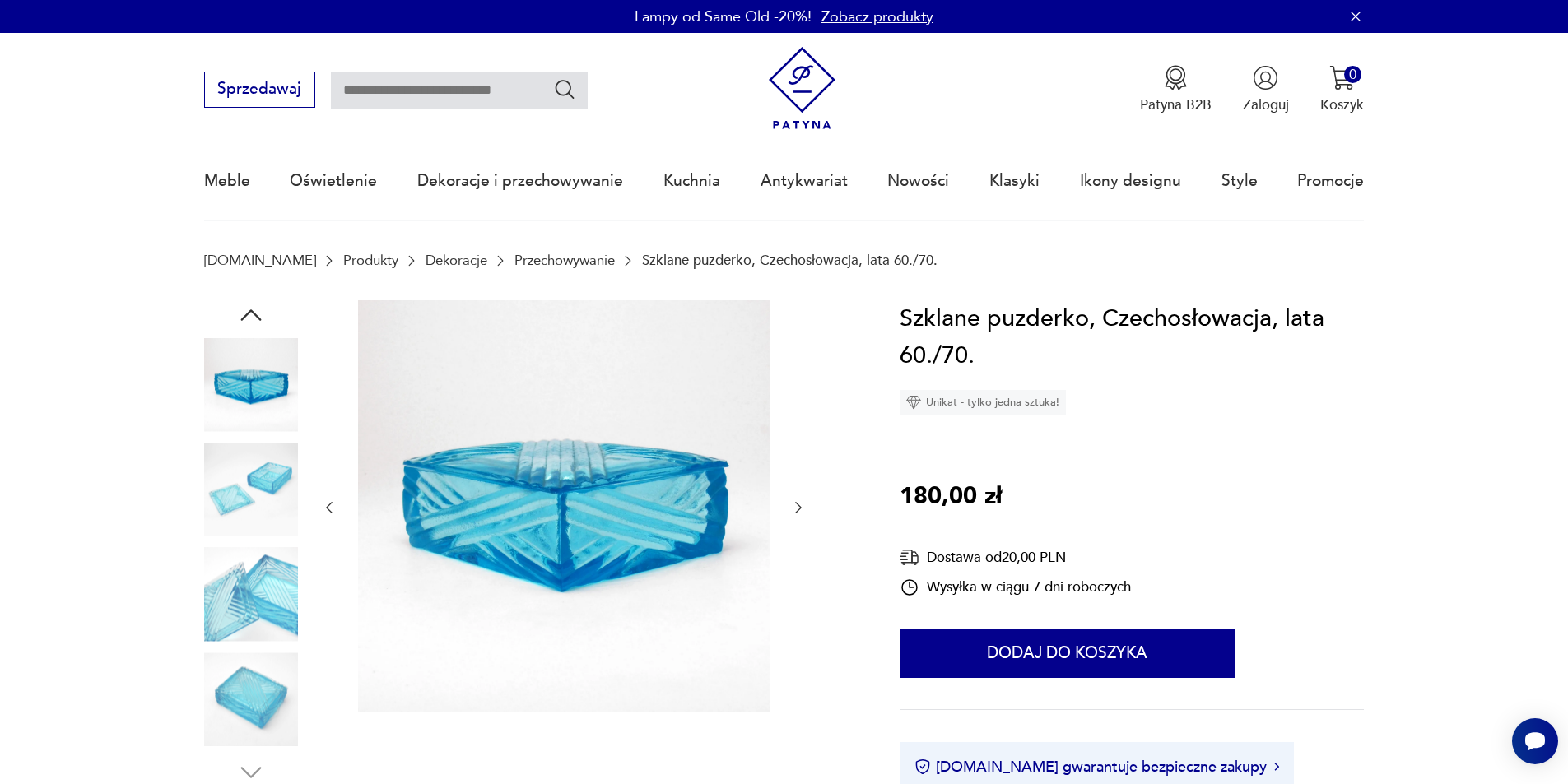
click at [272, 482] on img at bounding box center [250, 489] width 94 height 94
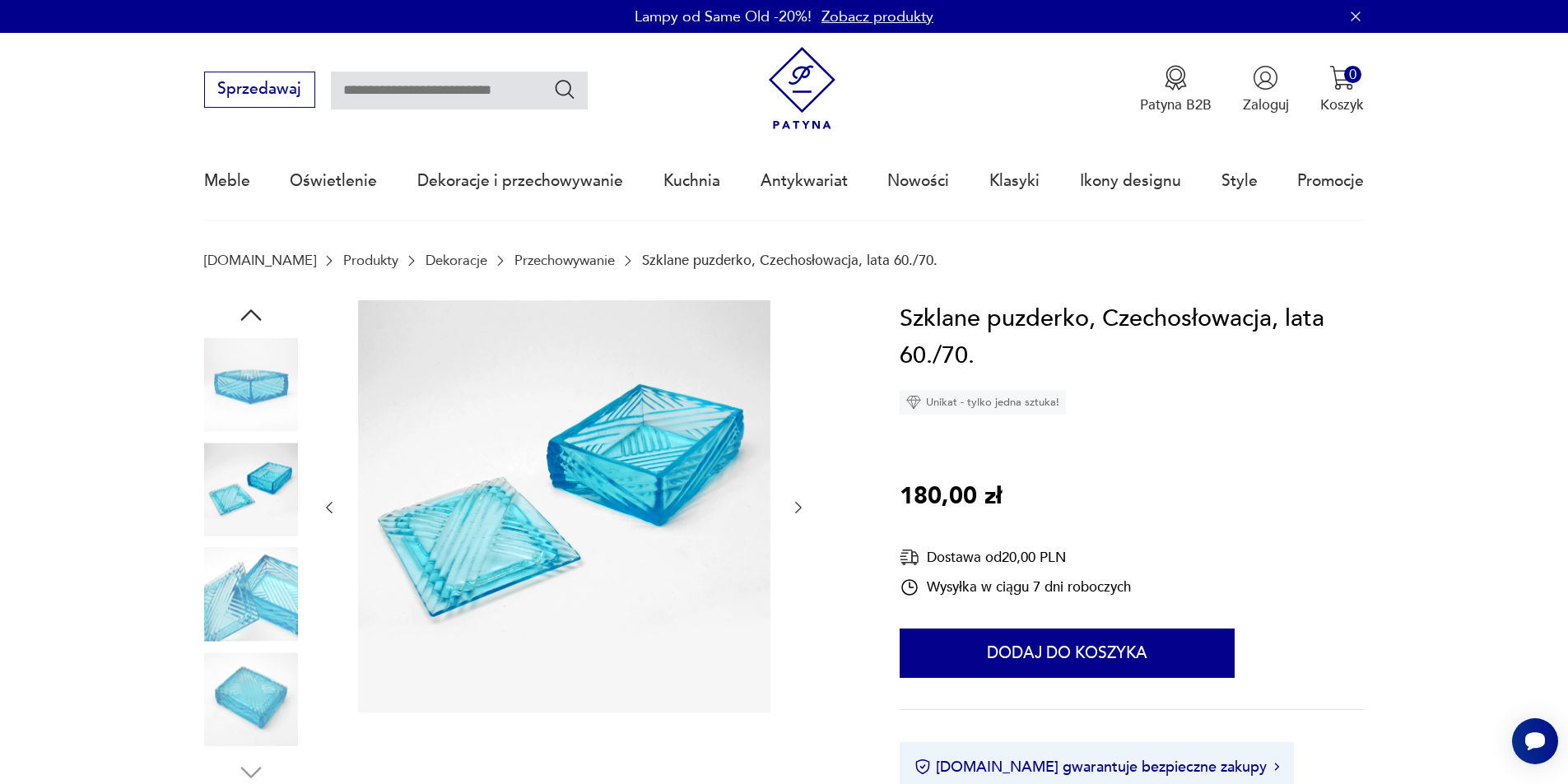
click at [264, 589] on img at bounding box center [250, 594] width 94 height 94
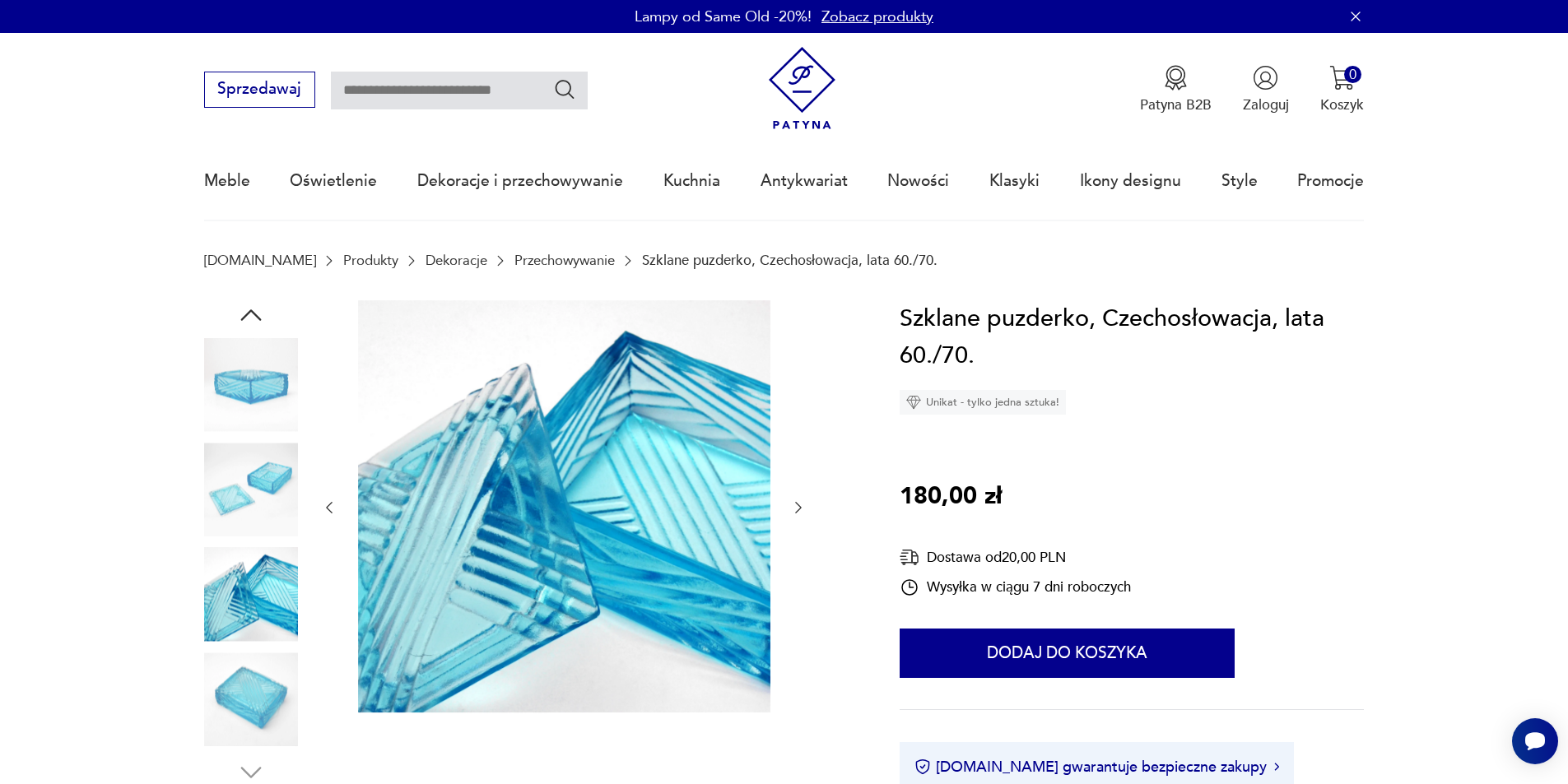
click at [245, 665] on img at bounding box center [250, 699] width 94 height 94
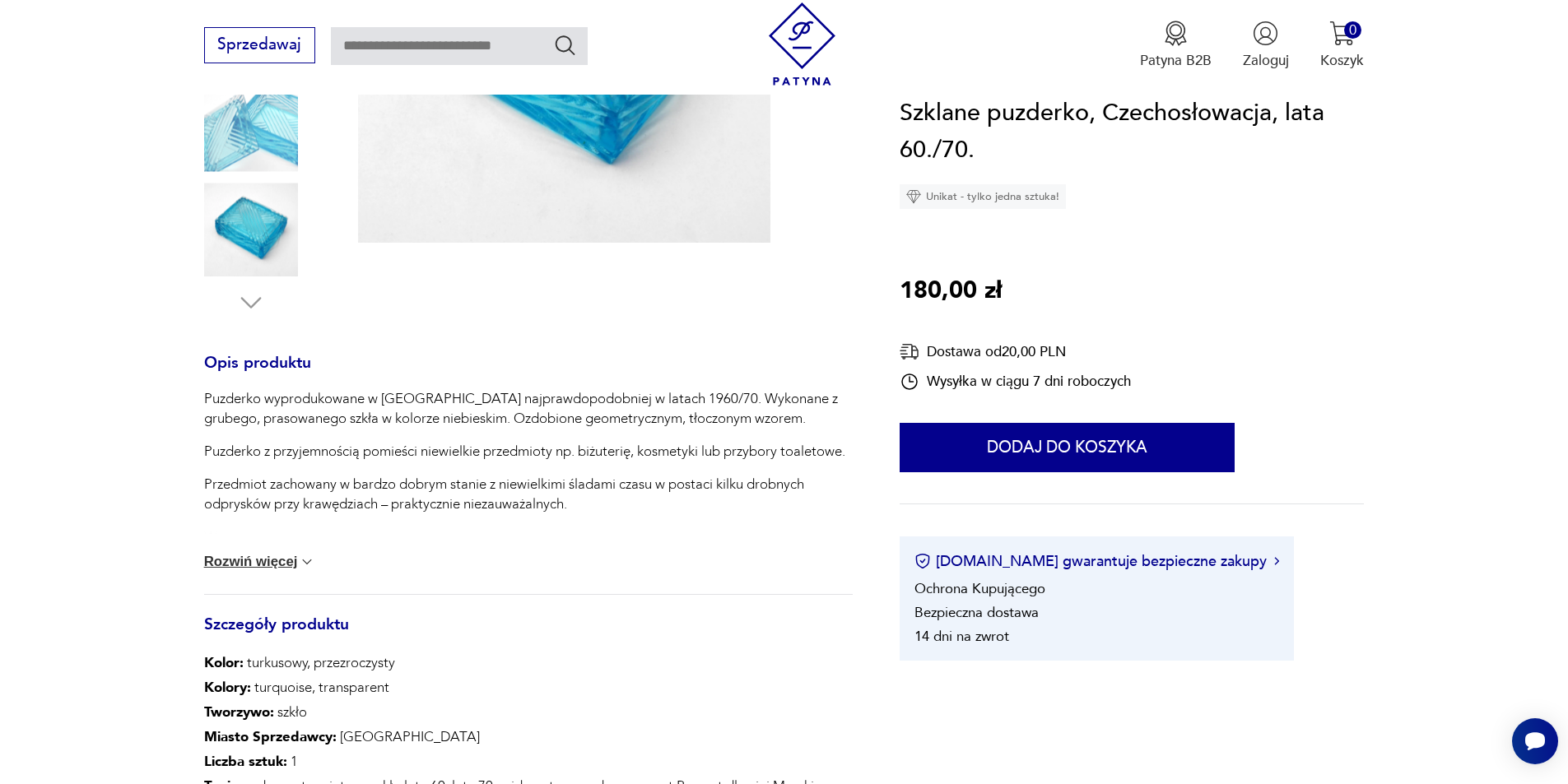
scroll to position [576, 0]
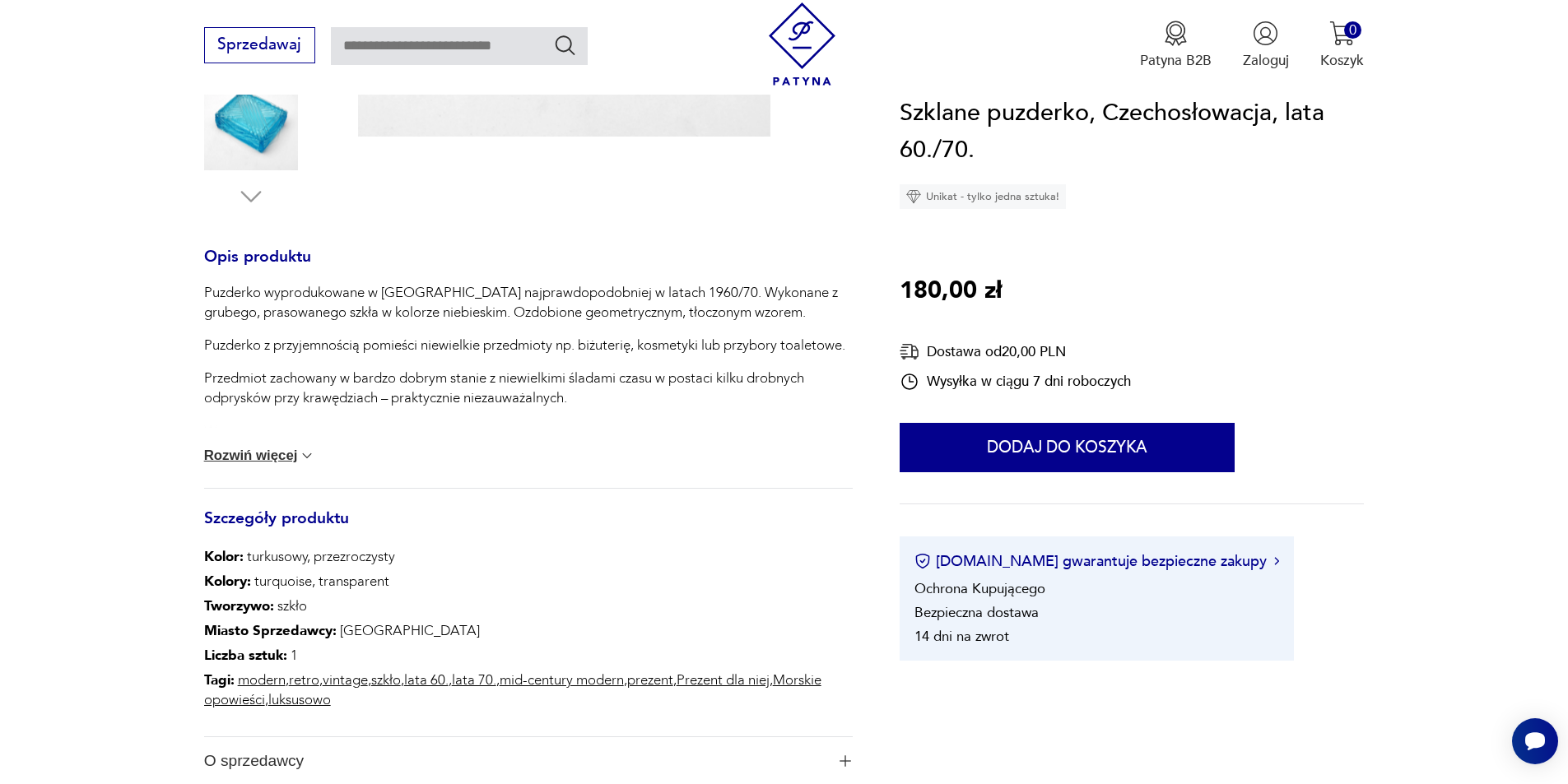
click at [302, 459] on img at bounding box center [307, 456] width 17 height 17
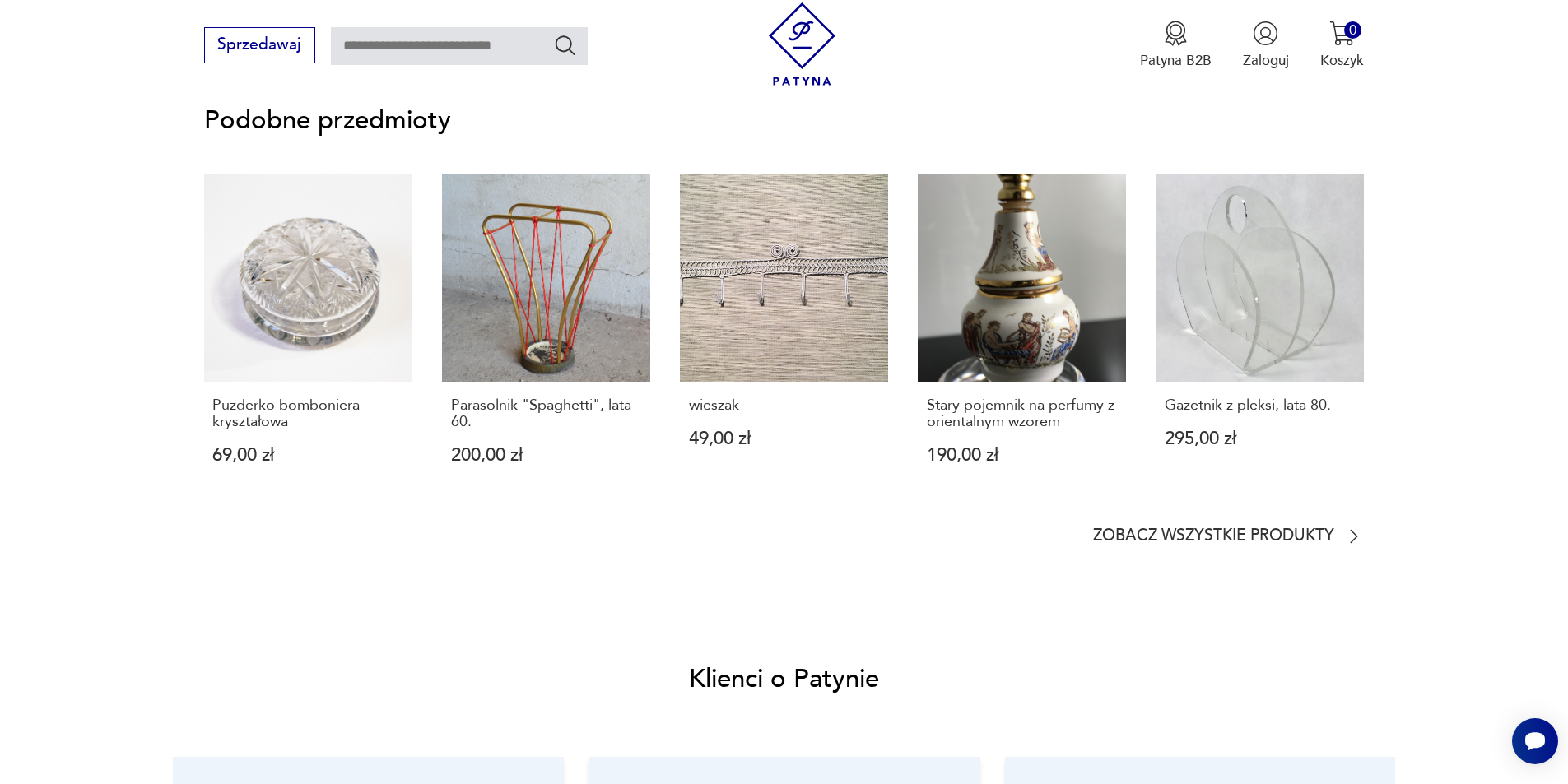
scroll to position [1563, 0]
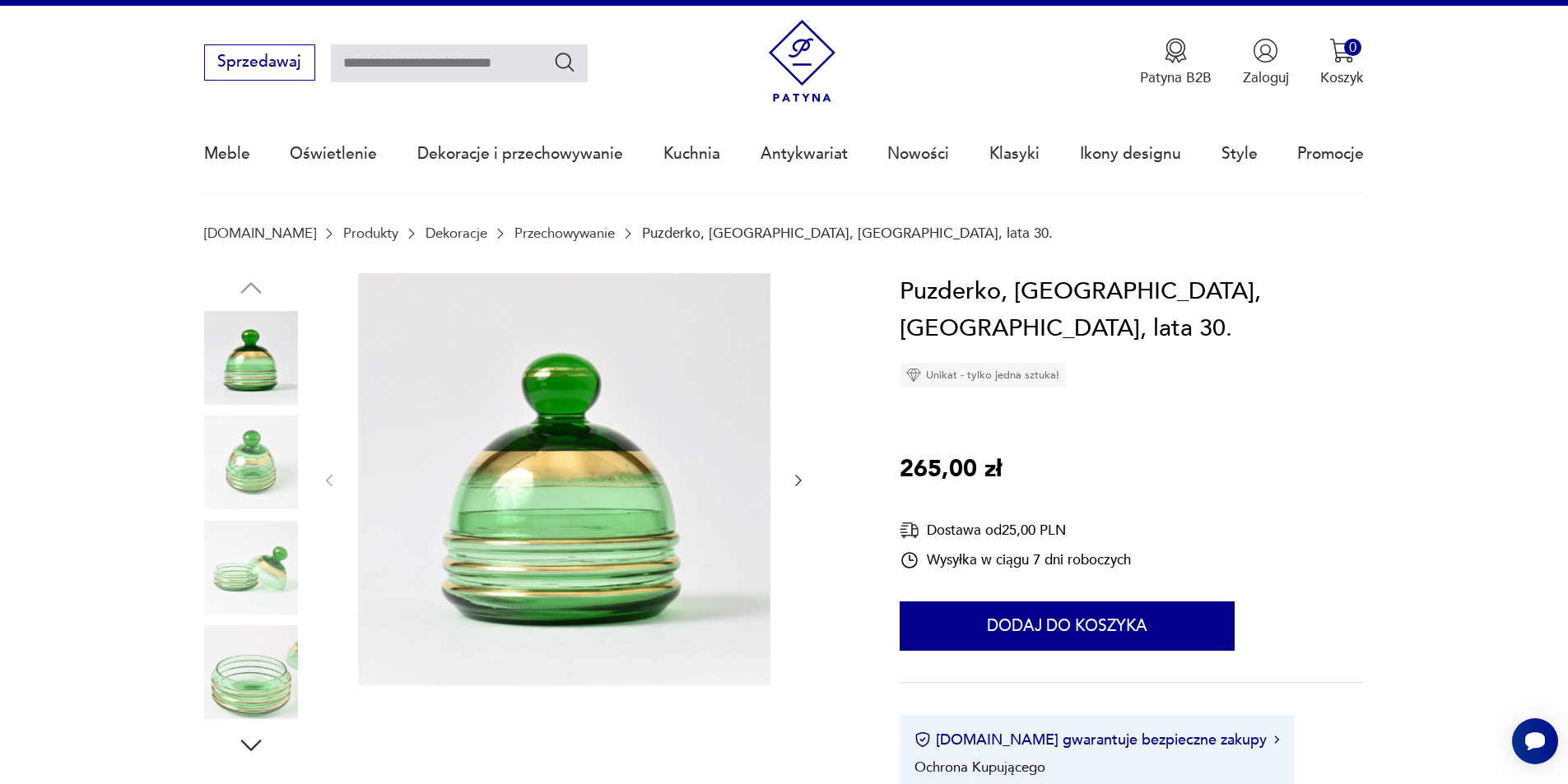
scroll to position [82, 0]
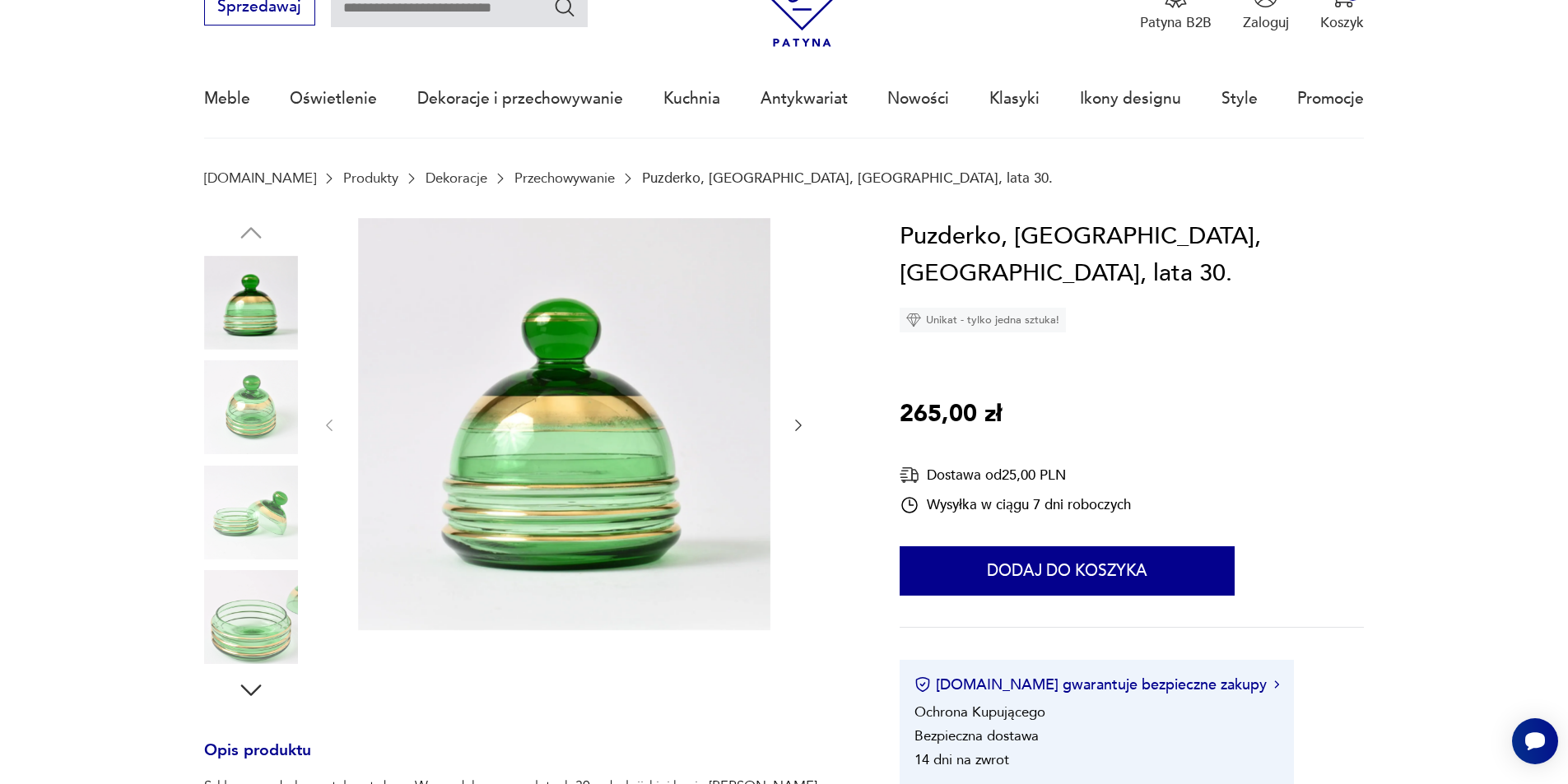
click at [245, 685] on icon "button" at bounding box center [251, 690] width 30 height 30
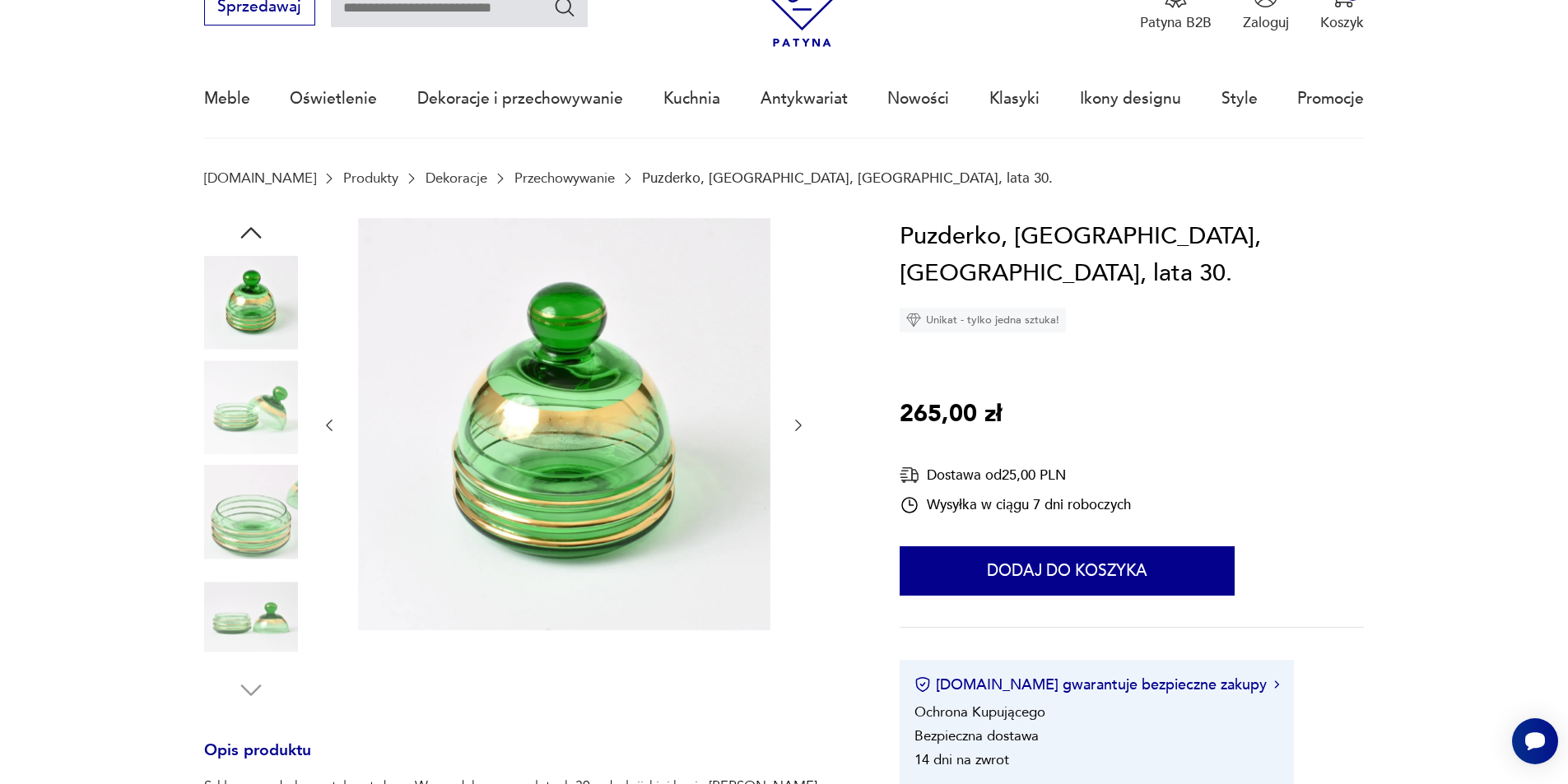
click at [252, 556] on img at bounding box center [250, 512] width 94 height 94
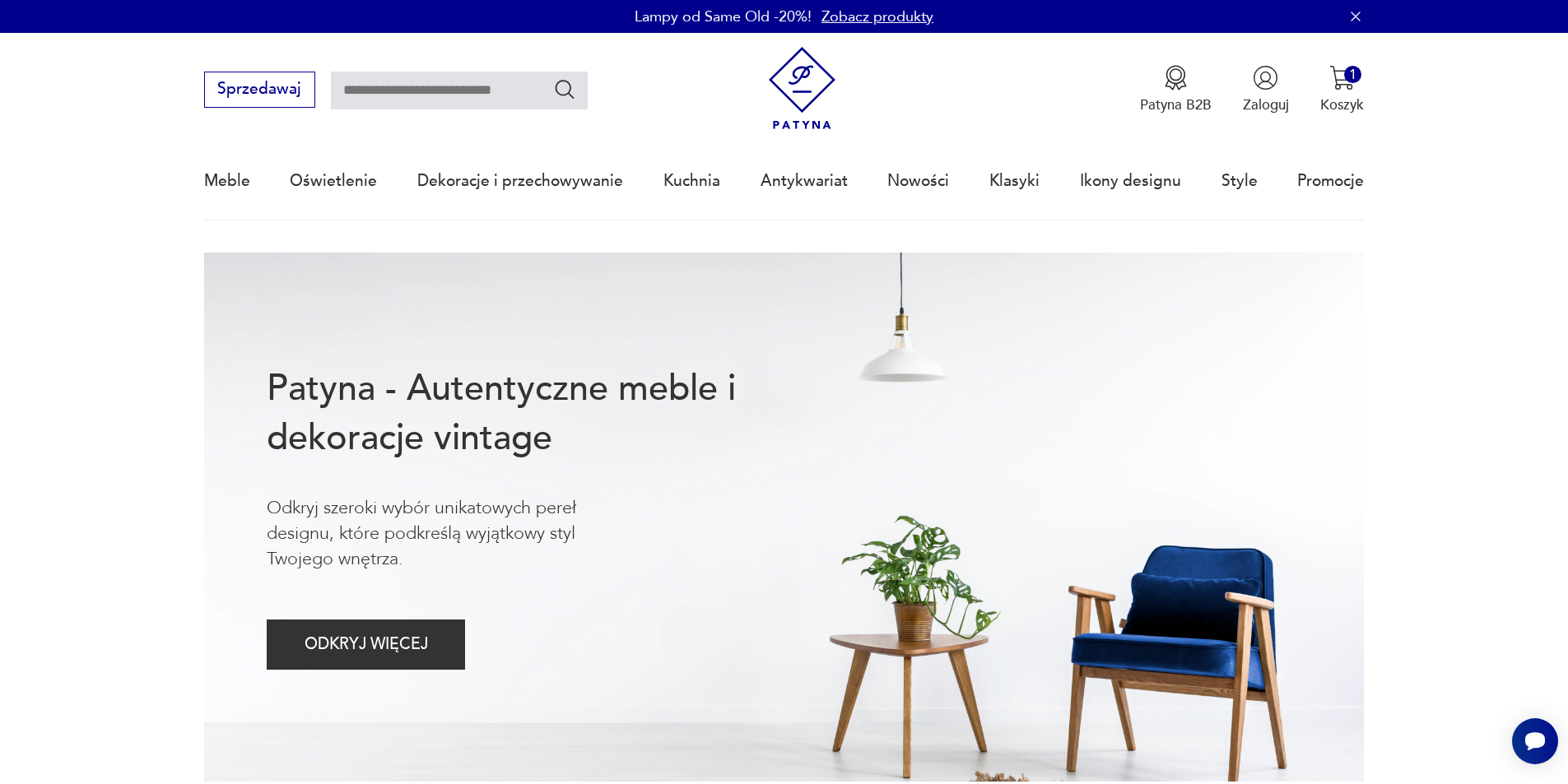
click at [1364, 96] on nav "Sprzedawaj Patyna B2B Zaloguj 1 Koszyk Twój koszyk ( 1 ) Szkatułka na biżuterię…" at bounding box center [784, 127] width 1568 height 188
click at [1344, 91] on button "1 Koszyk" at bounding box center [1341, 89] width 44 height 49
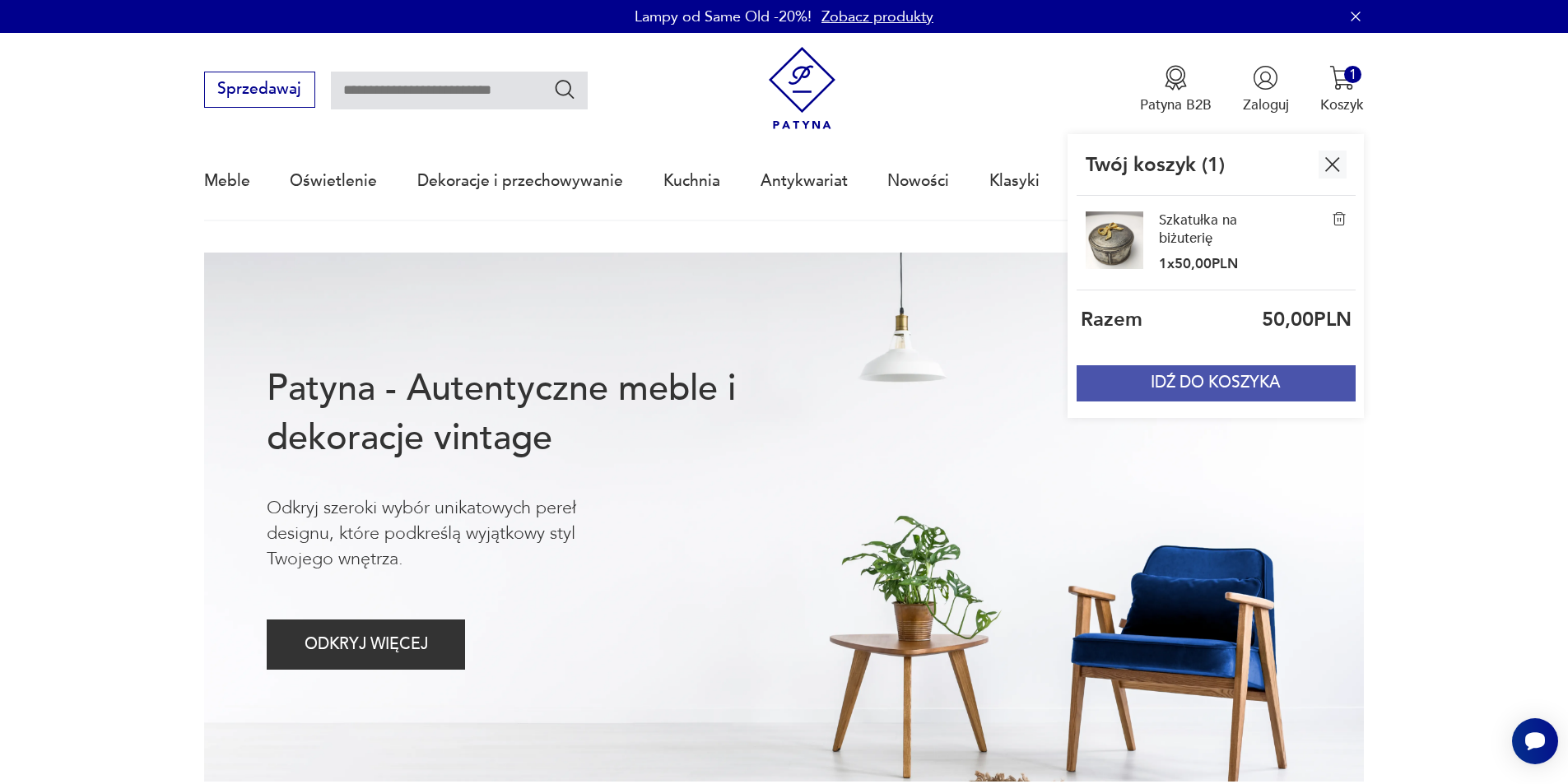
click at [1240, 379] on button "IDŹ DO KOSZYKA" at bounding box center [1216, 383] width 278 height 36
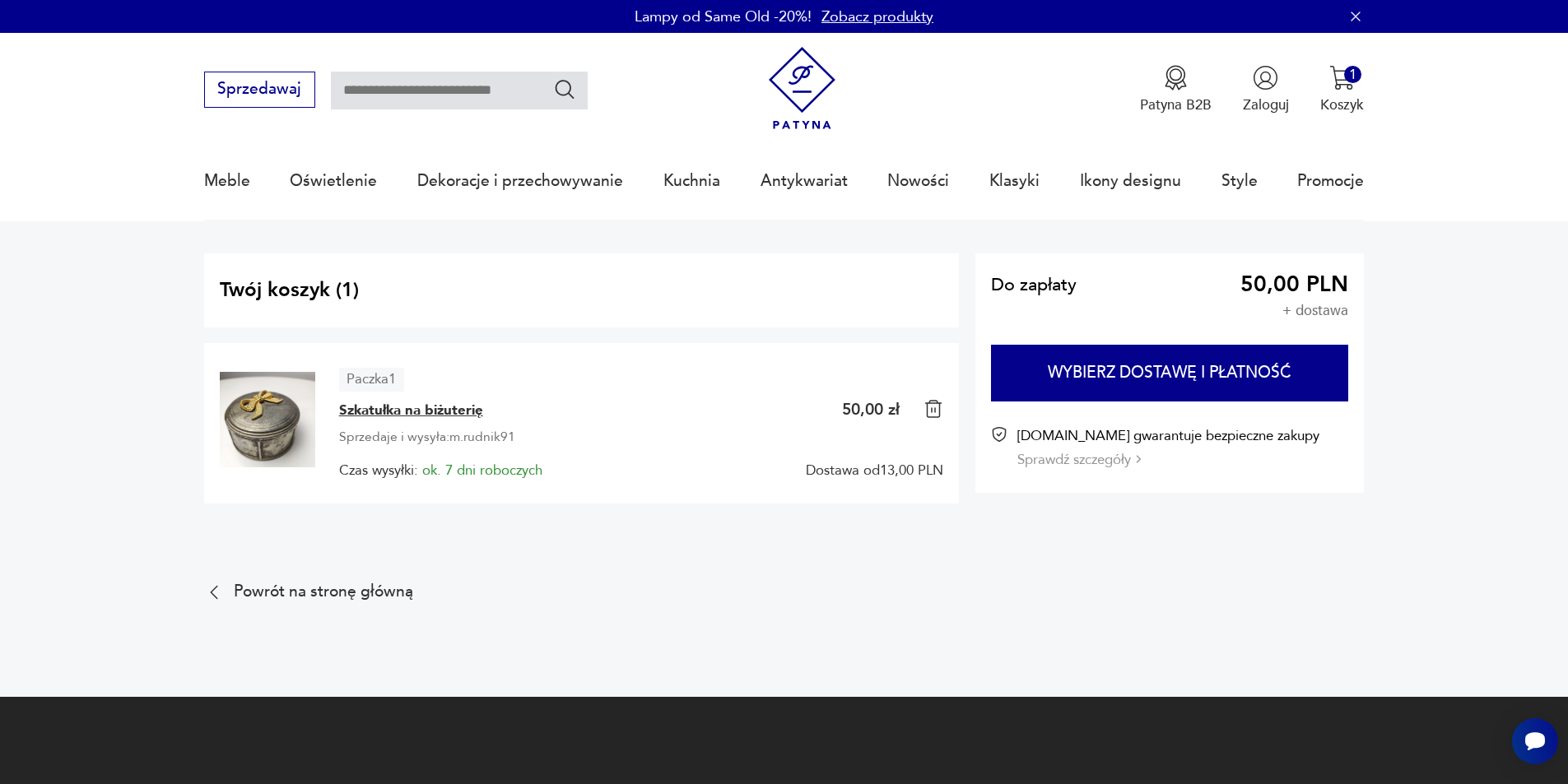
click at [445, 411] on span "Szkatułka na biżuterię" at bounding box center [411, 410] width 144 height 19
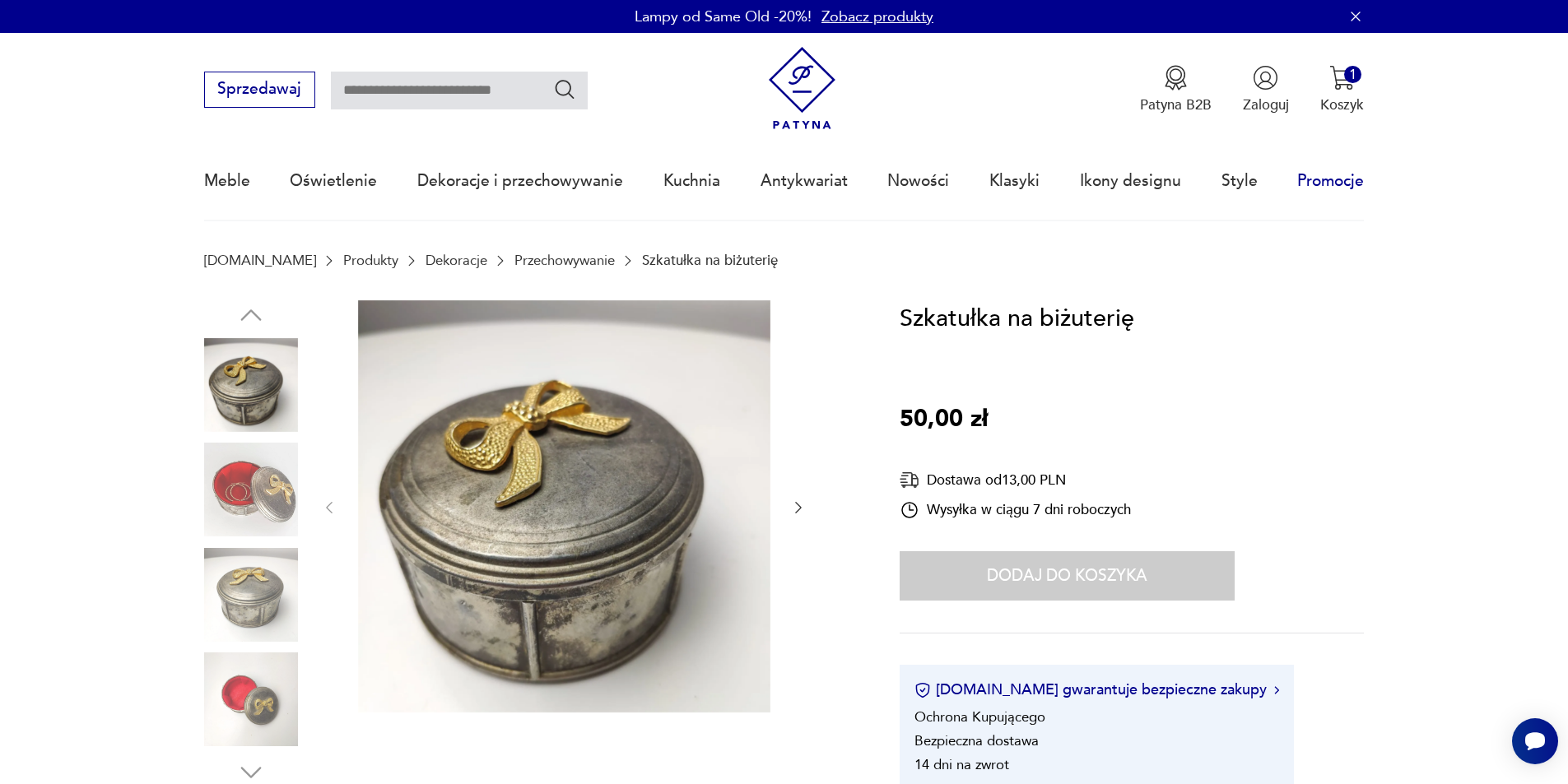
click at [1347, 194] on link "Promocje" at bounding box center [1331, 182] width 67 height 76
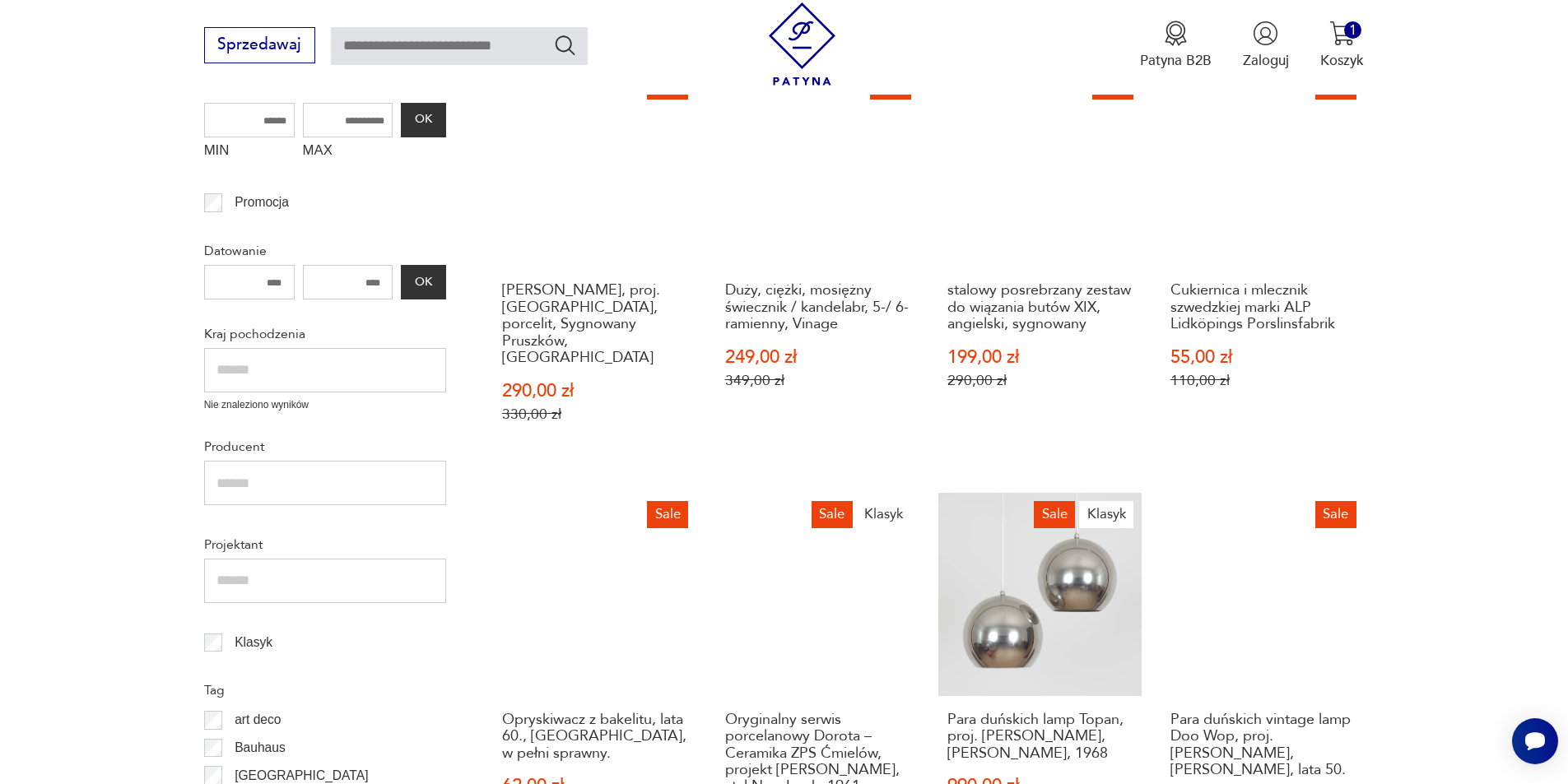
scroll to position [371, 0]
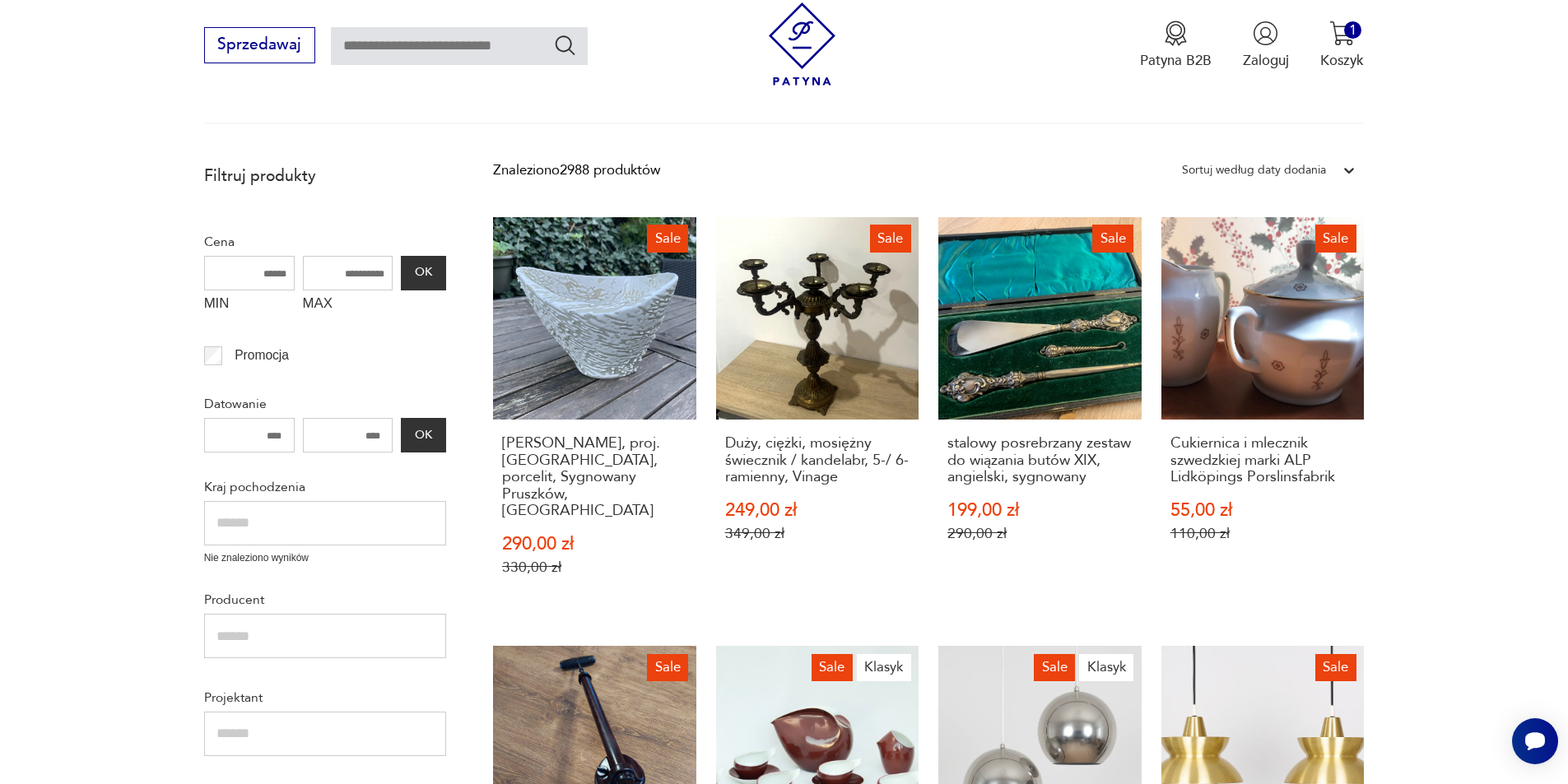
click at [1335, 171] on div at bounding box center [1349, 171] width 30 height 30
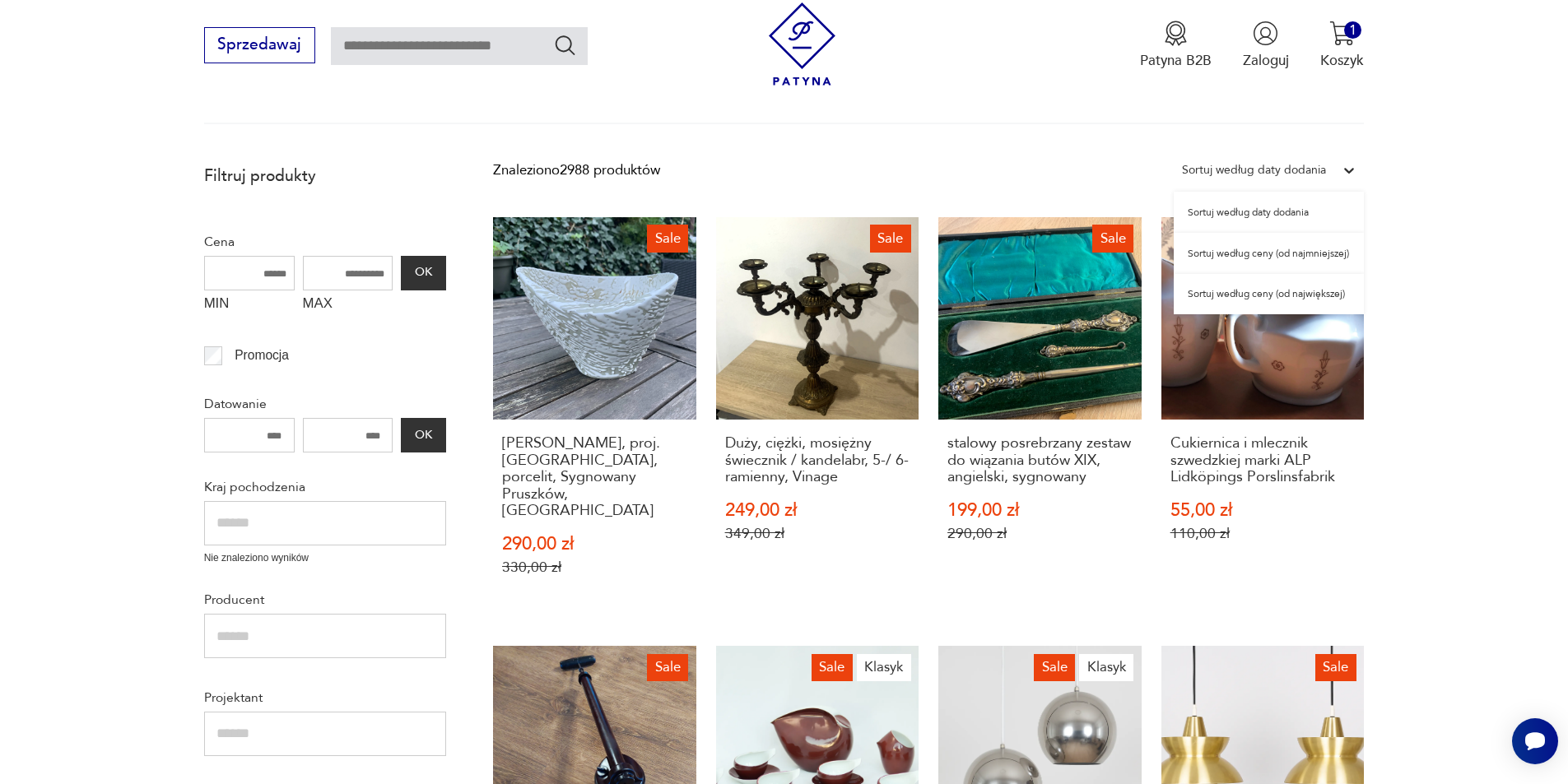
click at [1305, 254] on div "Sortuj według ceny (od najmniejszej)" at bounding box center [1268, 253] width 190 height 41
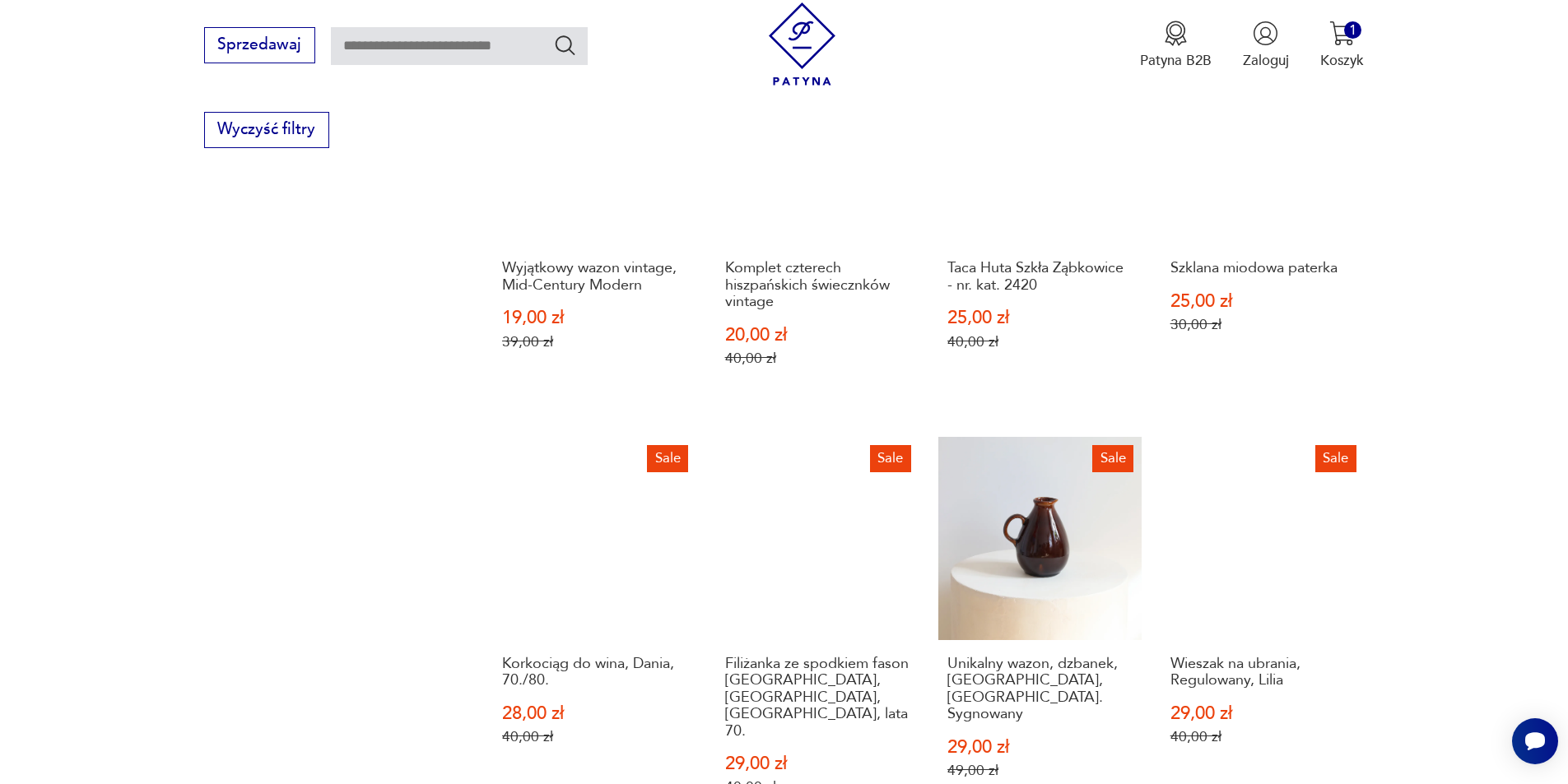
scroll to position [1513, 0]
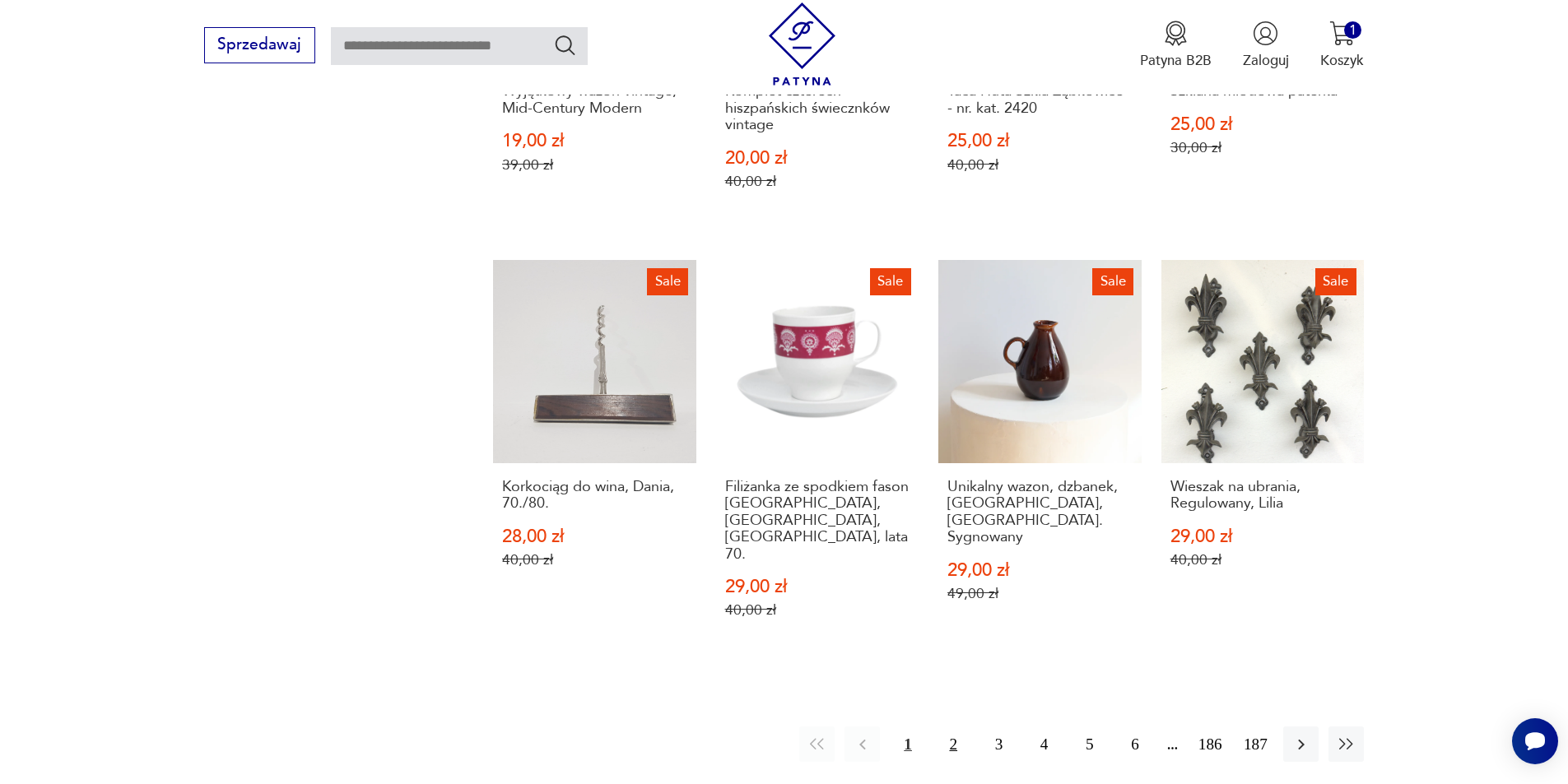
click at [963, 727] on button "2" at bounding box center [954, 744] width 35 height 35
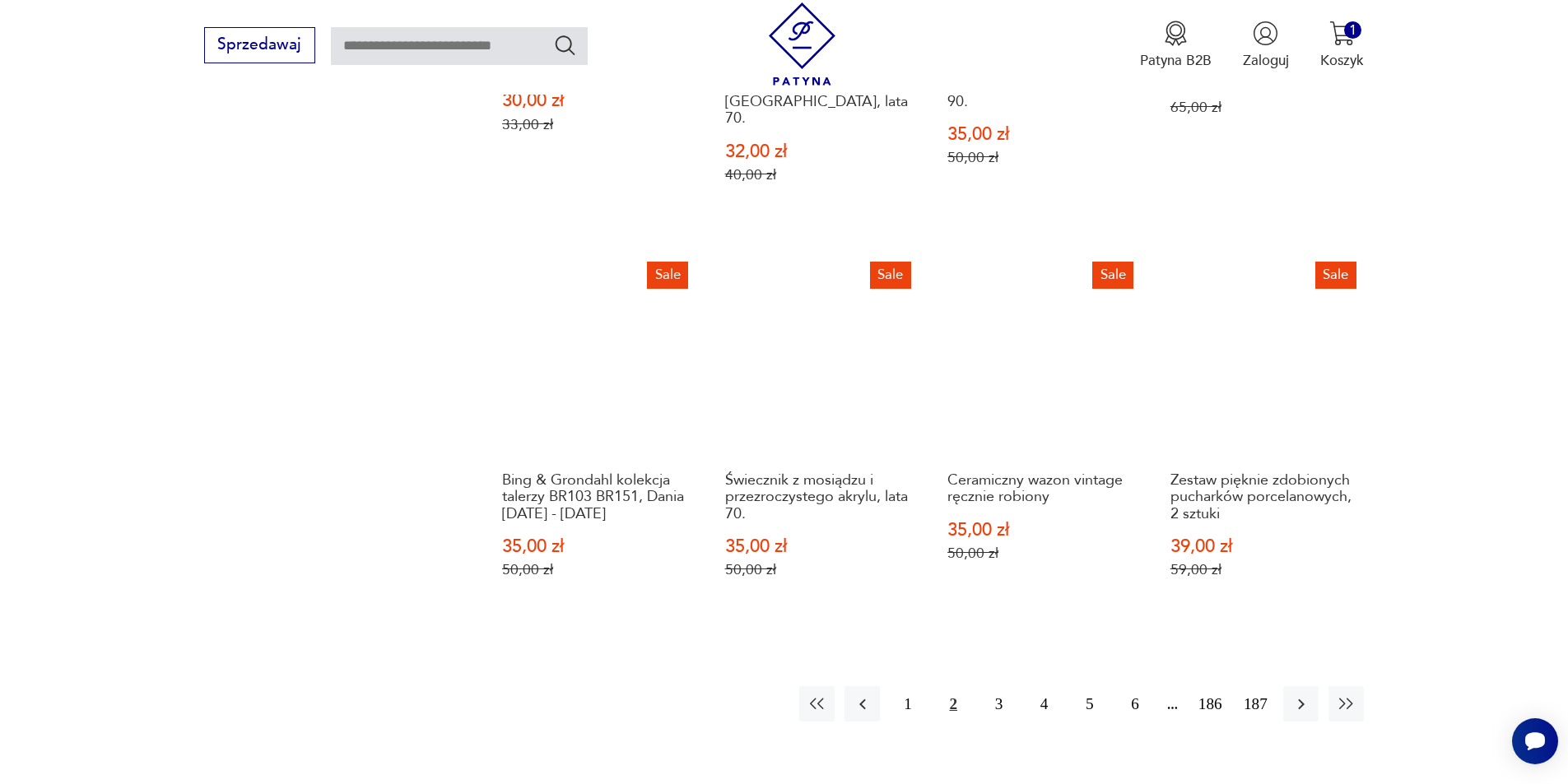
scroll to position [1596, 0]
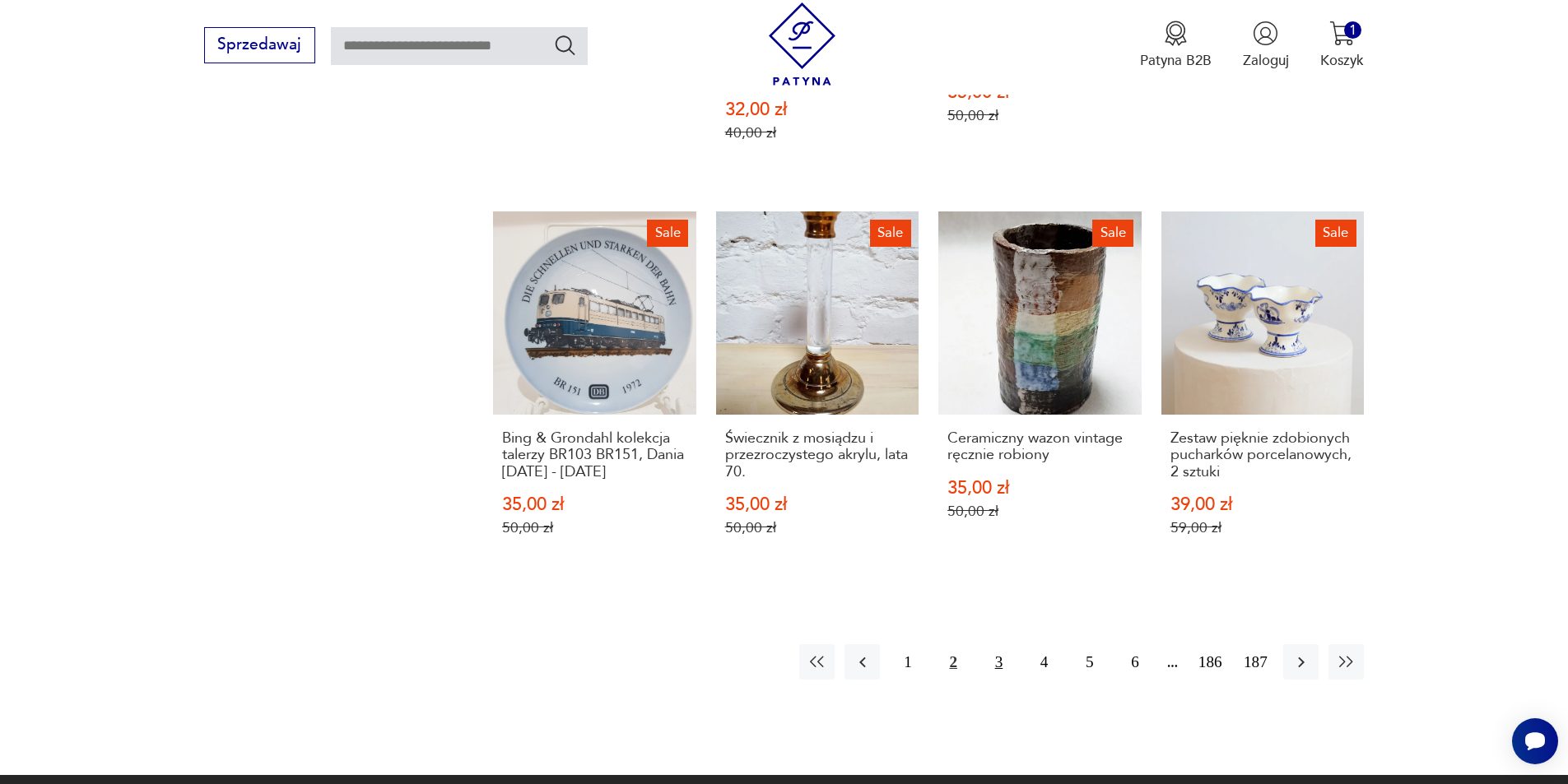
click at [993, 644] on button "3" at bounding box center [999, 662] width 35 height 35
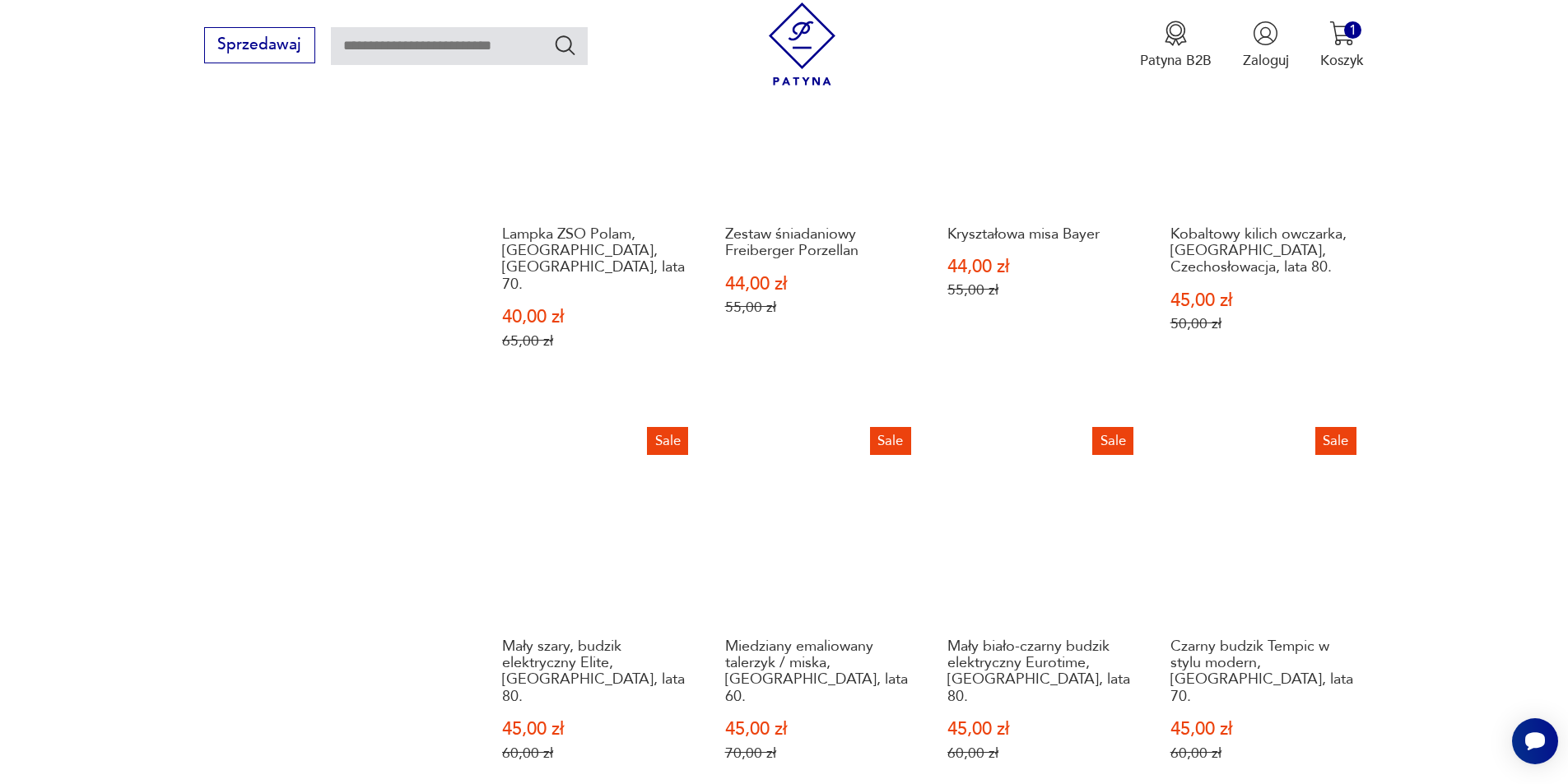
scroll to position [1513, 0]
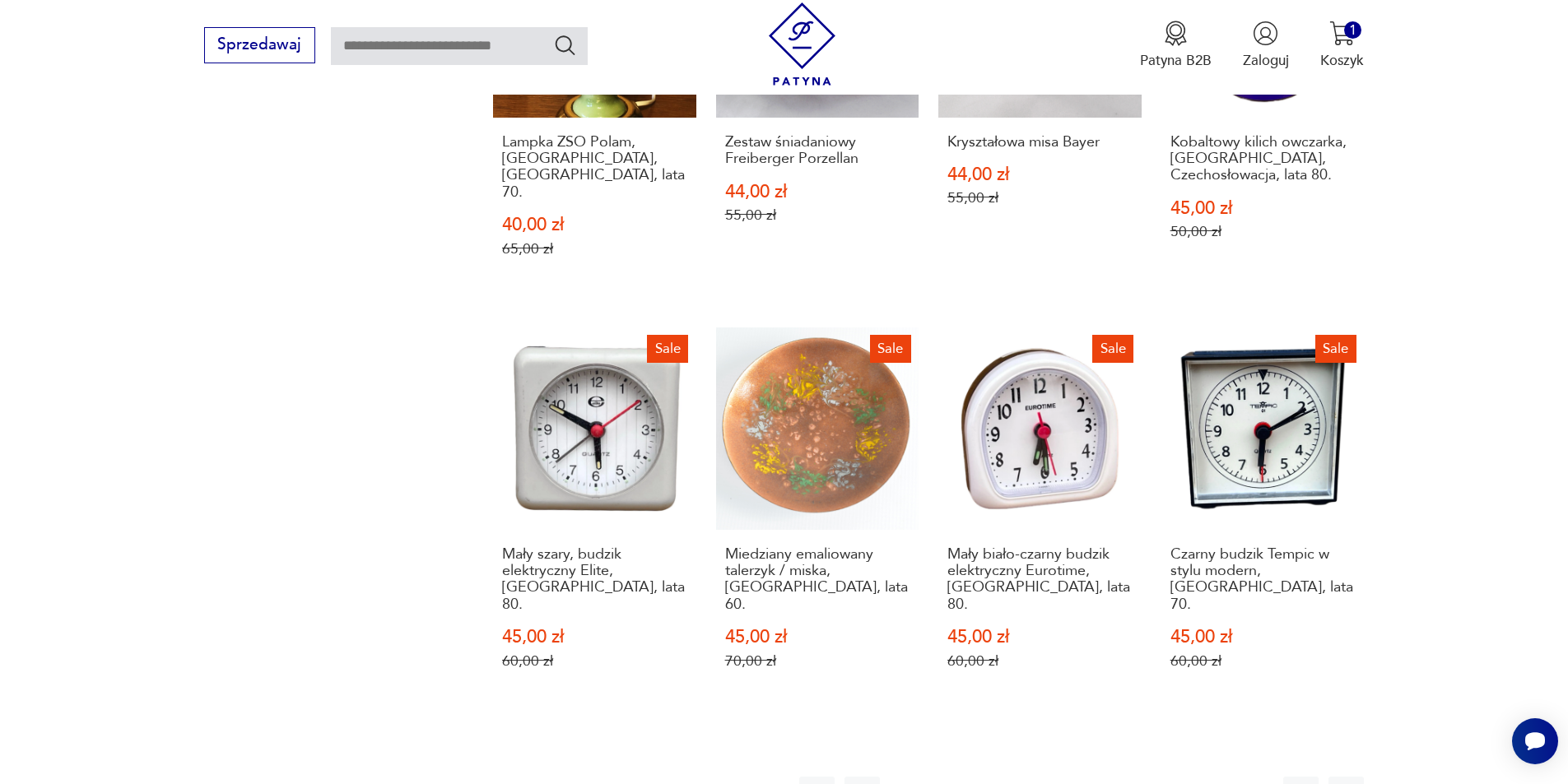
click at [1055, 777] on button "4" at bounding box center [1043, 794] width 35 height 35
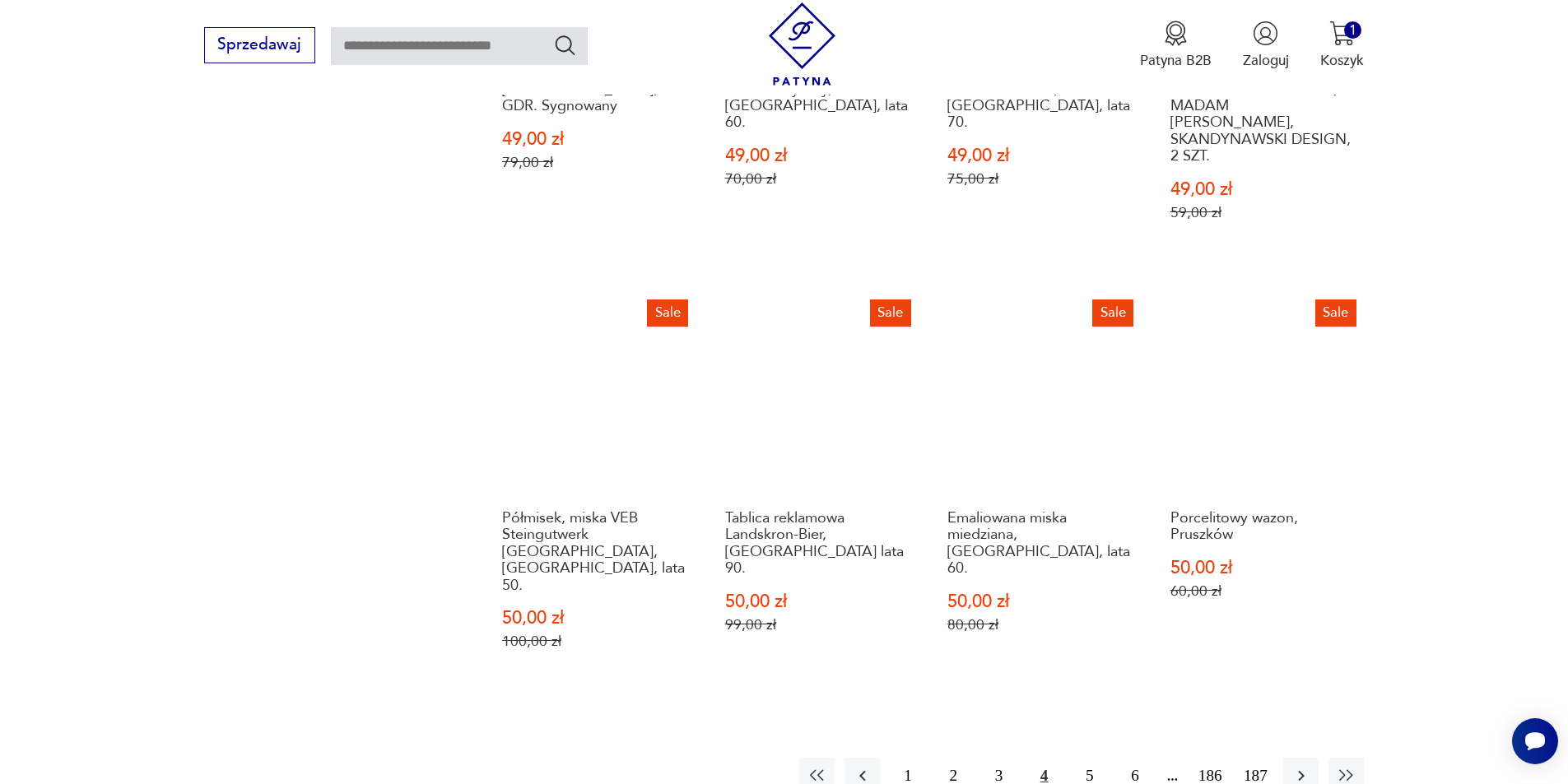
scroll to position [1596, 0]
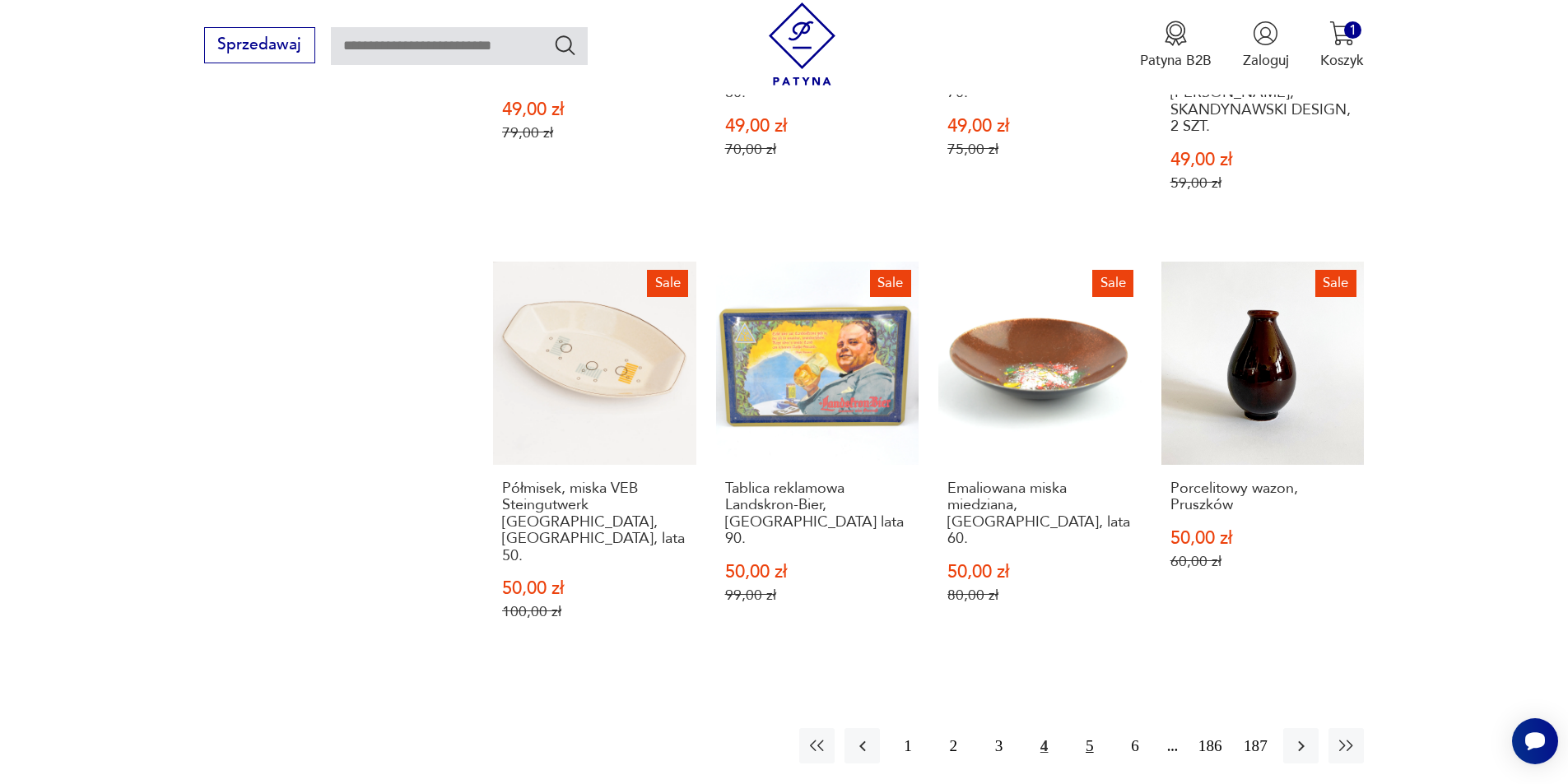
click at [1093, 728] on button "5" at bounding box center [1089, 746] width 35 height 35
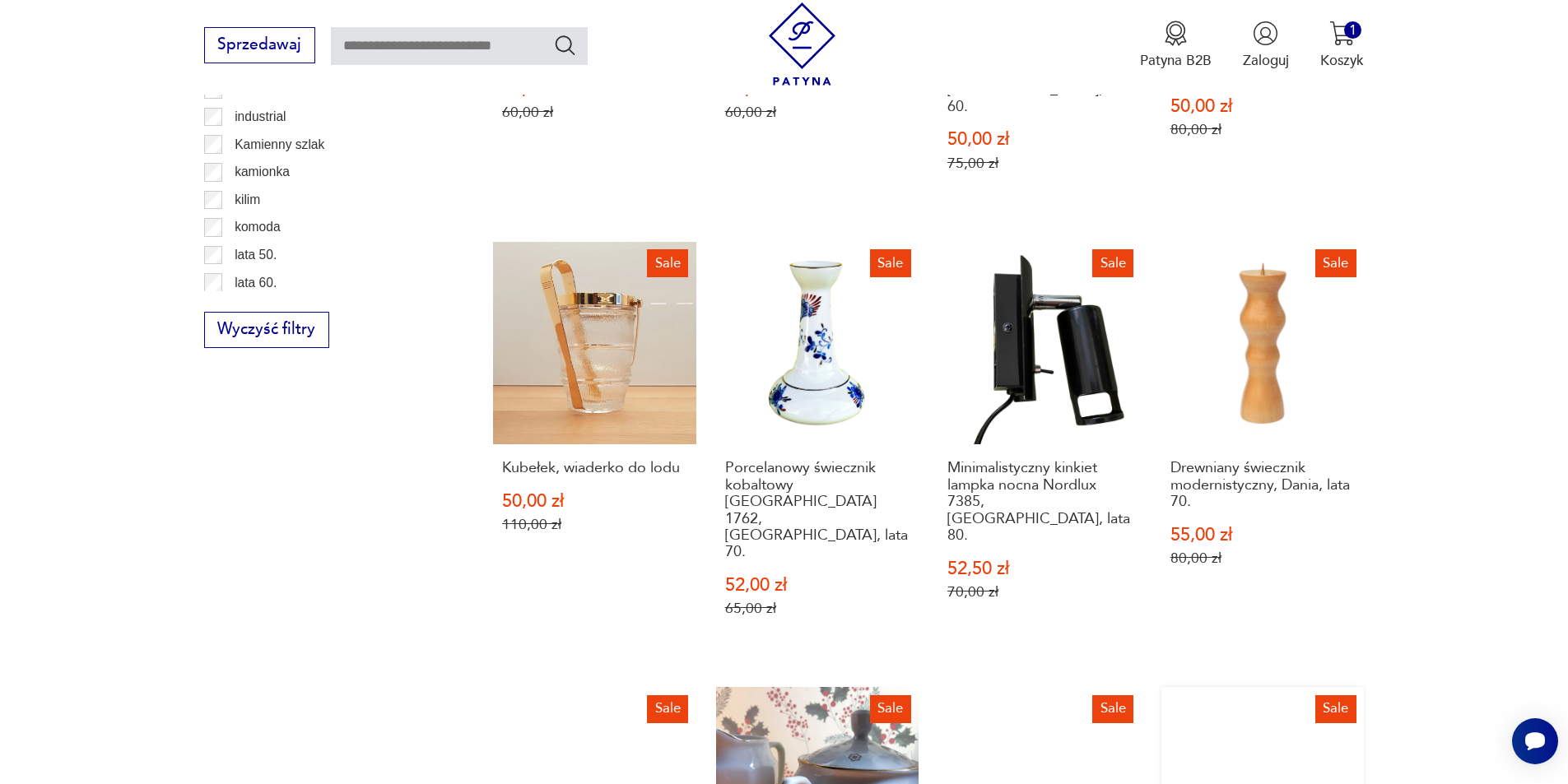
scroll to position [1513, 0]
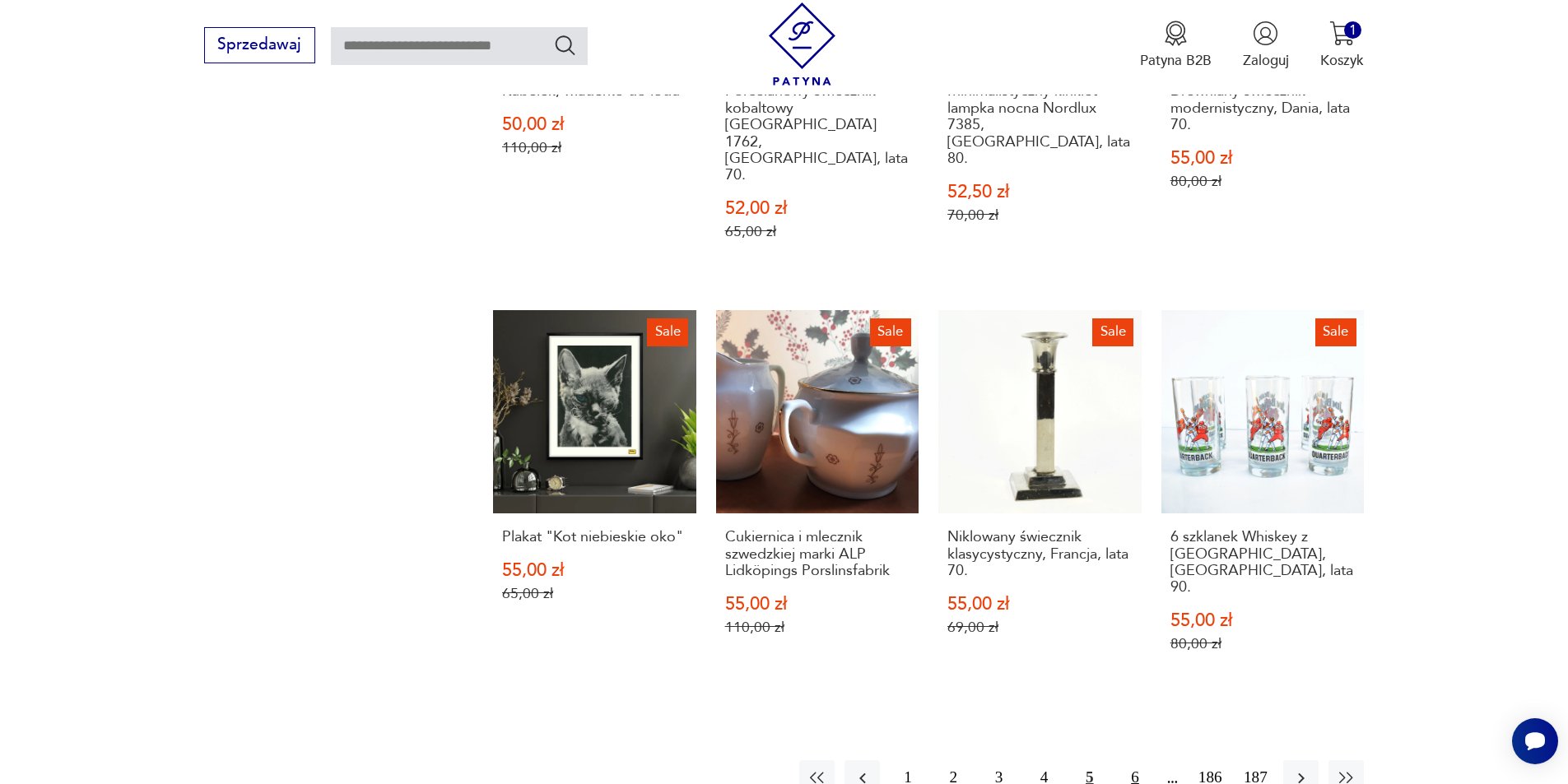
click at [1126, 761] on button "6" at bounding box center [1134, 778] width 35 height 35
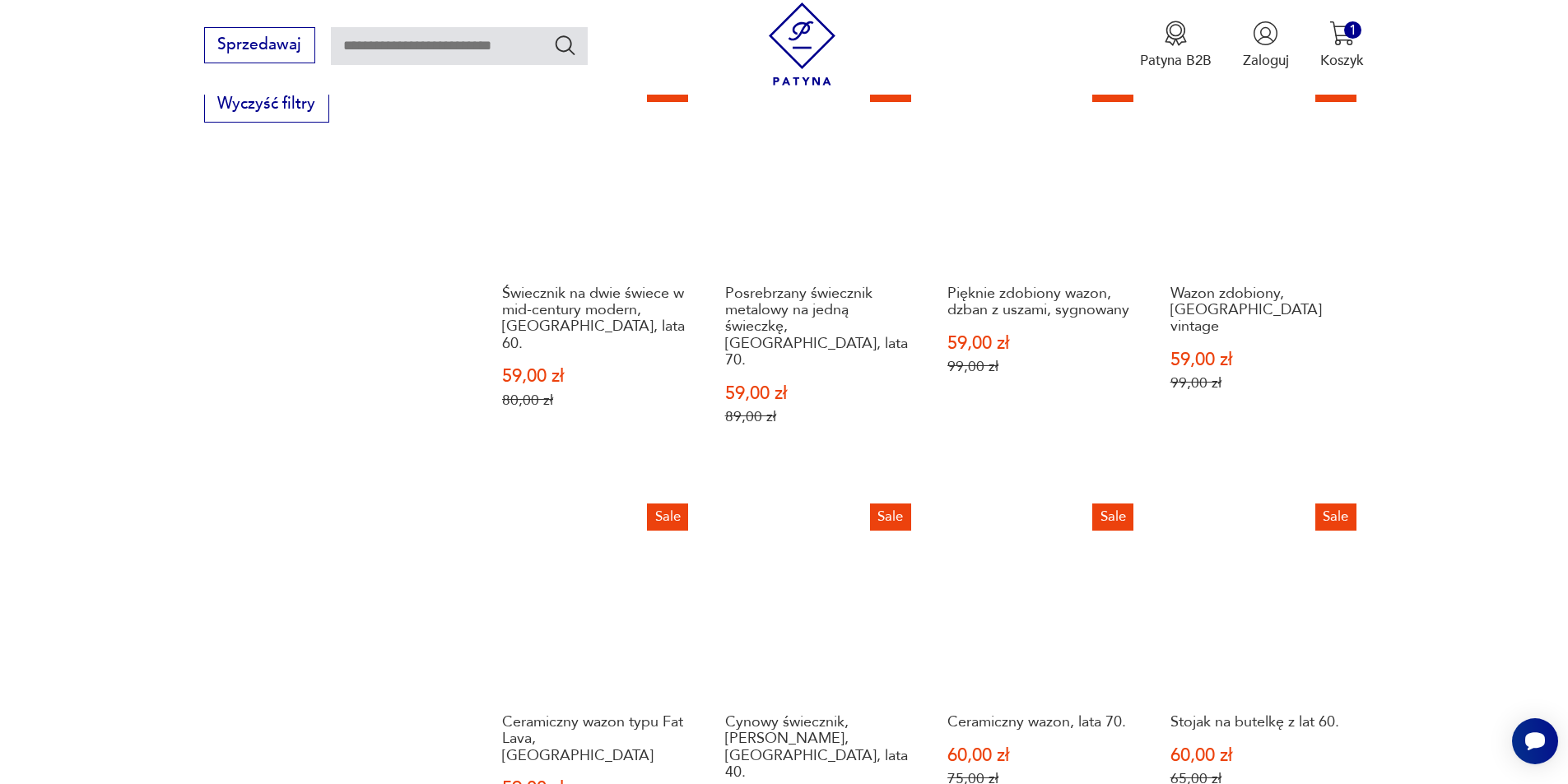
scroll to position [1596, 0]
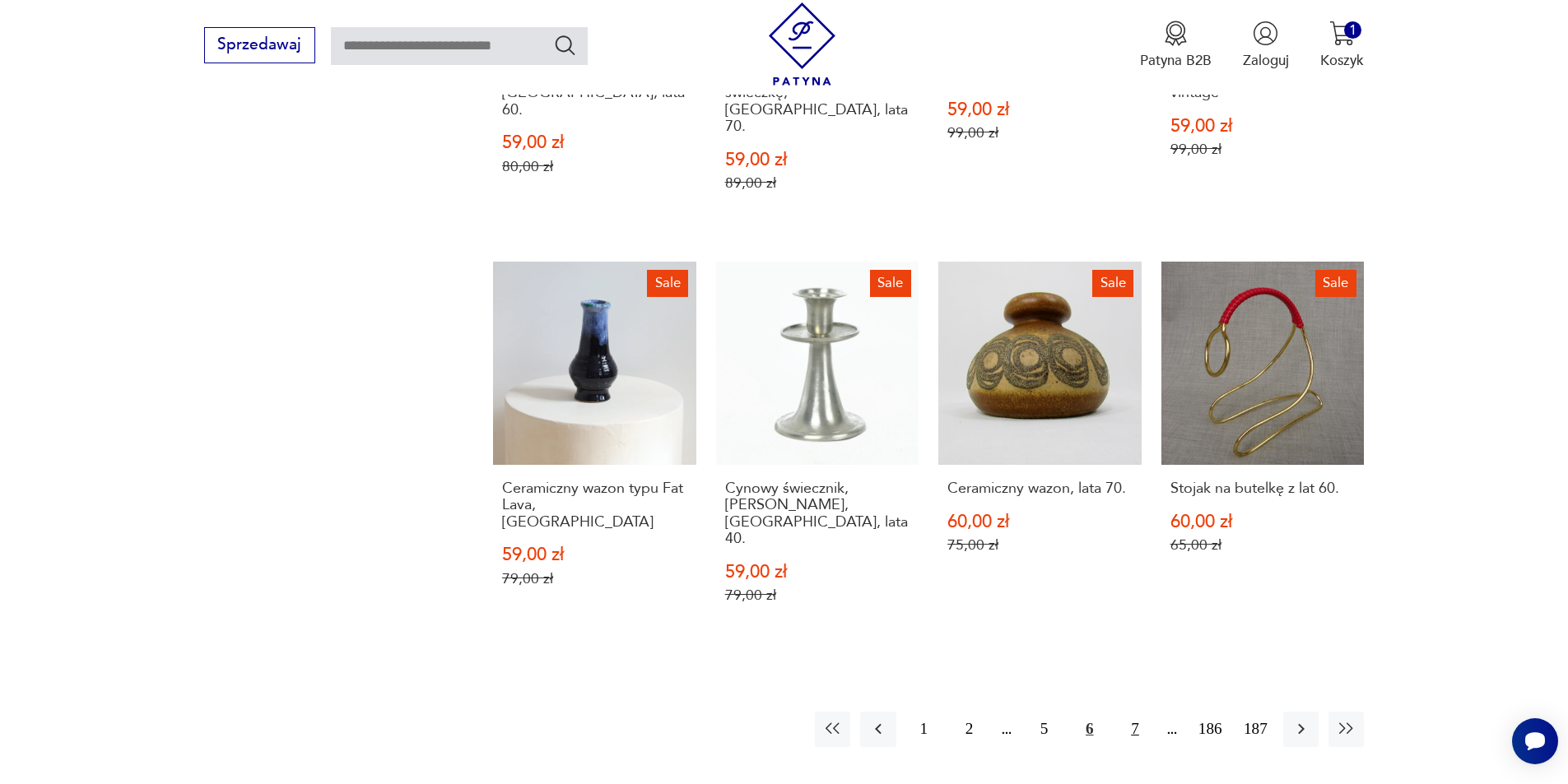
click at [1128, 712] on button "7" at bounding box center [1134, 729] width 35 height 35
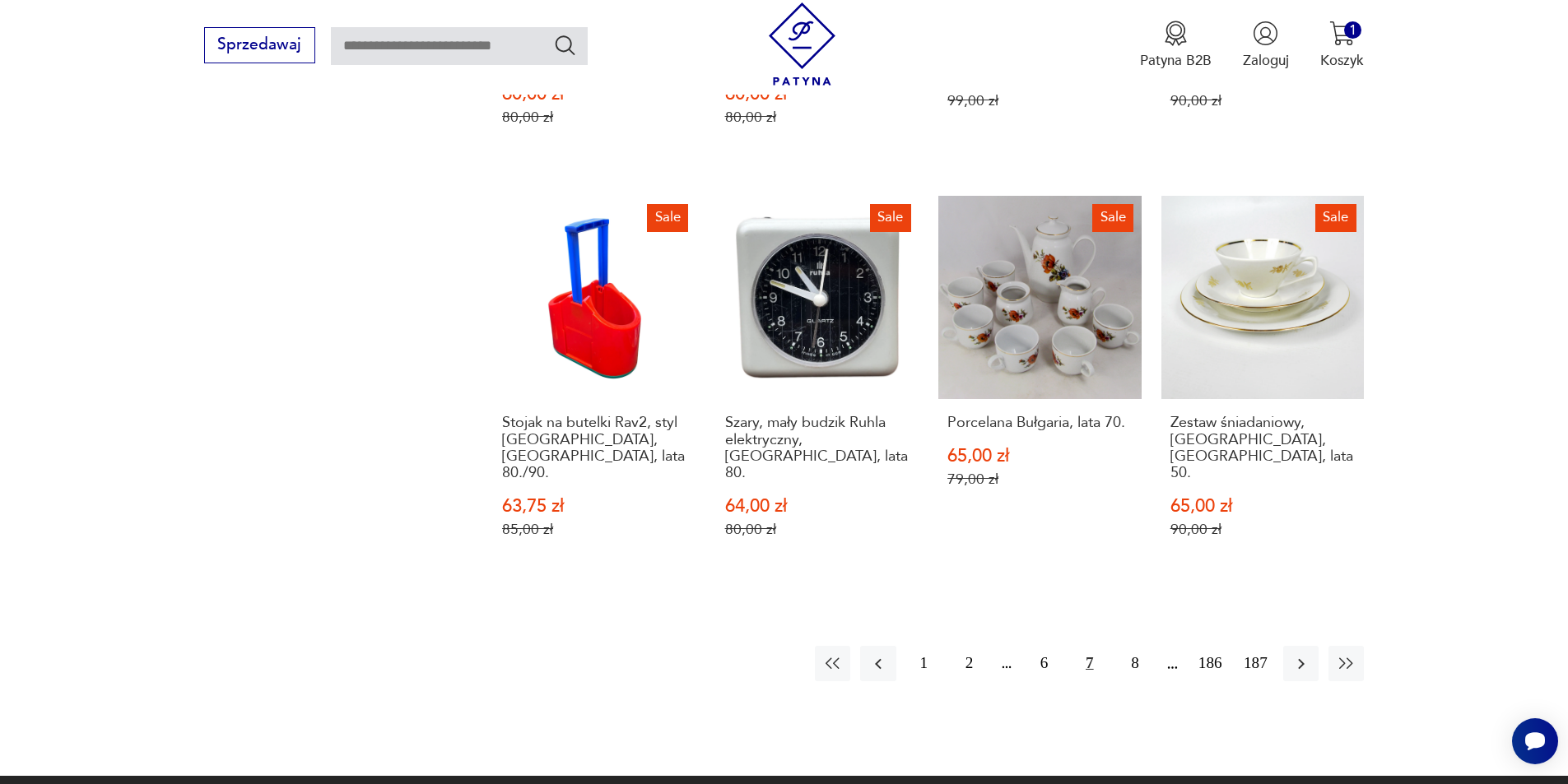
scroll to position [1678, 0]
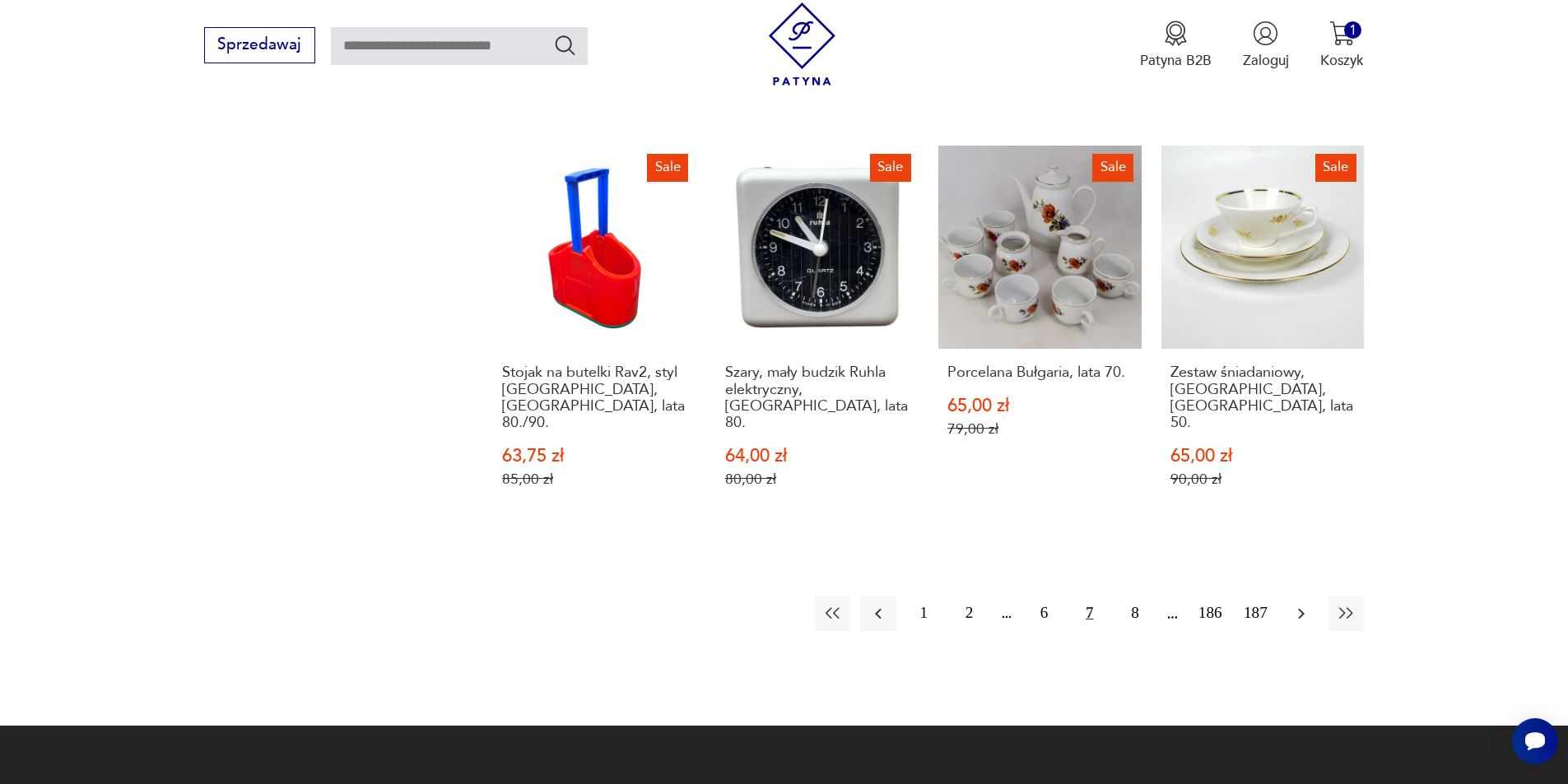
click at [1298, 604] on icon "button" at bounding box center [1300, 613] width 19 height 19
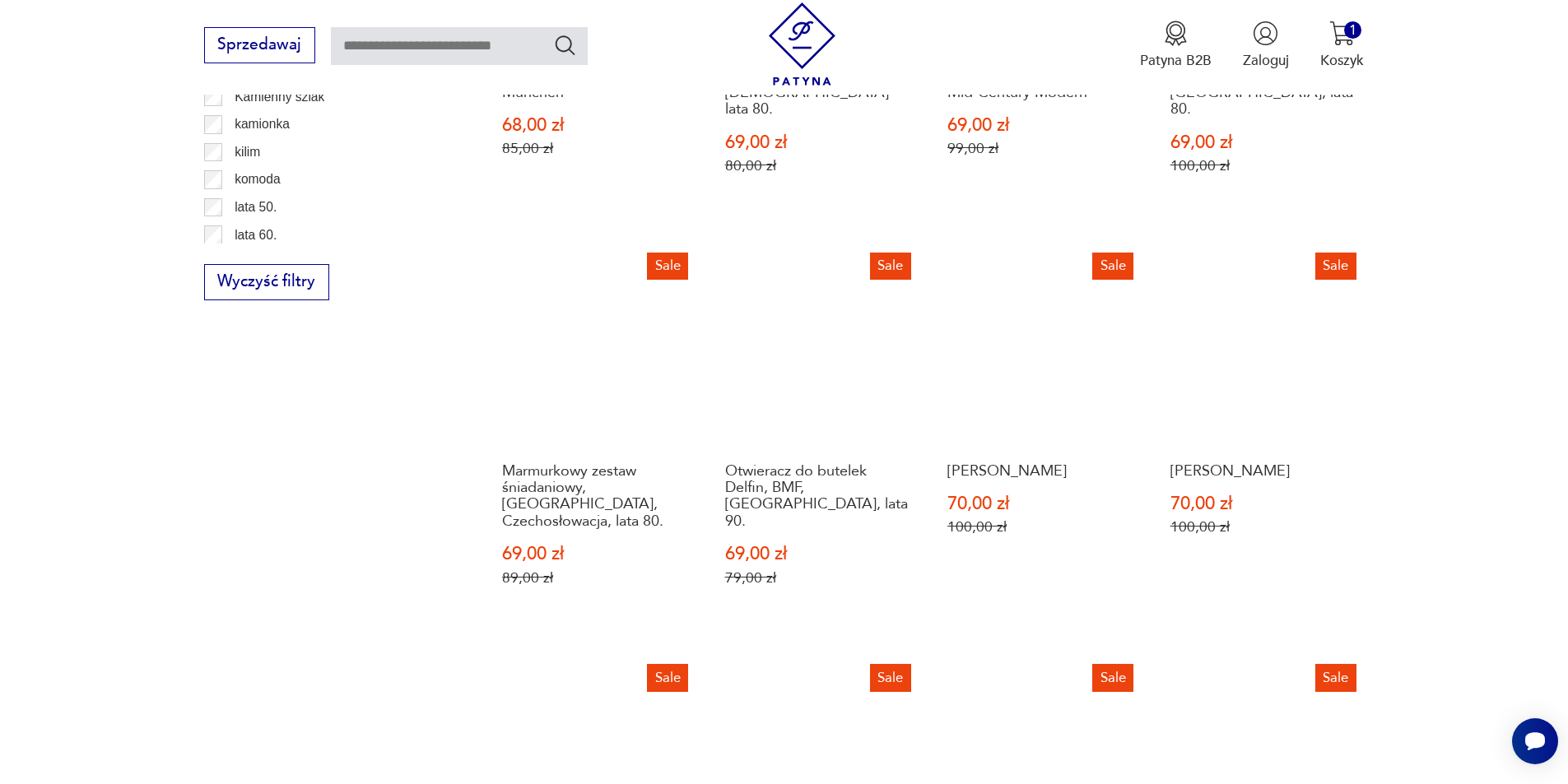
scroll to position [1513, 0]
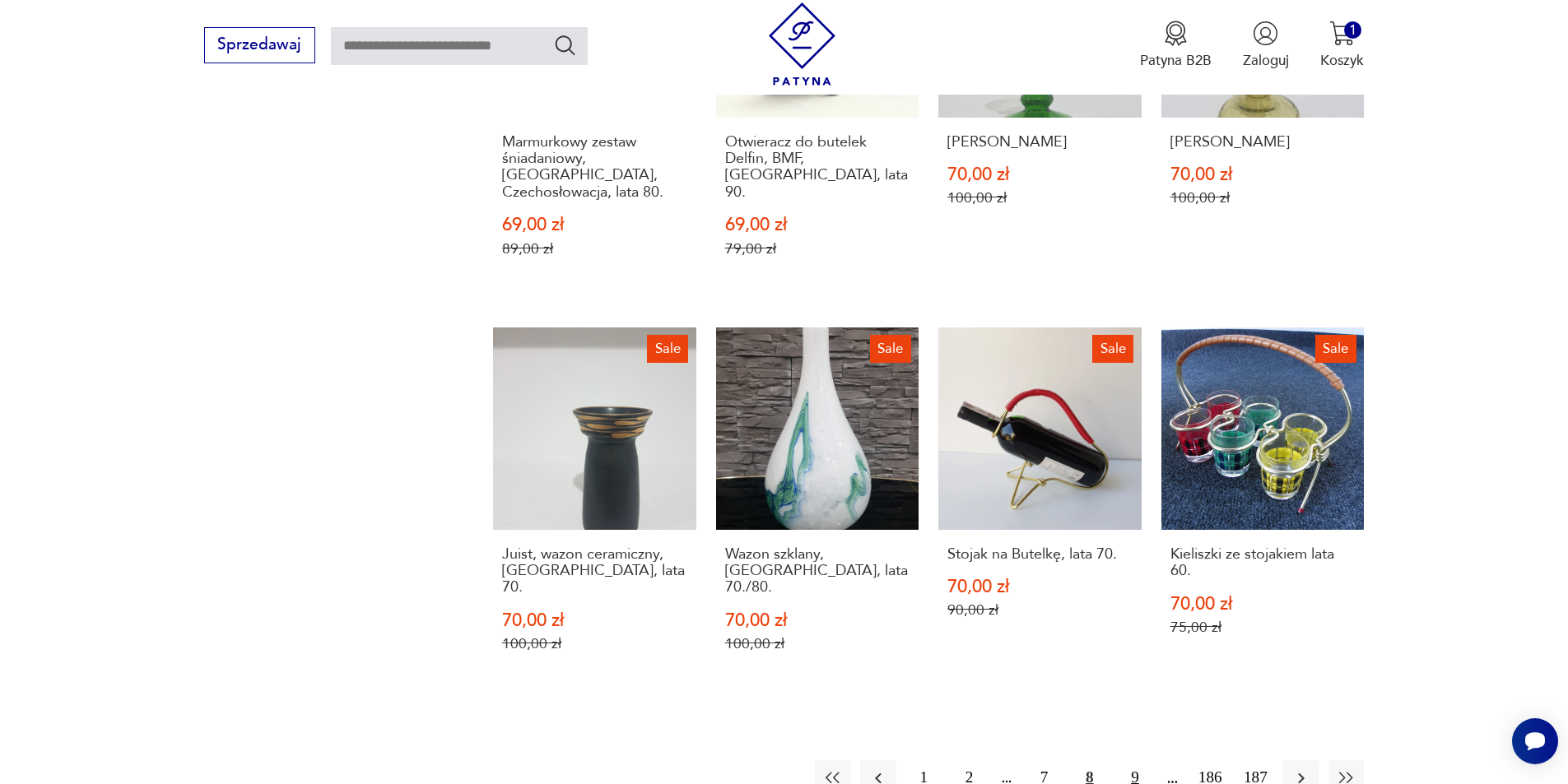
click at [1134, 761] on button "9" at bounding box center [1134, 778] width 35 height 35
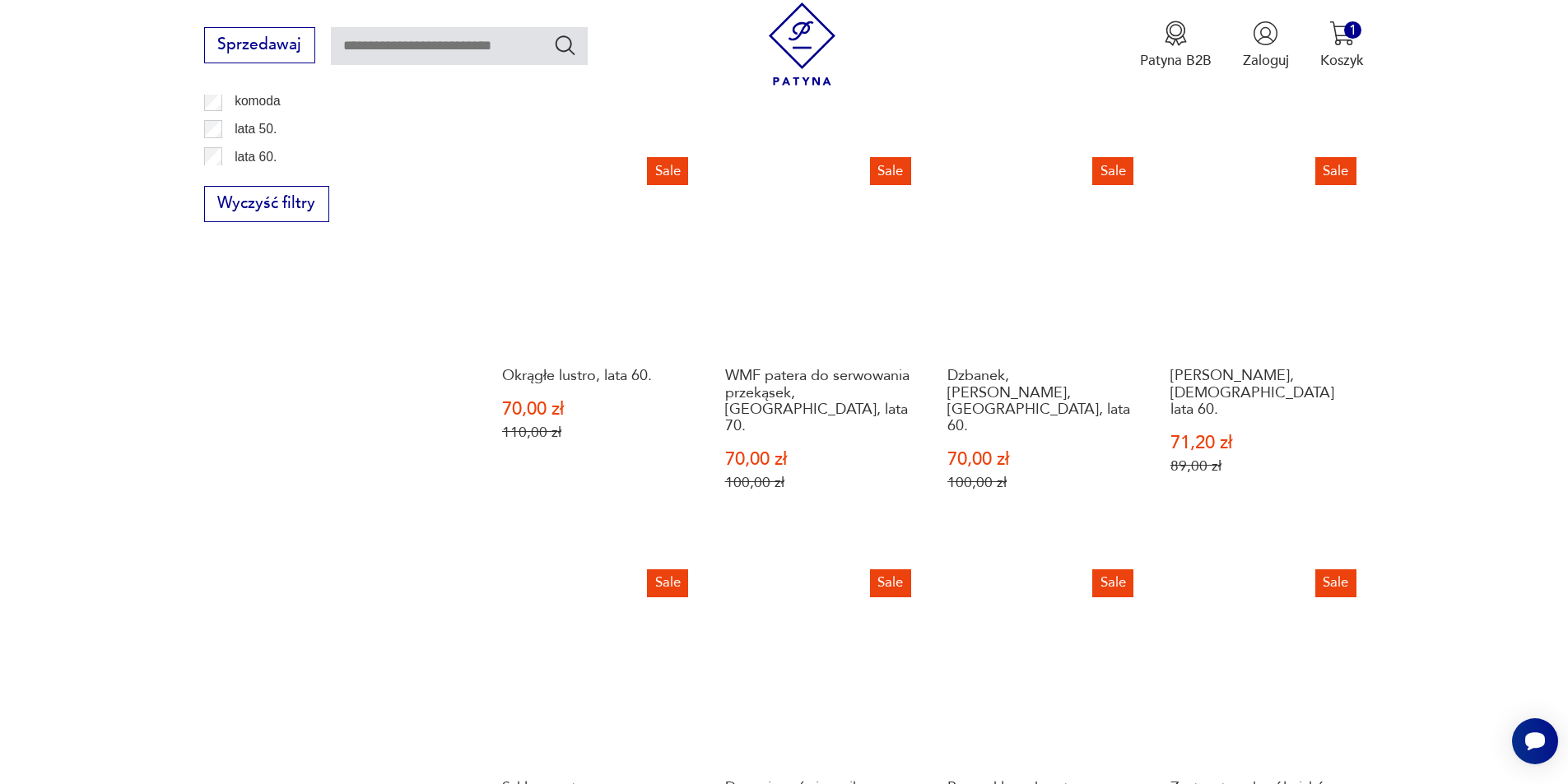
scroll to position [1513, 0]
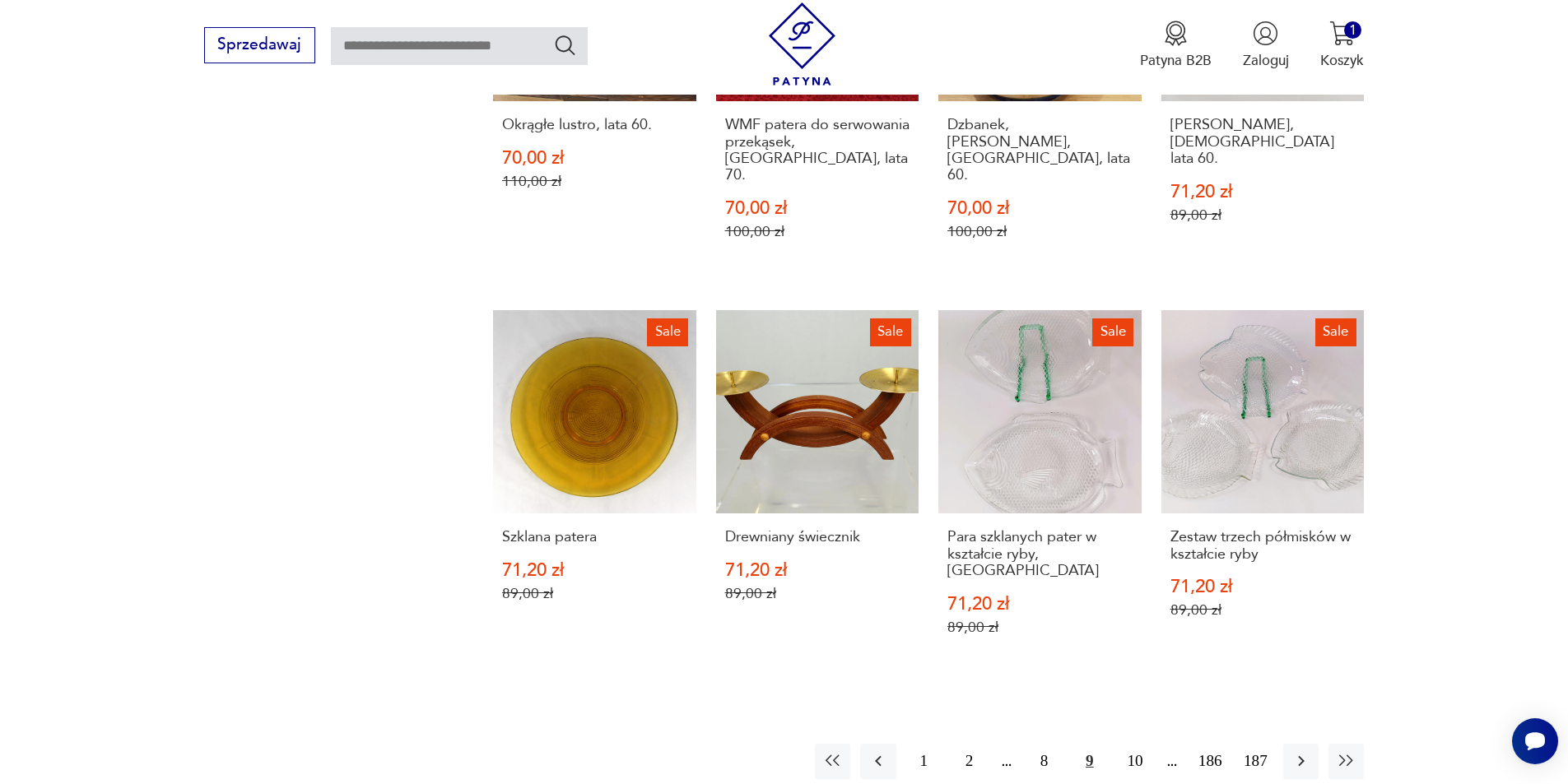
click at [463, 56] on input "text" at bounding box center [459, 45] width 257 height 38
type input "********"
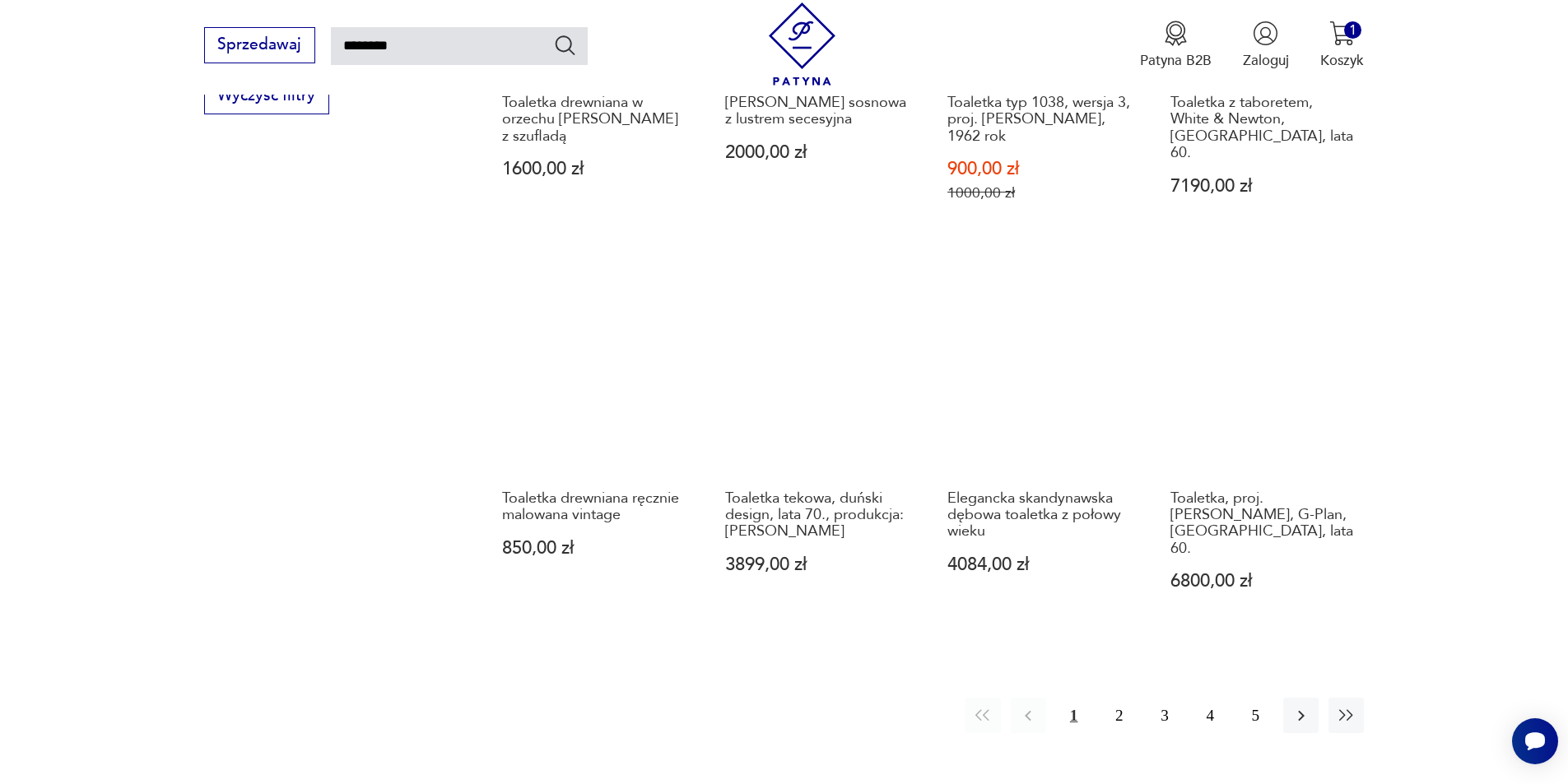
scroll to position [1329, 0]
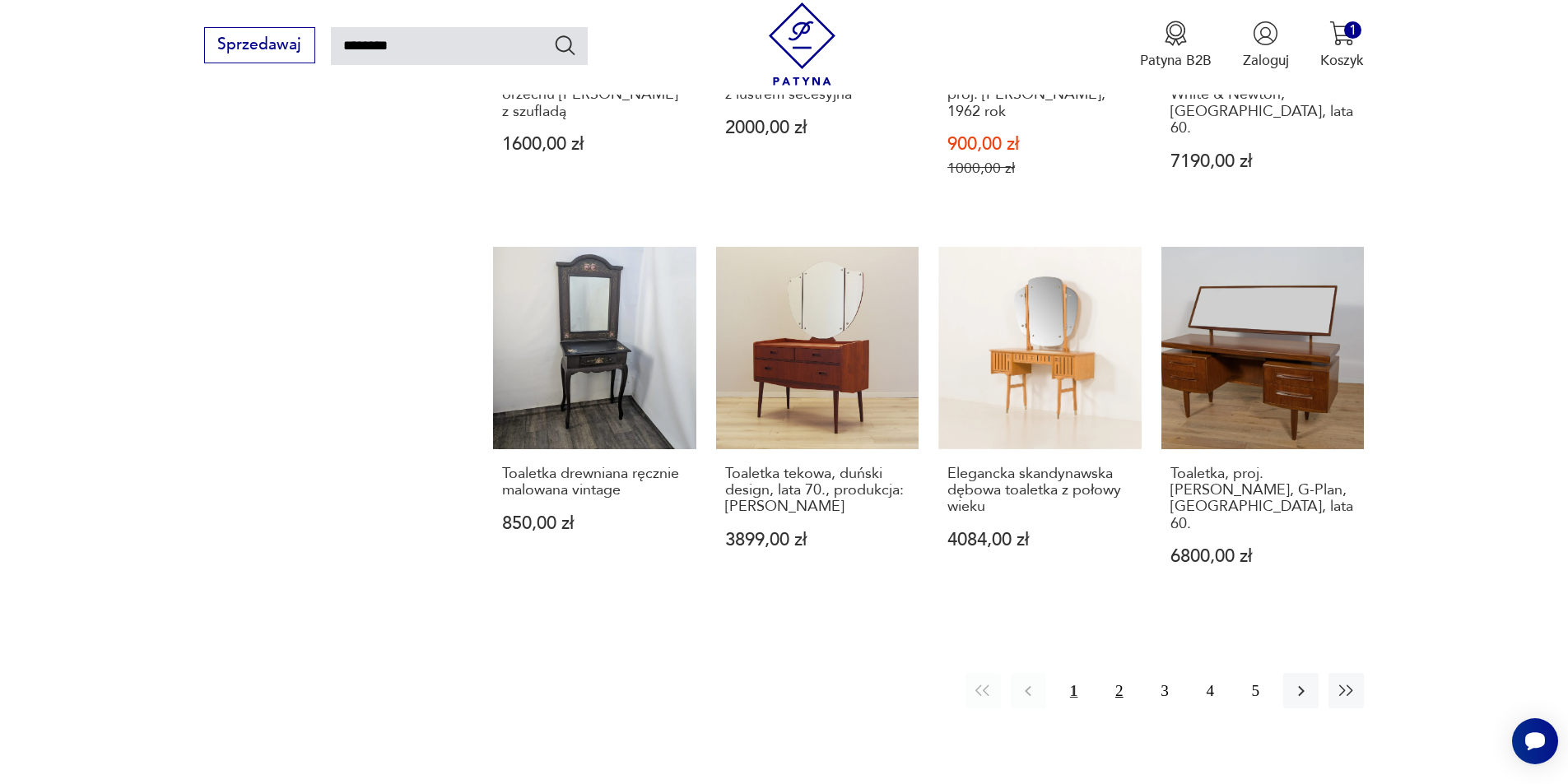
click at [1114, 673] on button "2" at bounding box center [1119, 690] width 35 height 35
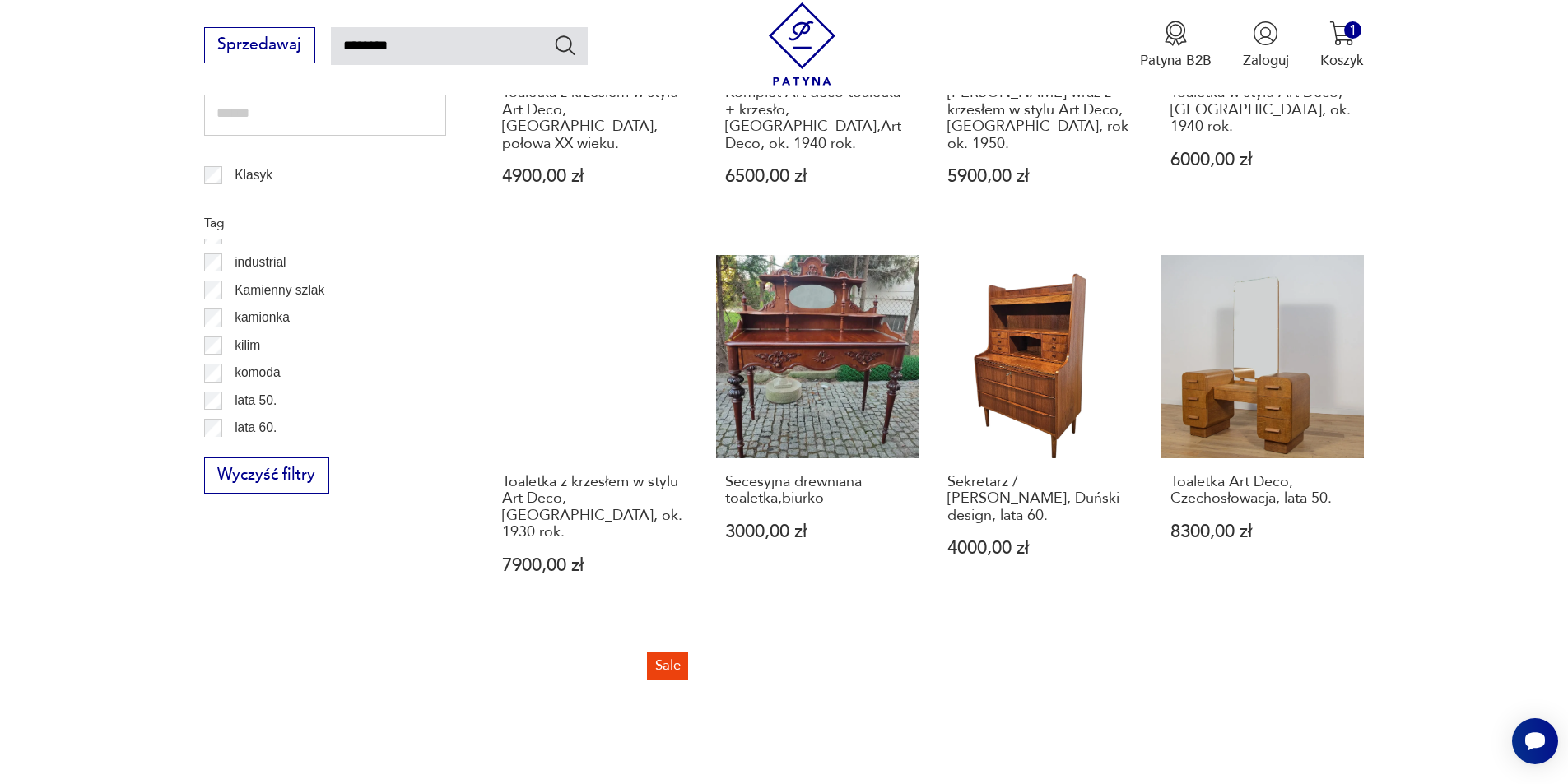
scroll to position [1246, 0]
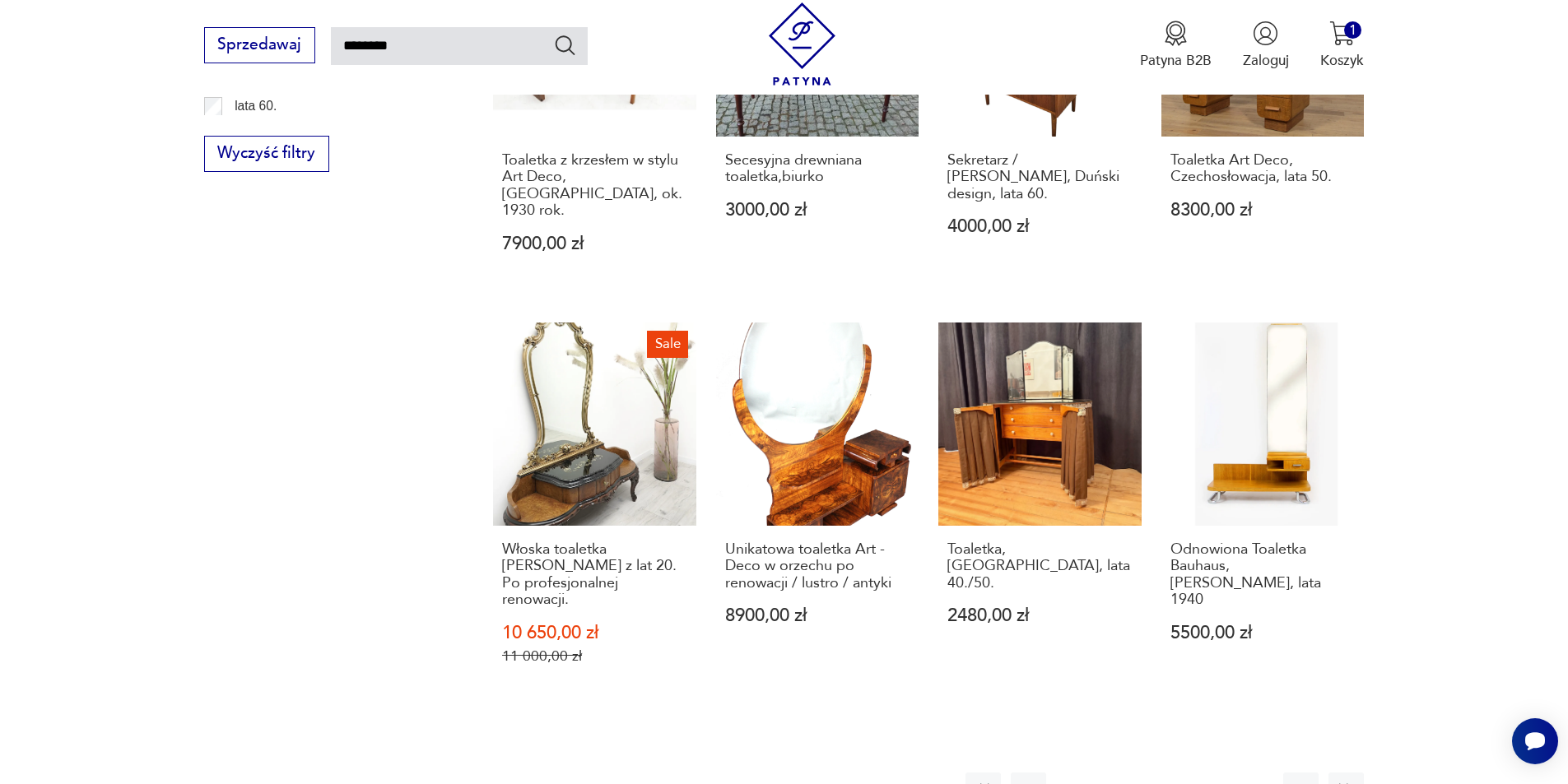
click at [1171, 773] on button "3" at bounding box center [1164, 790] width 35 height 35
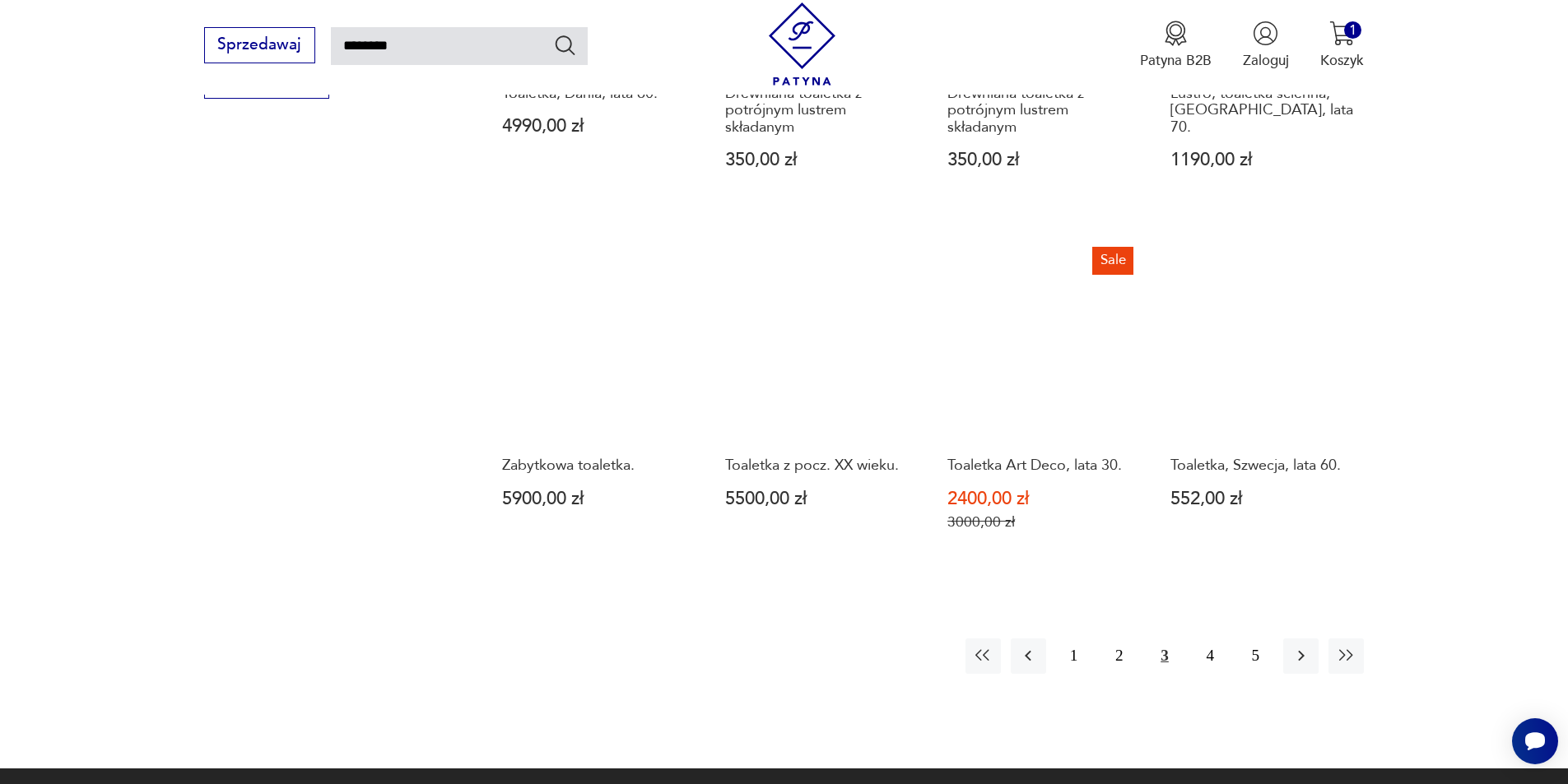
scroll to position [1329, 0]
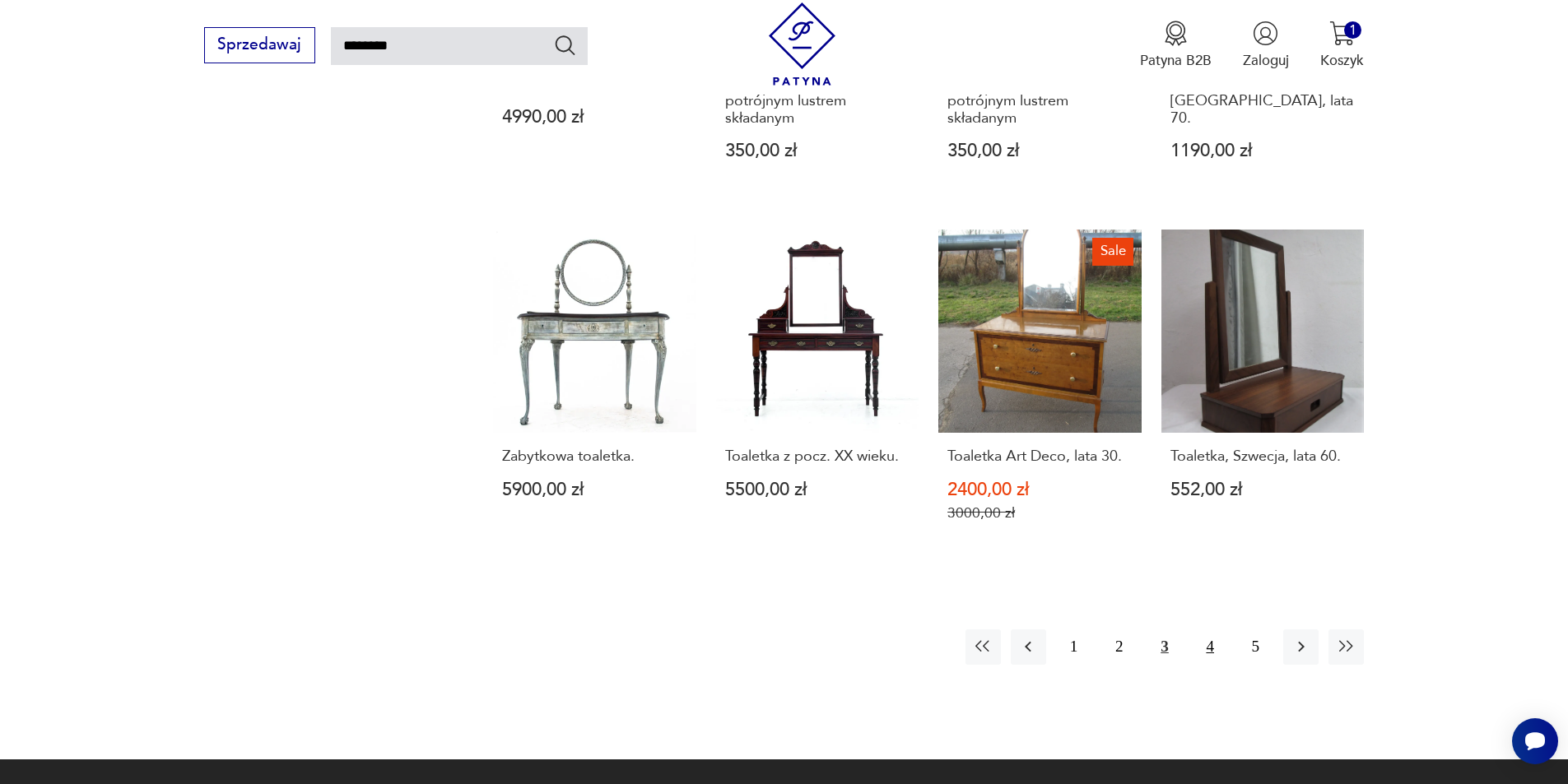
click at [1209, 629] on button "4" at bounding box center [1210, 647] width 35 height 35
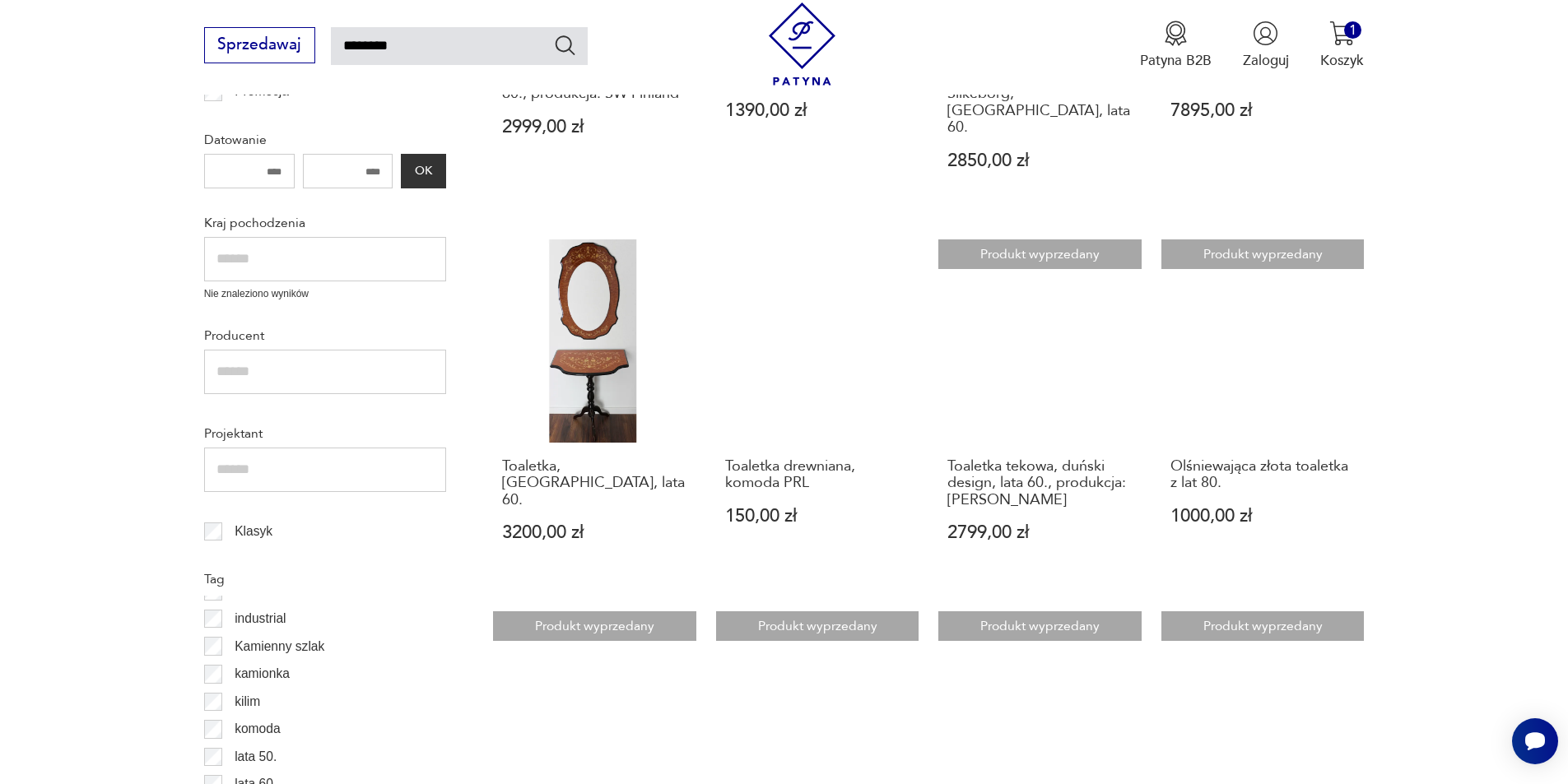
scroll to position [835, 0]
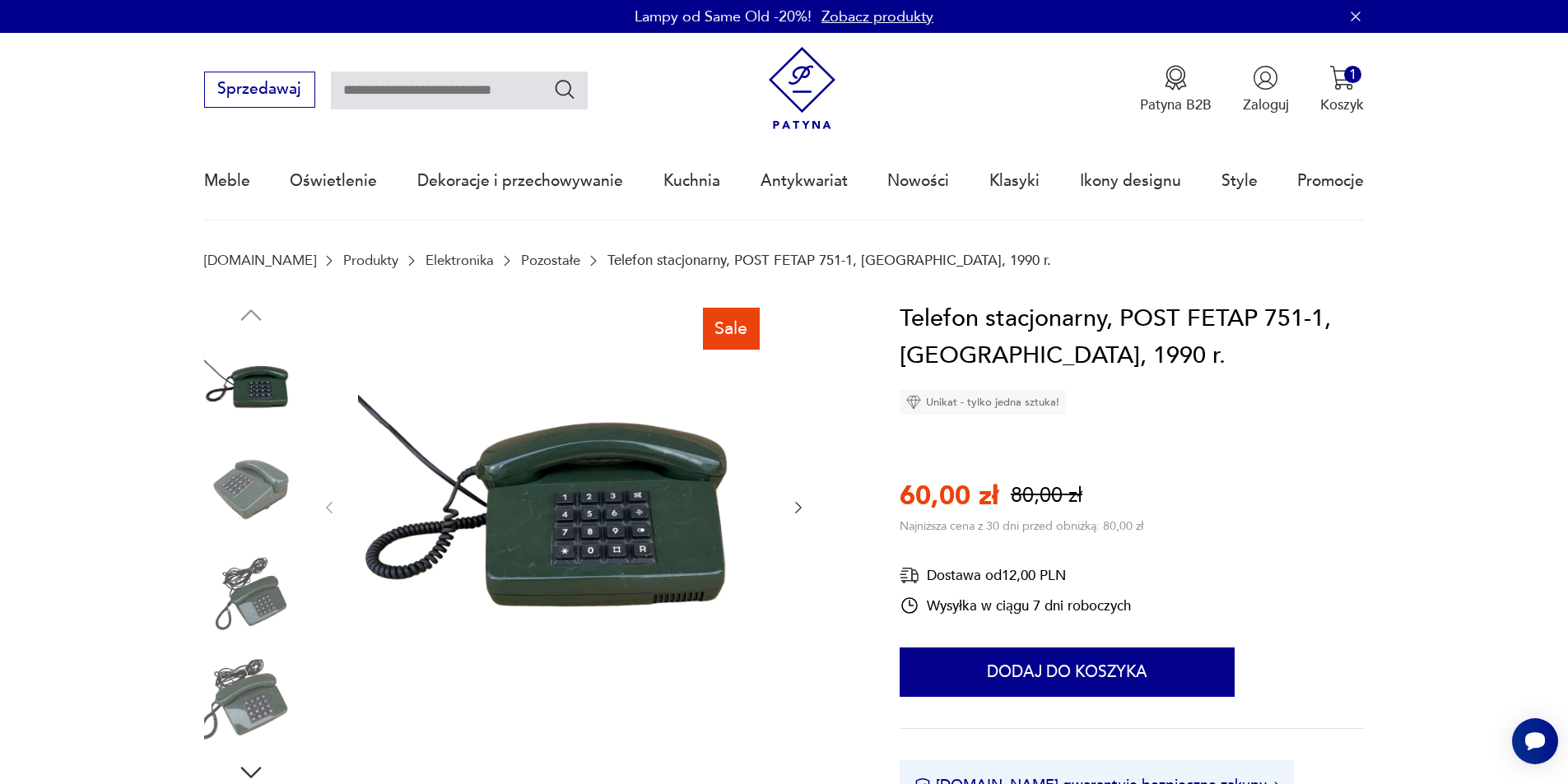
click at [422, 96] on input "text" at bounding box center [459, 90] width 257 height 38
type input "*******"
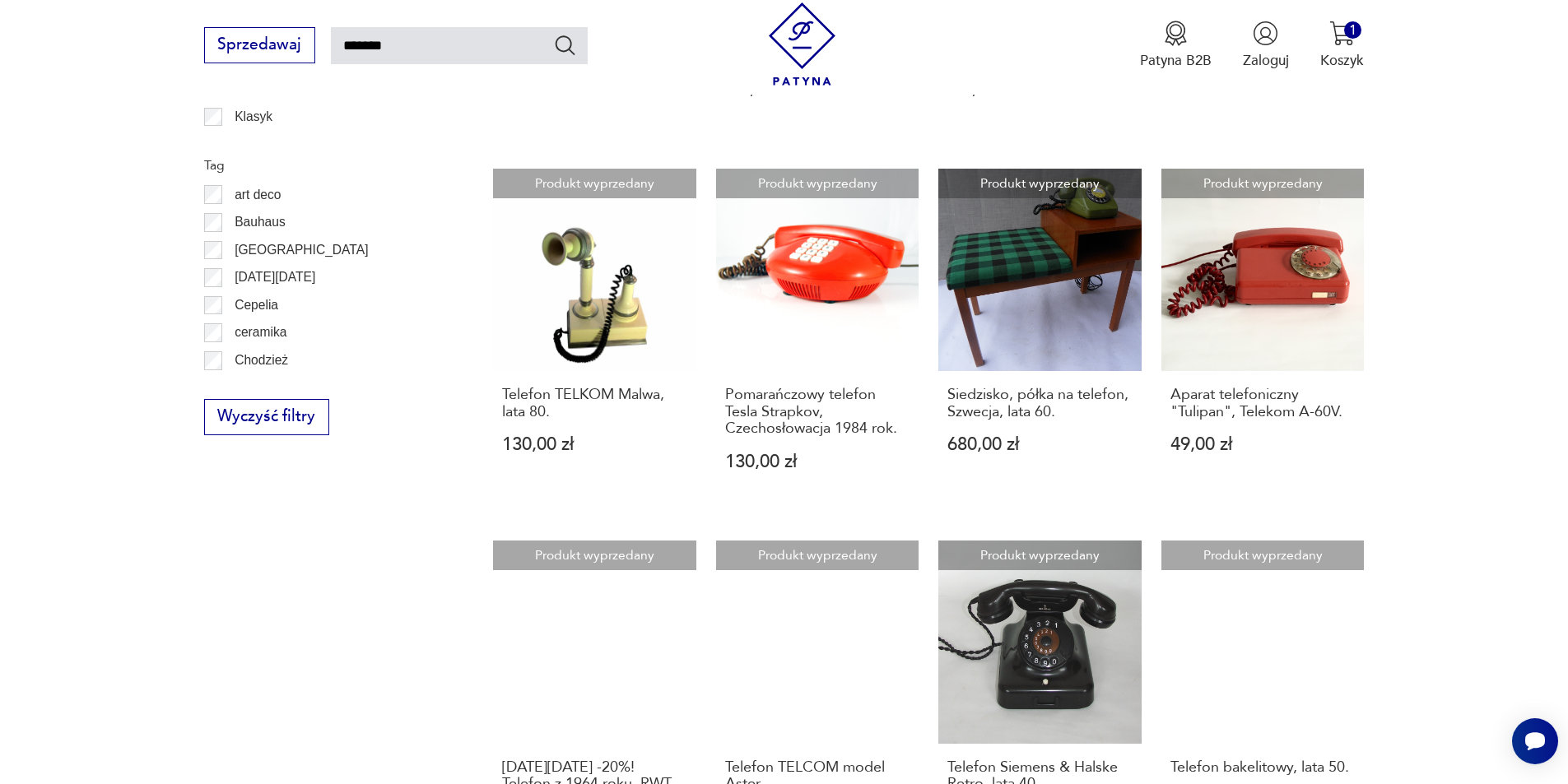
scroll to position [1329, 0]
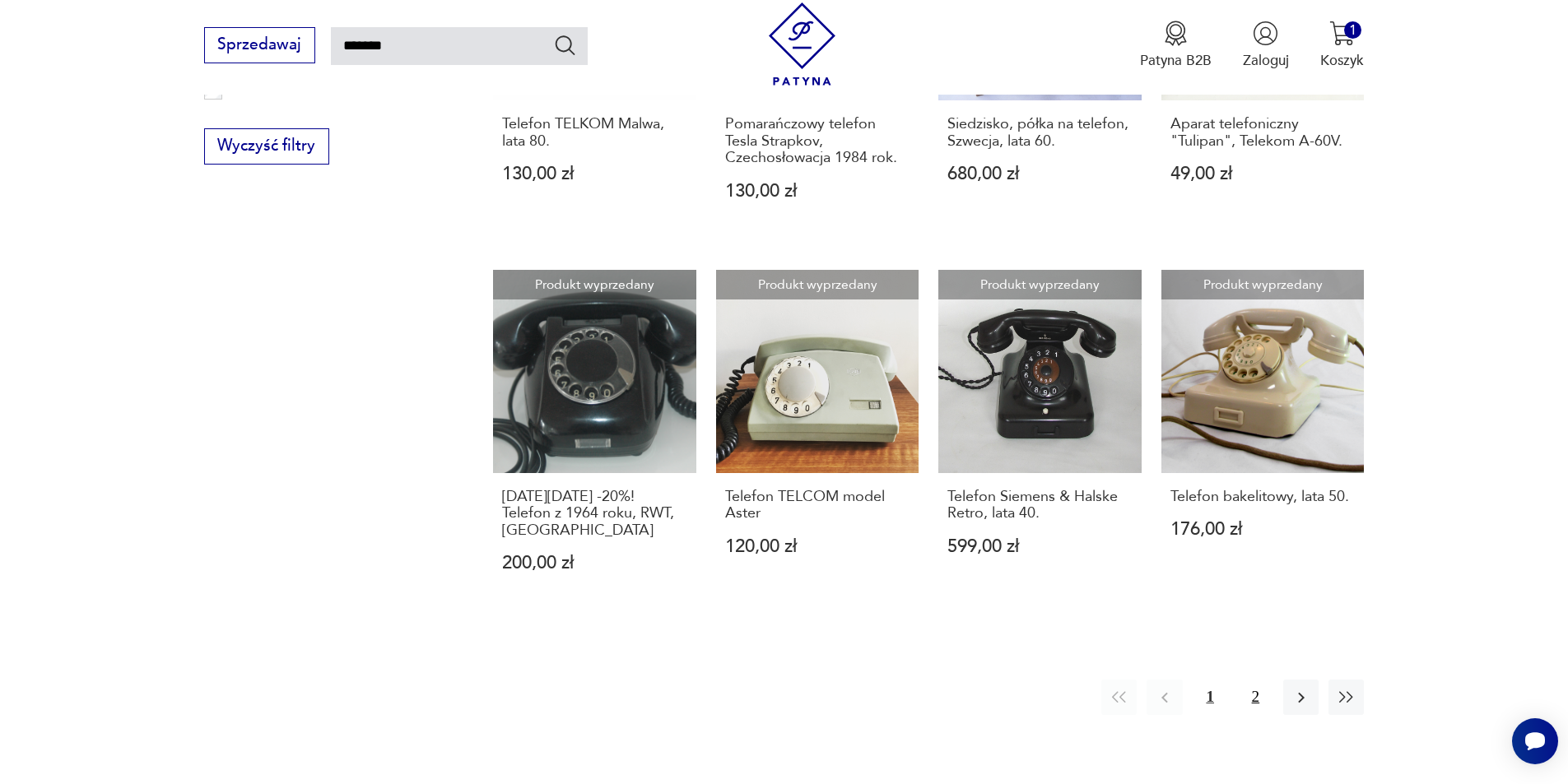
click at [1263, 680] on button "2" at bounding box center [1256, 698] width 35 height 35
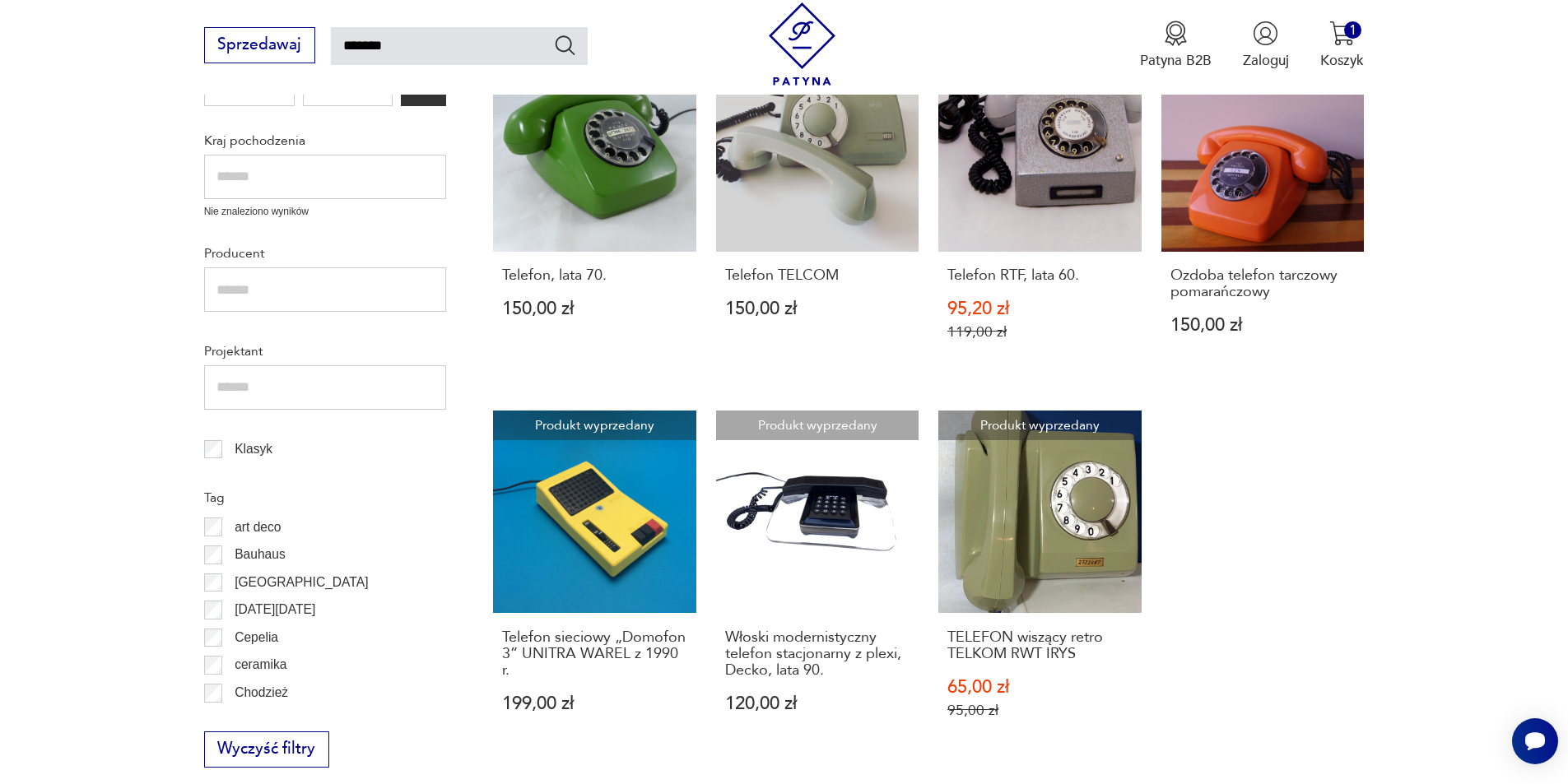
scroll to position [835, 0]
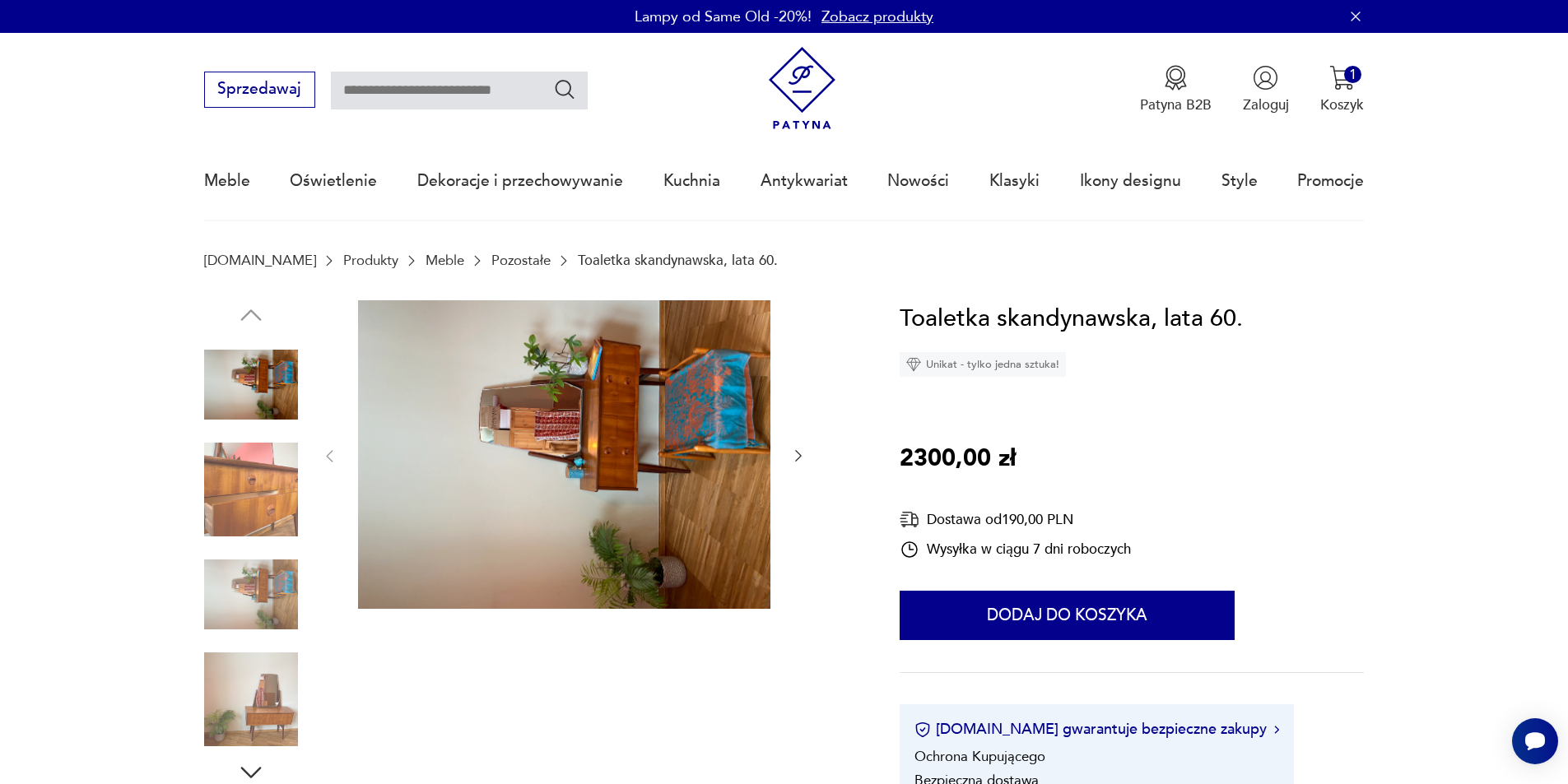
click at [272, 505] on img at bounding box center [250, 489] width 94 height 94
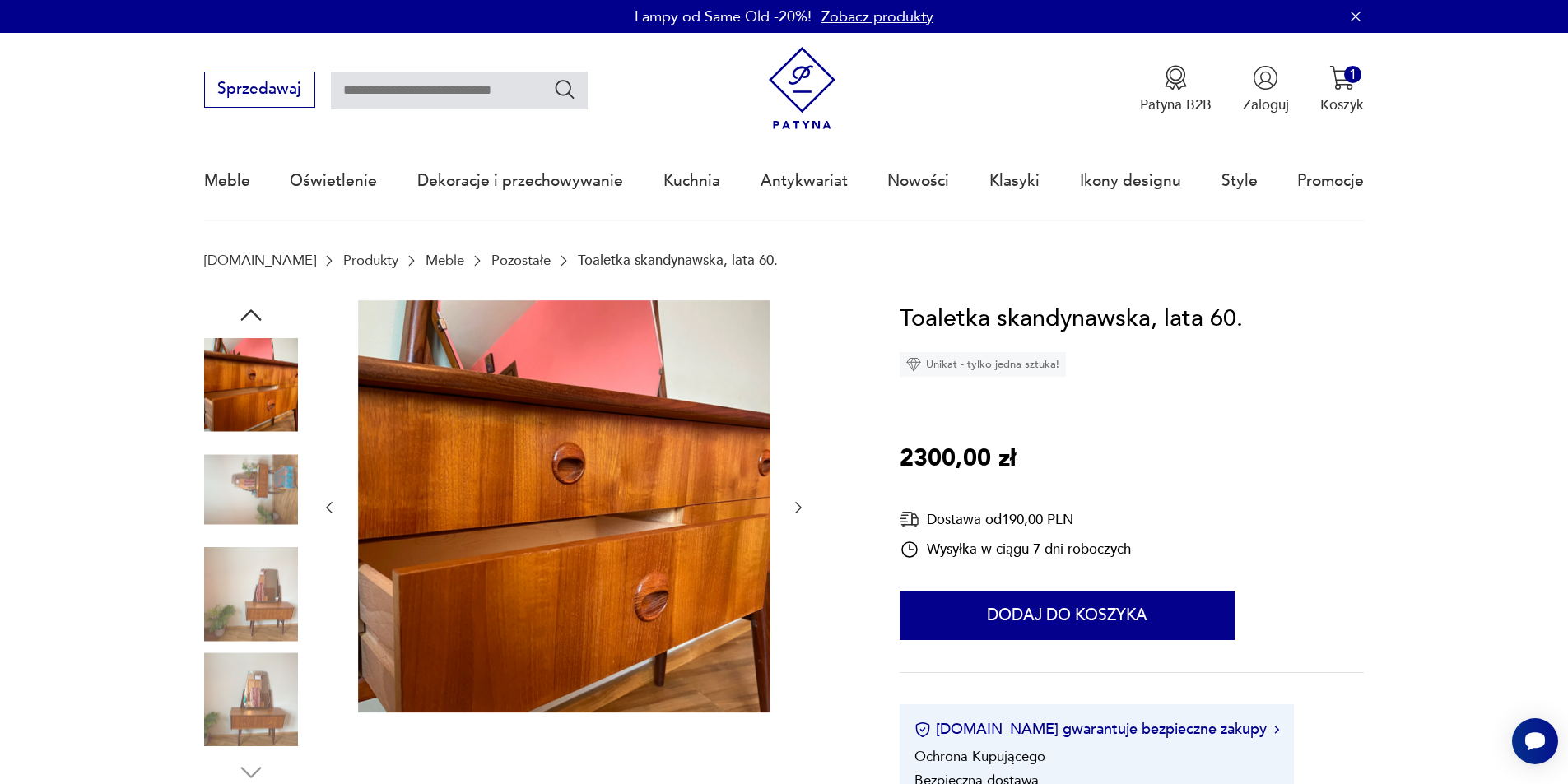
click at [798, 503] on icon "button" at bounding box center [799, 508] width 17 height 17
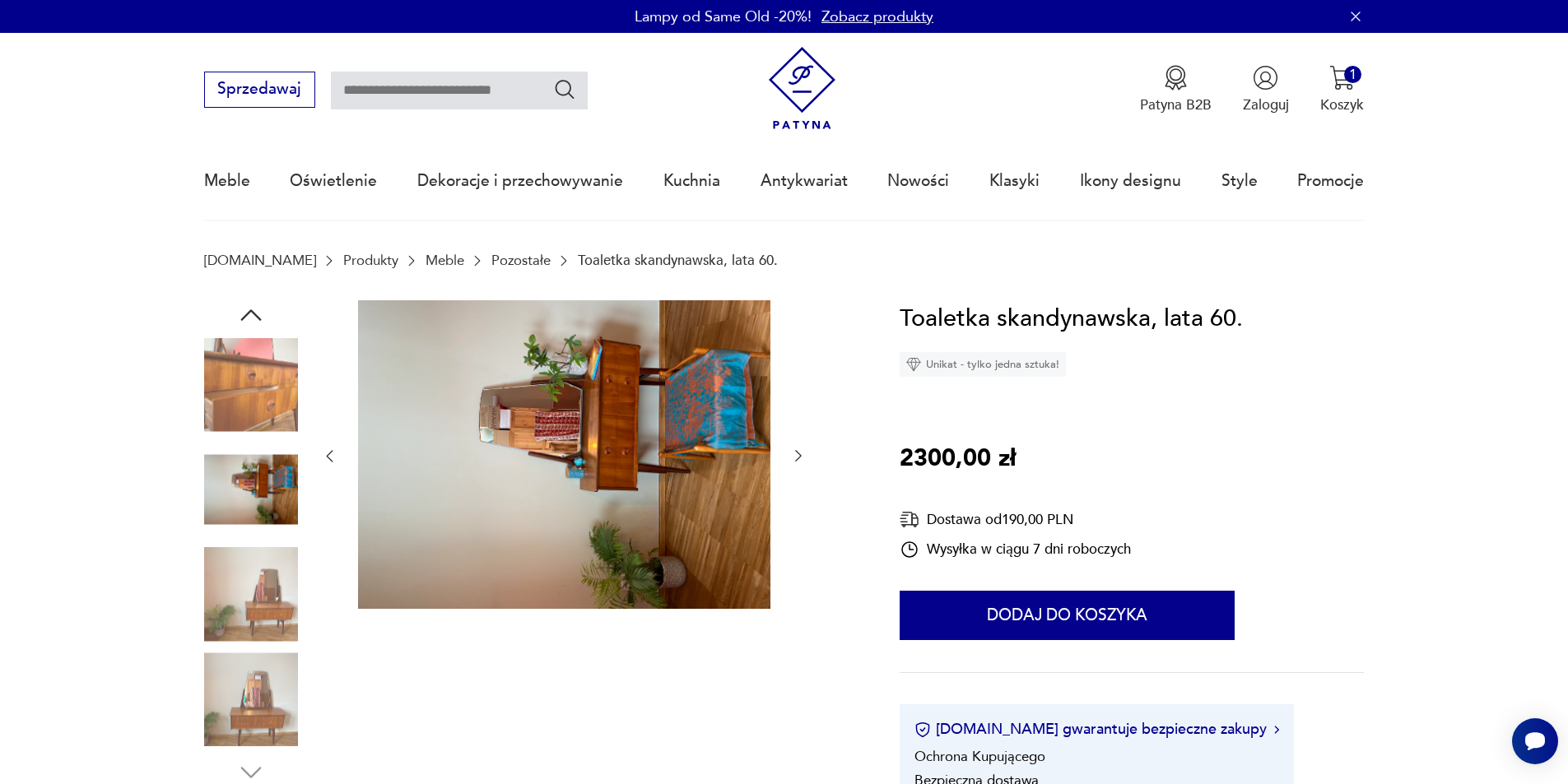
click at [798, 503] on div at bounding box center [563, 456] width 486 height 312
click at [240, 673] on img at bounding box center [250, 699] width 94 height 94
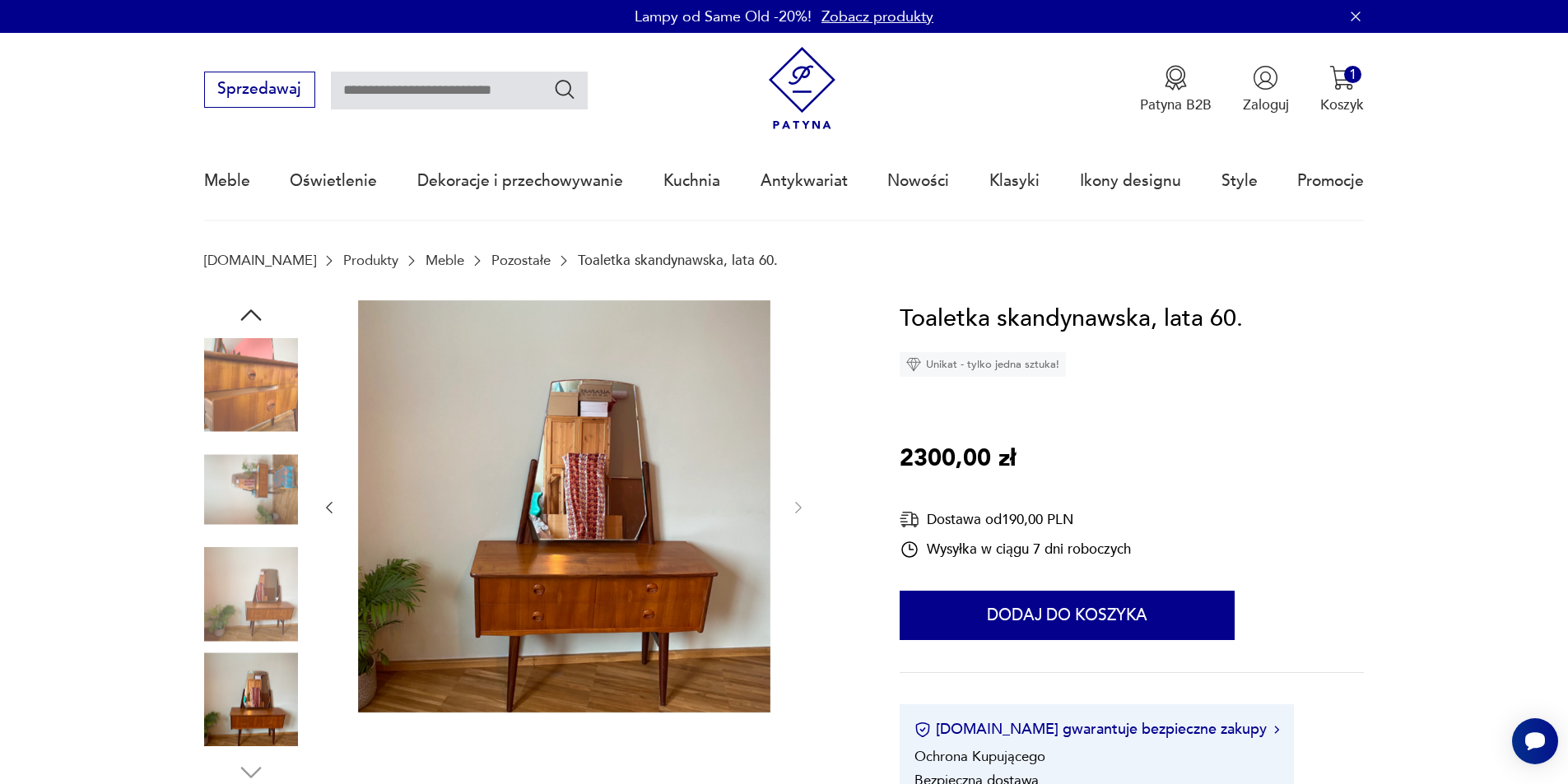
click at [571, 560] on img at bounding box center [563, 506] width 412 height 412
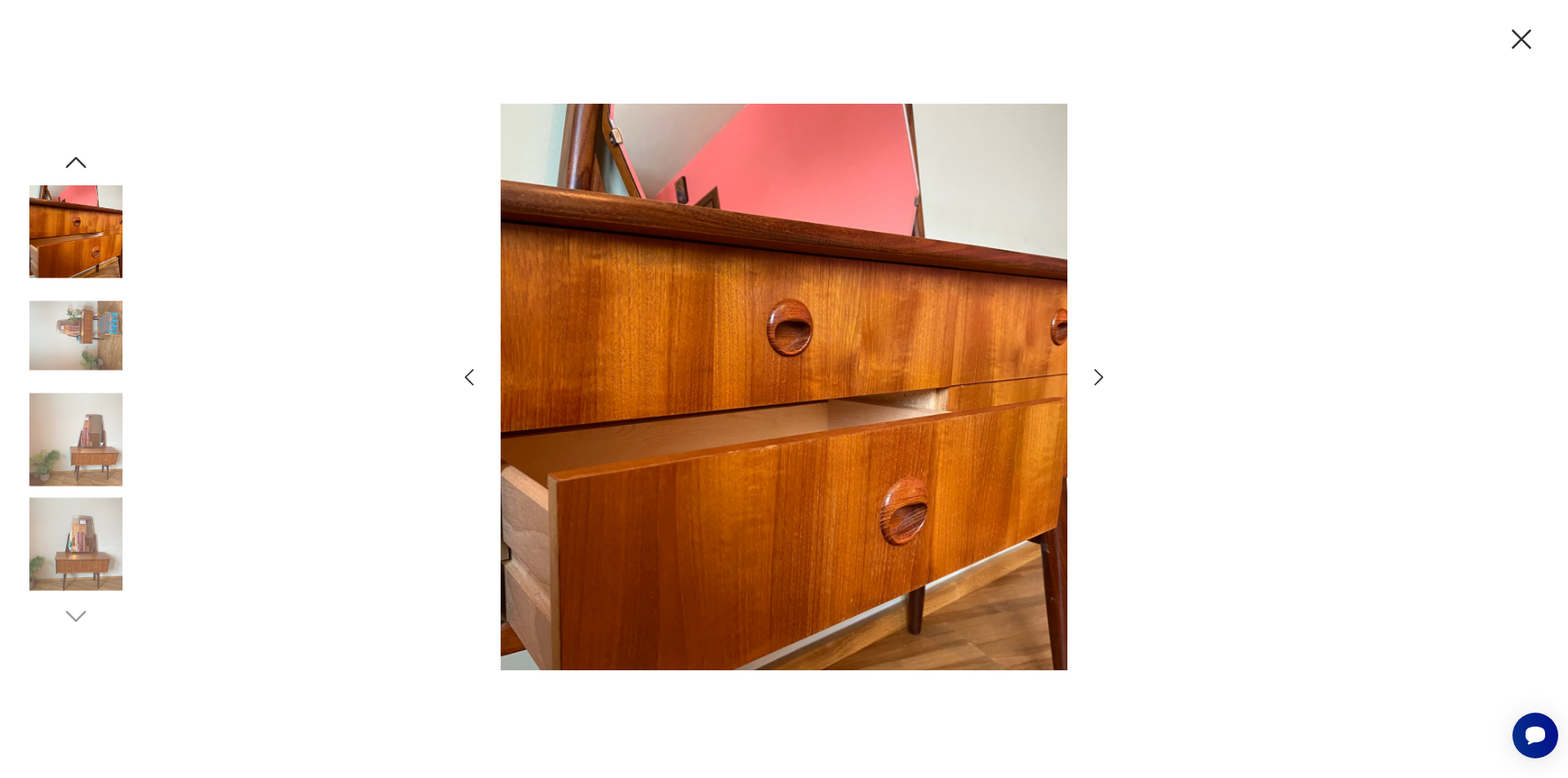
click at [85, 548] on img at bounding box center [75, 543] width 93 height 93
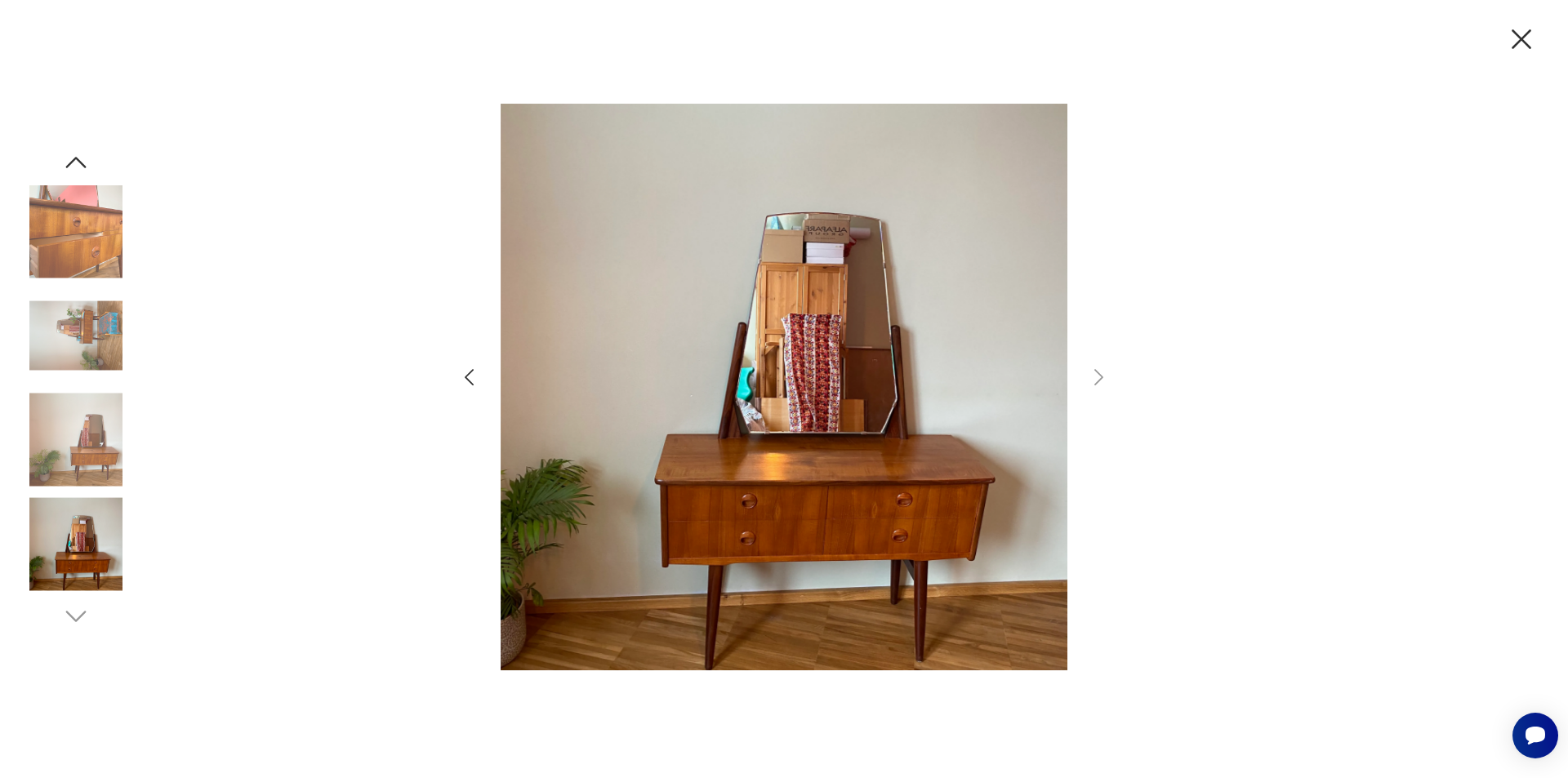
click at [839, 376] on img at bounding box center [784, 387] width 567 height 623
click at [1526, 44] on icon "button" at bounding box center [1521, 39] width 19 height 19
